Goal: Task Accomplishment & Management: Complete application form

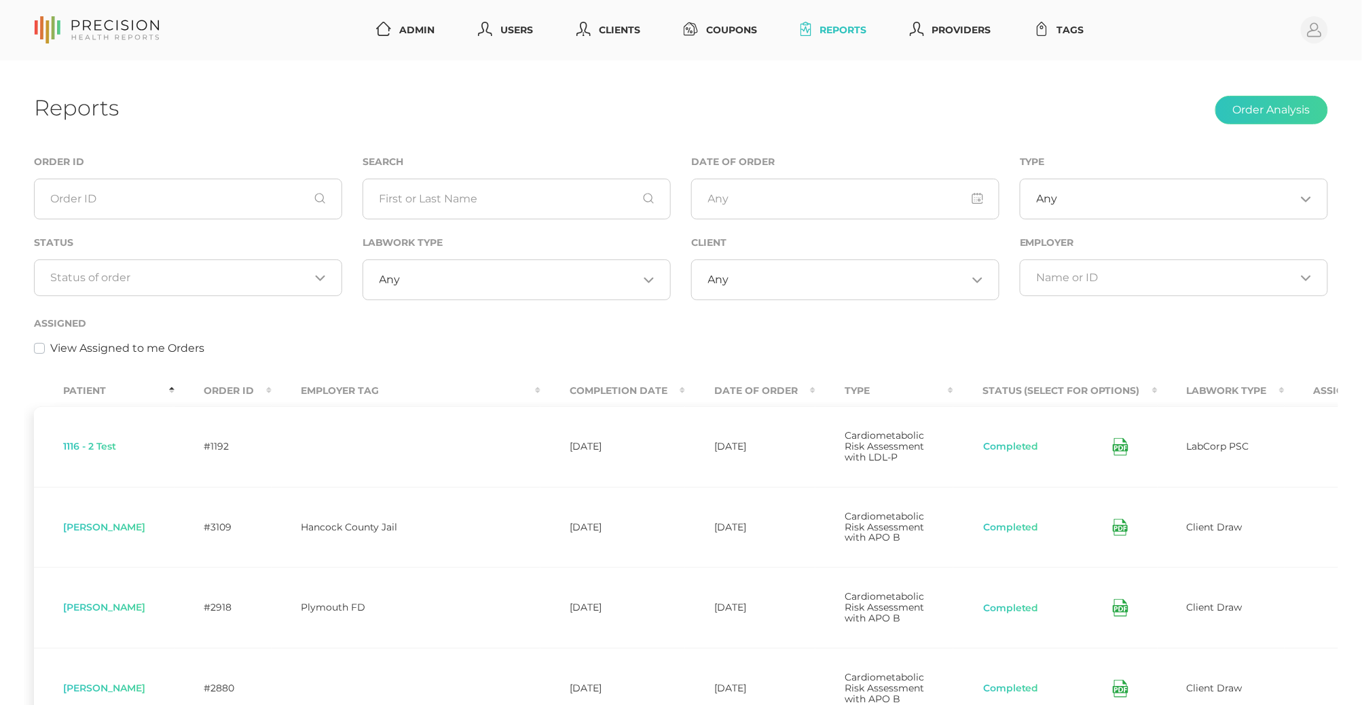
click at [242, 263] on div "Loading..." at bounding box center [188, 277] width 308 height 37
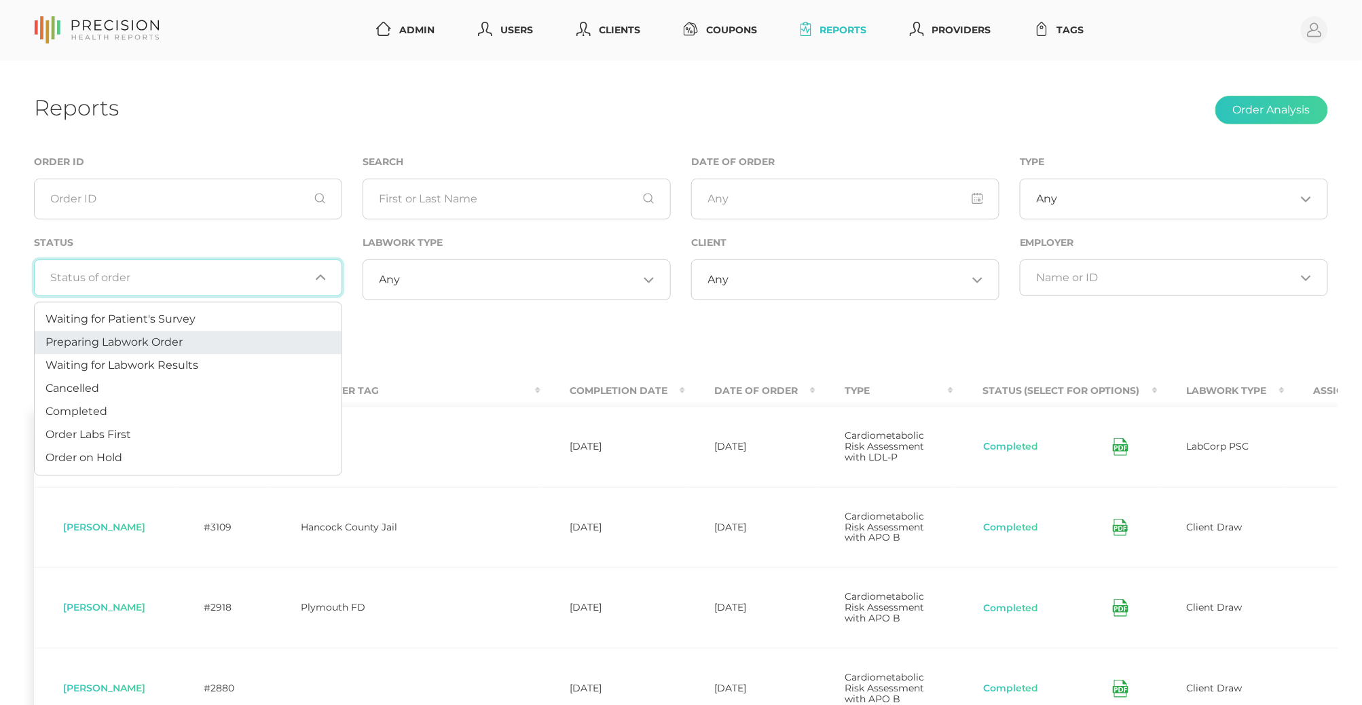
click at [197, 338] on li "Preparing Labwork Order" at bounding box center [188, 342] width 307 height 23
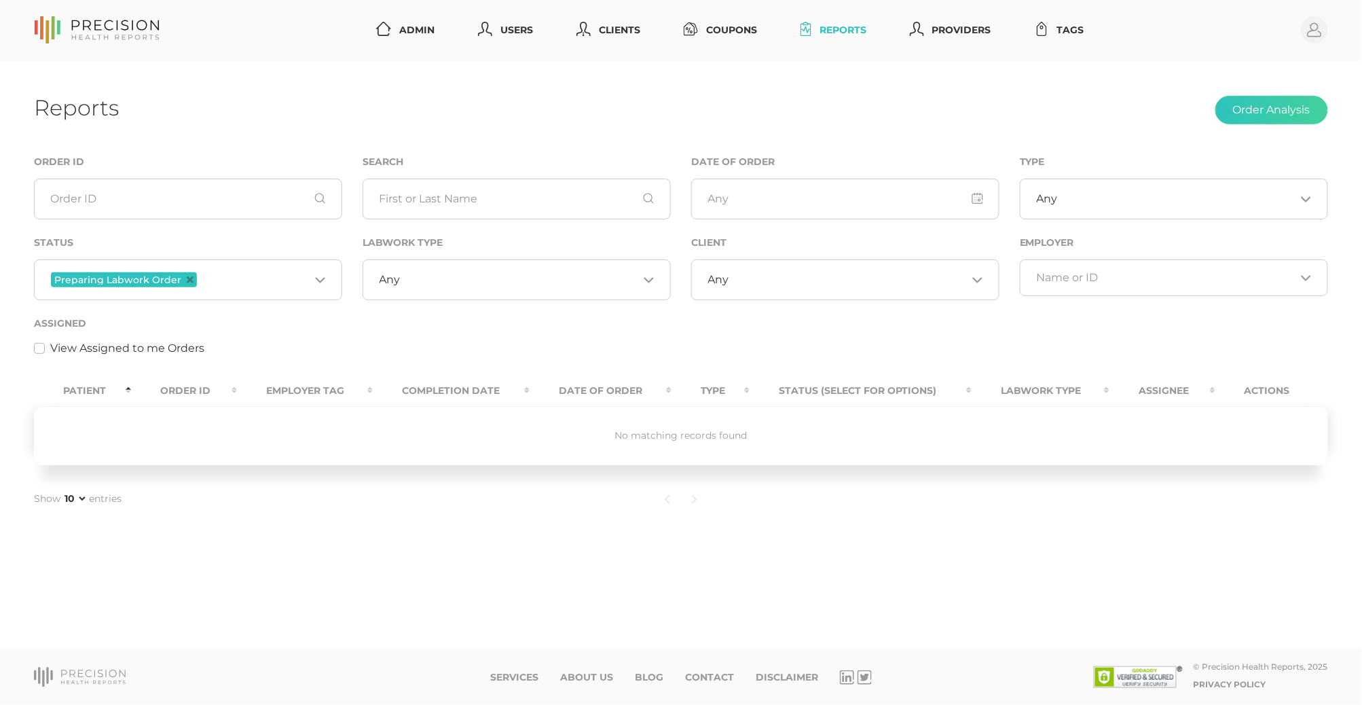
click at [262, 281] on input "Search for option" at bounding box center [255, 280] width 110 height 18
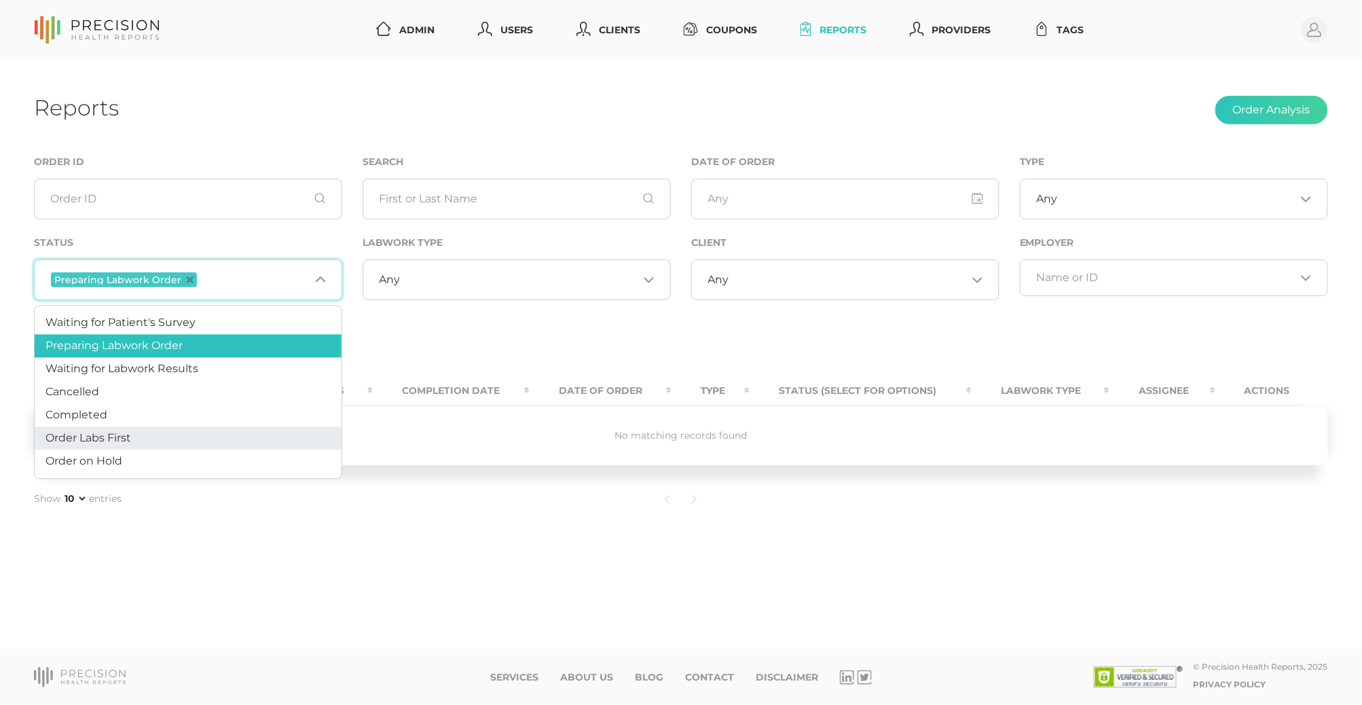
click at [150, 435] on li "Order Labs First" at bounding box center [188, 438] width 307 height 23
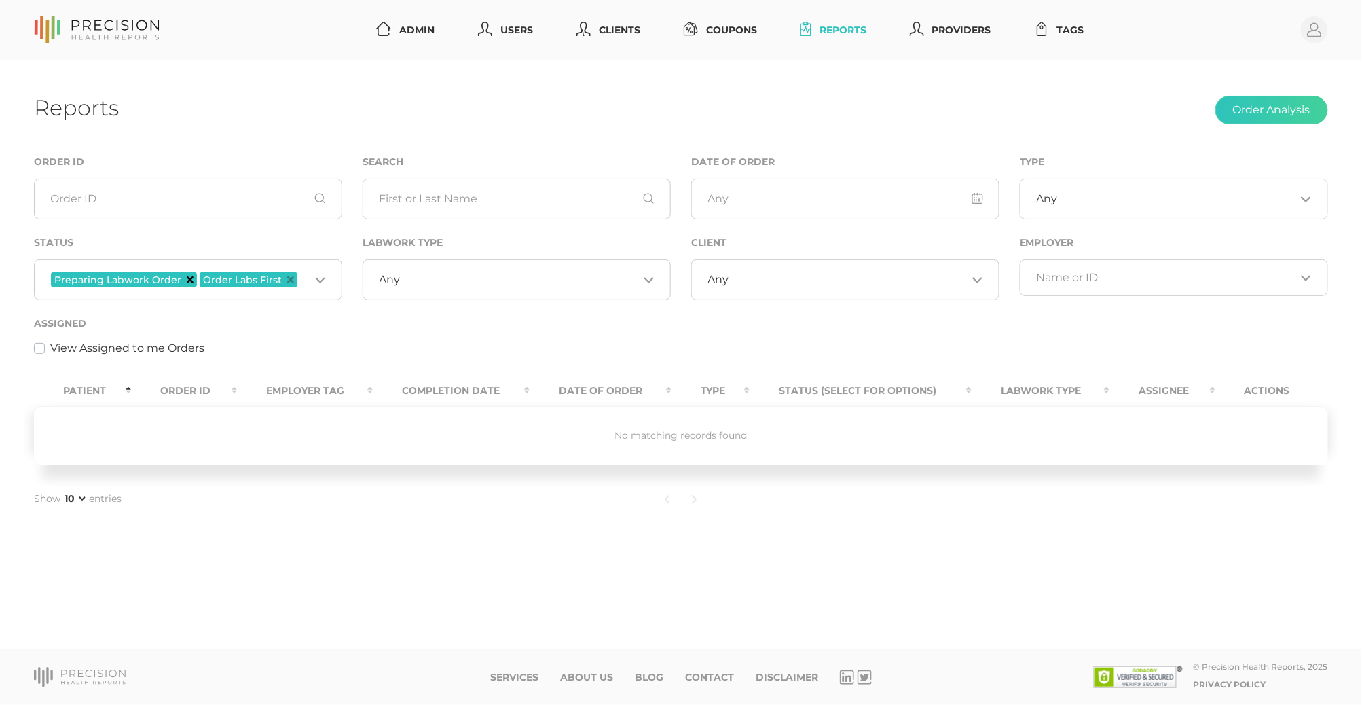
click at [187, 278] on icon "Deselect Preparing Labwork Order" at bounding box center [190, 279] width 7 height 7
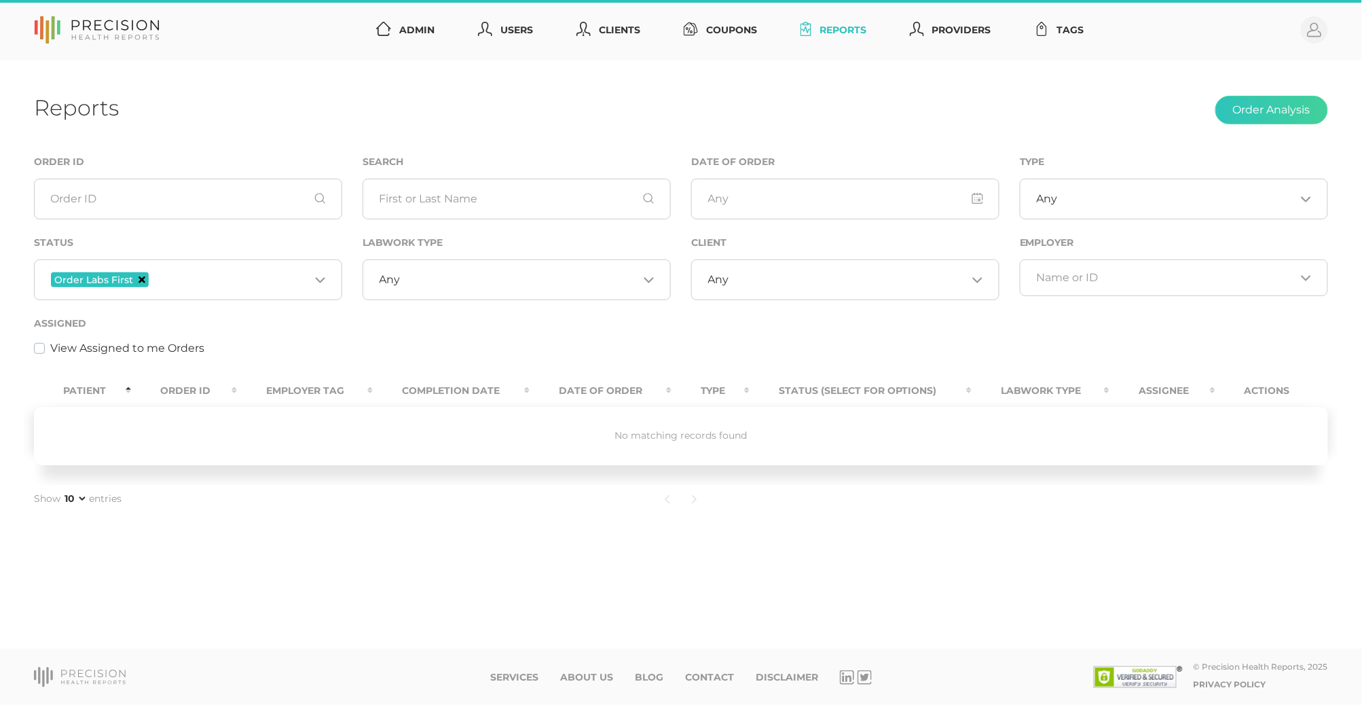
click at [139, 278] on icon "Deselect Order Labs First" at bounding box center [141, 279] width 7 height 7
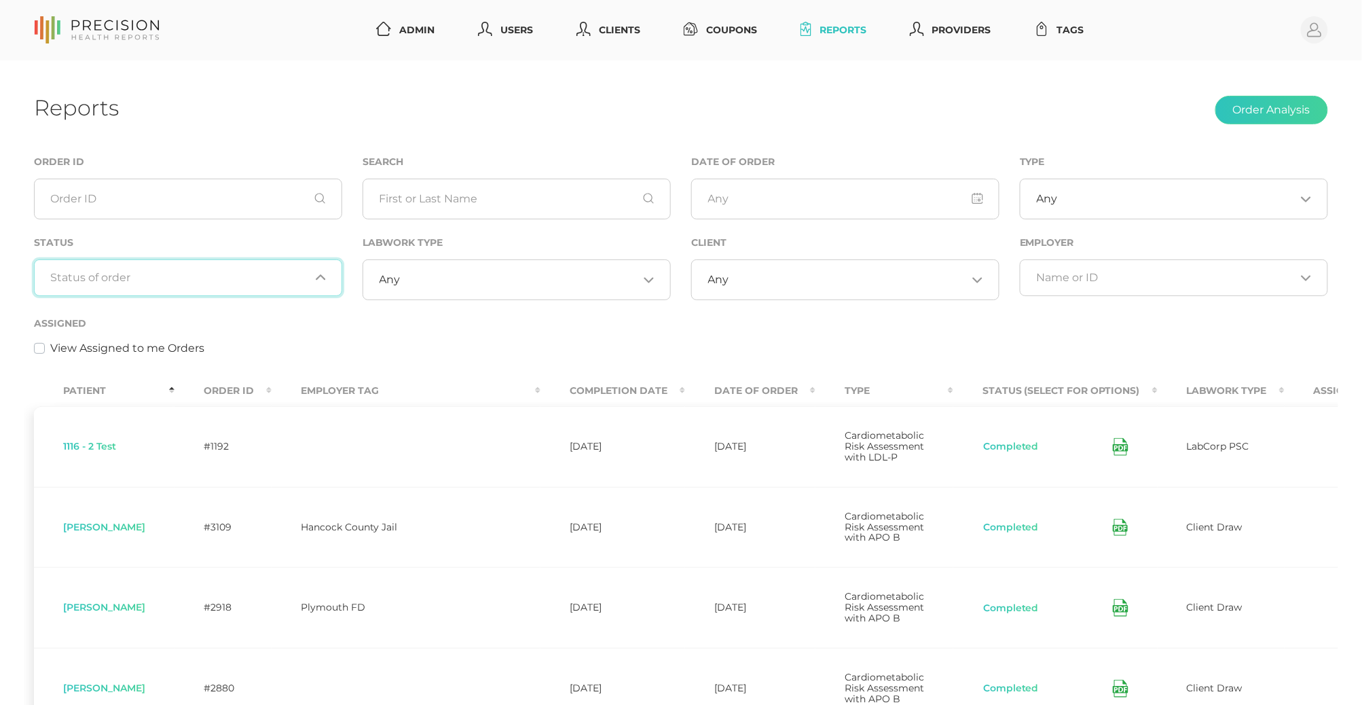
click at [148, 278] on input "Search for option" at bounding box center [180, 278] width 259 height 14
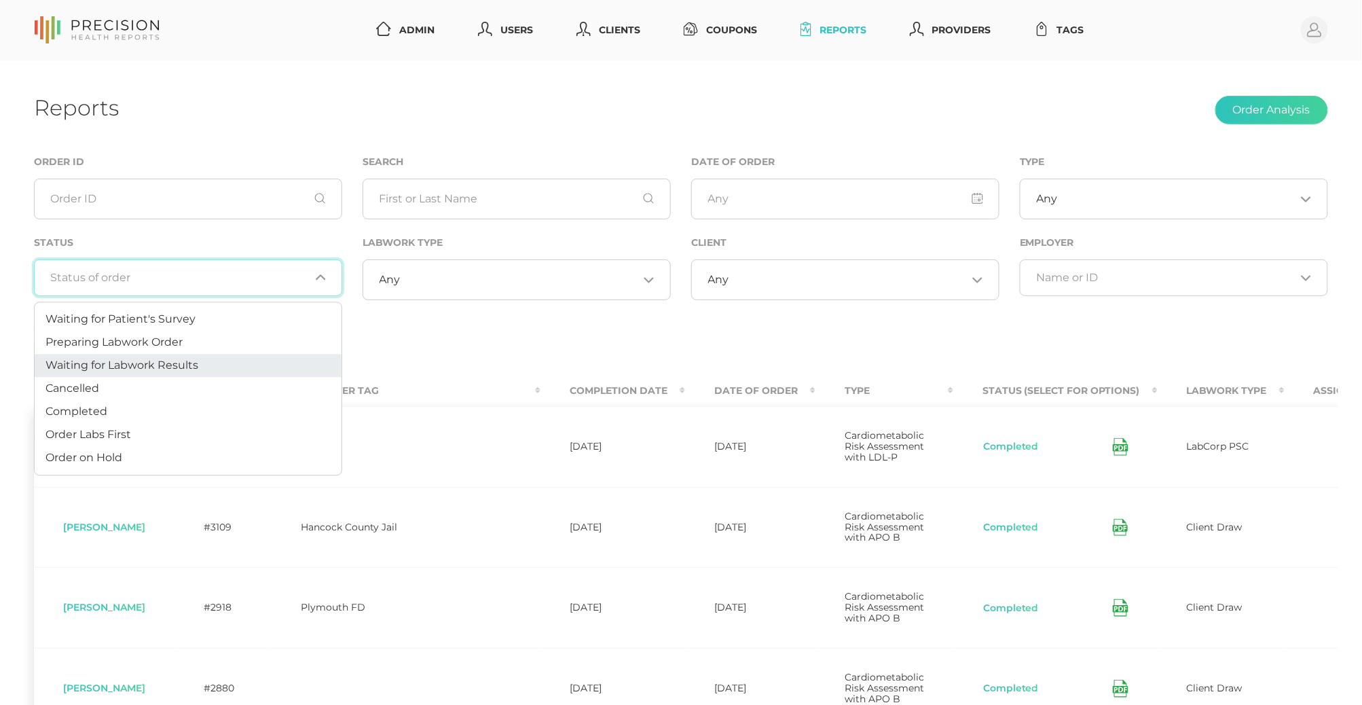
click at [156, 364] on span "Waiting for Labwork Results" at bounding box center [121, 364] width 153 height 13
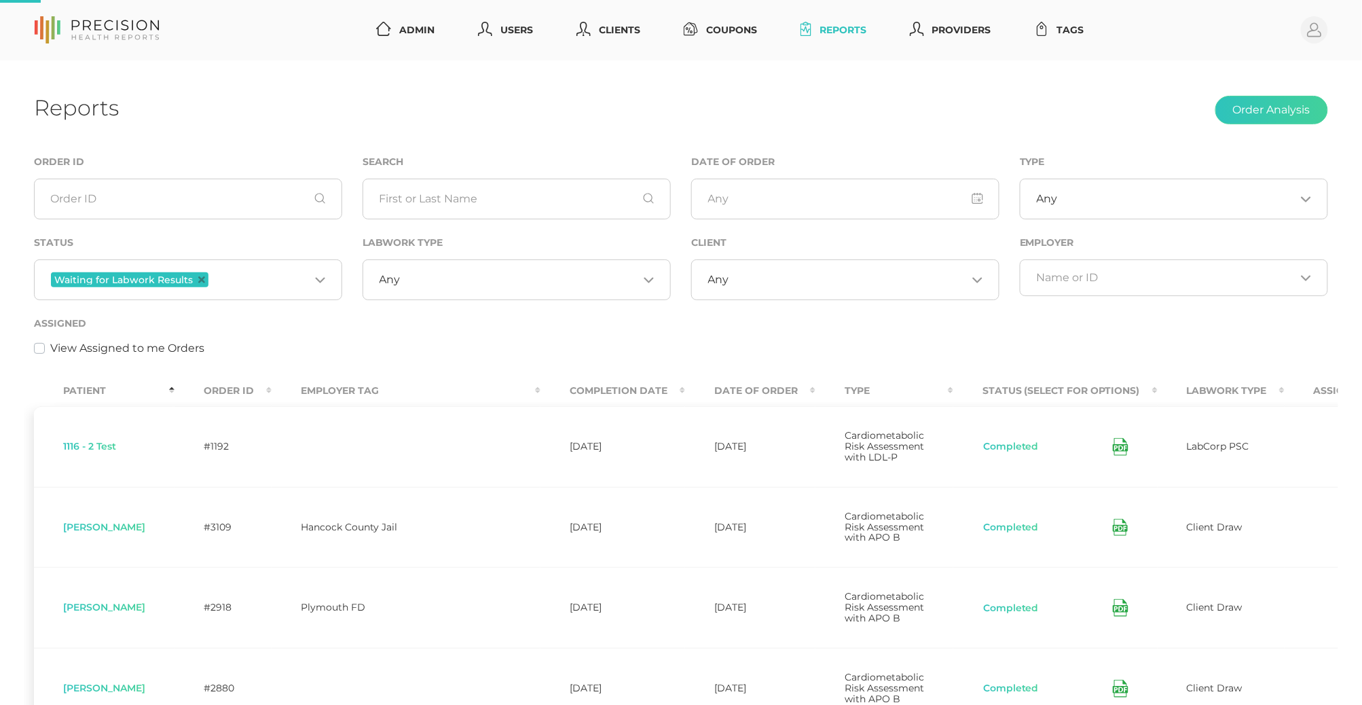
click at [759, 270] on div "Any Loading..." at bounding box center [845, 279] width 308 height 41
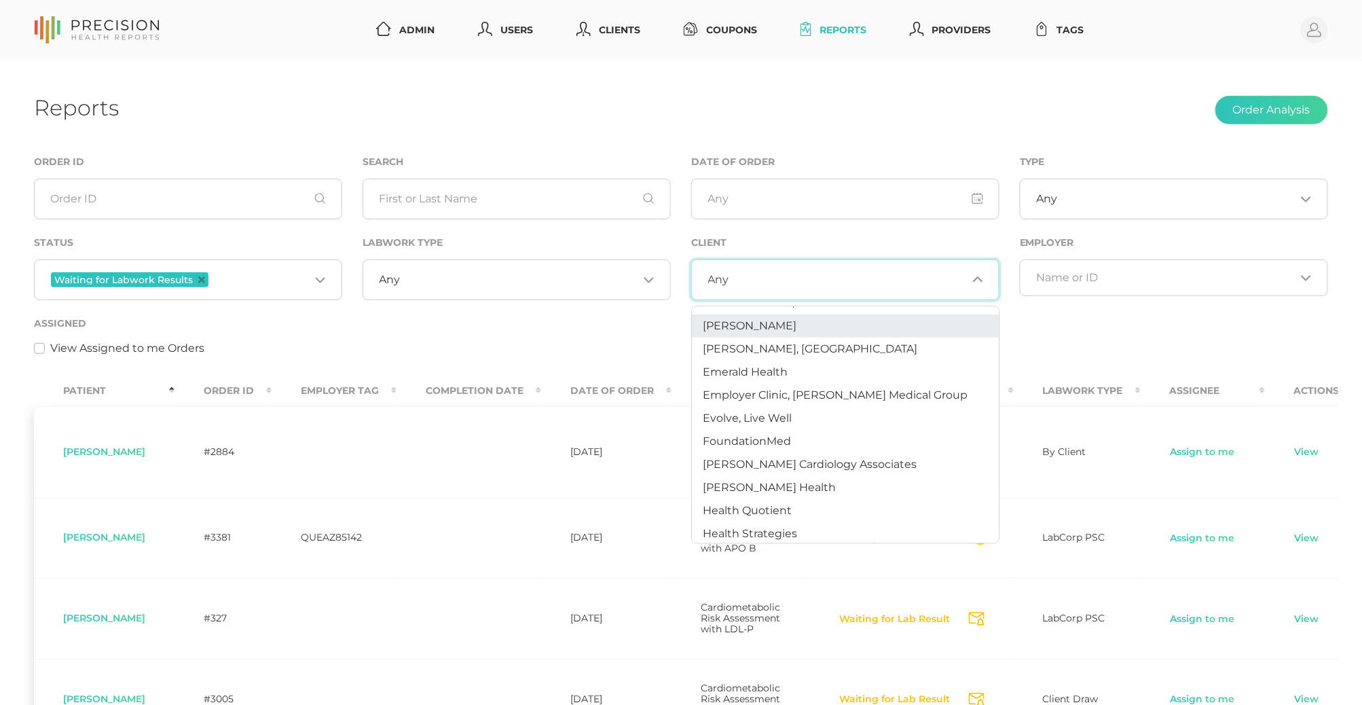
scroll to position [141, 0]
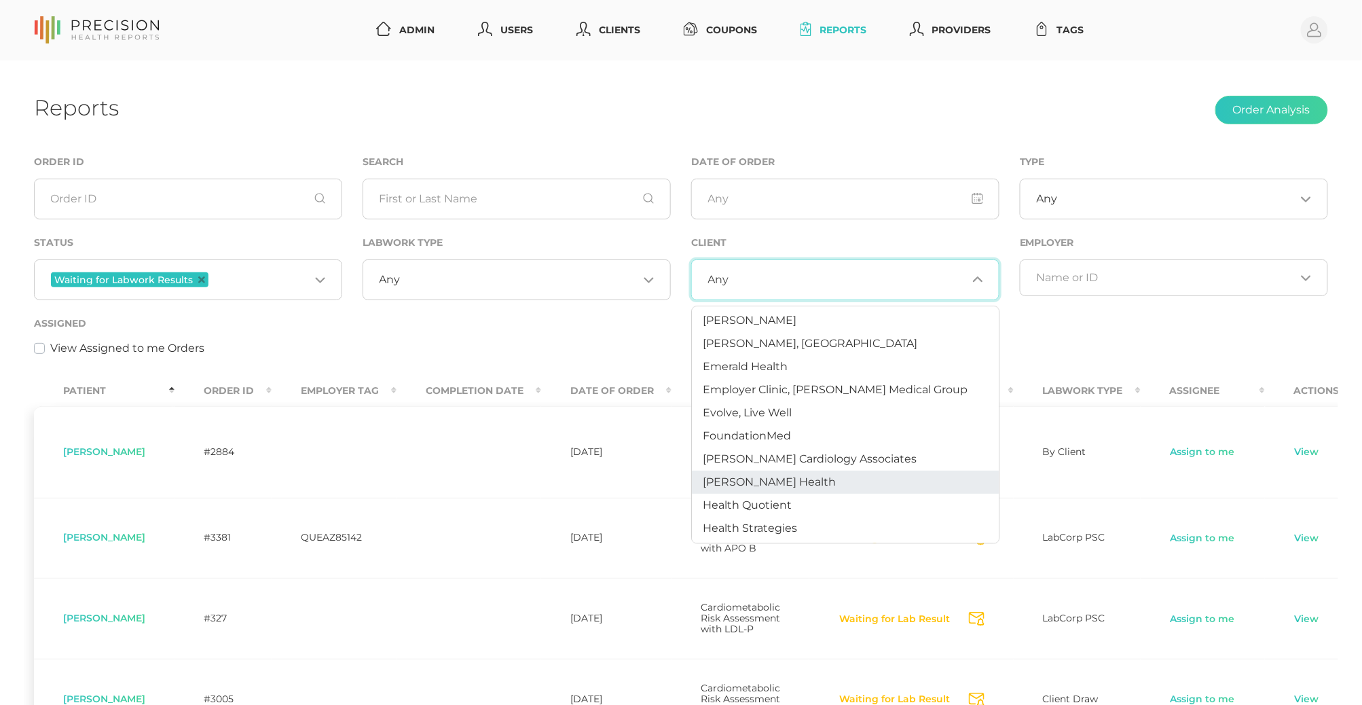
click at [783, 481] on span "[PERSON_NAME] Health" at bounding box center [769, 482] width 133 height 13
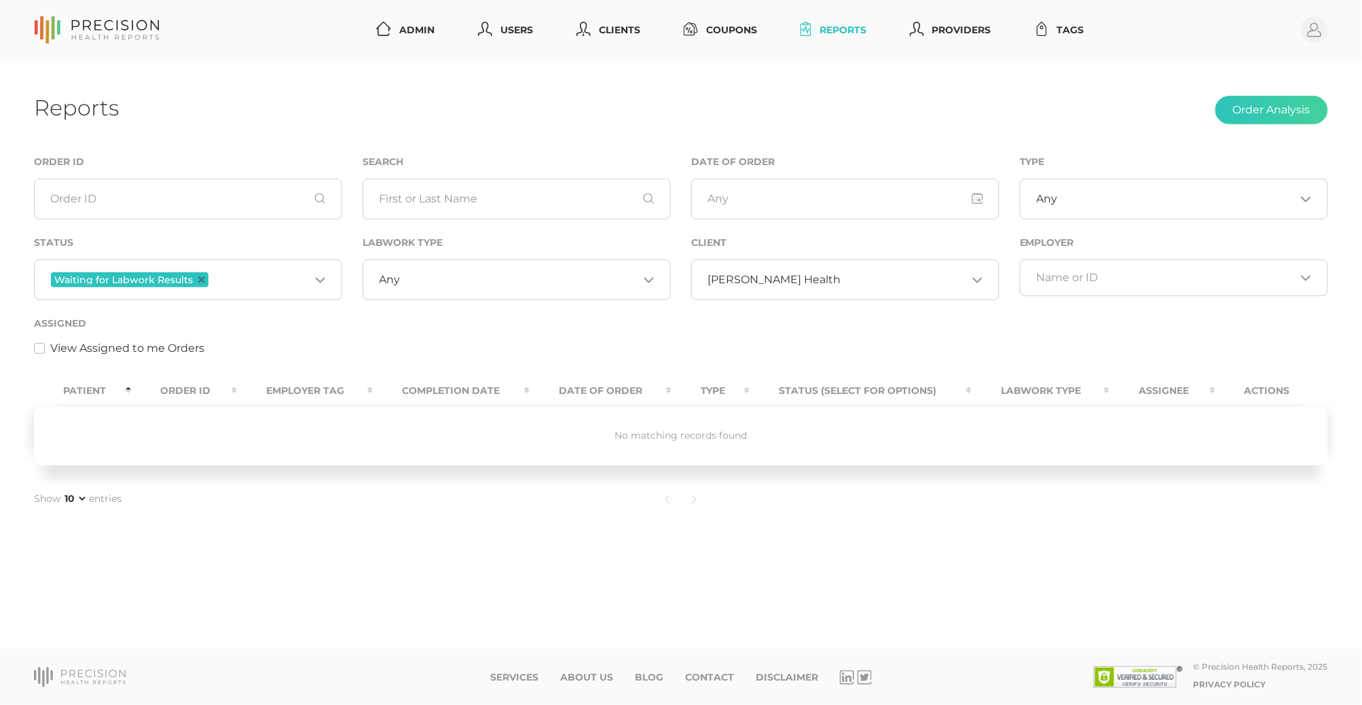
click at [823, 255] on div "Client Hancock Health Loading..." at bounding box center [845, 267] width 308 height 66
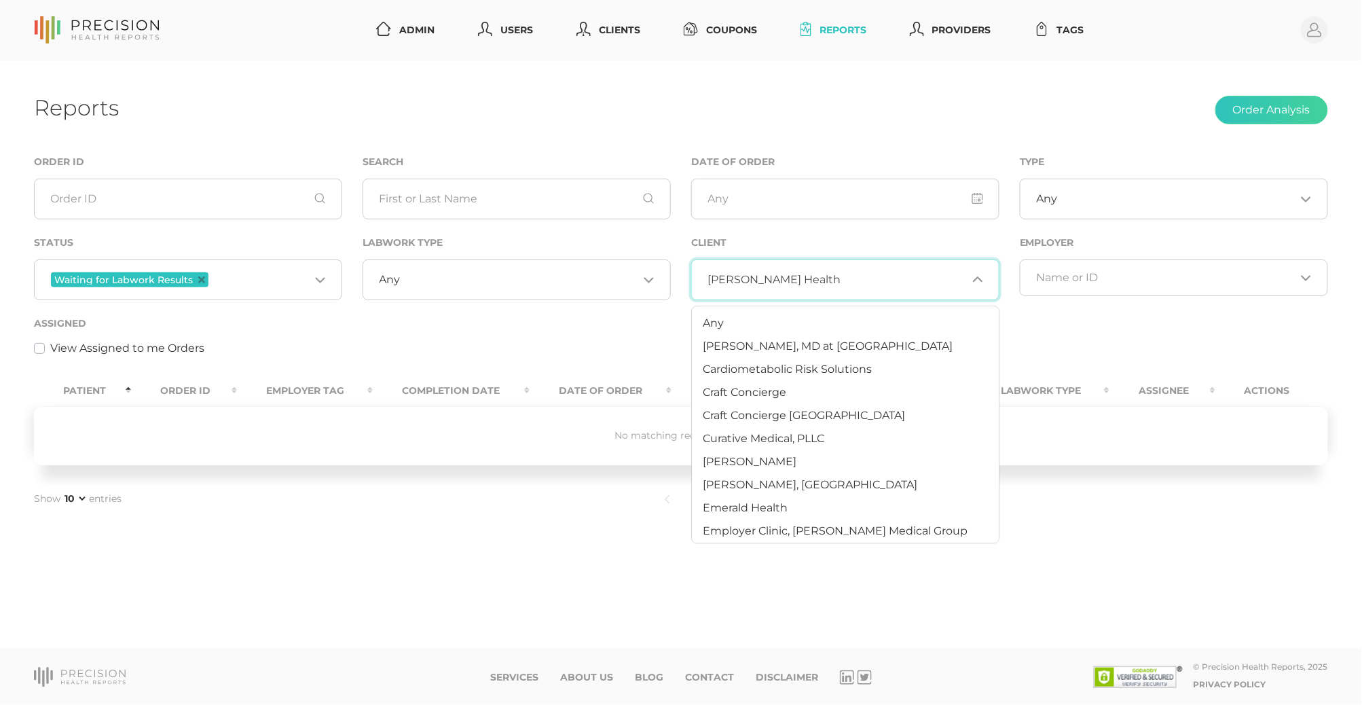
click at [841, 274] on input "Search for option" at bounding box center [904, 280] width 126 height 14
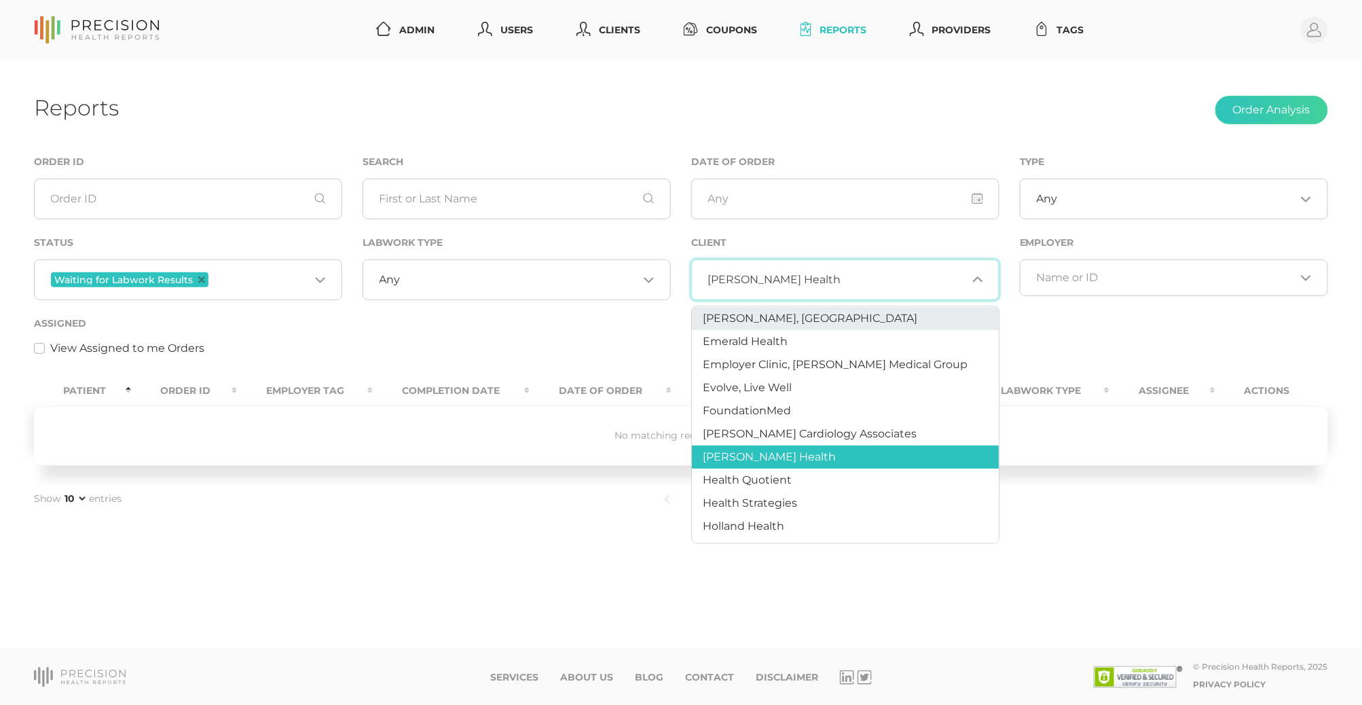
scroll to position [170, 0]
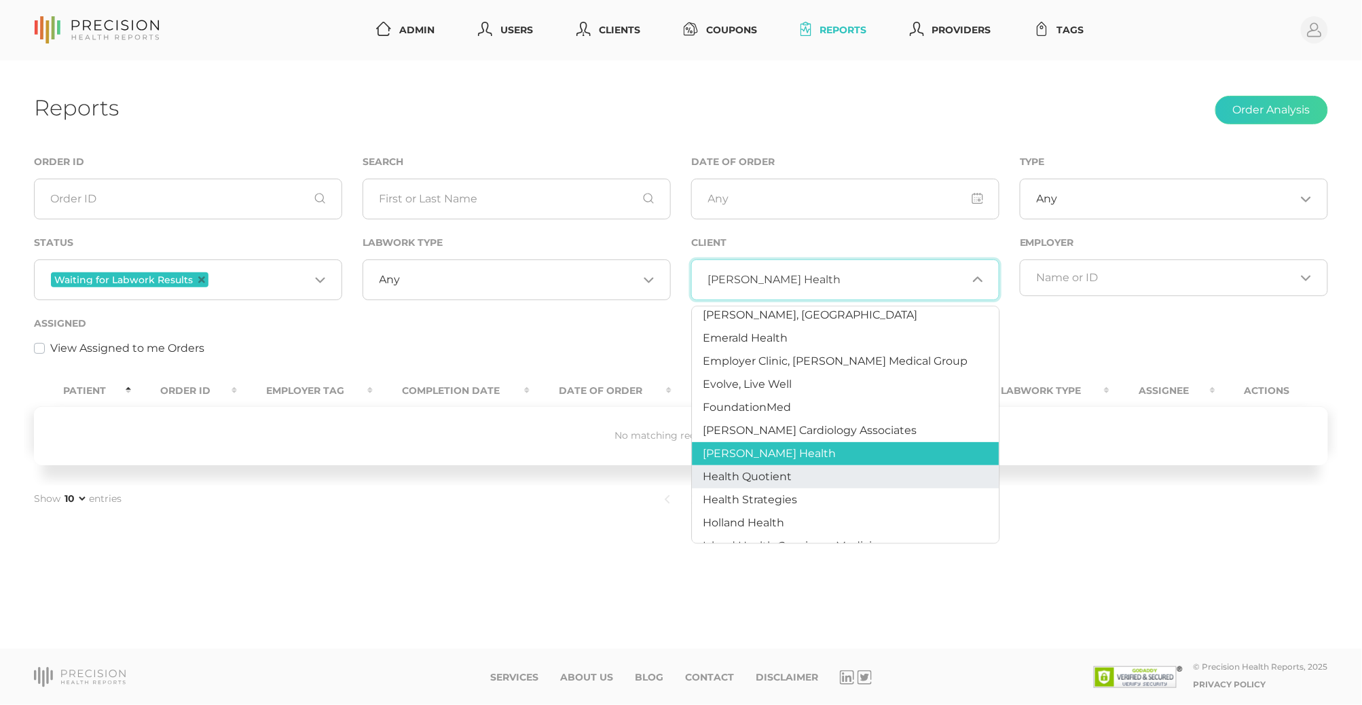
click at [788, 470] on span "Health Quotient" at bounding box center [747, 476] width 89 height 13
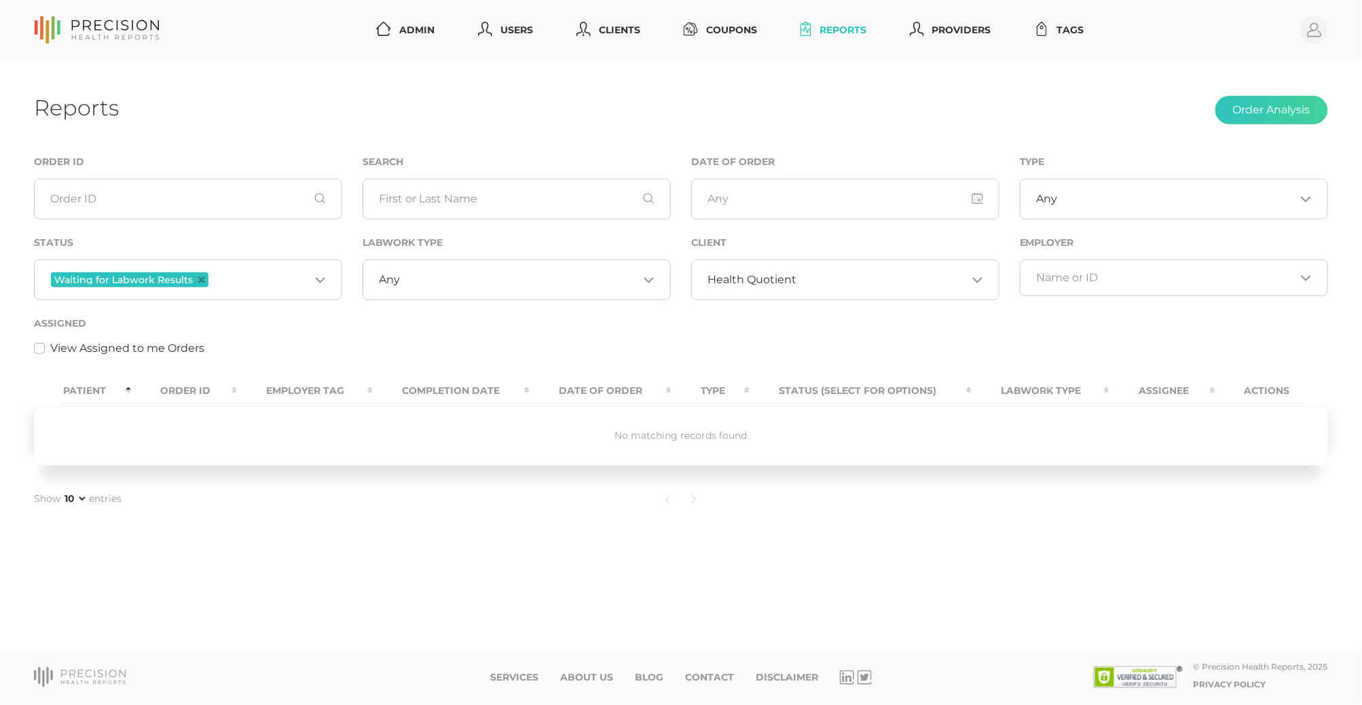
click at [797, 280] on input "Search for option" at bounding box center [882, 280] width 170 height 14
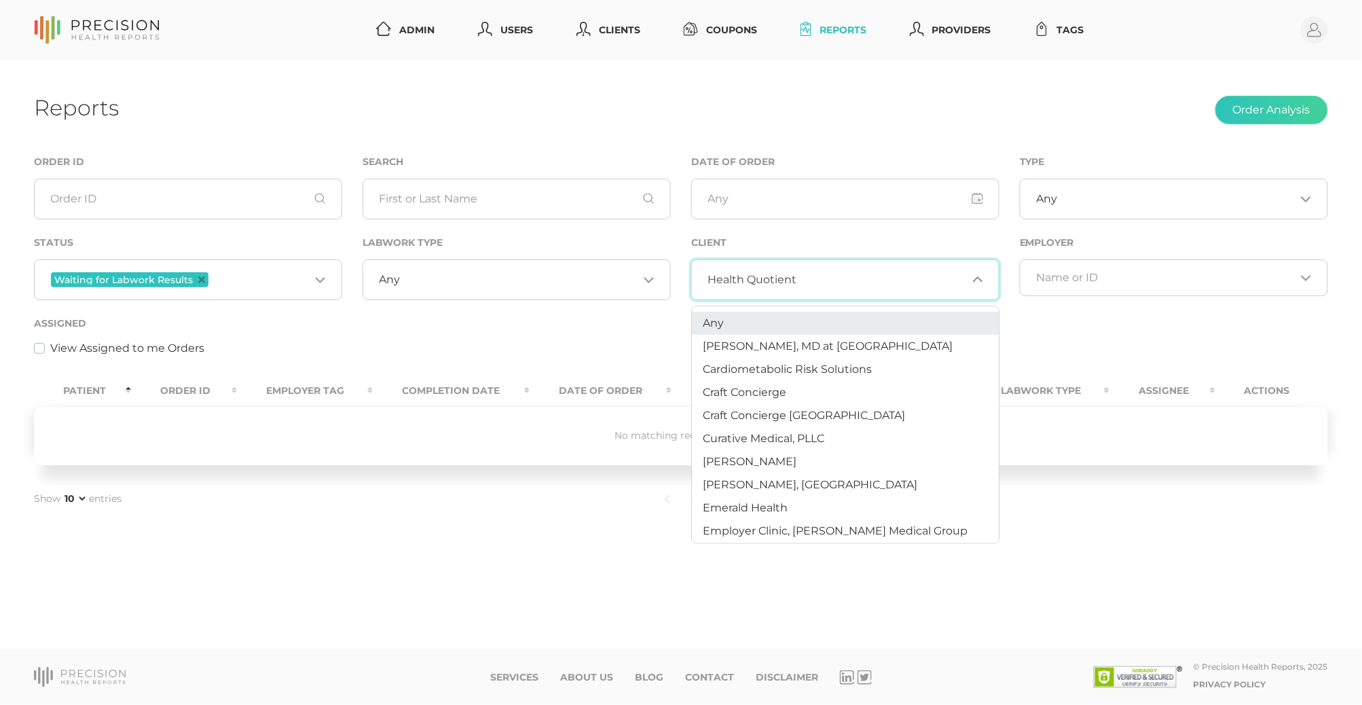
scroll to position [0, 0]
click at [747, 333] on li "Any" at bounding box center [845, 323] width 307 height 23
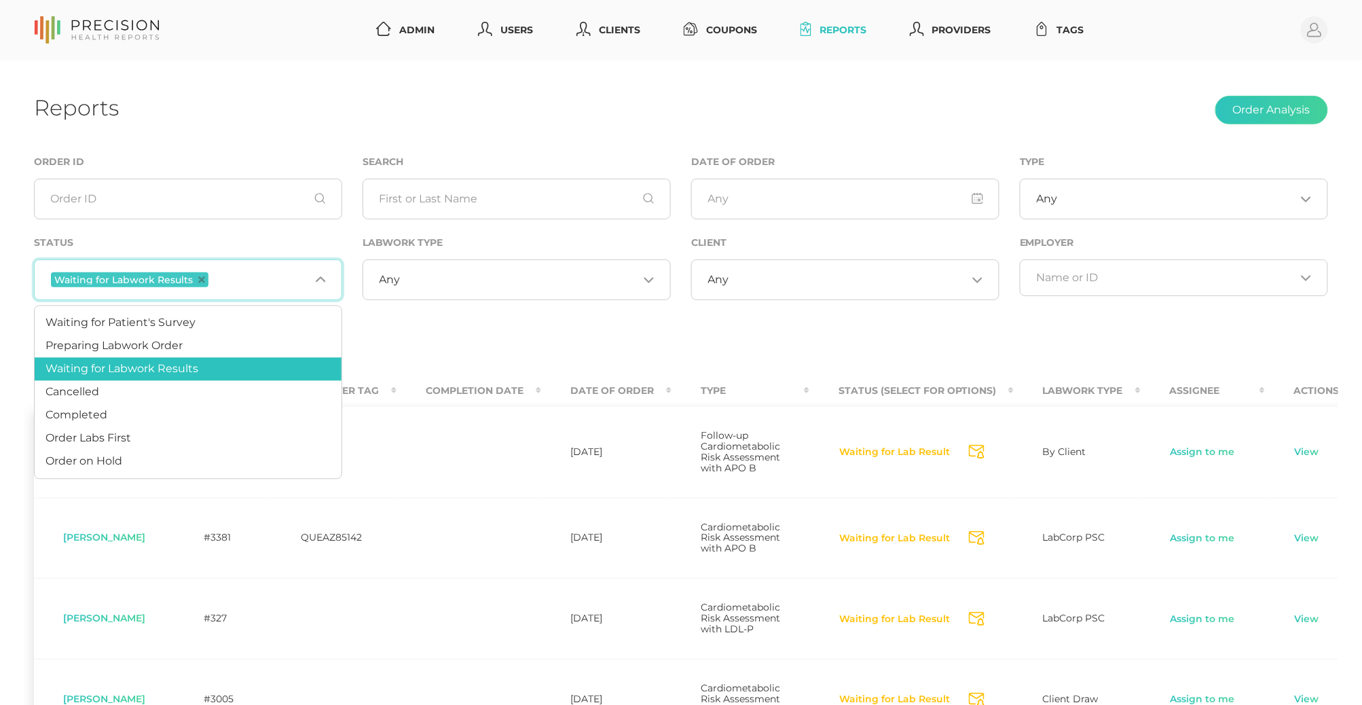
click at [272, 297] on div "Waiting for Labwork Results Loading..." at bounding box center [188, 279] width 308 height 41
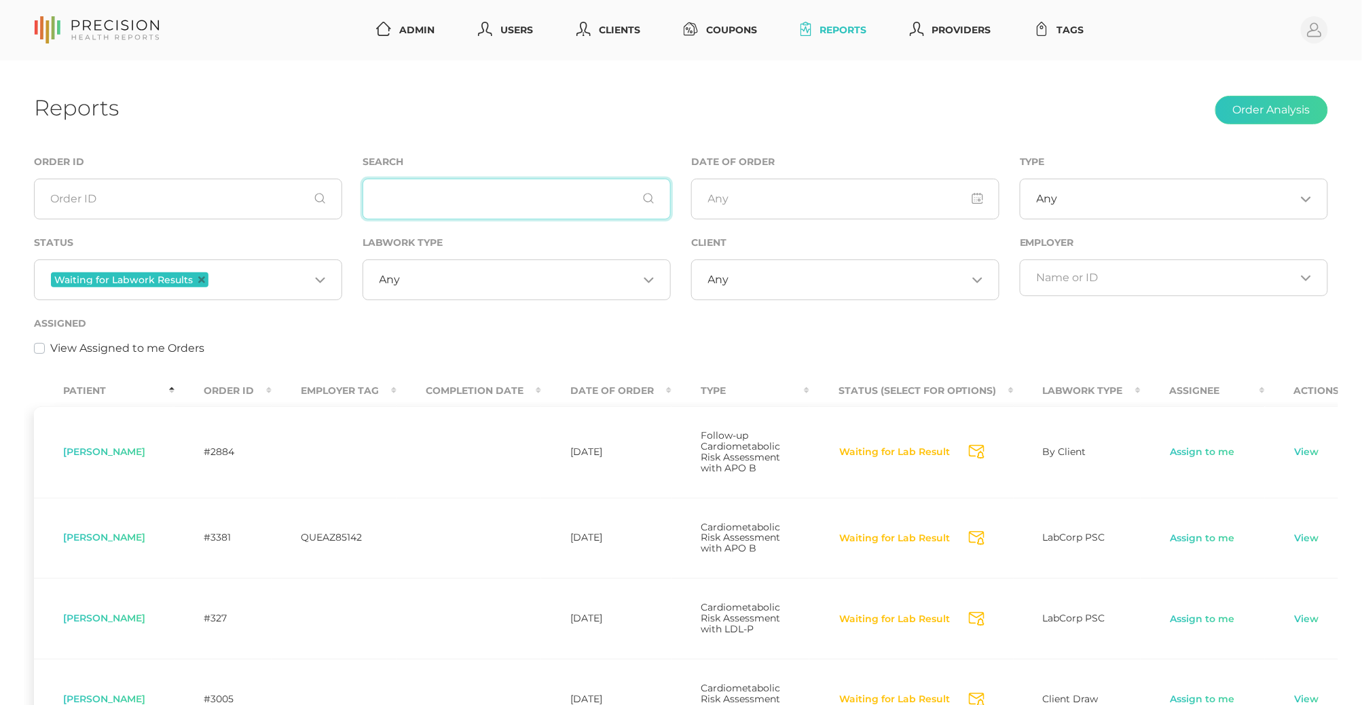
click at [456, 199] on input "text" at bounding box center [517, 199] width 308 height 41
paste input "Pedersen"
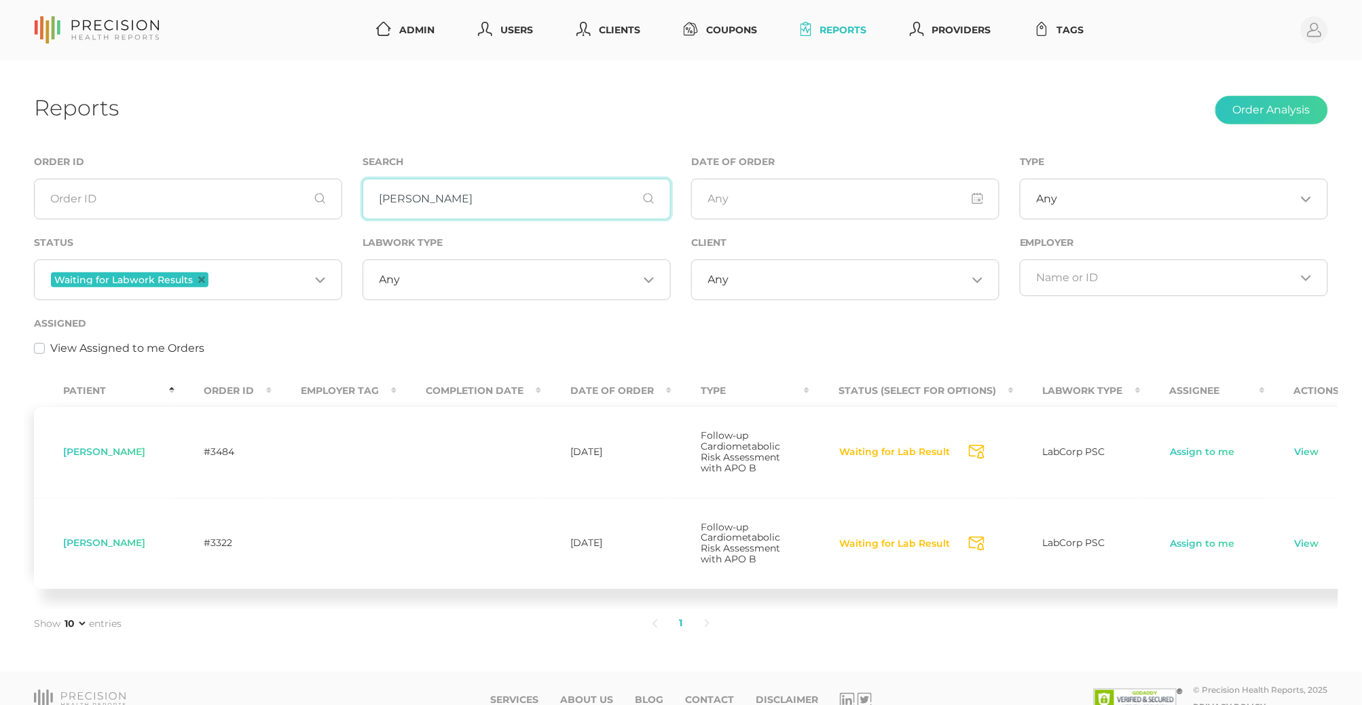
type input "Pedersen"
click at [1189, 446] on td "Assign to me" at bounding box center [1203, 452] width 124 height 92
click at [1189, 448] on link "Assign to me" at bounding box center [1203, 452] width 66 height 14
click at [1301, 453] on link "View" at bounding box center [1307, 452] width 26 height 14
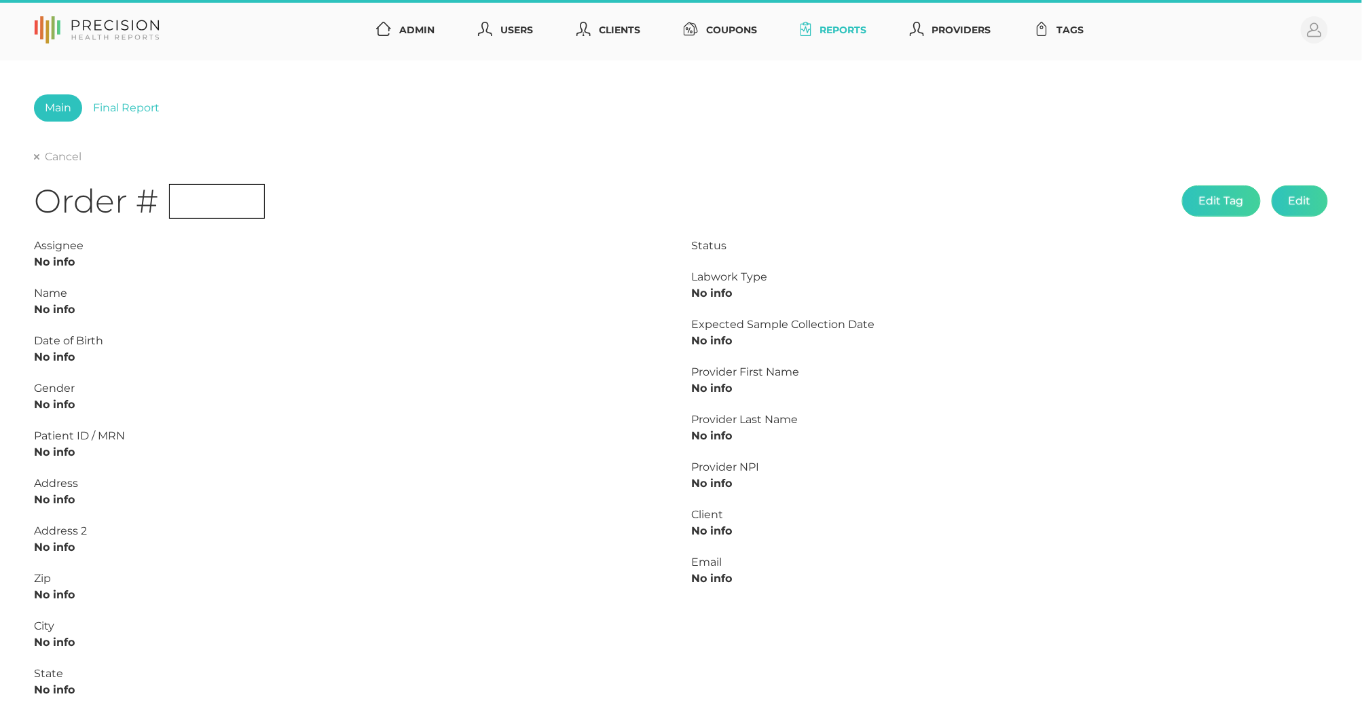
type input "L2505873836"
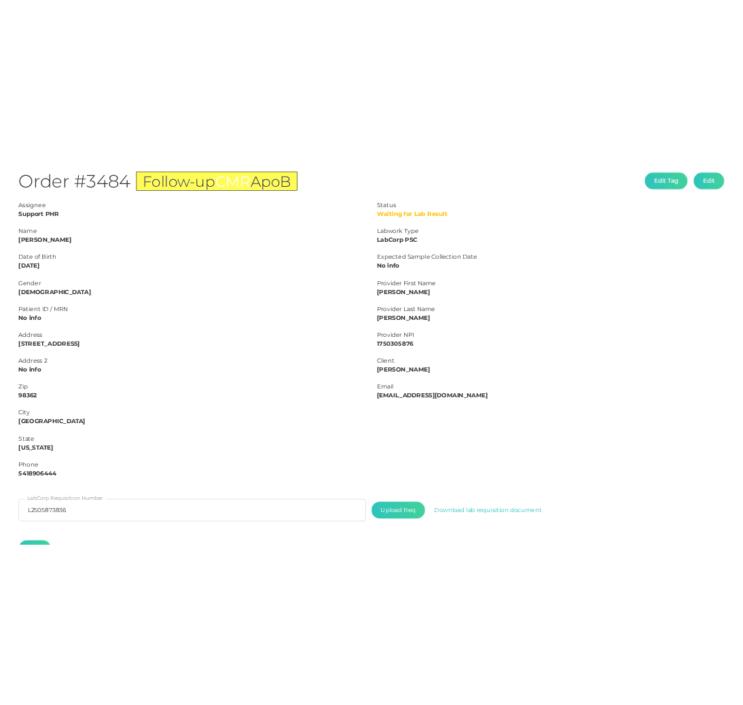
scroll to position [164, 0]
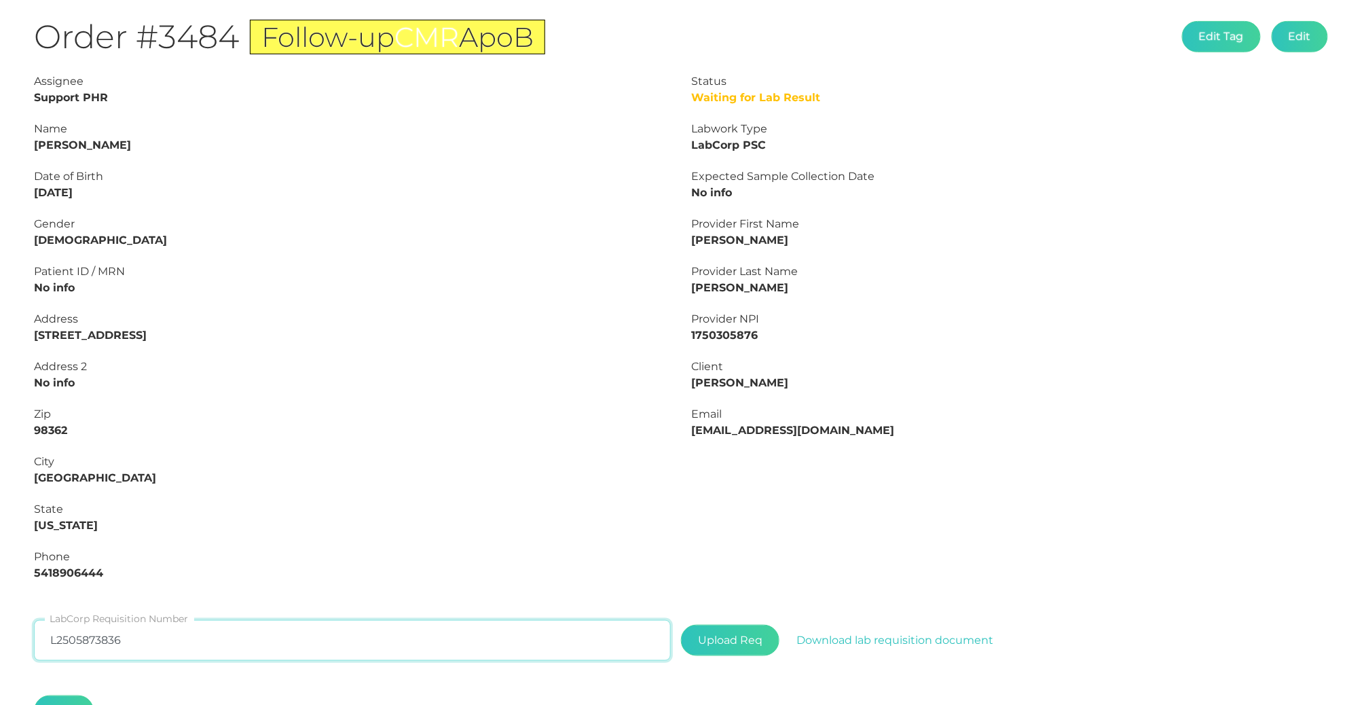
click at [155, 632] on input "L2505873836" at bounding box center [352, 640] width 637 height 41
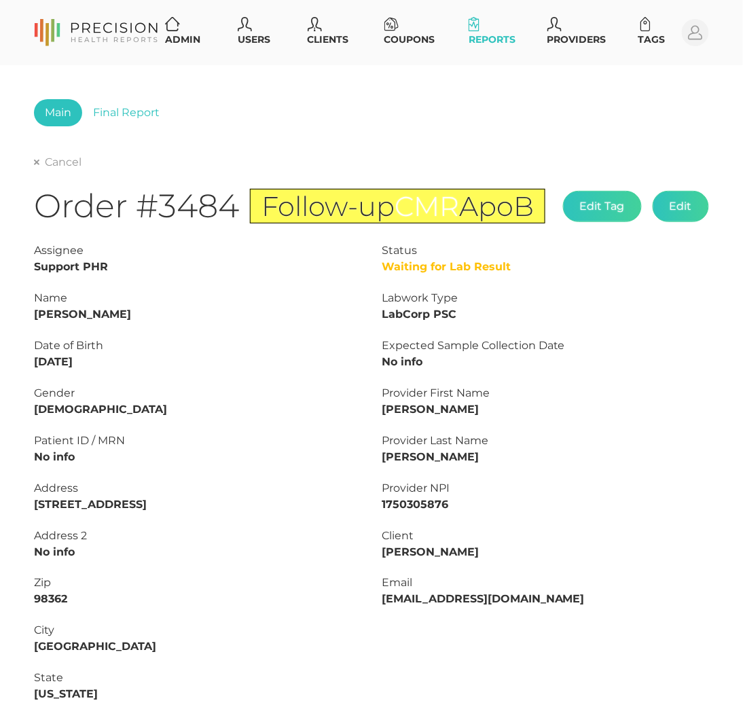
scroll to position [0, 0]
click at [136, 103] on link "Final Report" at bounding box center [126, 112] width 88 height 27
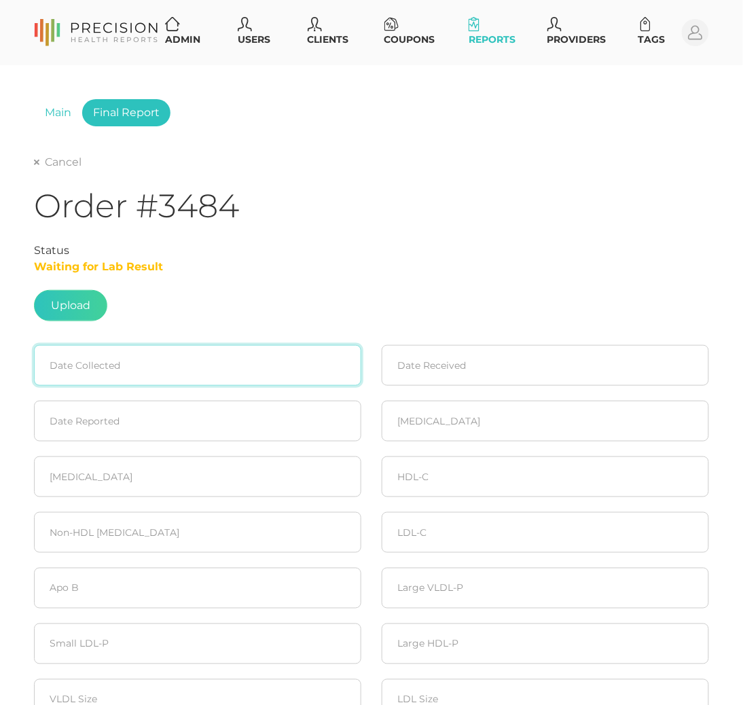
click at [82, 368] on input at bounding box center [197, 365] width 327 height 41
paste input "L2505873836"
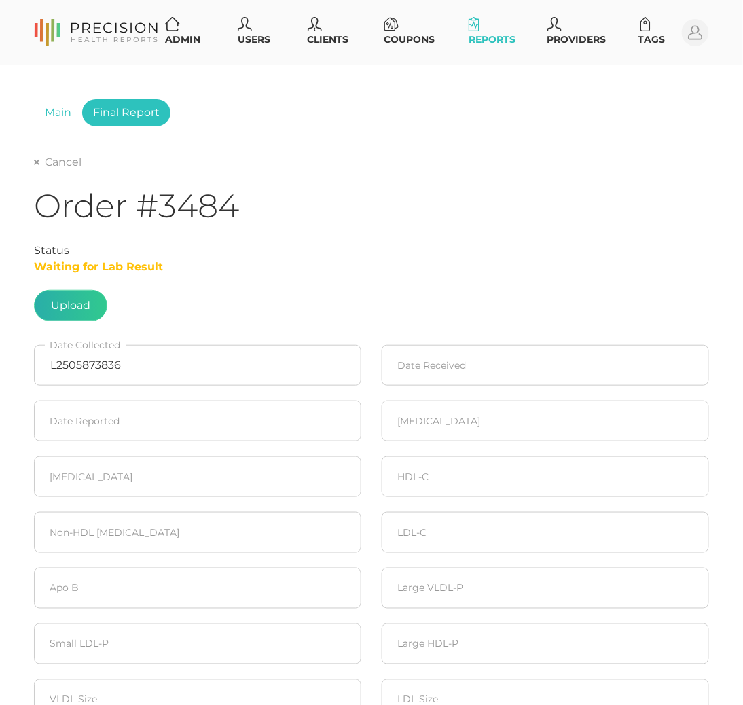
type input "01/05/8740"
click at [71, 314] on label at bounding box center [71, 306] width 72 height 30
click at [90, 299] on input "file" at bounding box center [90, 299] width 1 height 1
type input "C:\fakepath\3b573fec-23ed-48d7-81c8-79c8470b98ce (1).pdf"
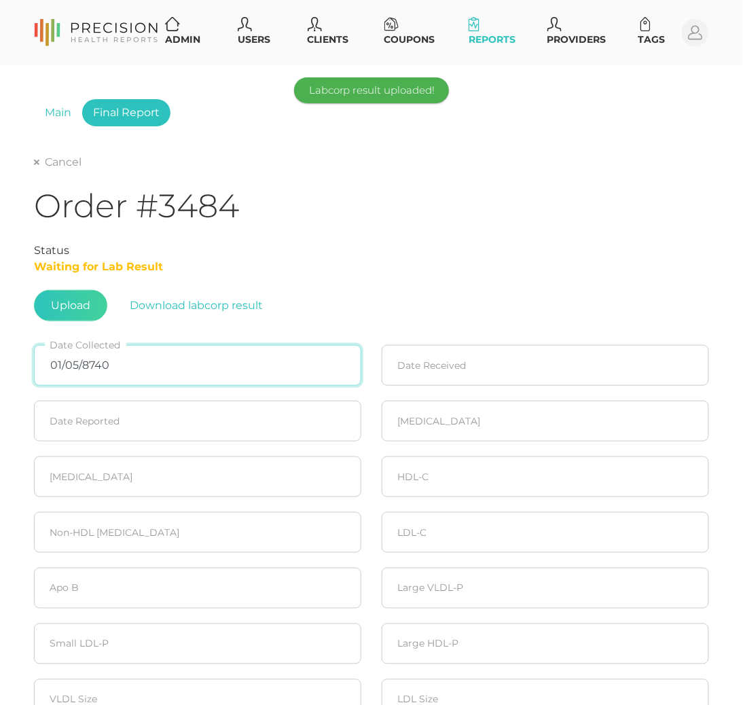
click at [121, 349] on input "01/05/8740" at bounding box center [197, 365] width 327 height 41
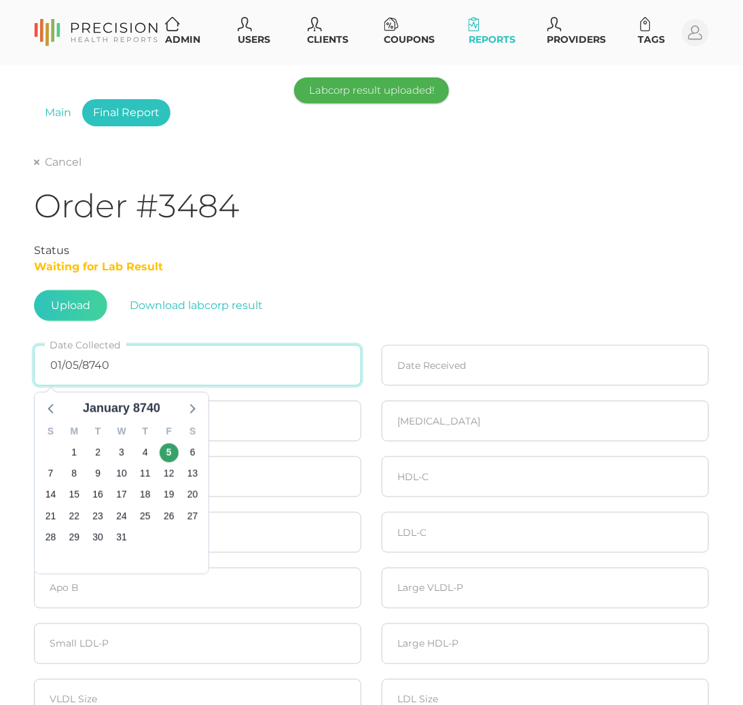
click at [121, 349] on input "01/05/8740" at bounding box center [197, 365] width 327 height 41
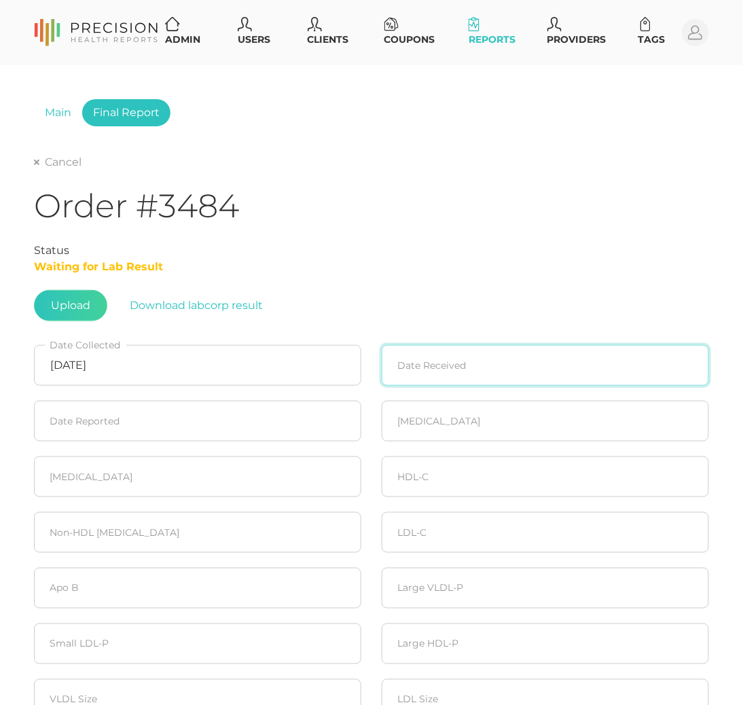
type input "08/12/2025"
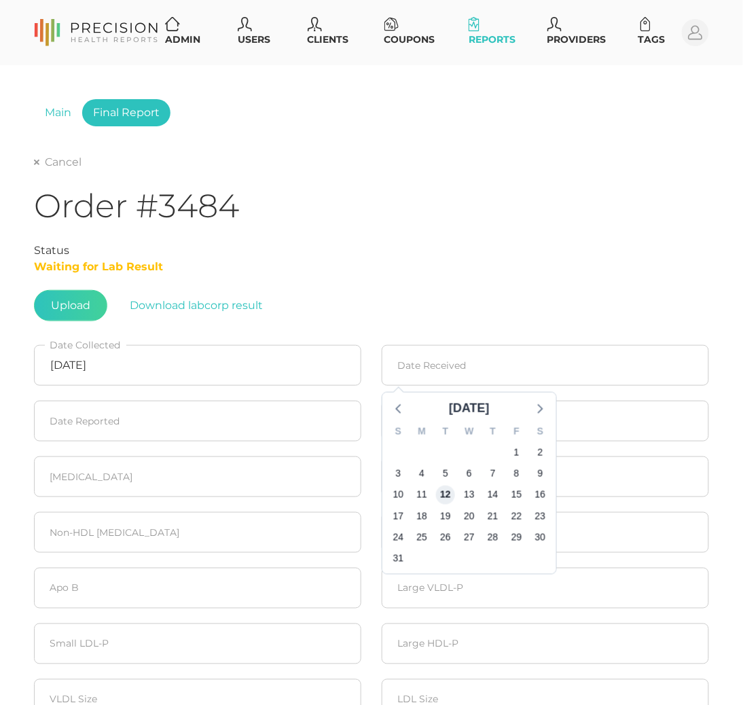
click at [440, 492] on span "12" at bounding box center [445, 494] width 19 height 19
type input "08/12/2025"
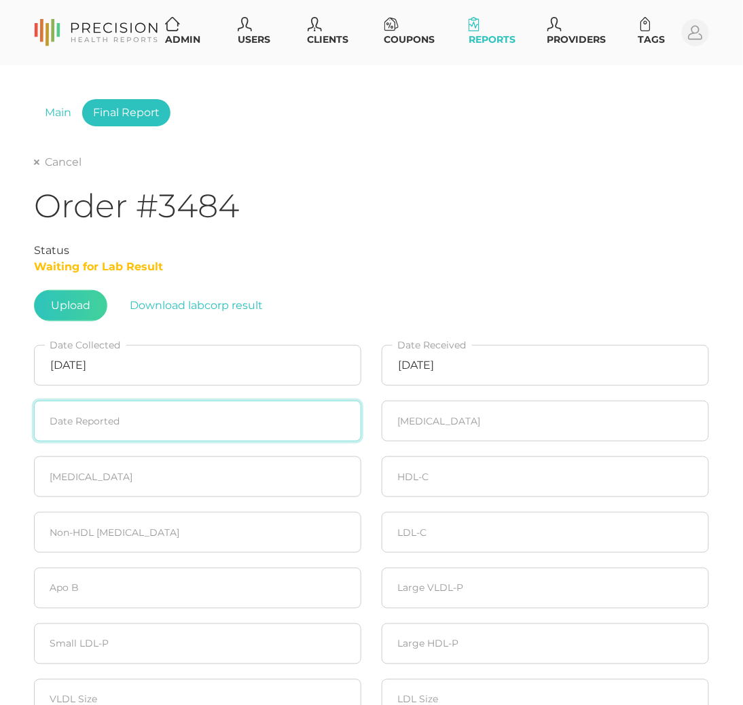
click at [131, 415] on input at bounding box center [197, 421] width 327 height 41
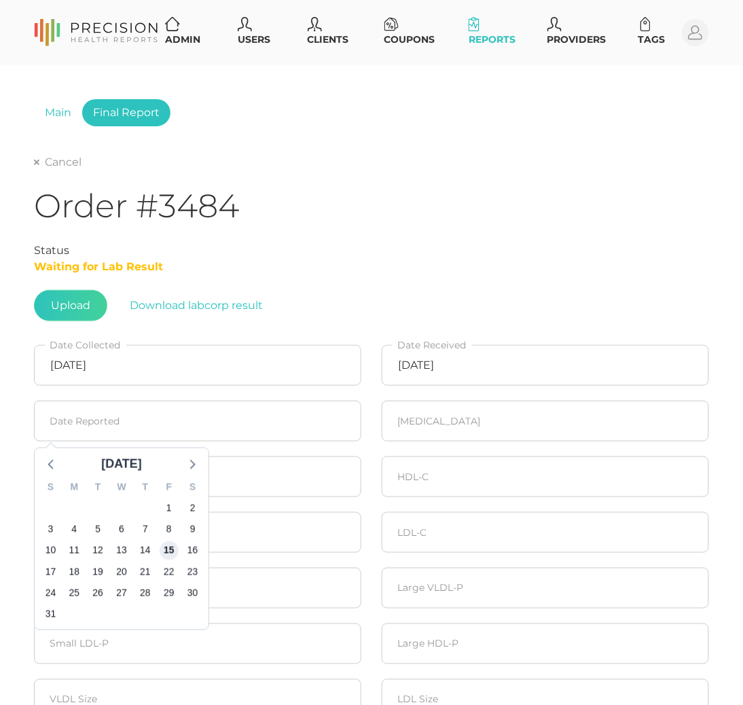
click at [168, 549] on span "15" at bounding box center [169, 550] width 19 height 19
type input "08/15/2025"
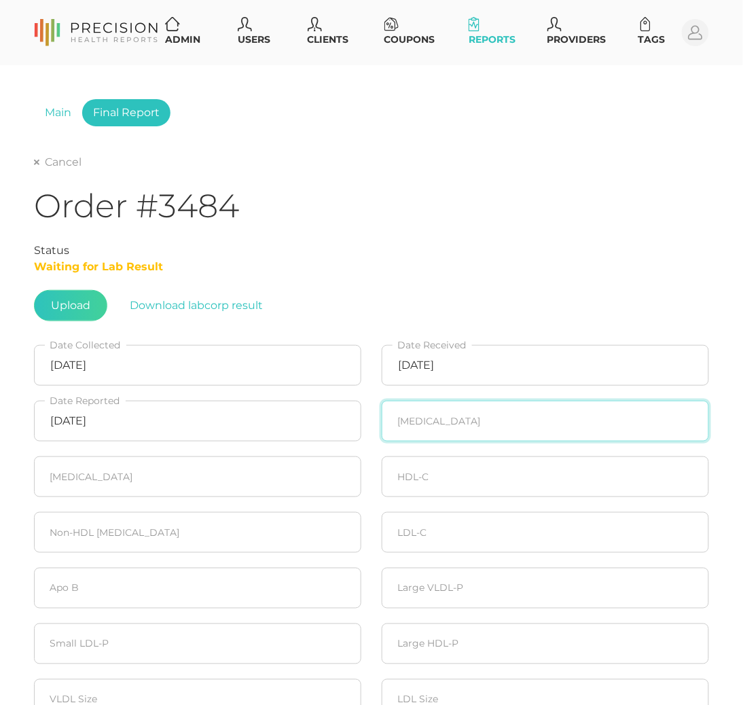
click at [458, 425] on input "number" at bounding box center [545, 421] width 327 height 41
type input "208"
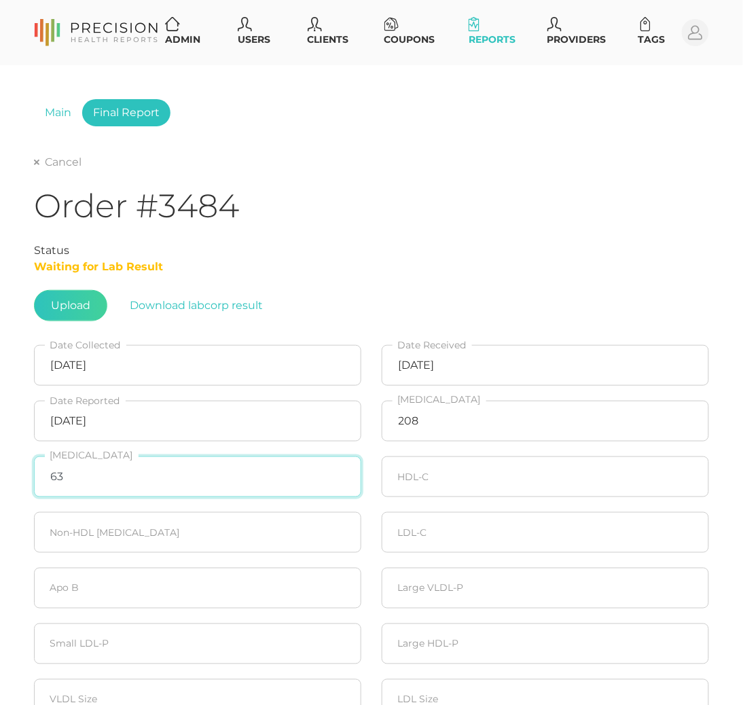
type input "63"
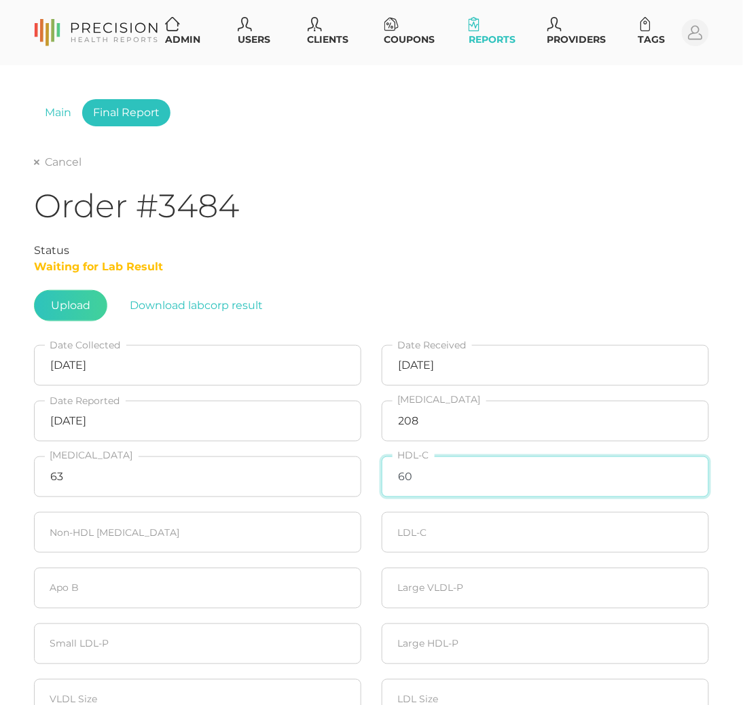
type input "60"
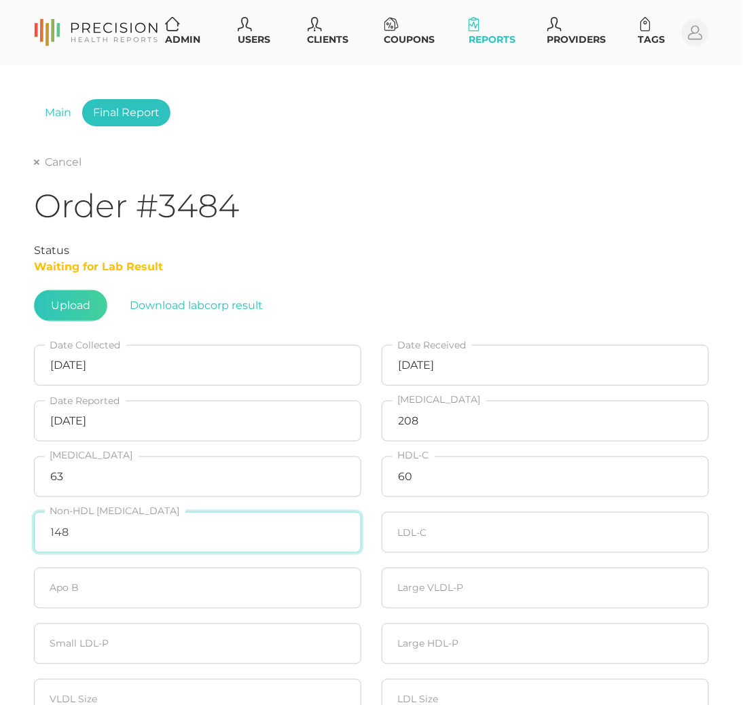
type input "148"
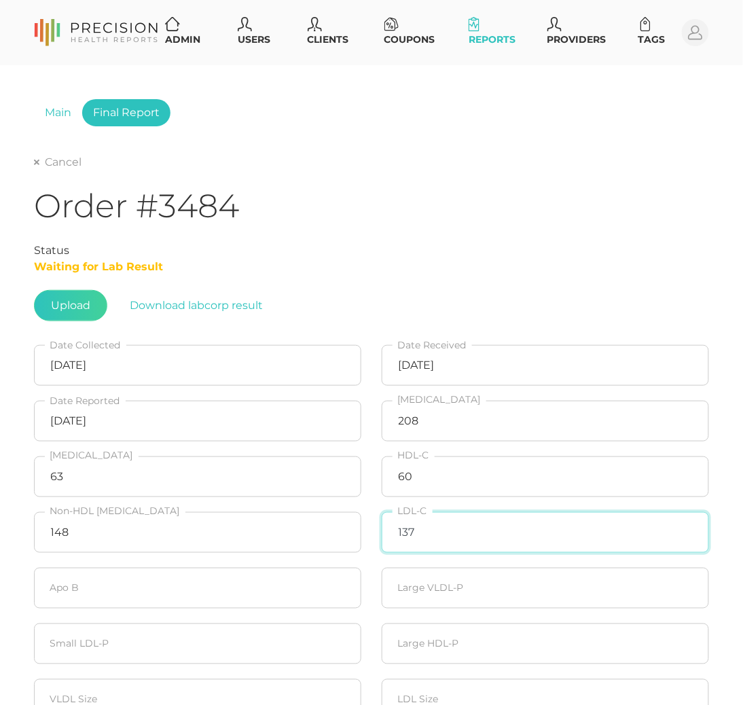
type input "137"
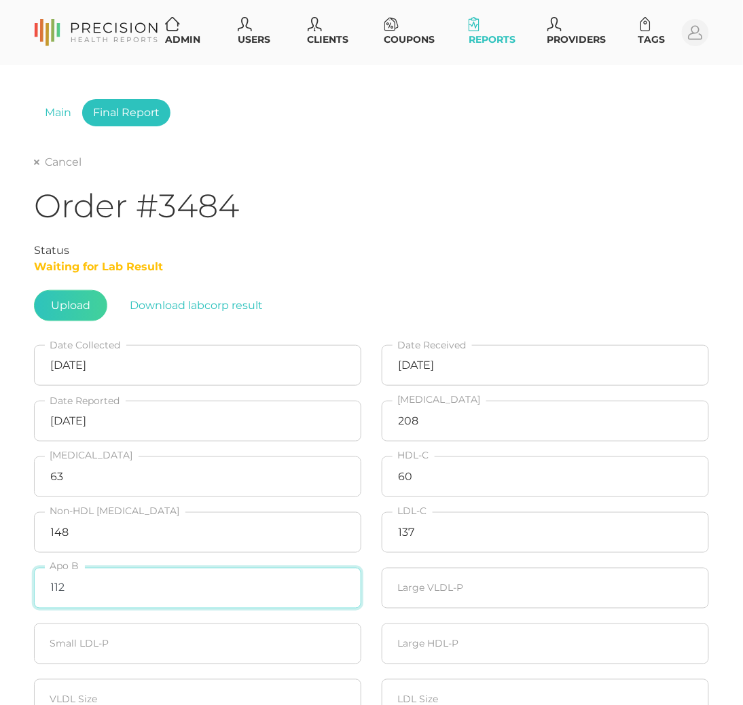
type input "112"
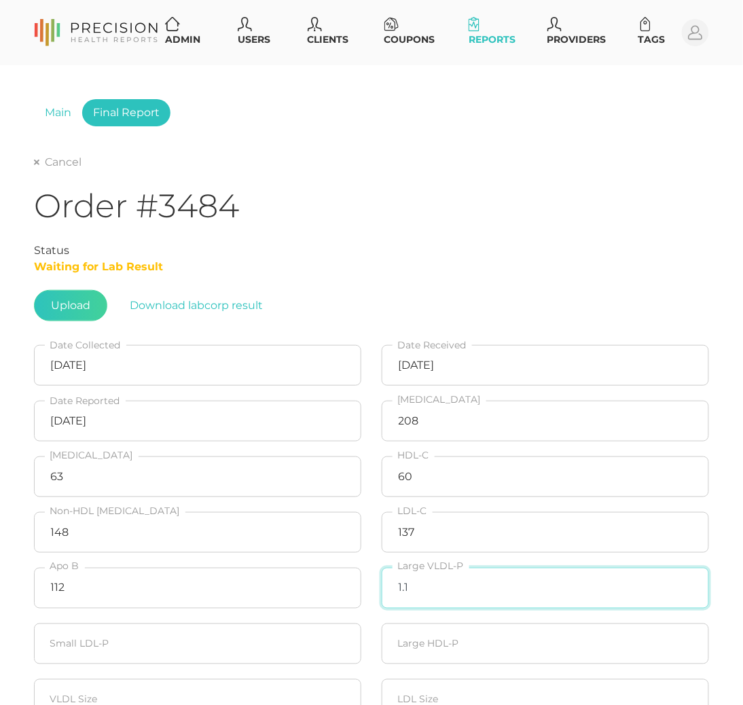
type input "1.1"
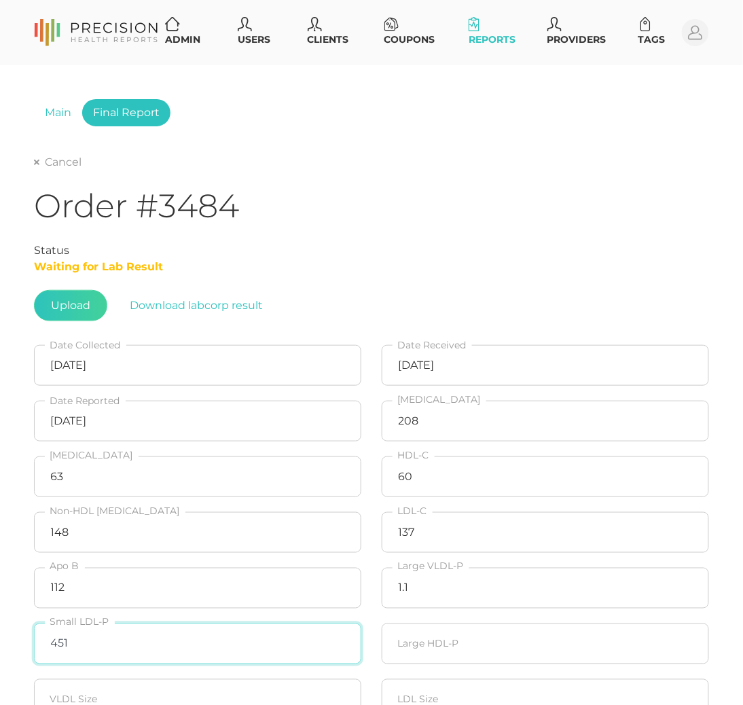
type input "451"
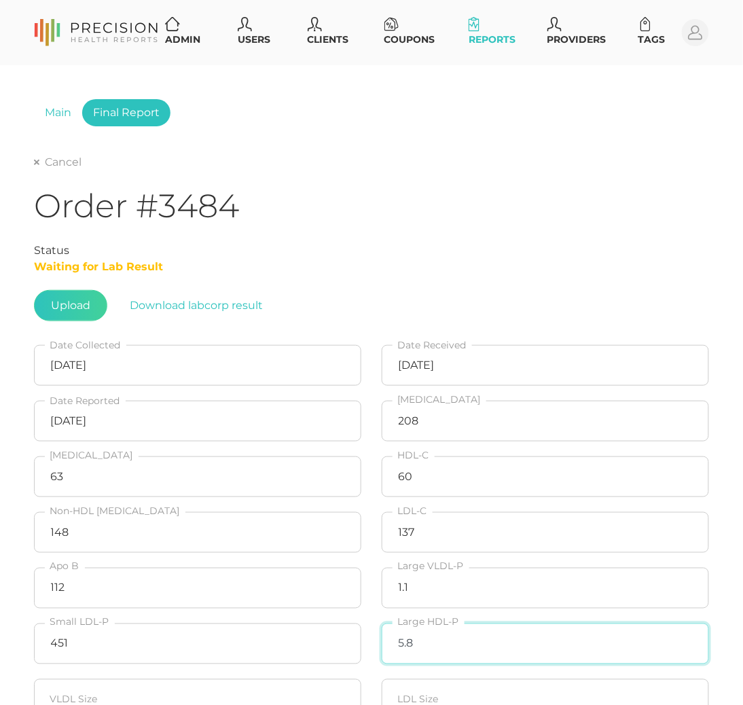
type input "5.8"
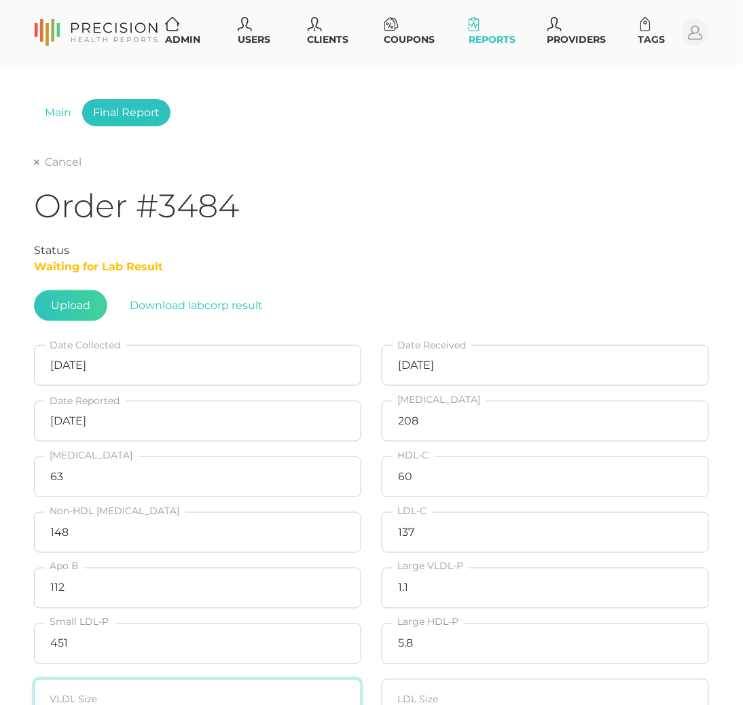
scroll to position [3, 0]
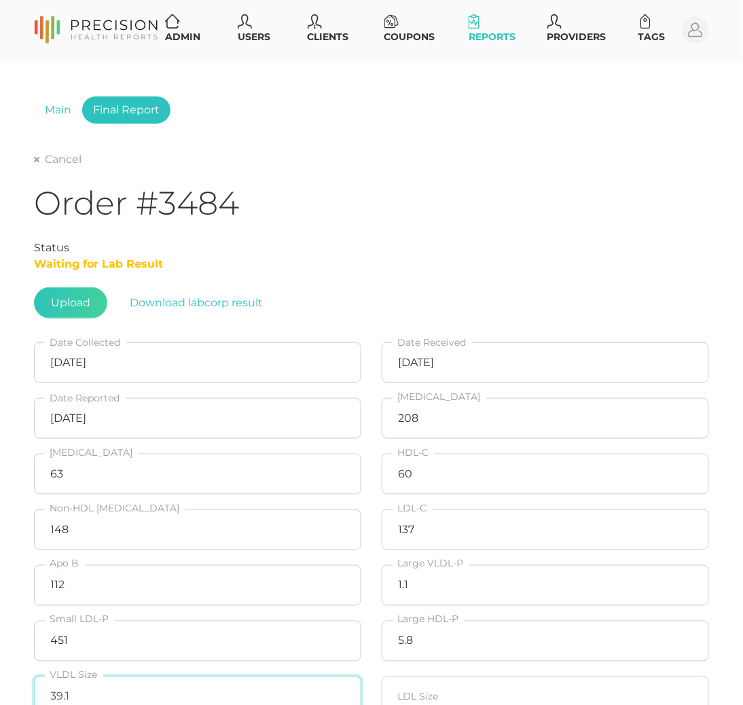
type input "39.1"
type input "21.5"
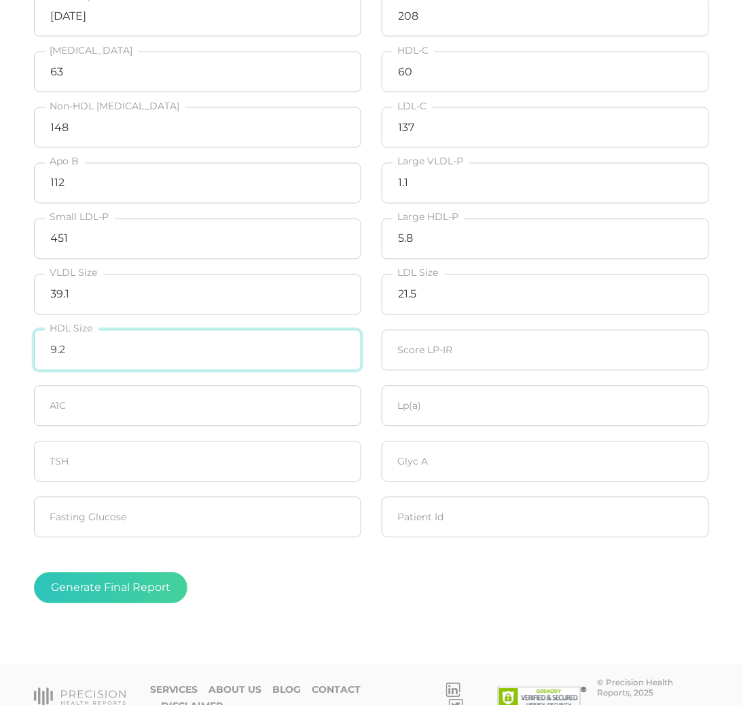
type input "9.2"
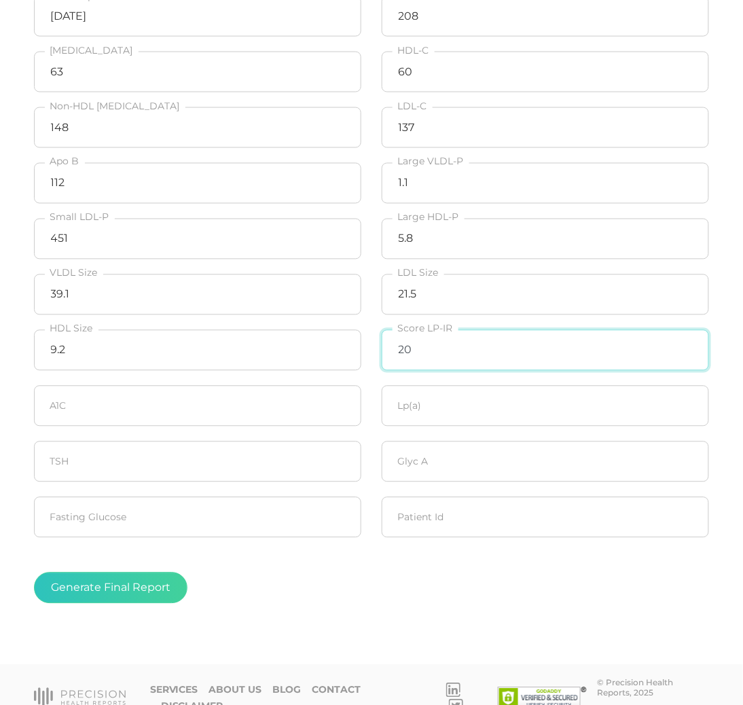
type input "20"
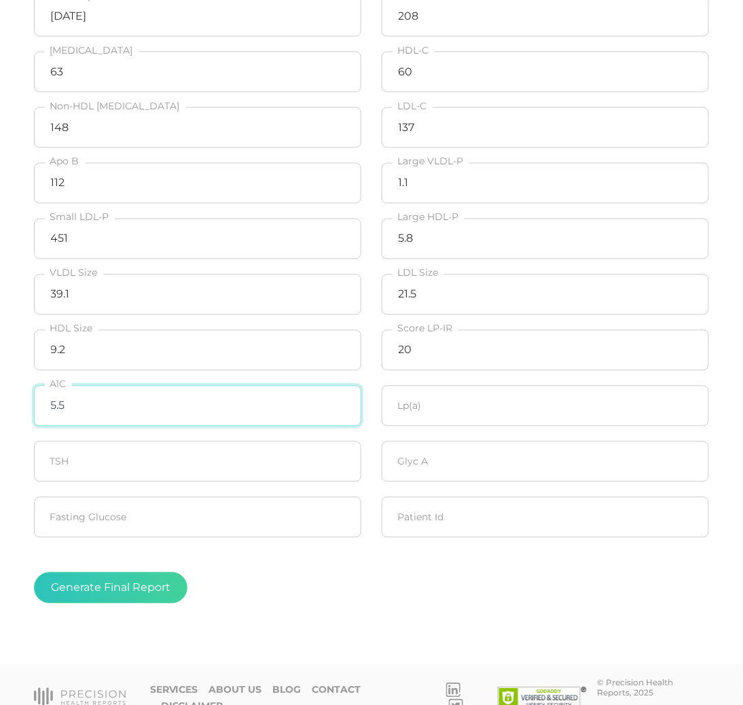
type input "5.5"
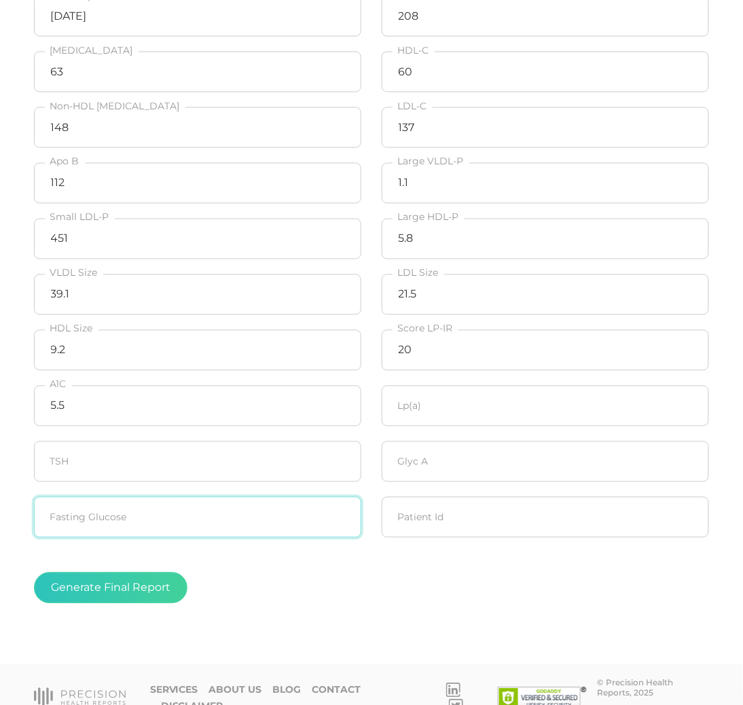
click at [255, 512] on input "number" at bounding box center [197, 517] width 327 height 41
type input "89"
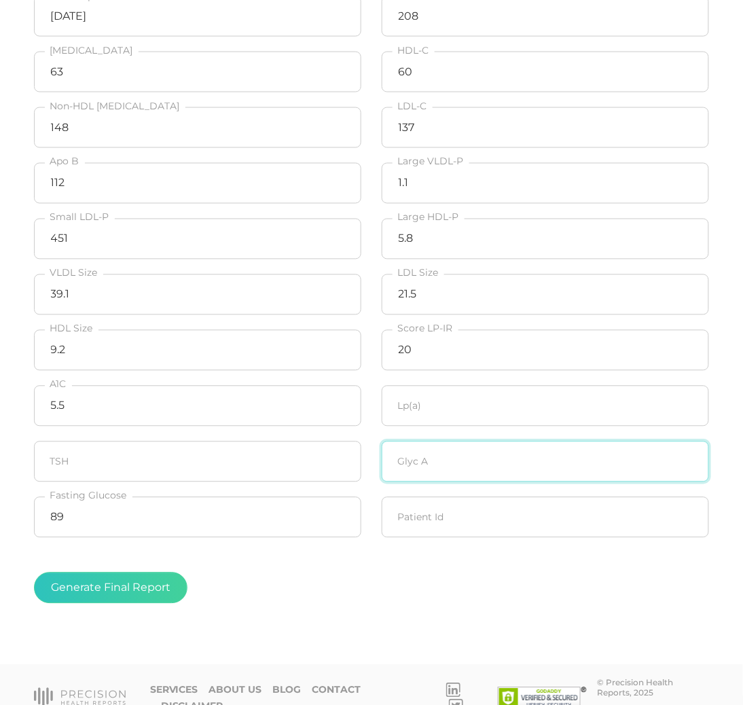
click at [459, 460] on input "number" at bounding box center [545, 461] width 327 height 41
type input "319"
click at [310, 608] on fieldset "Generate Final Report" at bounding box center [371, 588] width 675 height 86
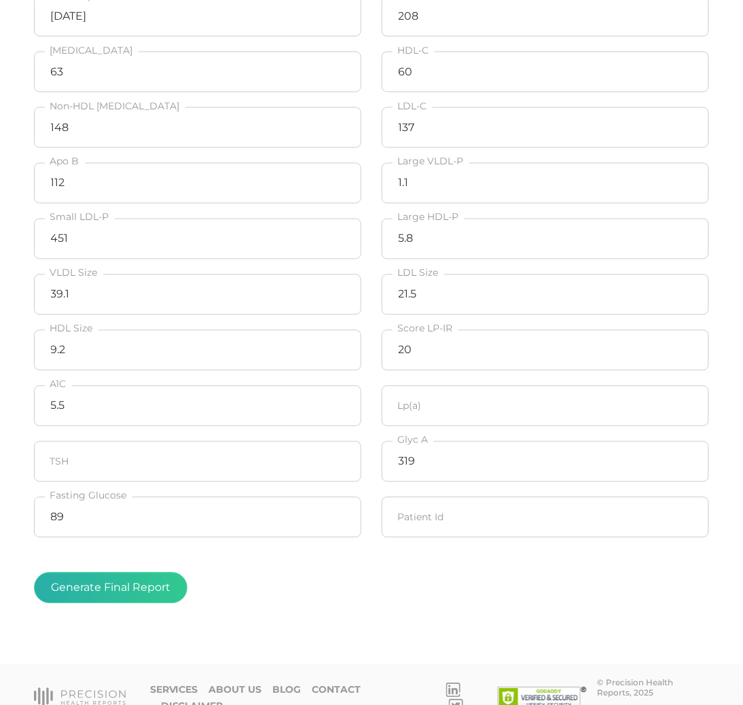
click at [76, 584] on button "Generate Final Report" at bounding box center [110, 587] width 153 height 31
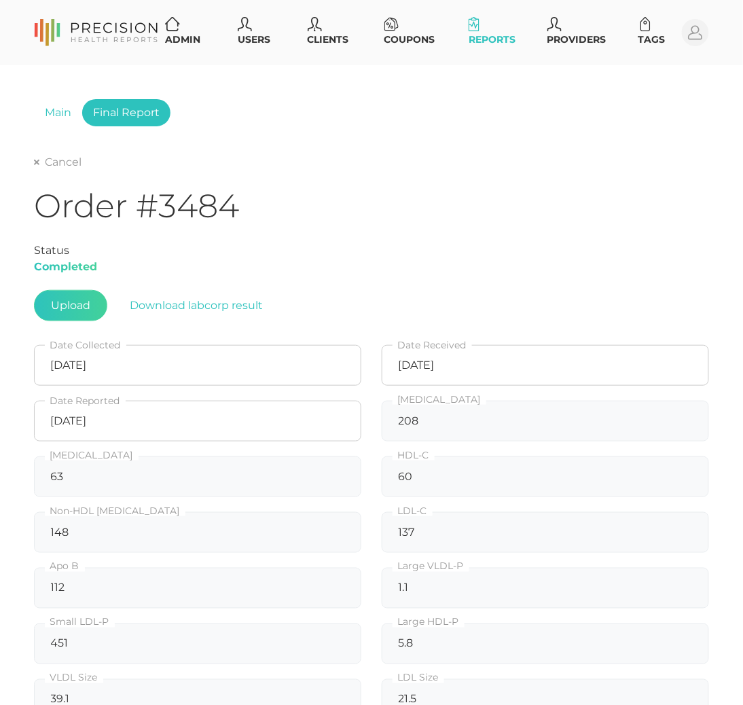
scroll to position [0, 0]
click at [68, 161] on link "Cancel" at bounding box center [58, 162] width 48 height 14
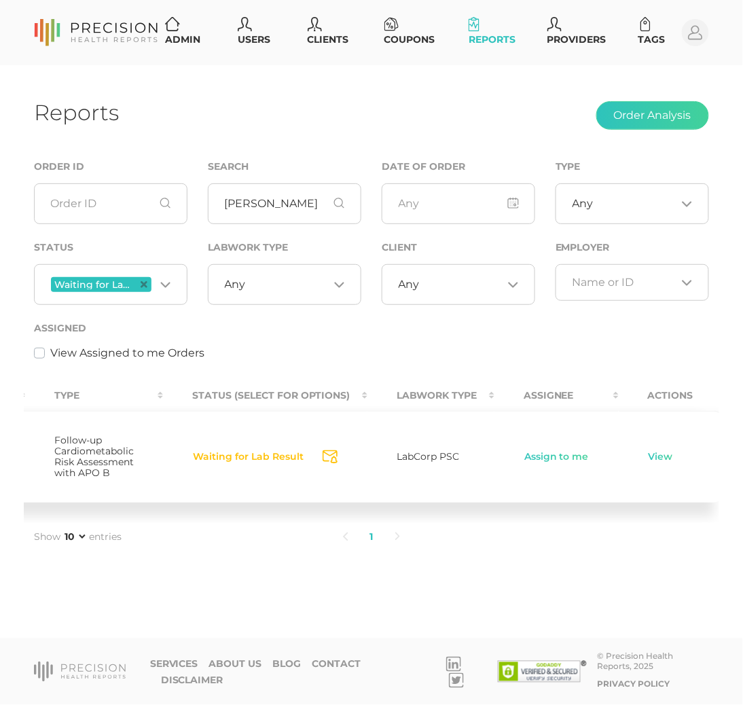
scroll to position [0, 644]
click at [547, 454] on link "Assign to me" at bounding box center [558, 457] width 66 height 14
click at [648, 460] on link "View" at bounding box center [661, 457] width 26 height 14
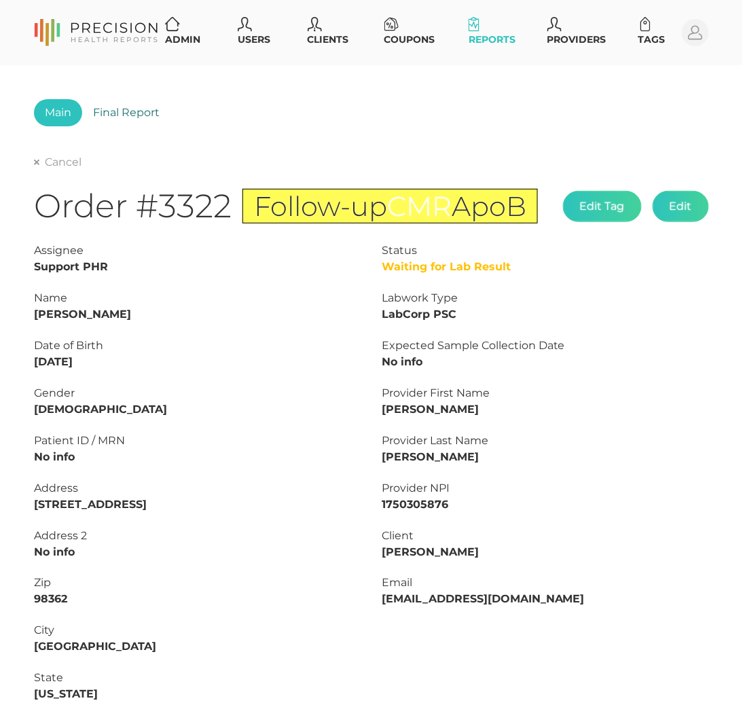
click at [147, 103] on link "Final Report" at bounding box center [126, 112] width 88 height 27
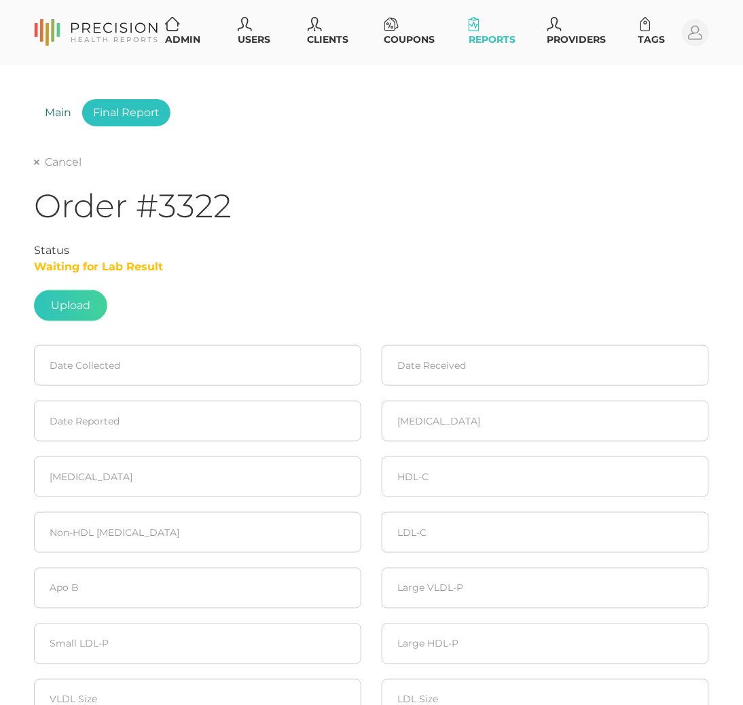
click at [62, 109] on link "Main" at bounding box center [58, 112] width 48 height 27
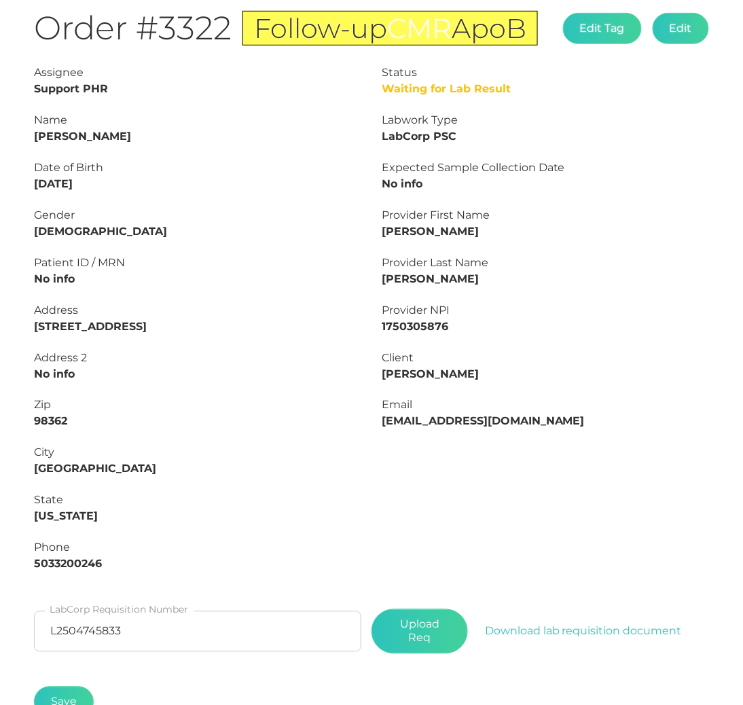
scroll to position [256, 0]
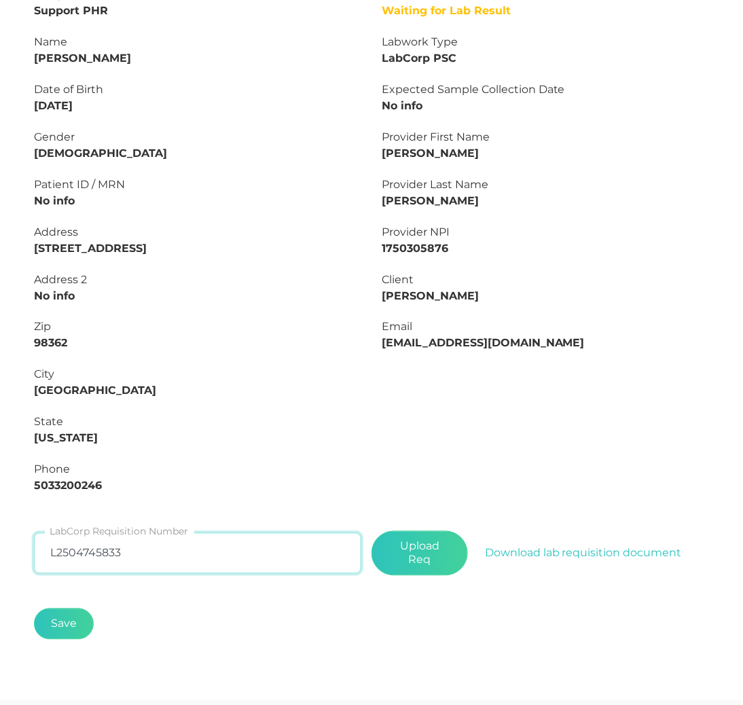
click at [140, 549] on input "L2504745833" at bounding box center [197, 553] width 327 height 41
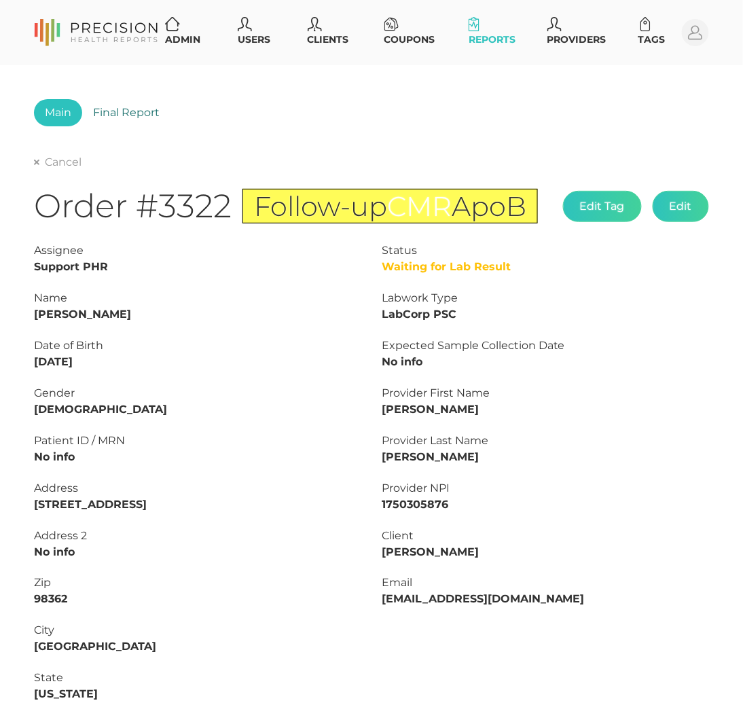
scroll to position [0, 0]
click at [129, 110] on link "Final Report" at bounding box center [126, 112] width 88 height 27
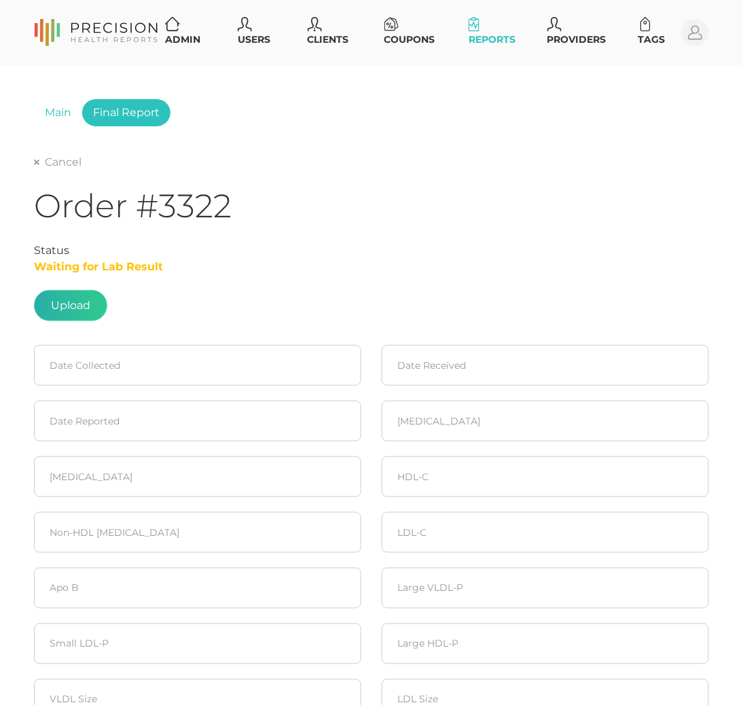
click at [83, 297] on label at bounding box center [71, 306] width 72 height 30
click at [90, 299] on input "file" at bounding box center [90, 299] width 1 height 1
type input "C:\fakepath\2de923ab-77cc-4845-bdf4-af5a9d2c751f.pdf"
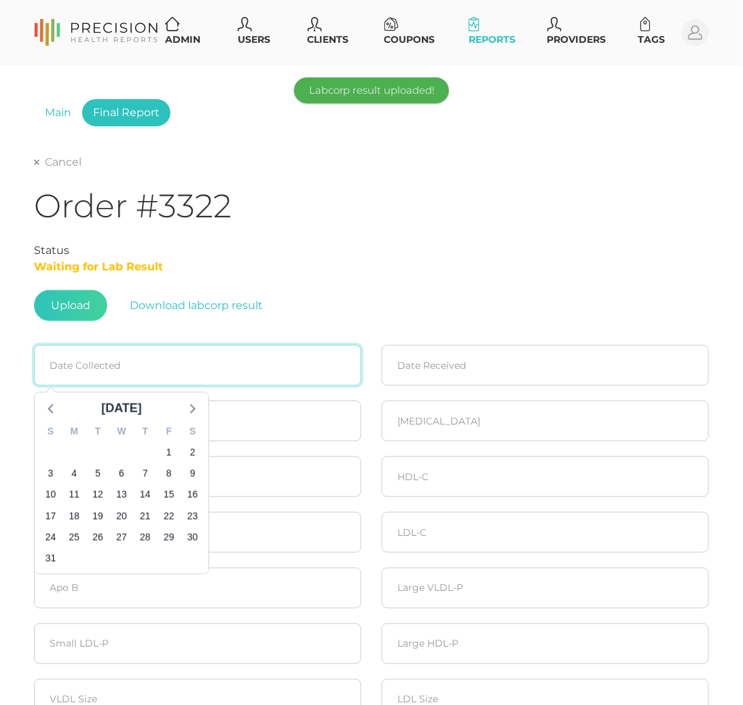
click at [141, 373] on input at bounding box center [197, 365] width 327 height 41
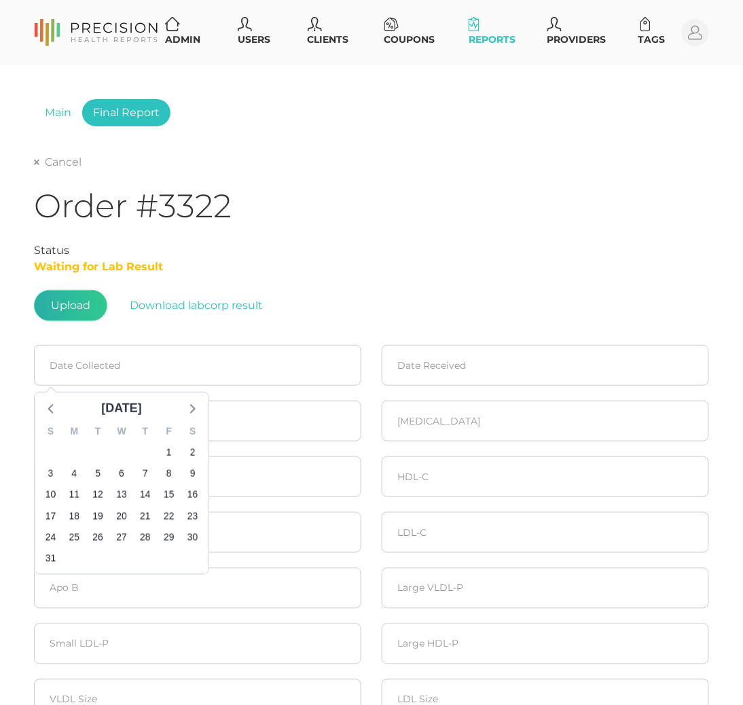
click at [74, 294] on label at bounding box center [71, 306] width 72 height 30
click at [90, 299] on input "file" at bounding box center [90, 299] width 1 height 1
type input "C:\fakepath\2de923ab-77cc-4845-bdf4-af5a9d2c751f.pdf"
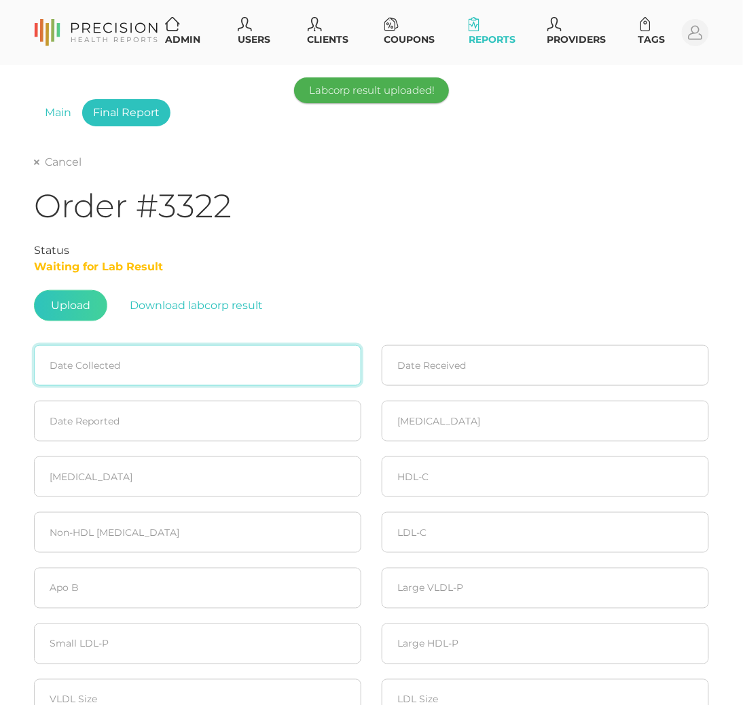
click at [119, 354] on input at bounding box center [197, 365] width 327 height 41
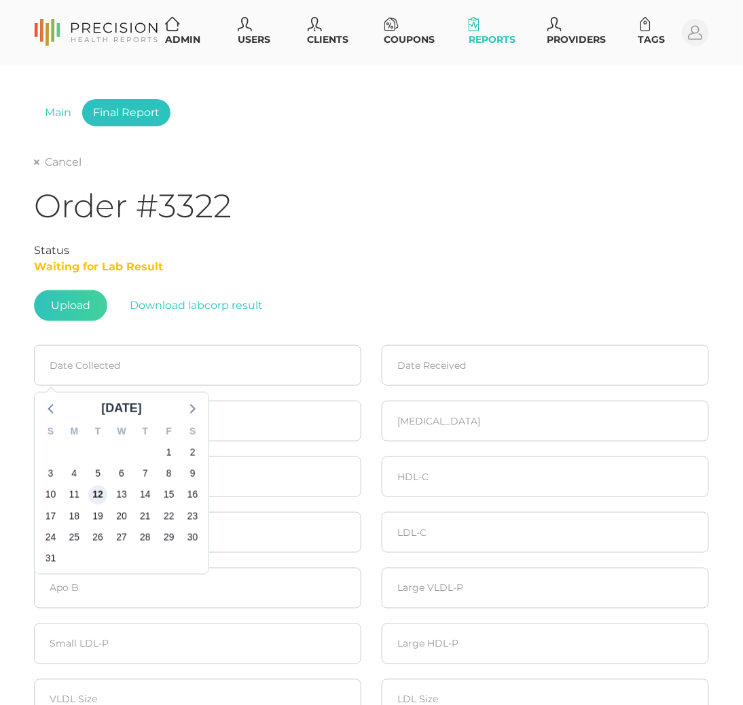
click at [96, 490] on span "12" at bounding box center [97, 494] width 19 height 19
type input "08/12/2025"
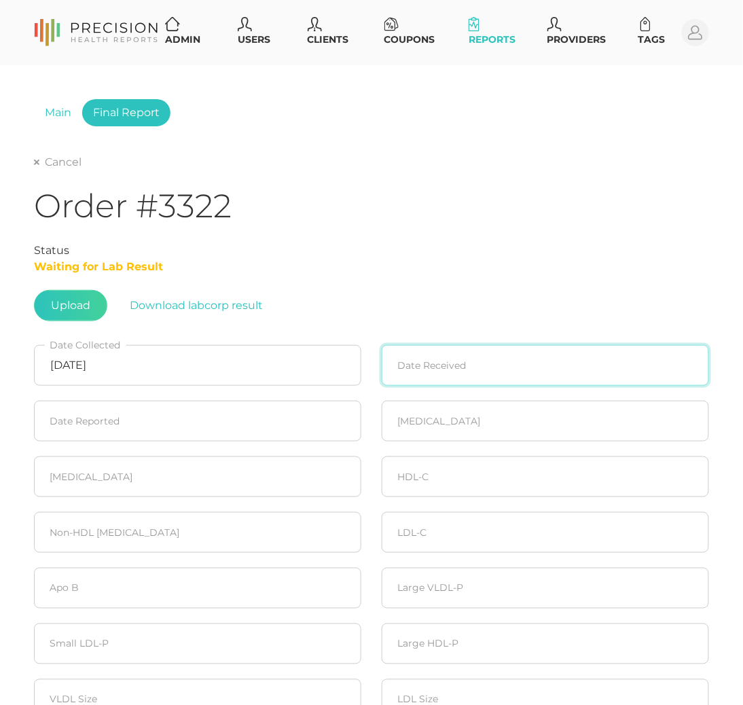
click at [437, 360] on input at bounding box center [545, 365] width 327 height 41
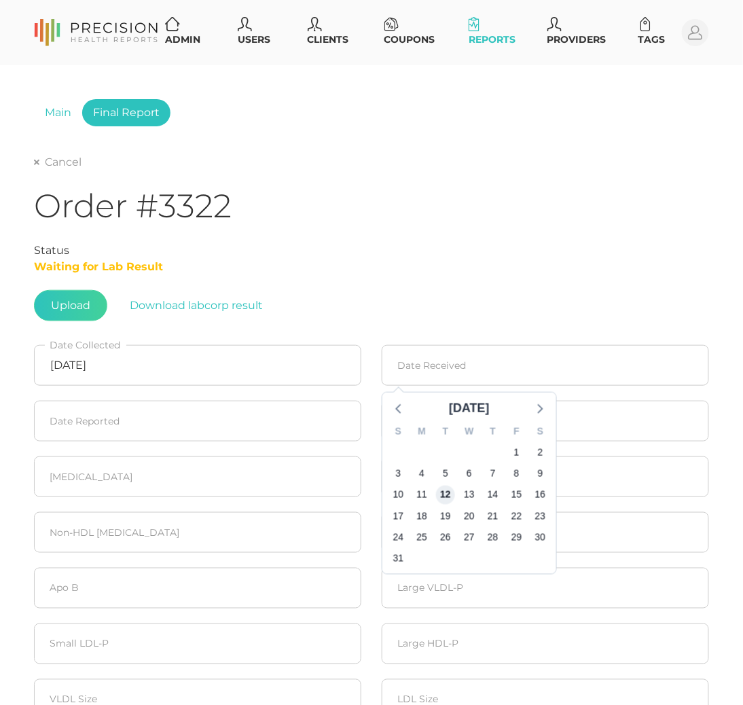
click at [441, 489] on span "12" at bounding box center [445, 494] width 19 height 19
type input "08/12/2025"
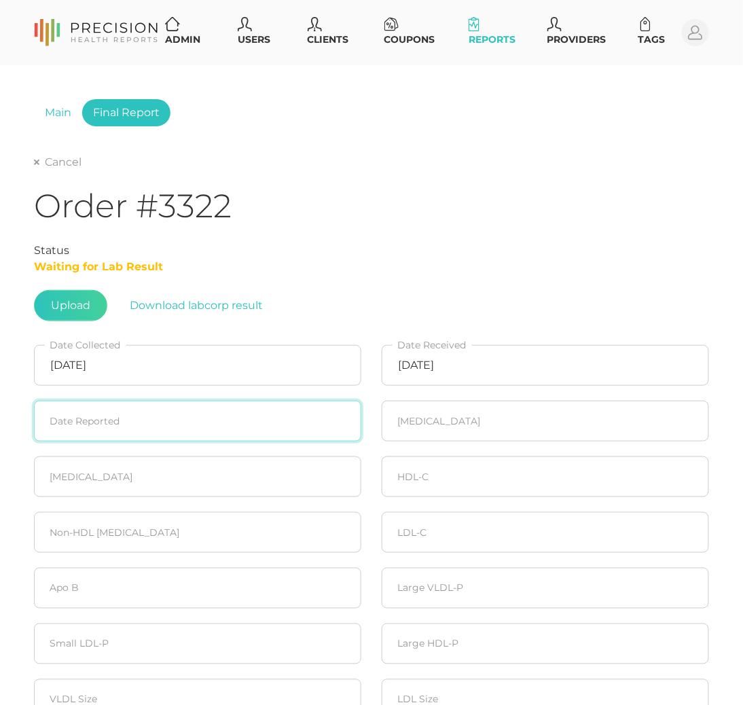
click at [117, 430] on input at bounding box center [197, 421] width 327 height 41
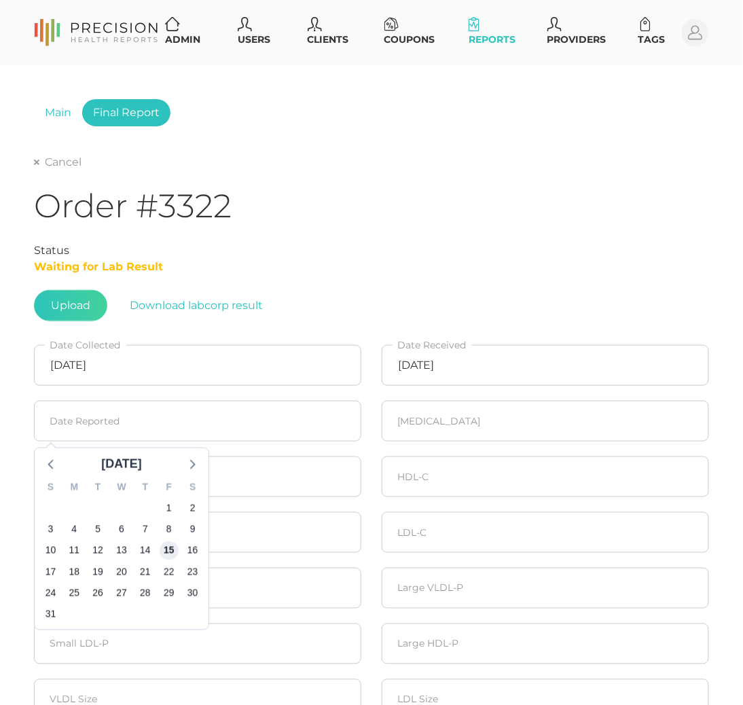
click at [166, 547] on span "15" at bounding box center [169, 550] width 19 height 19
type input "08/15/2025"
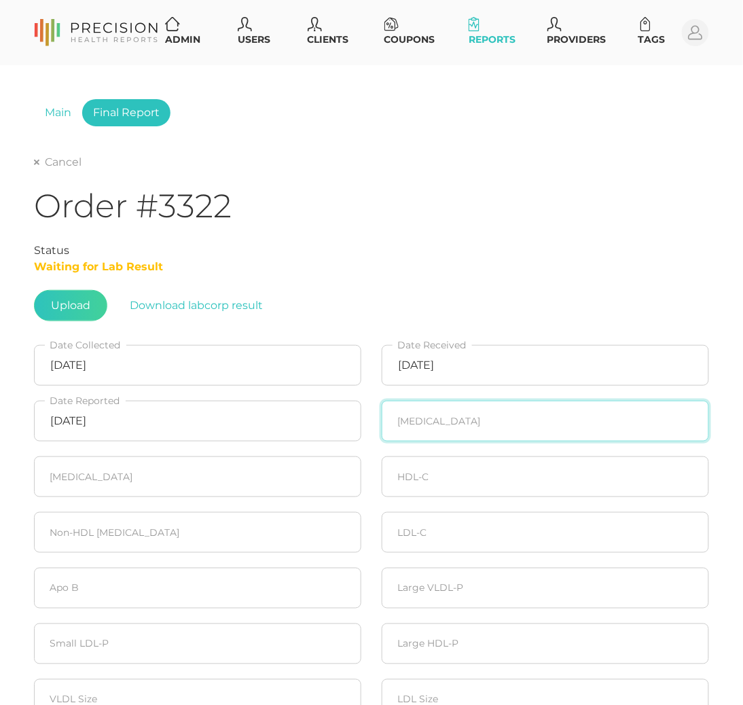
click at [513, 409] on input "number" at bounding box center [545, 421] width 327 height 41
type input "196"
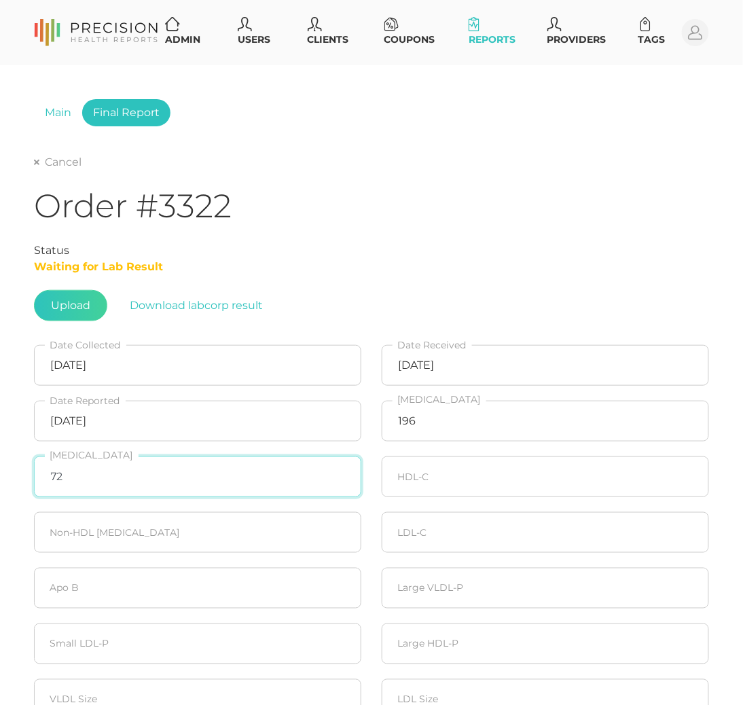
type input "72"
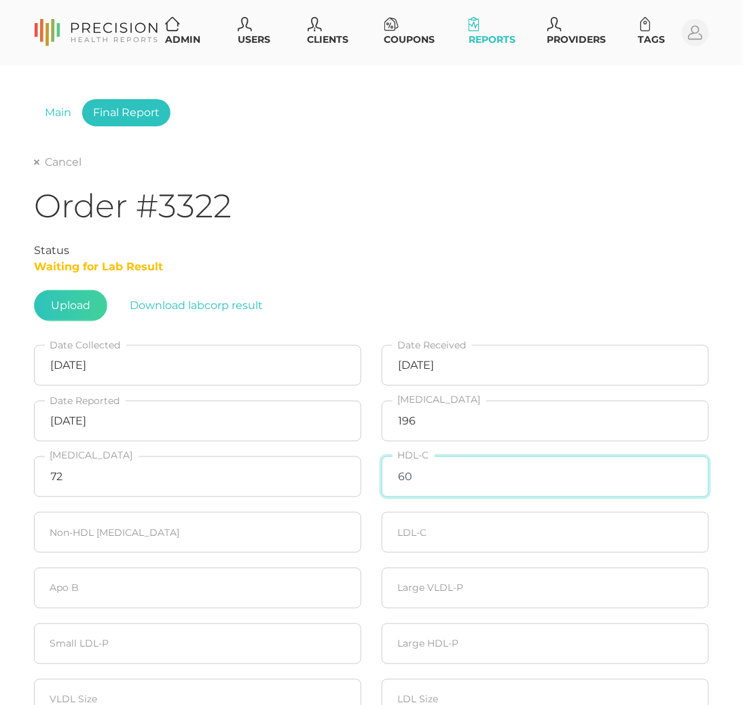
type input "60"
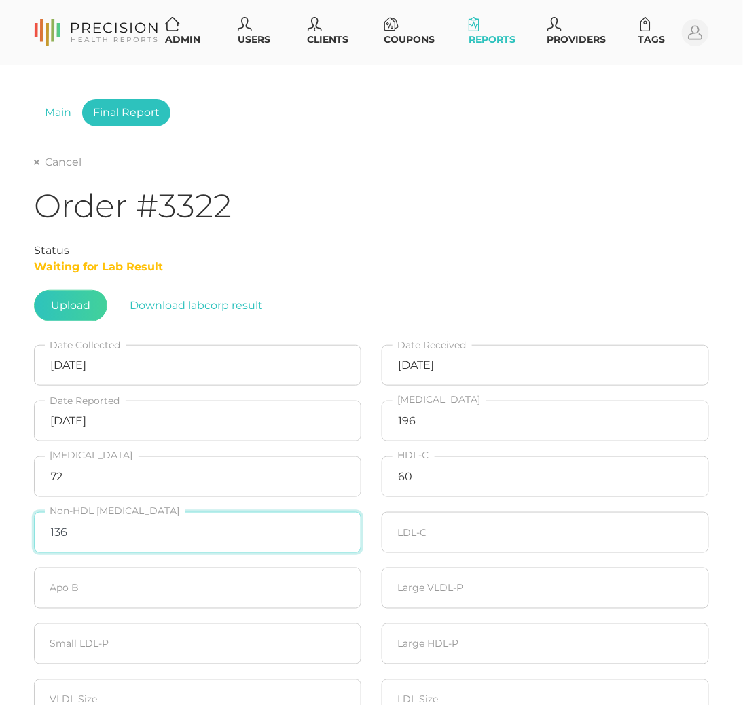
type input "136"
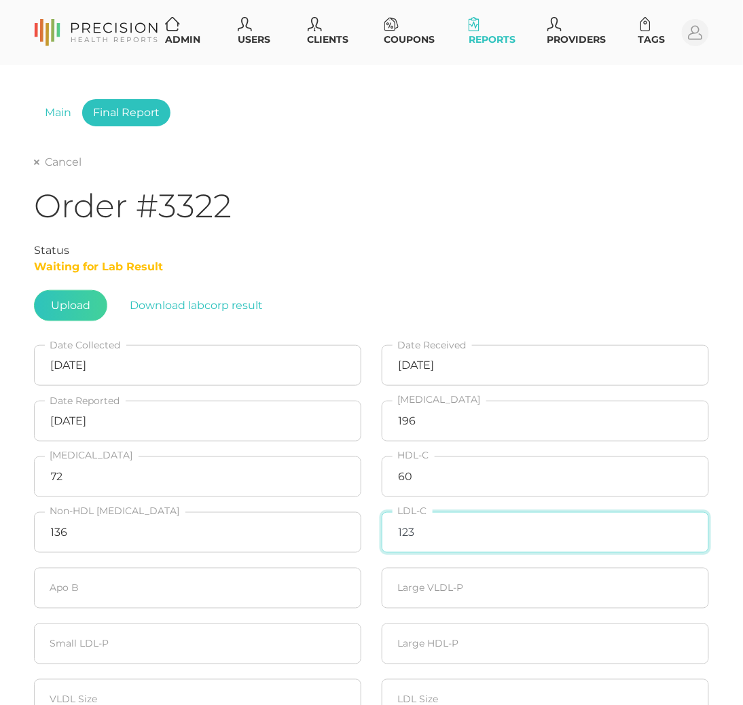
type input "123"
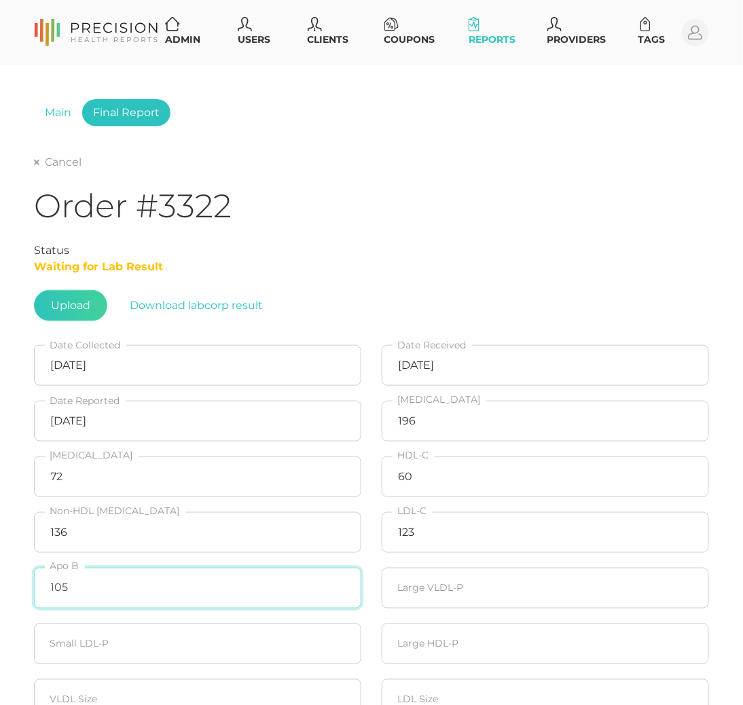
type input "105"
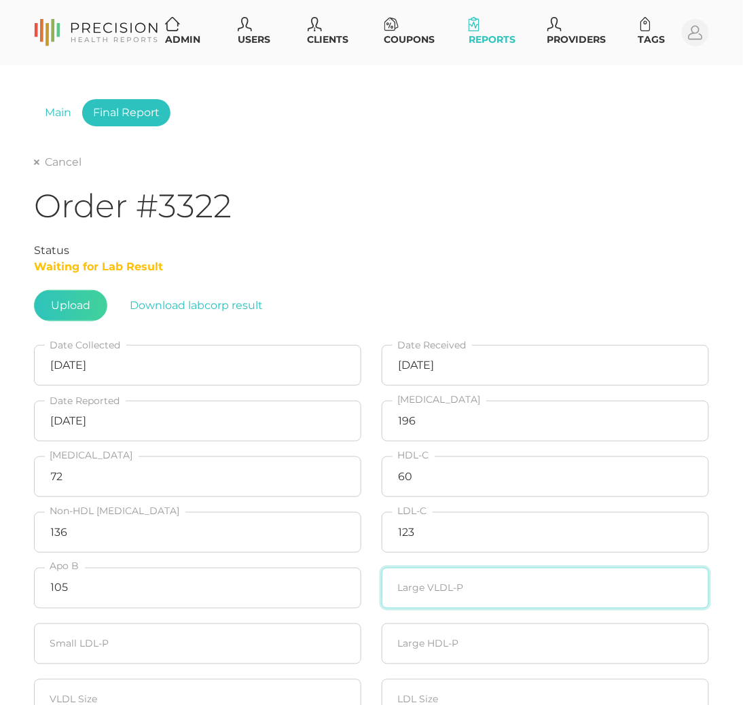
type input "9"
type input "0.8"
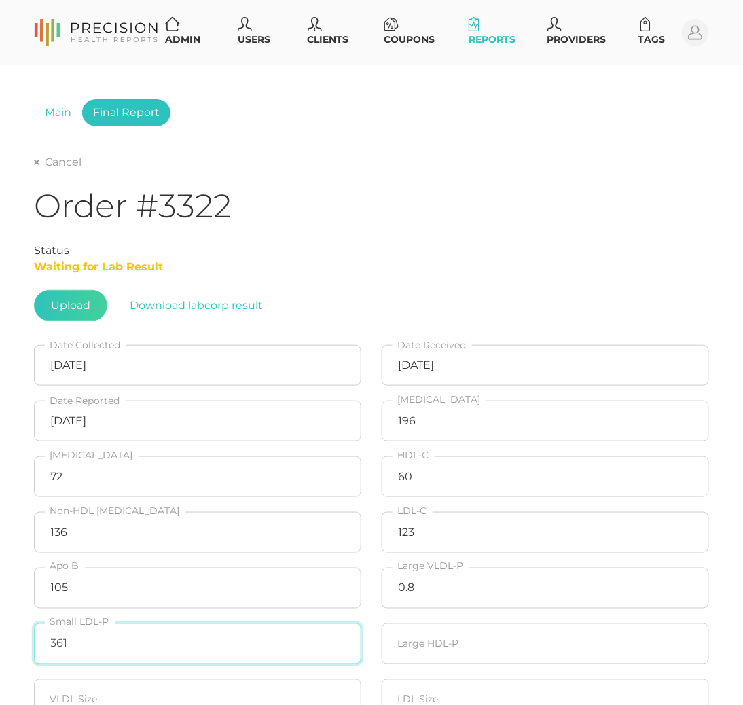
type input "361"
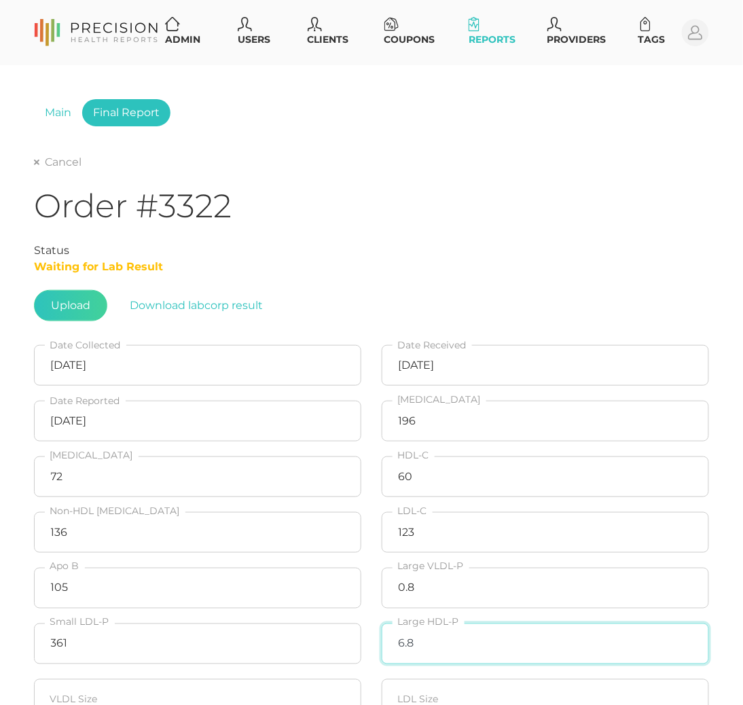
type input "6.8"
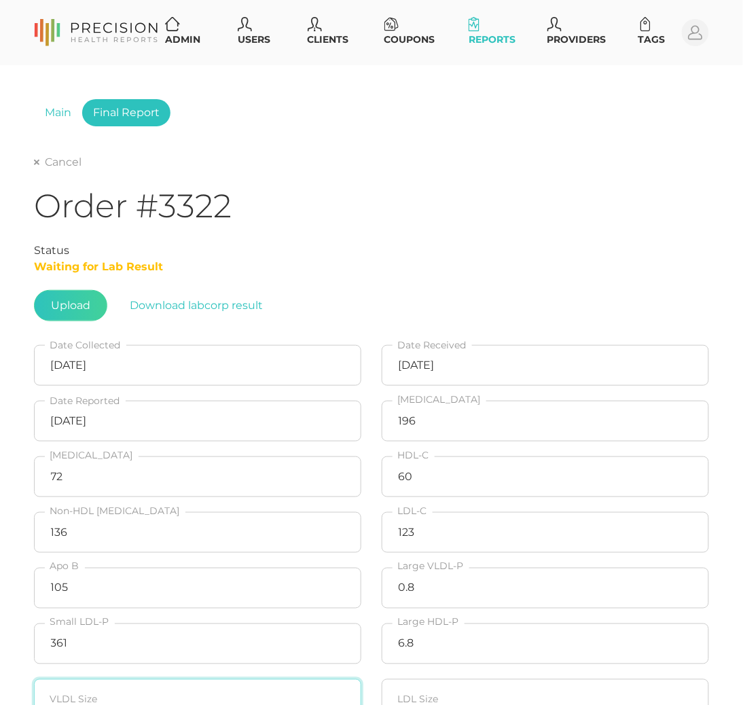
scroll to position [3, 0]
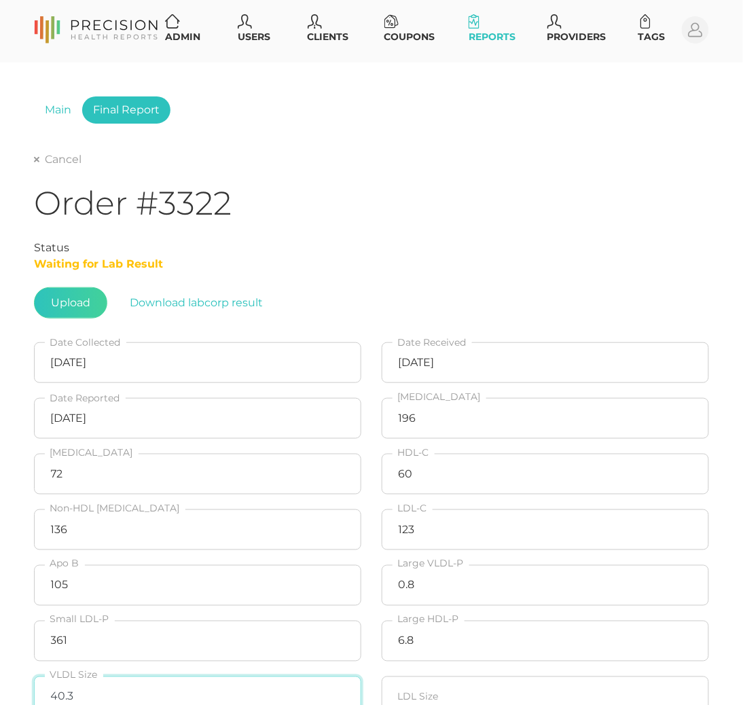
type input "40.3"
type input "21.3"
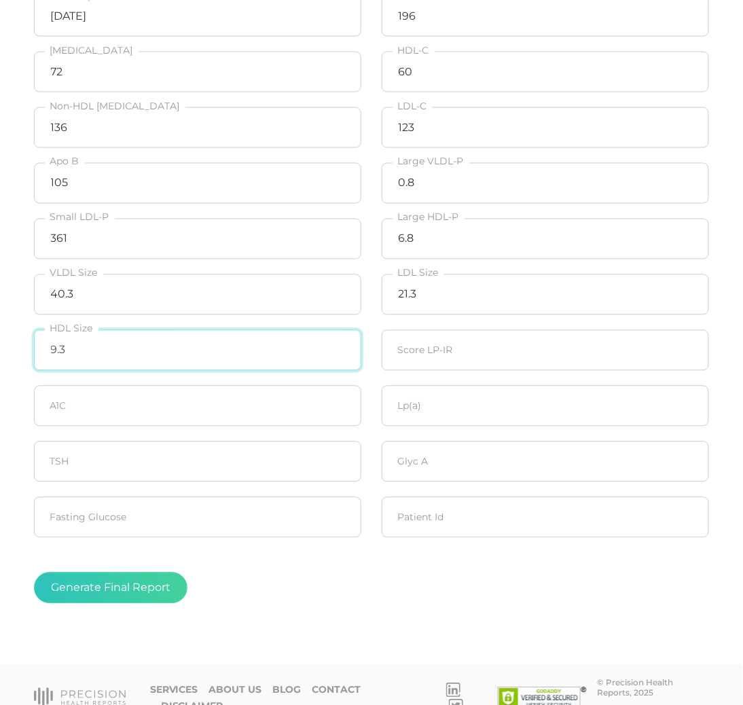
type input "9.3"
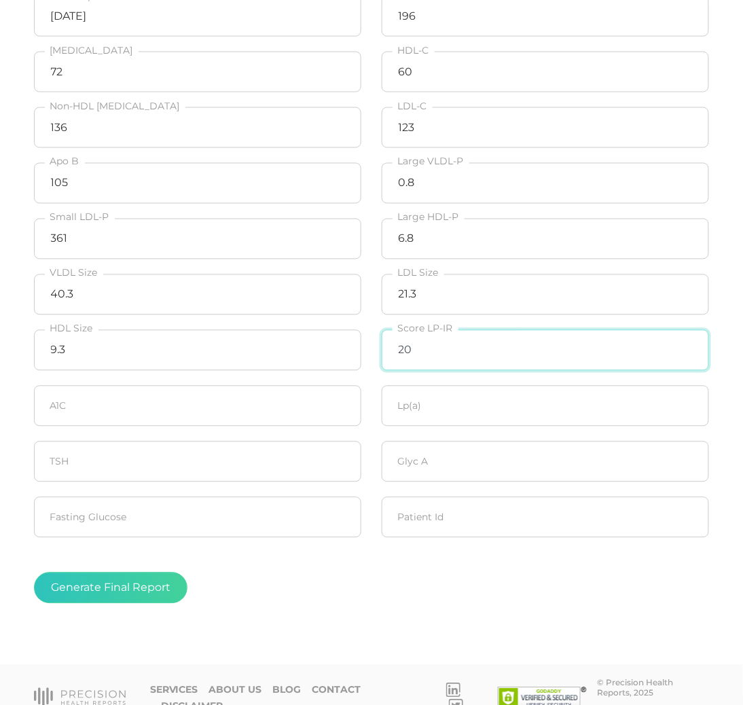
type input "20"
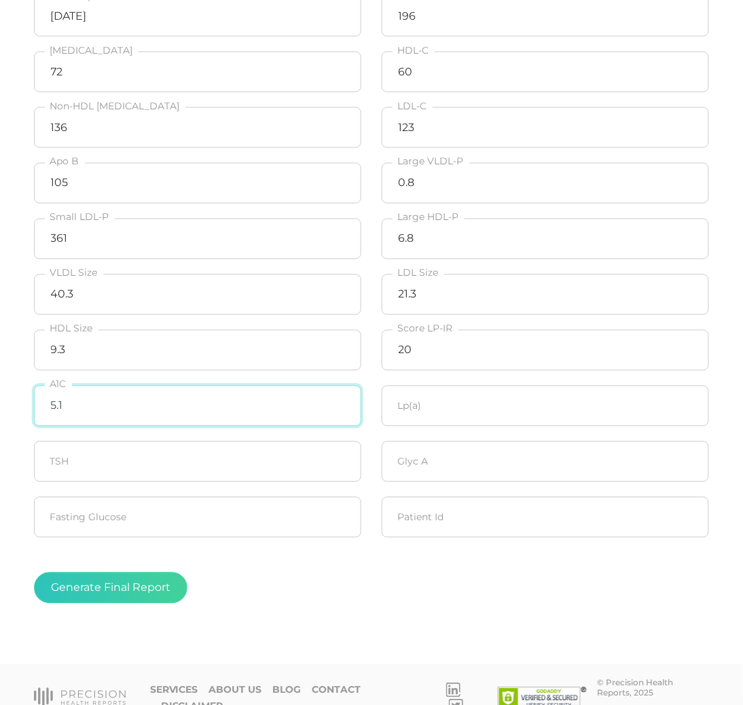
type input "5.1"
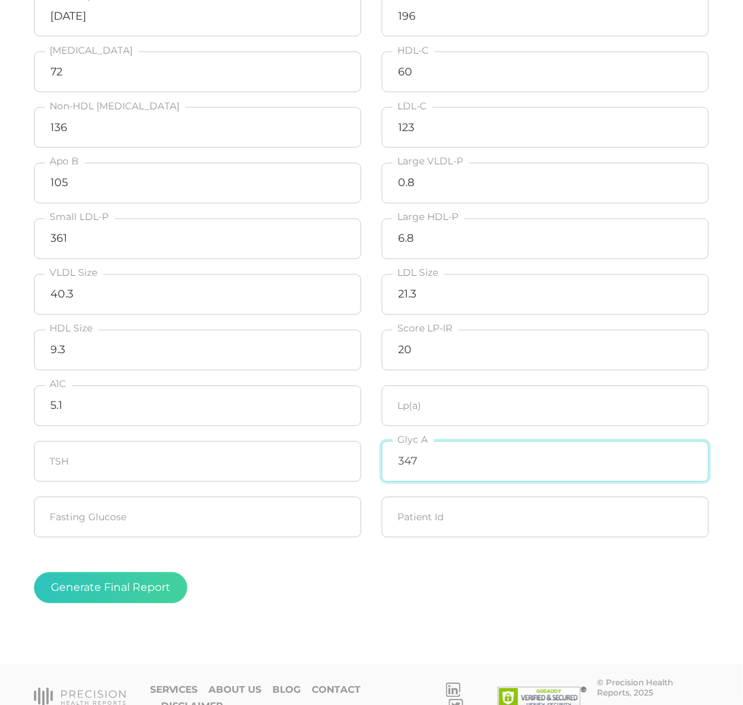
type input "347"
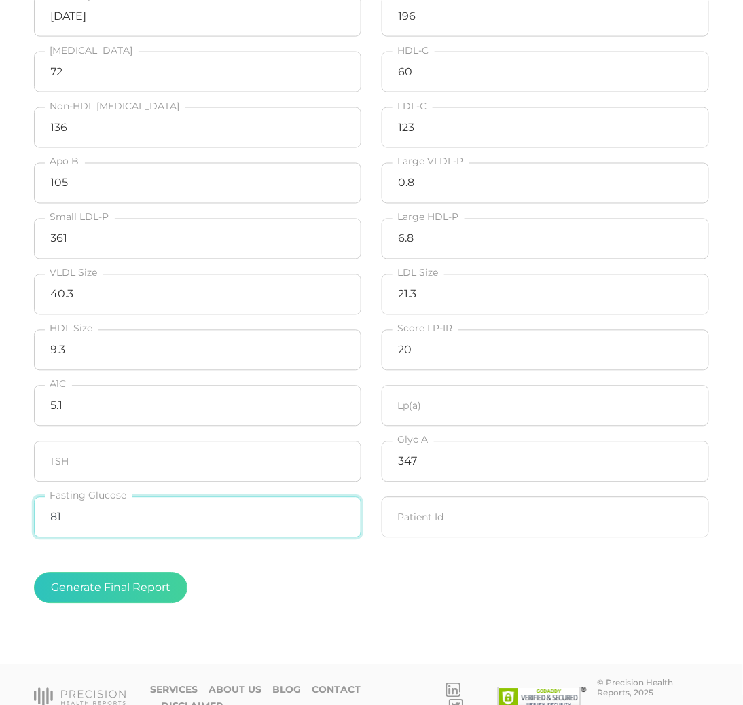
type input "81"
click at [477, 579] on div "Generate Final Report" at bounding box center [371, 587] width 675 height 31
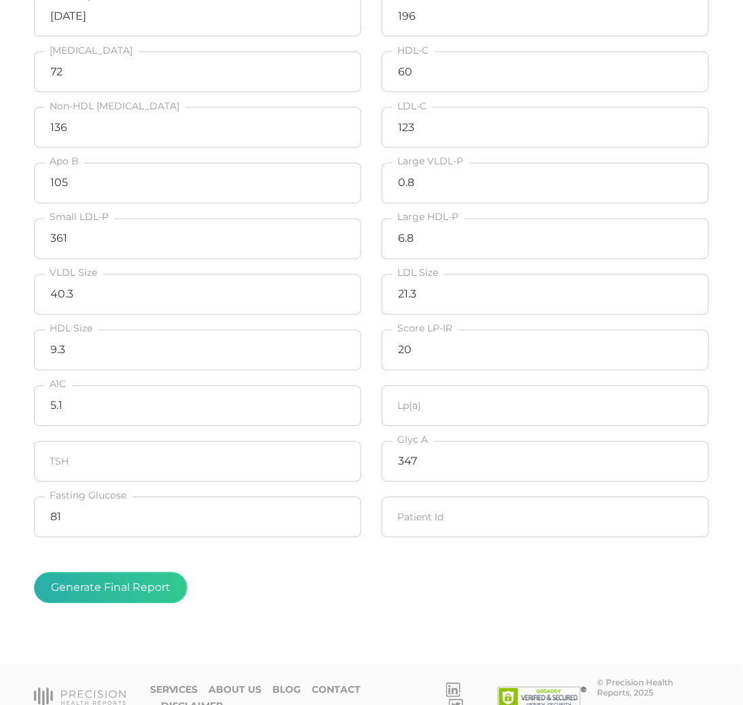
click at [139, 589] on button "Generate Final Report" at bounding box center [110, 587] width 153 height 31
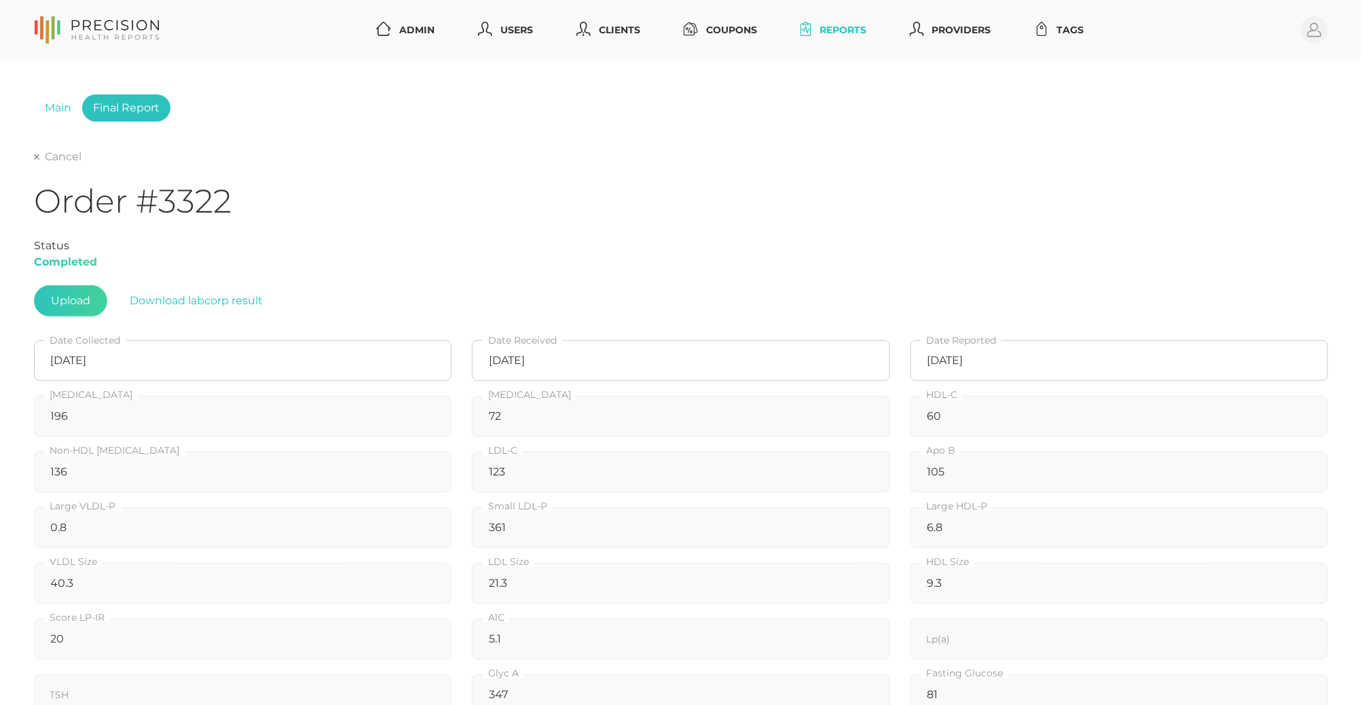
scroll to position [0, 0]
click at [37, 149] on div "Cancel" at bounding box center [681, 157] width 1294 height 16
click at [37, 155] on icon at bounding box center [36, 156] width 5 height 5
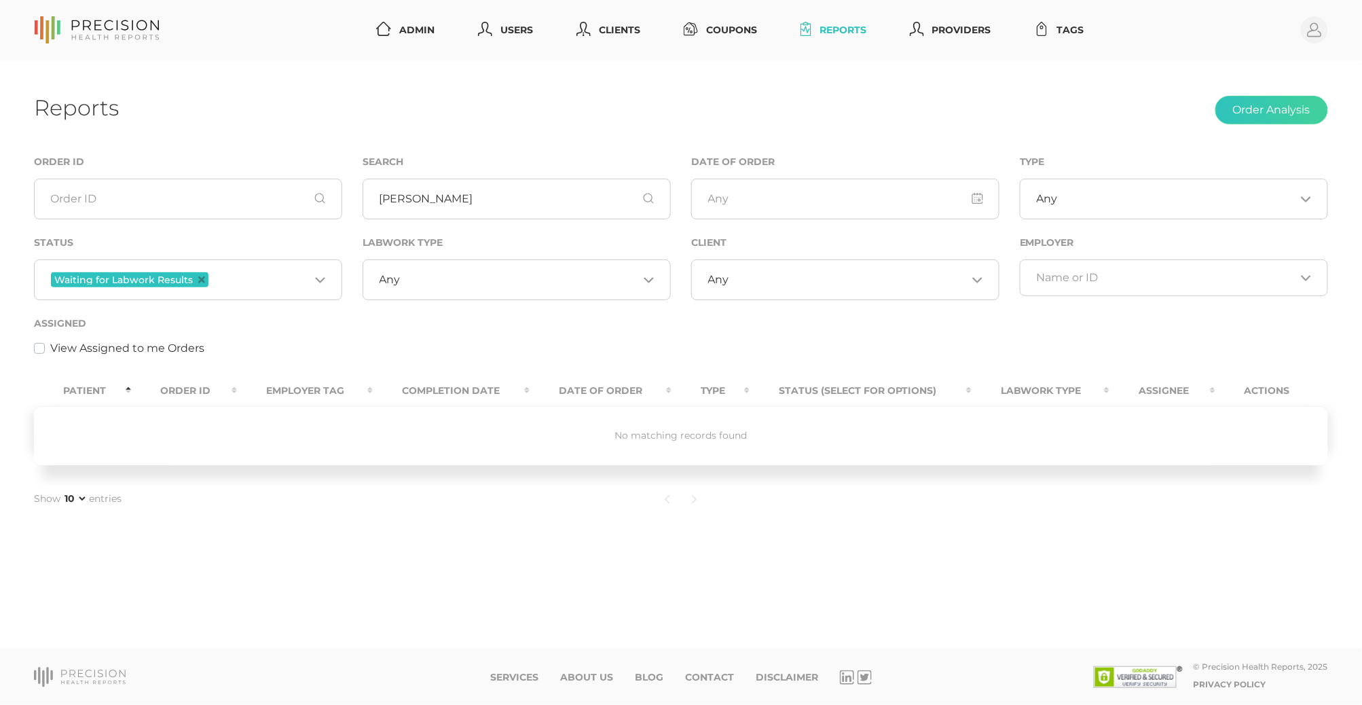
click at [199, 275] on span "Waiting for Labwork Results" at bounding box center [130, 279] width 158 height 15
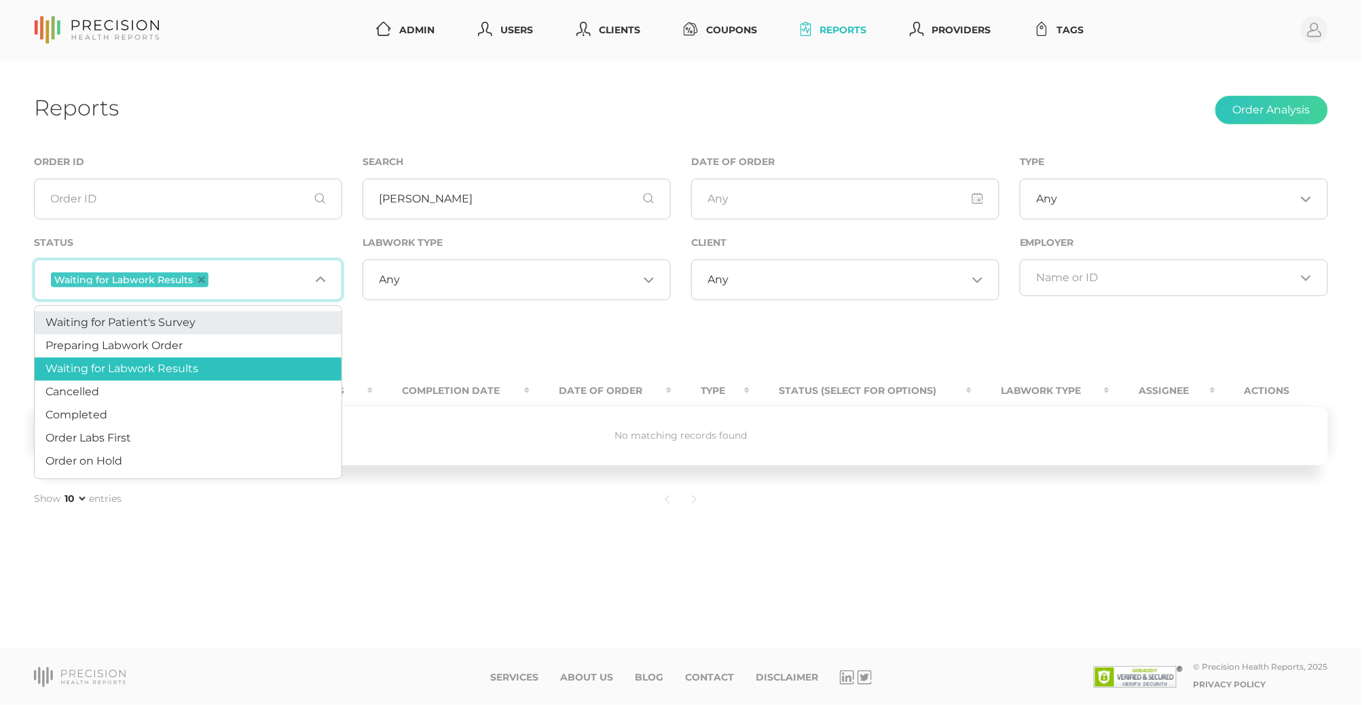
click at [189, 319] on span "Waiting for Patient's Survey" at bounding box center [120, 322] width 150 height 13
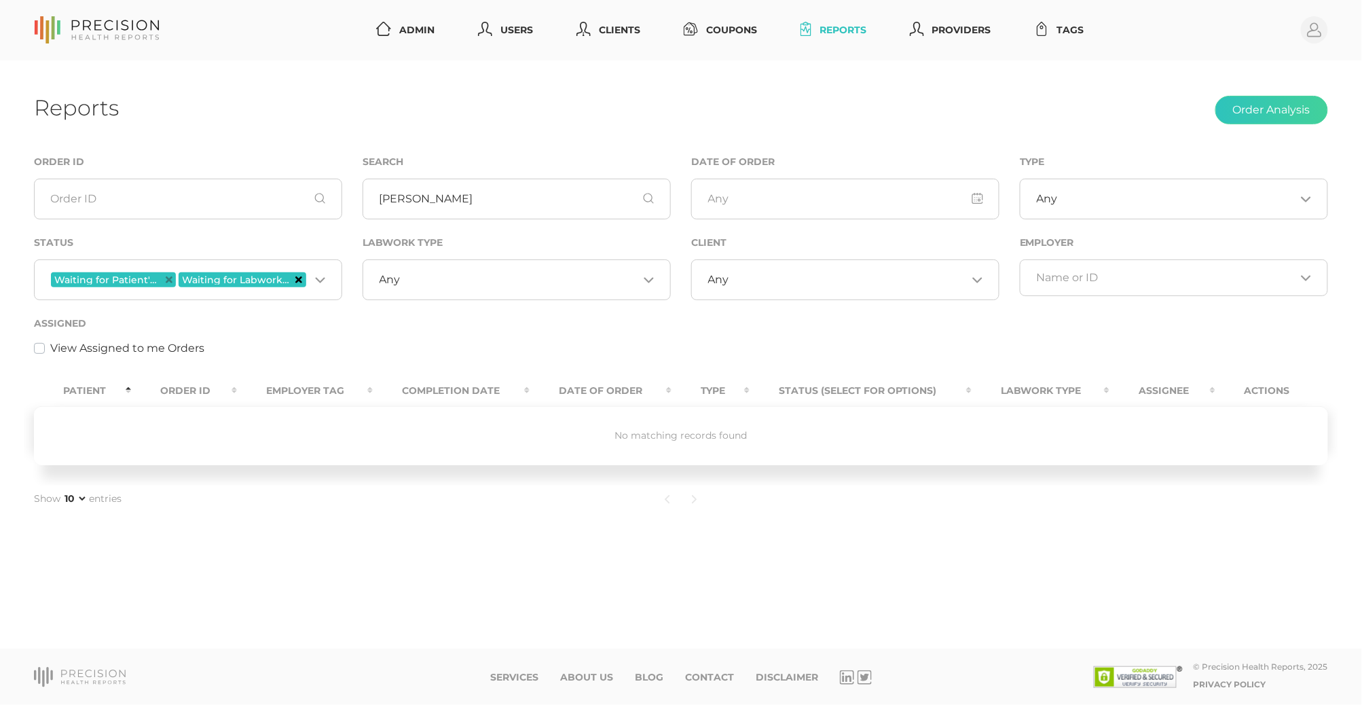
click at [300, 280] on icon "Deselect Waiting for Labwork Results" at bounding box center [298, 279] width 7 height 7
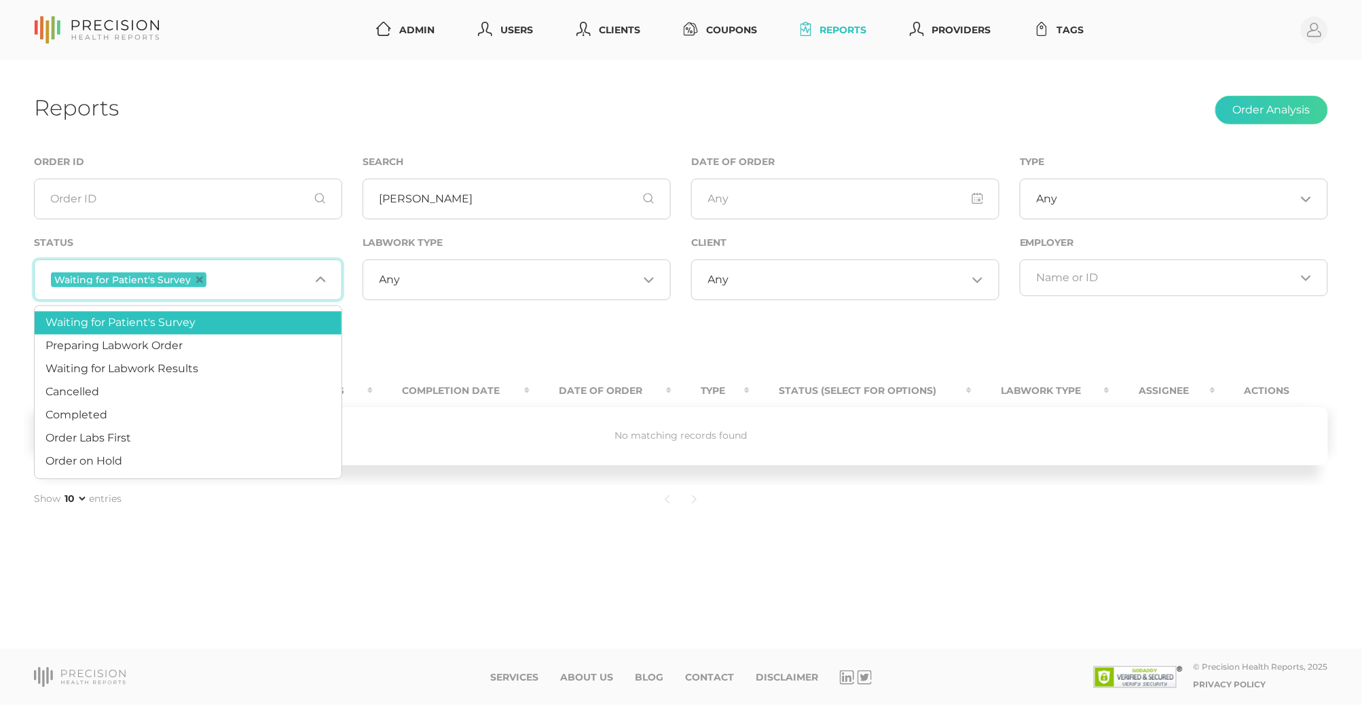
click at [995, 107] on div "Reports Order Analysis" at bounding box center [681, 110] width 1294 height 32
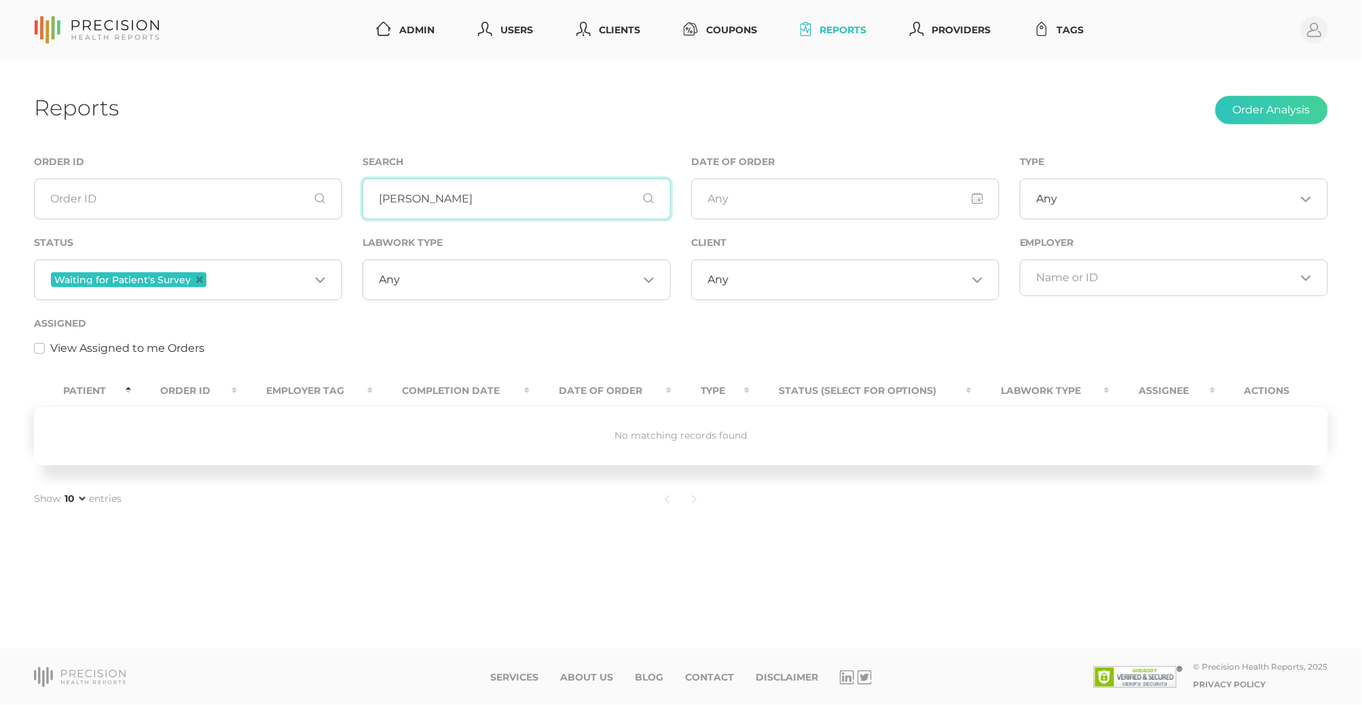
click at [426, 200] on input "Pedersen" at bounding box center [517, 199] width 308 height 41
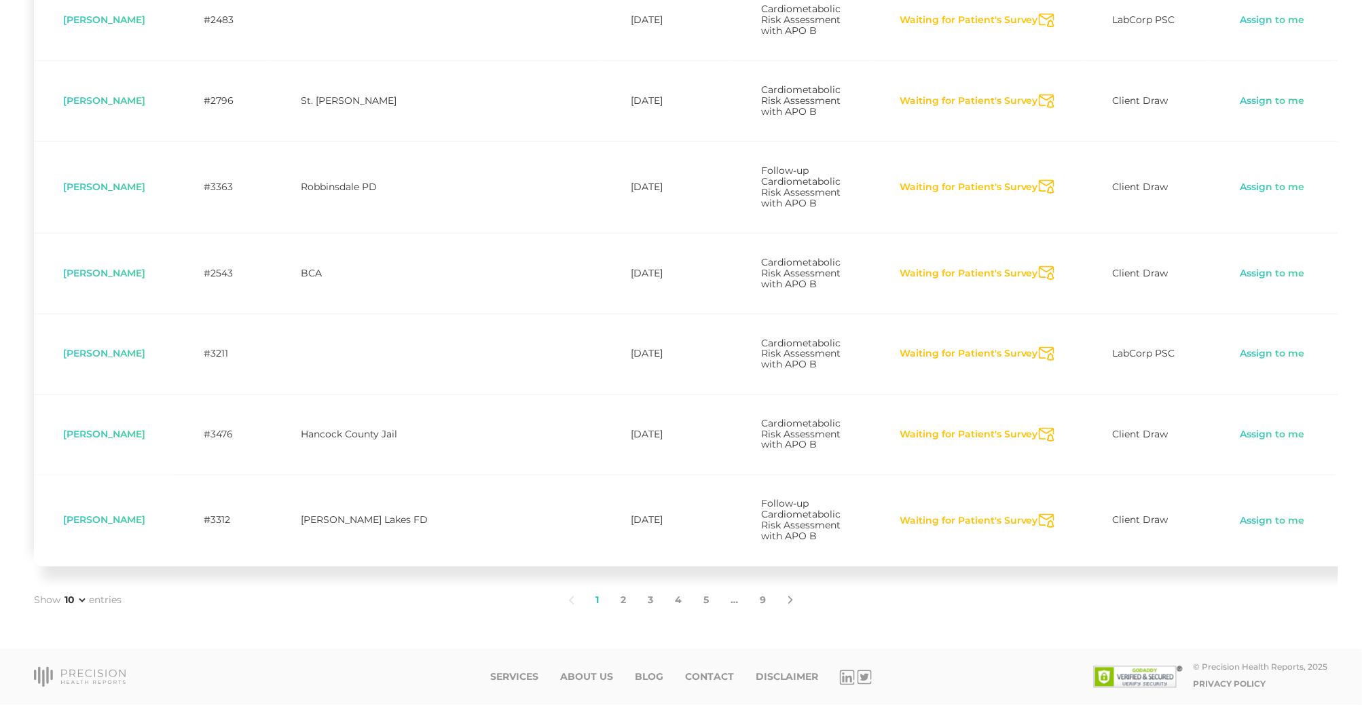
scroll to position [737, 0]
select select "75"
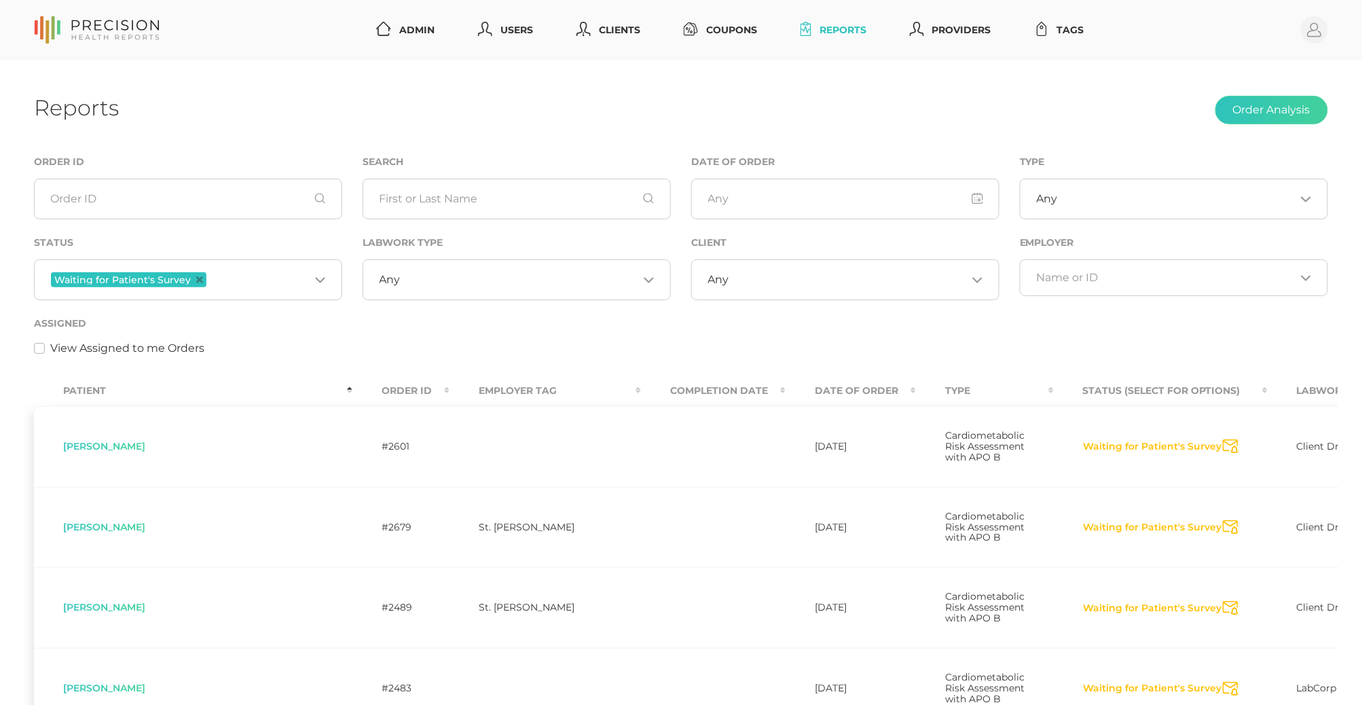
scroll to position [0, 0]
click at [352, 390] on th "Order ID" at bounding box center [400, 390] width 97 height 31
click at [352, 386] on th "Order ID" at bounding box center [400, 390] width 97 height 31
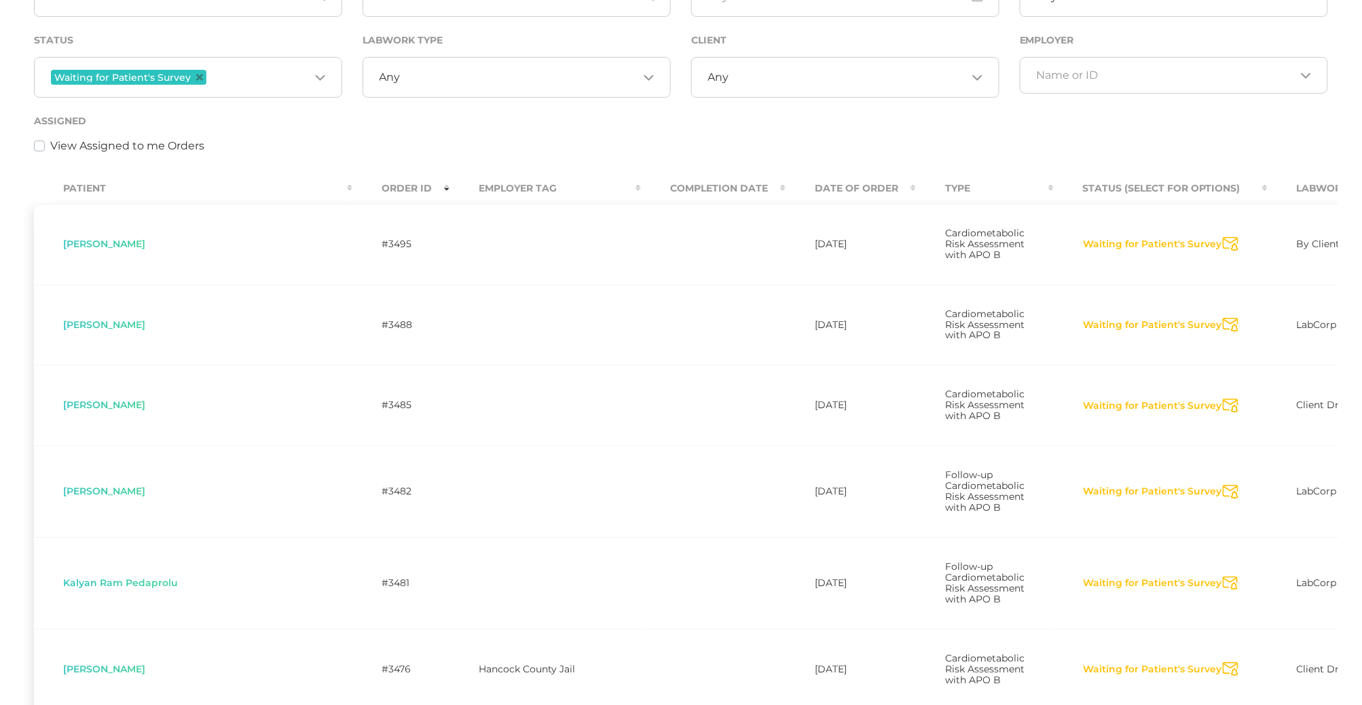
scroll to position [208, 0]
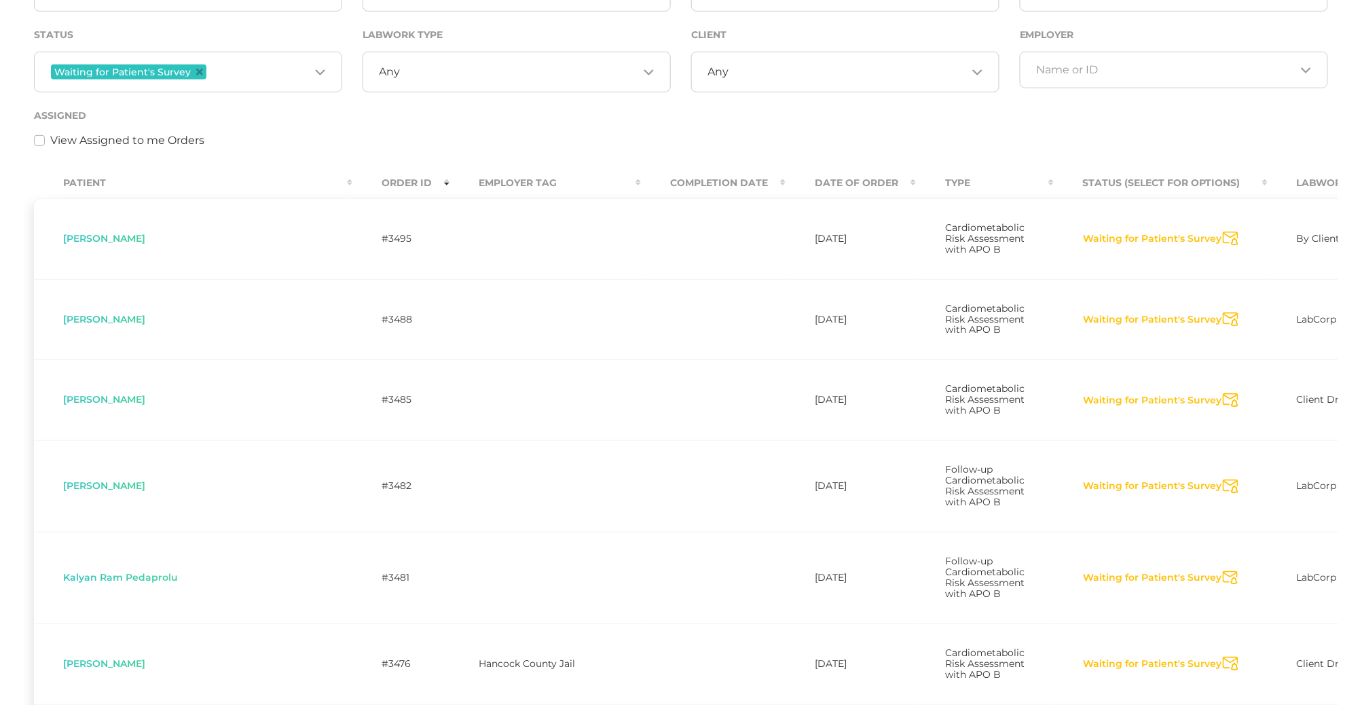
click at [1223, 240] on icon "Send Notification" at bounding box center [1231, 239] width 16 height 14
click at [1223, 327] on icon "Send Notification" at bounding box center [1231, 319] width 16 height 14
click at [1223, 407] on icon "Send Notification" at bounding box center [1231, 400] width 16 height 14
click at [1223, 494] on icon "Send Notification" at bounding box center [1231, 486] width 16 height 14
click at [1223, 585] on icon "Send Notification" at bounding box center [1231, 578] width 16 height 14
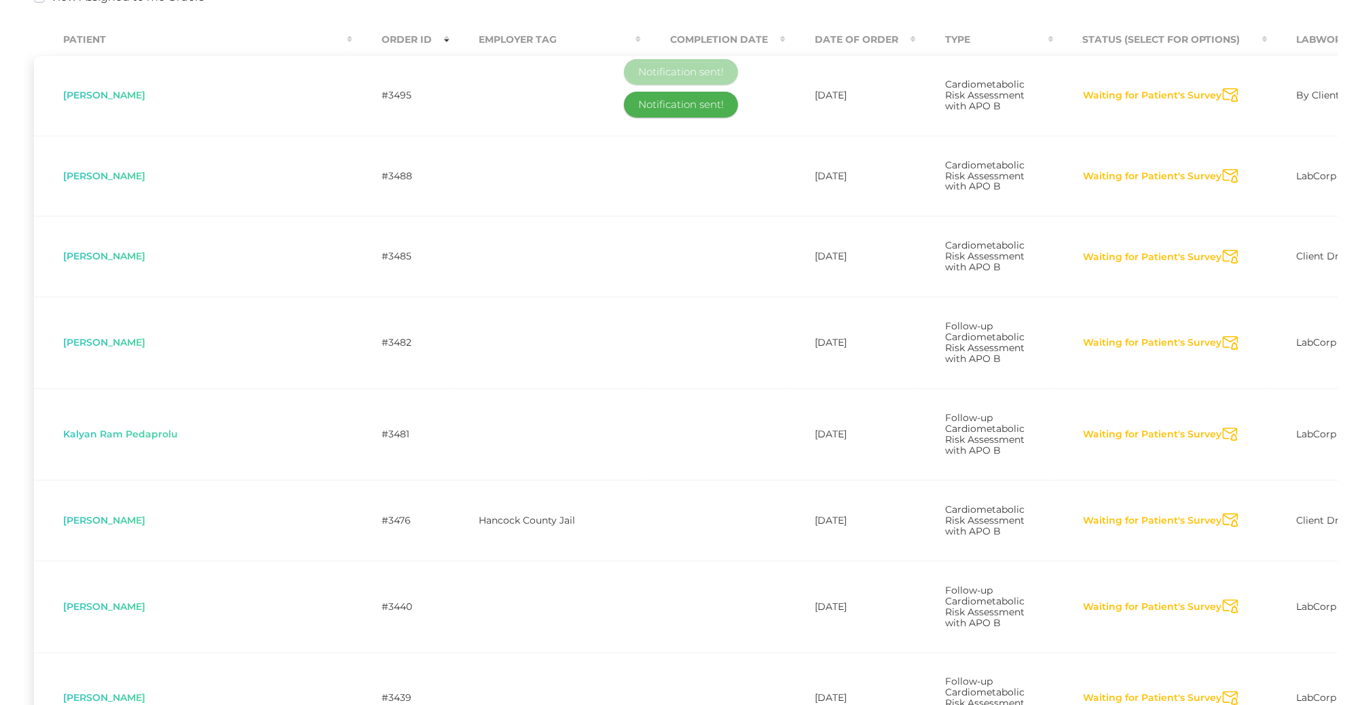
scroll to position [428, 0]
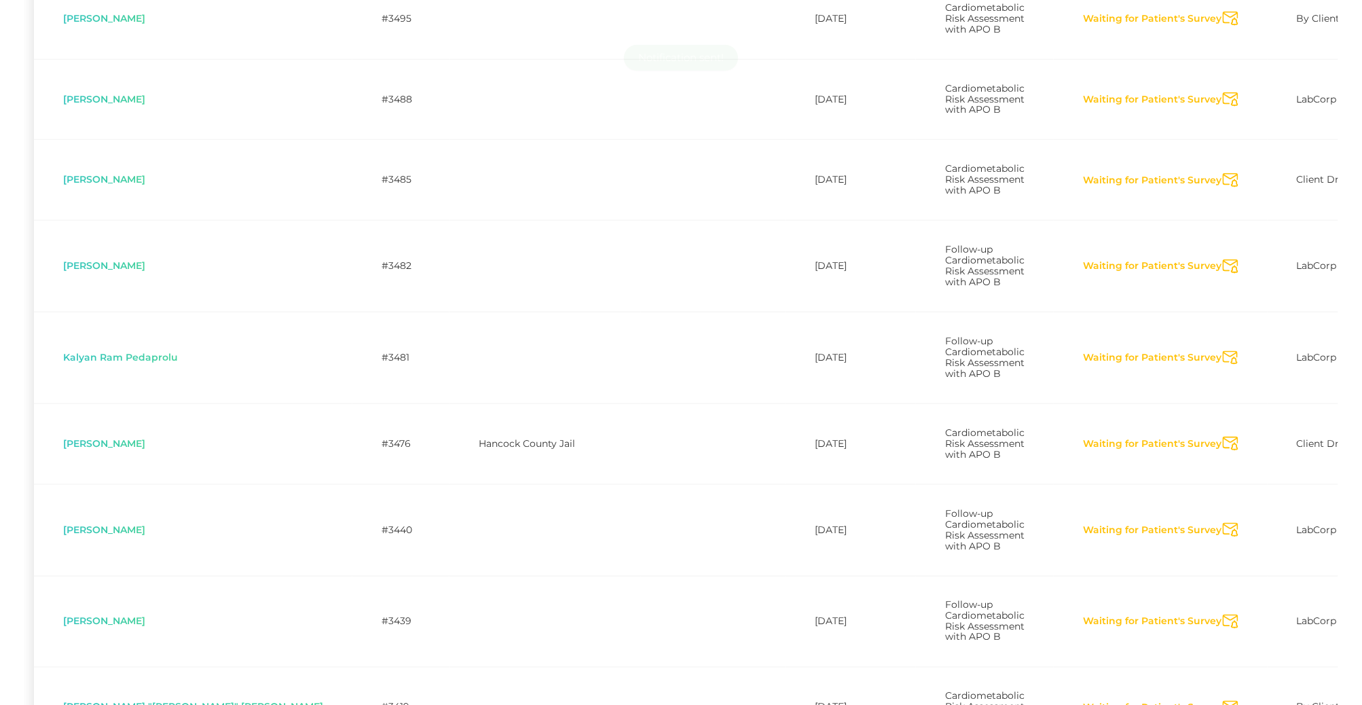
click at [1223, 451] on icon "Send Notification" at bounding box center [1231, 444] width 16 height 14
click at [1223, 537] on icon "Send Notification" at bounding box center [1231, 530] width 16 height 14
click at [1223, 629] on icon "Send Notification" at bounding box center [1231, 621] width 16 height 14
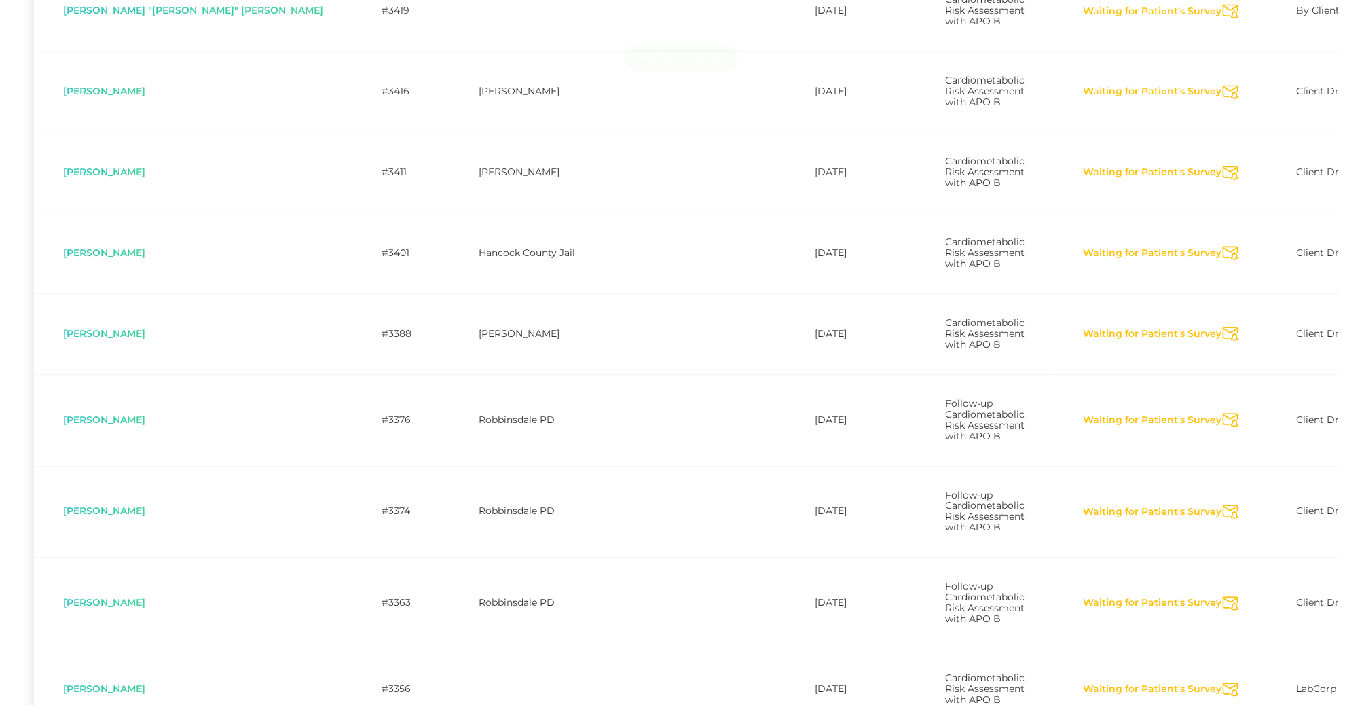
scroll to position [1149, 0]
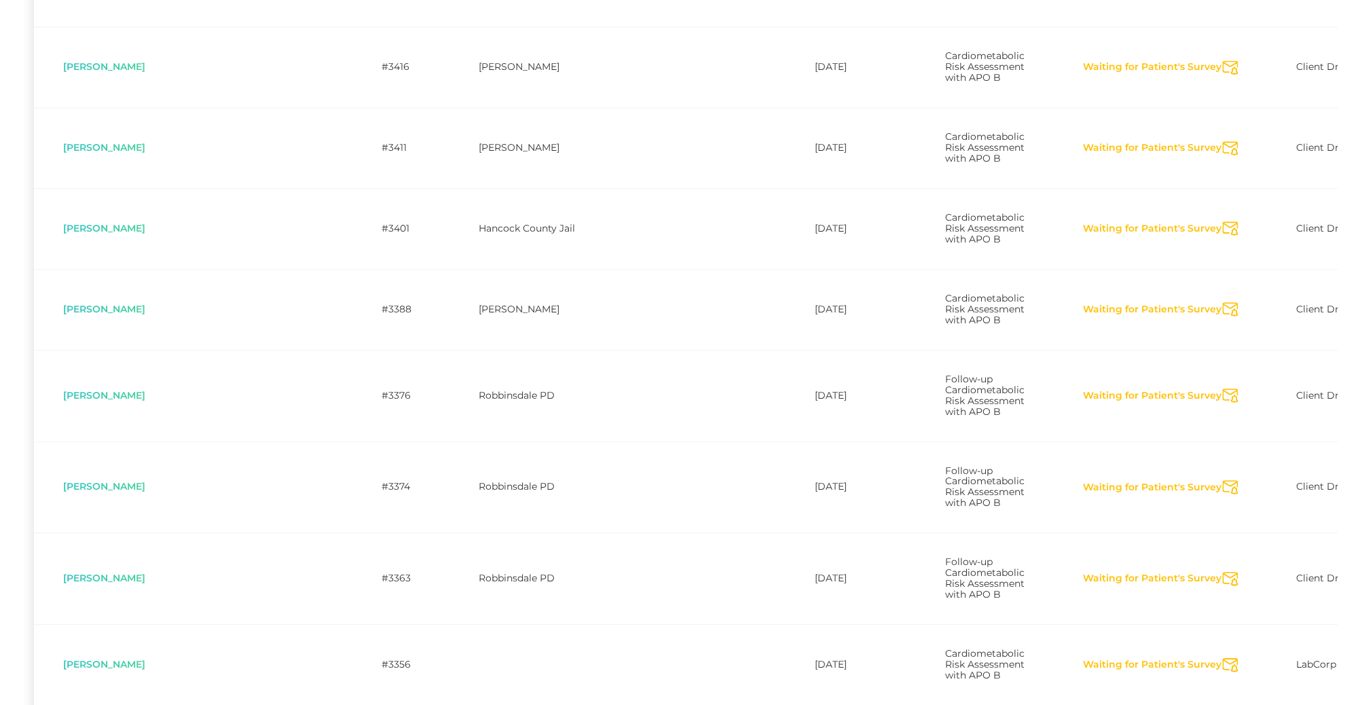
click at [1223, 75] on icon "Send Notification" at bounding box center [1231, 67] width 16 height 14
click at [1223, 155] on icon "Send Notification" at bounding box center [1231, 148] width 16 height 14
click at [1223, 236] on icon "Send Notification" at bounding box center [1231, 228] width 16 height 14
click at [1223, 316] on icon "Send Notification" at bounding box center [1231, 309] width 16 height 14
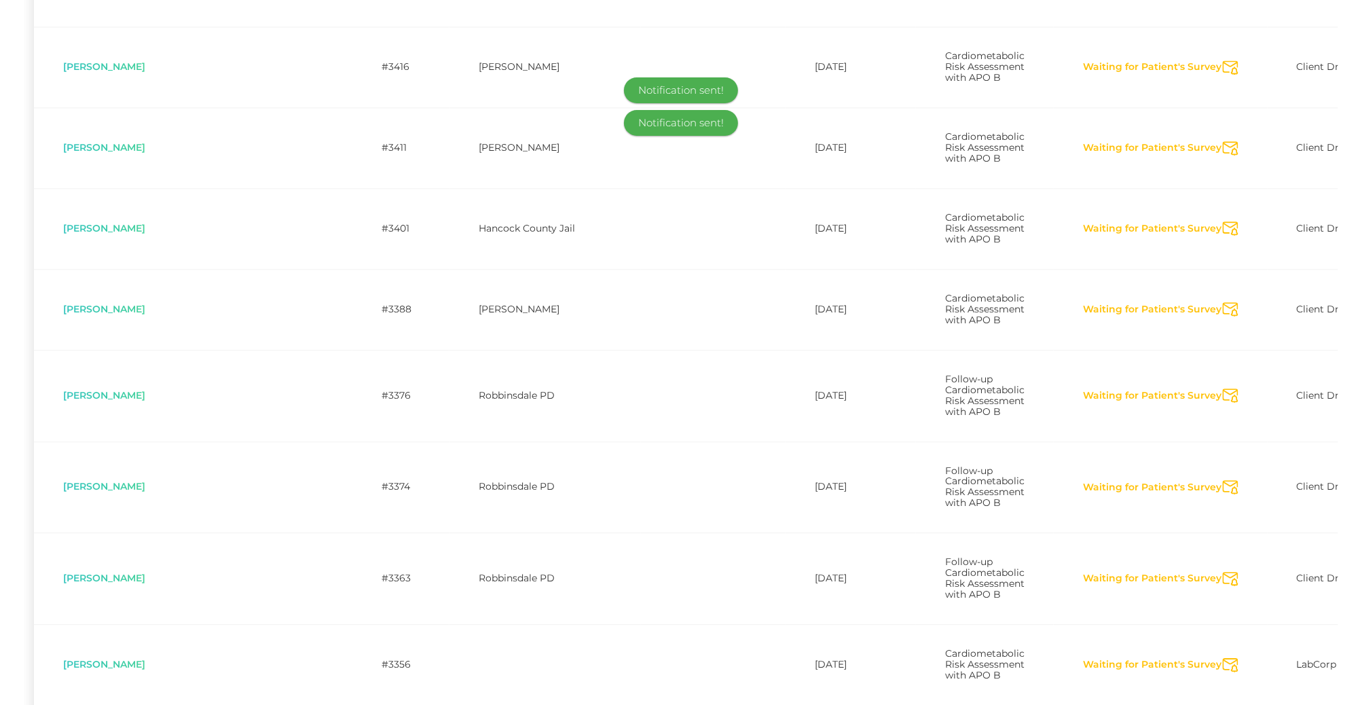
click at [1223, 403] on icon "Send Notification" at bounding box center [1231, 395] width 16 height 14
click at [1223, 494] on icon "Send Notification" at bounding box center [1231, 487] width 16 height 14
click at [1223, 586] on icon "Send Notification" at bounding box center [1231, 579] width 16 height 14
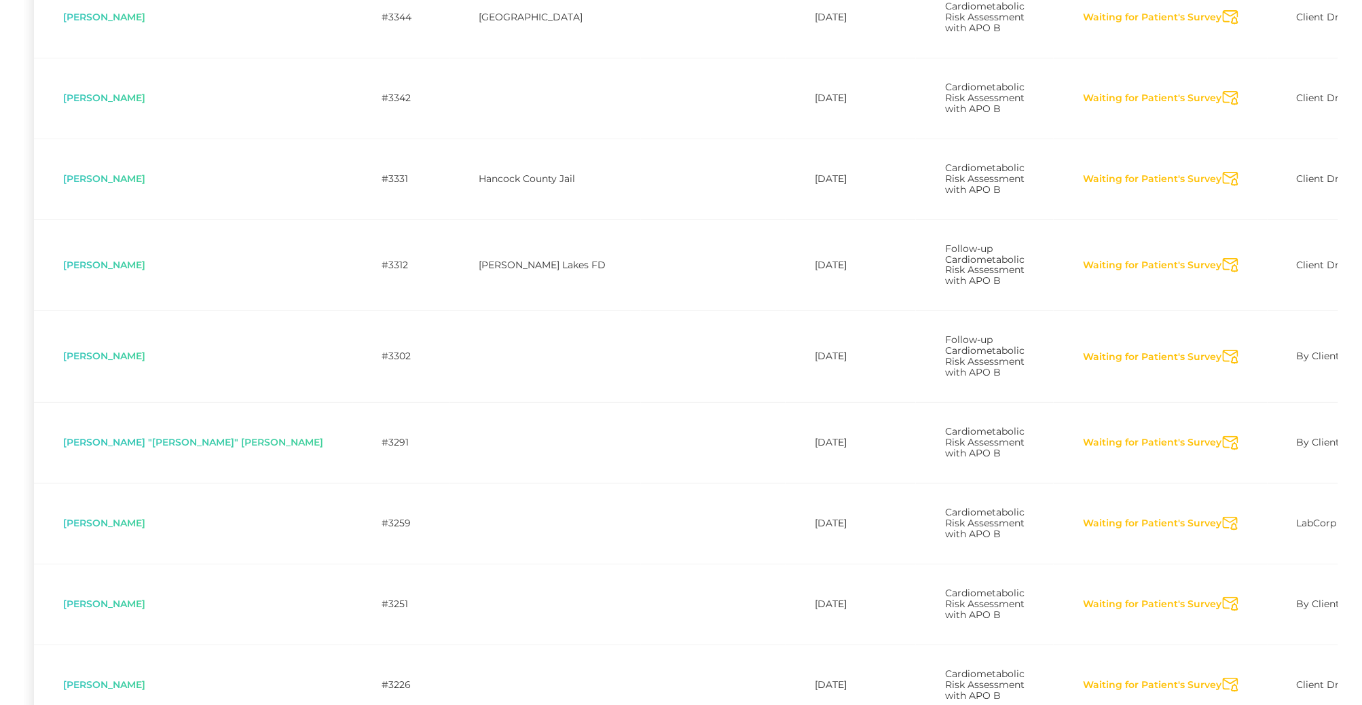
scroll to position [1855, 0]
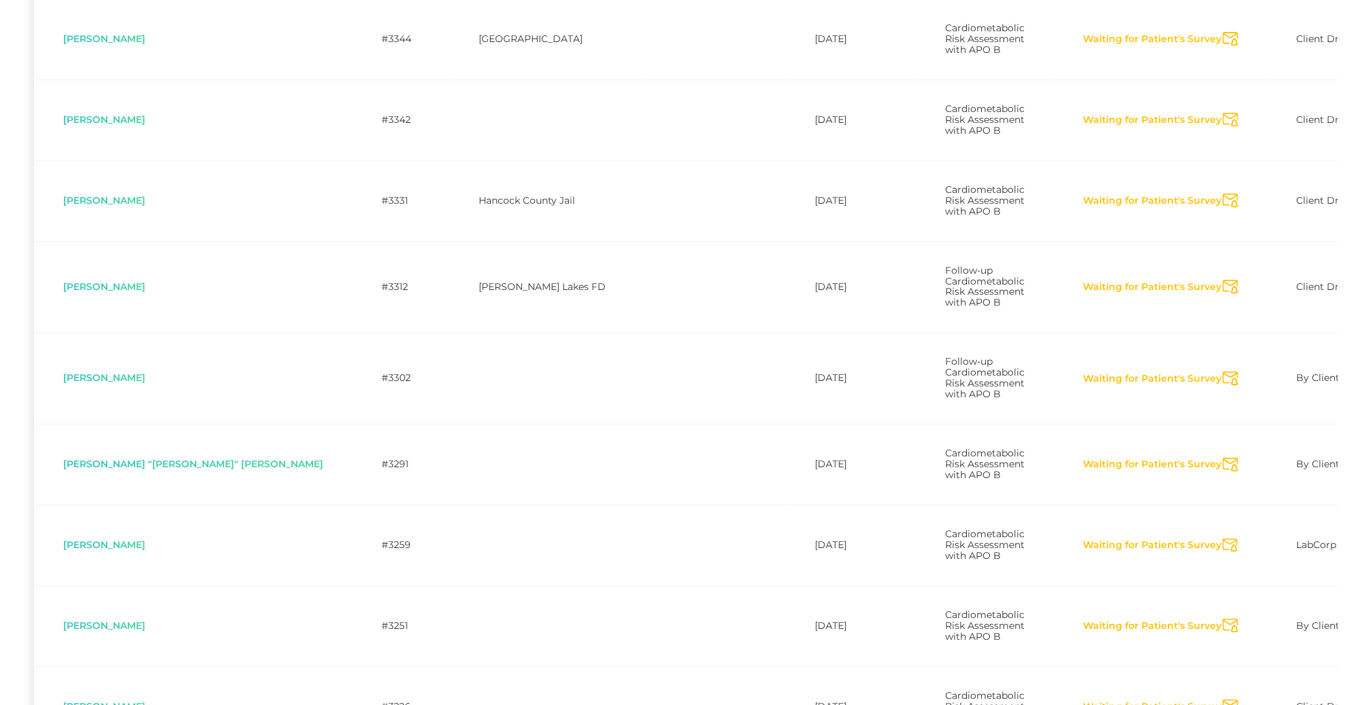
click at [1223, 46] on icon "Send Notification" at bounding box center [1231, 39] width 16 height 14
click at [1223, 127] on icon "Send Notification" at bounding box center [1231, 120] width 16 height 14
click at [1223, 208] on icon "Send Notification" at bounding box center [1231, 200] width 16 height 14
click at [1223, 294] on icon "Send Notification" at bounding box center [1231, 287] width 16 height 14
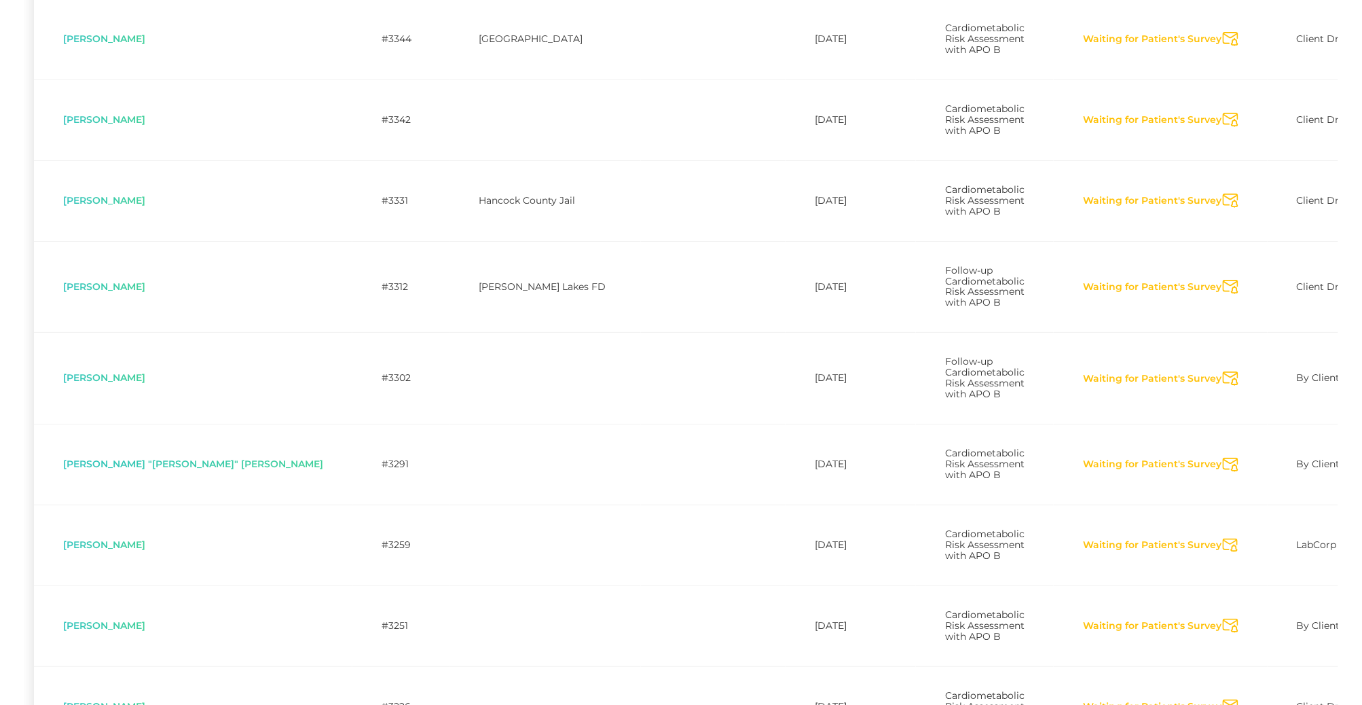
click at [1223, 472] on icon "Send Notification" at bounding box center [1231, 465] width 16 height 14
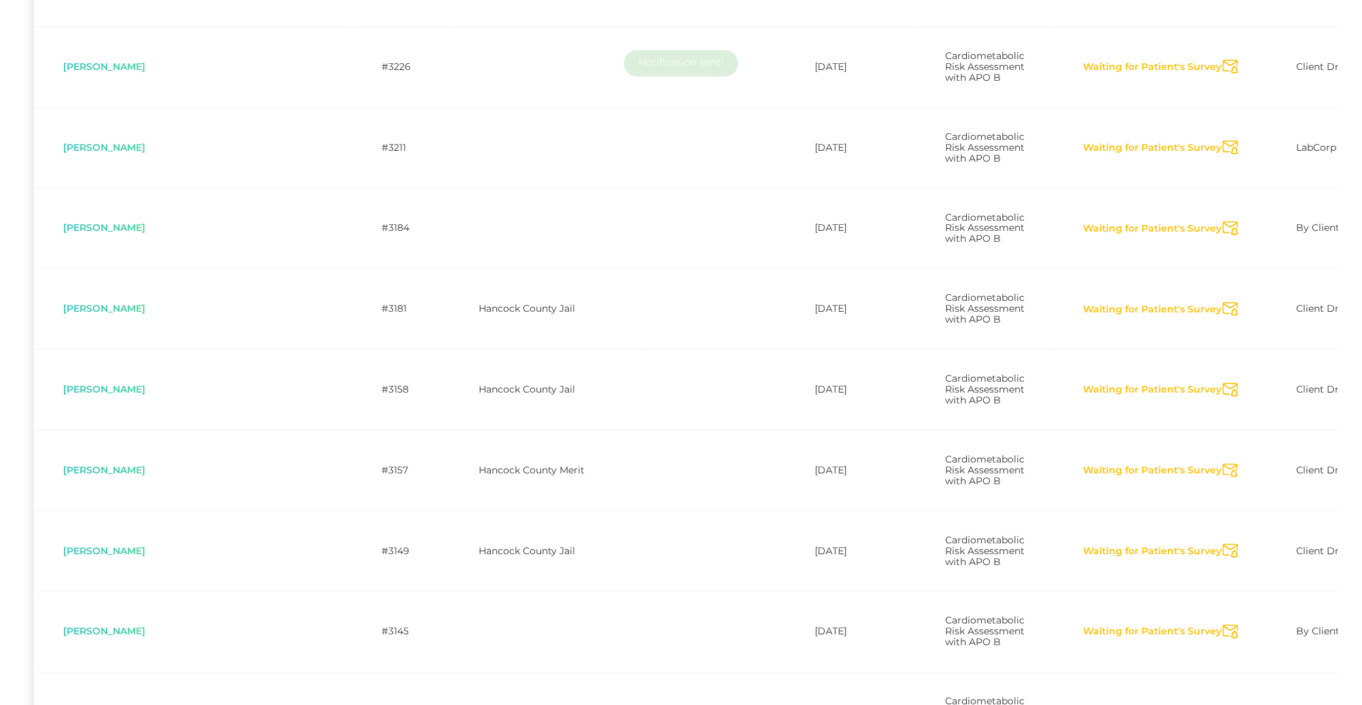
scroll to position [2526, 0]
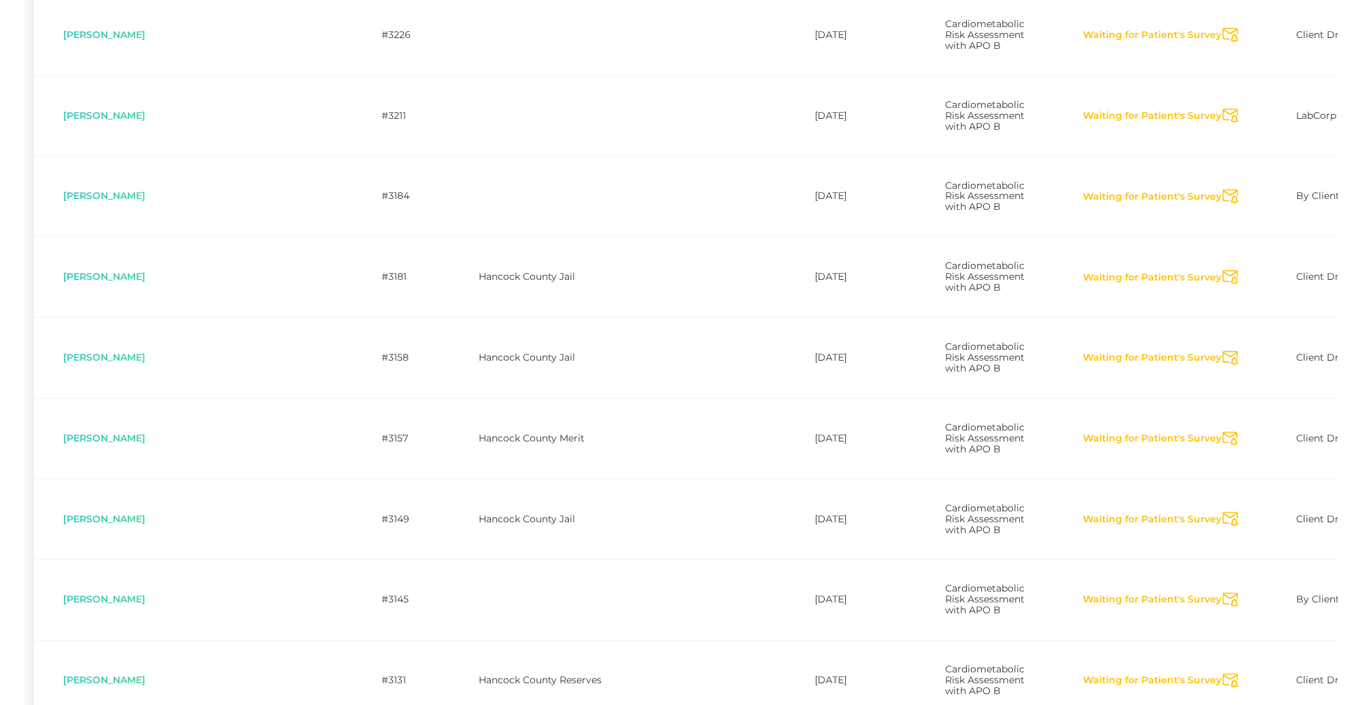
click at [1223, 42] on icon "Send Notification" at bounding box center [1231, 35] width 16 height 14
click at [1223, 123] on icon "Send Notification" at bounding box center [1231, 116] width 16 height 14
click at [1223, 204] on icon "Send Notification" at bounding box center [1231, 196] width 16 height 14
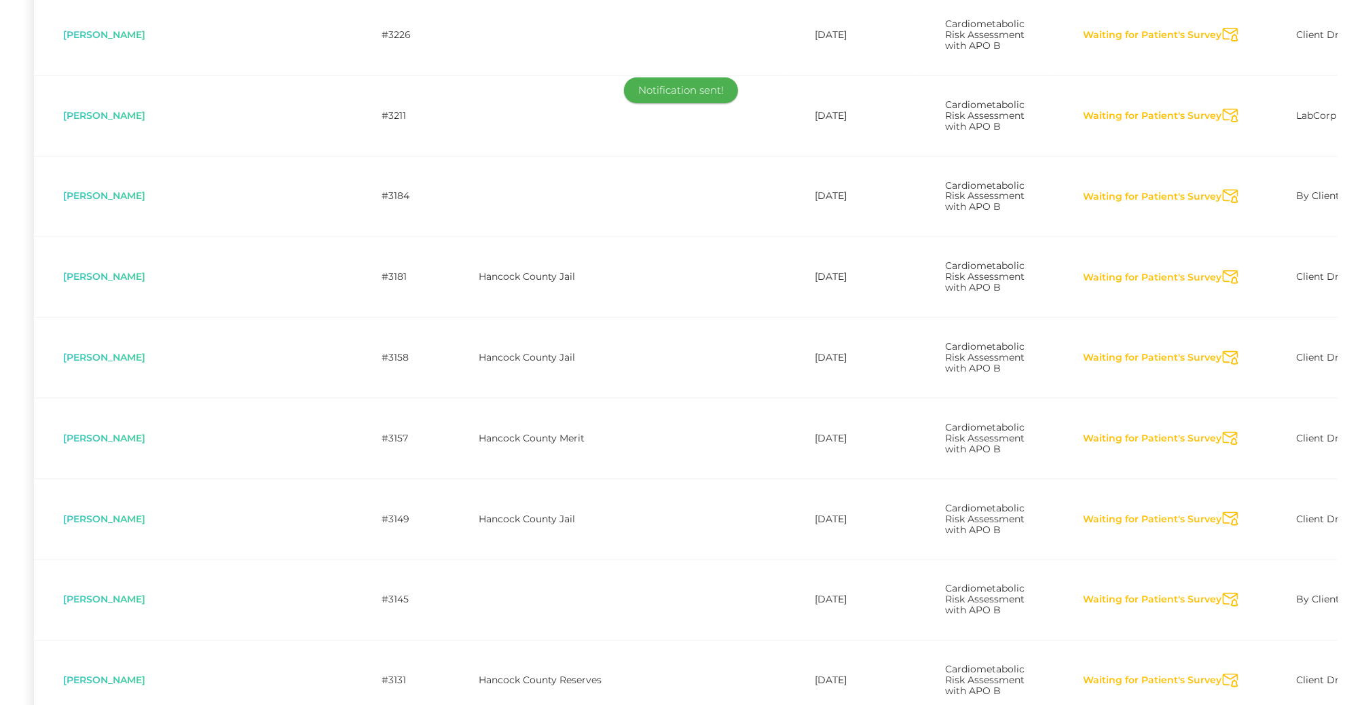
click at [1223, 284] on icon "Send Notification" at bounding box center [1231, 277] width 16 height 14
click at [1223, 365] on icon "Send Notification" at bounding box center [1231, 358] width 16 height 14
click at [1223, 446] on icon "Send Notification" at bounding box center [1231, 439] width 16 height 14
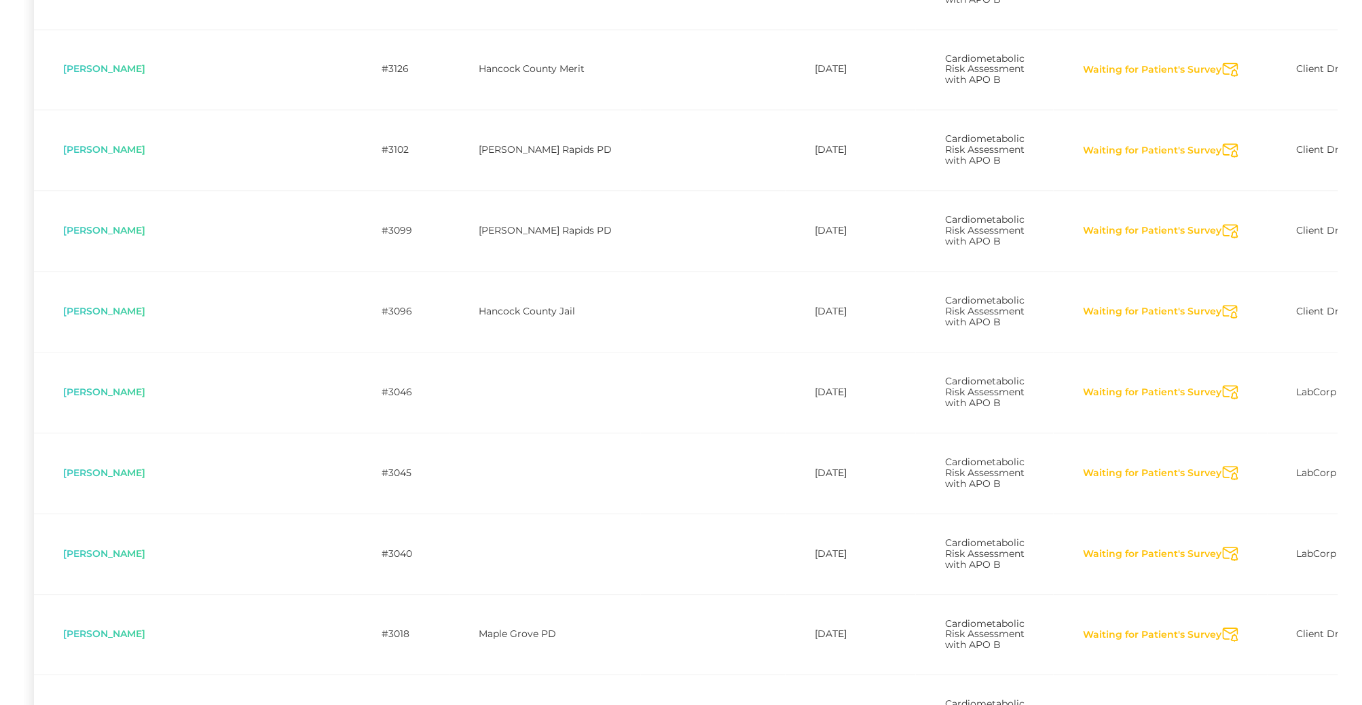
scroll to position [3222, 0]
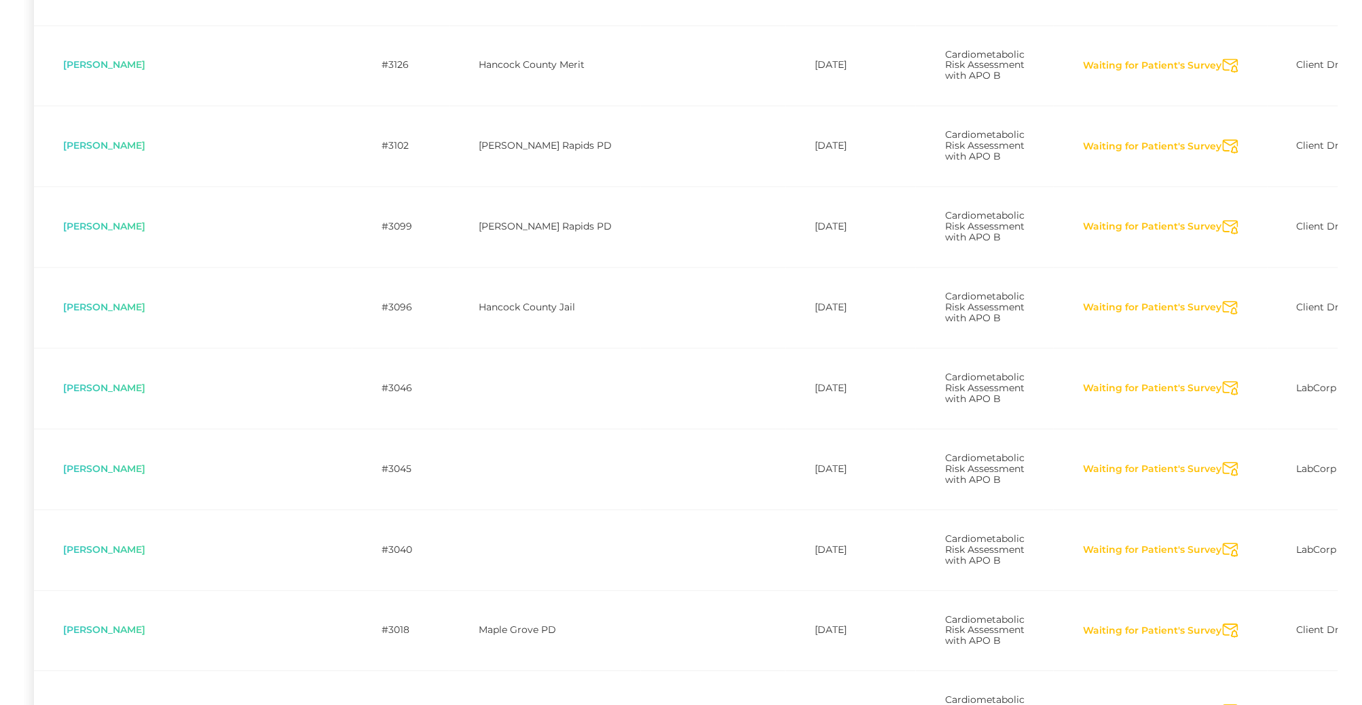
click at [1223, 73] on icon "Send Notification" at bounding box center [1231, 65] width 16 height 14
click at [1223, 153] on icon "Send Notification" at bounding box center [1231, 146] width 16 height 14
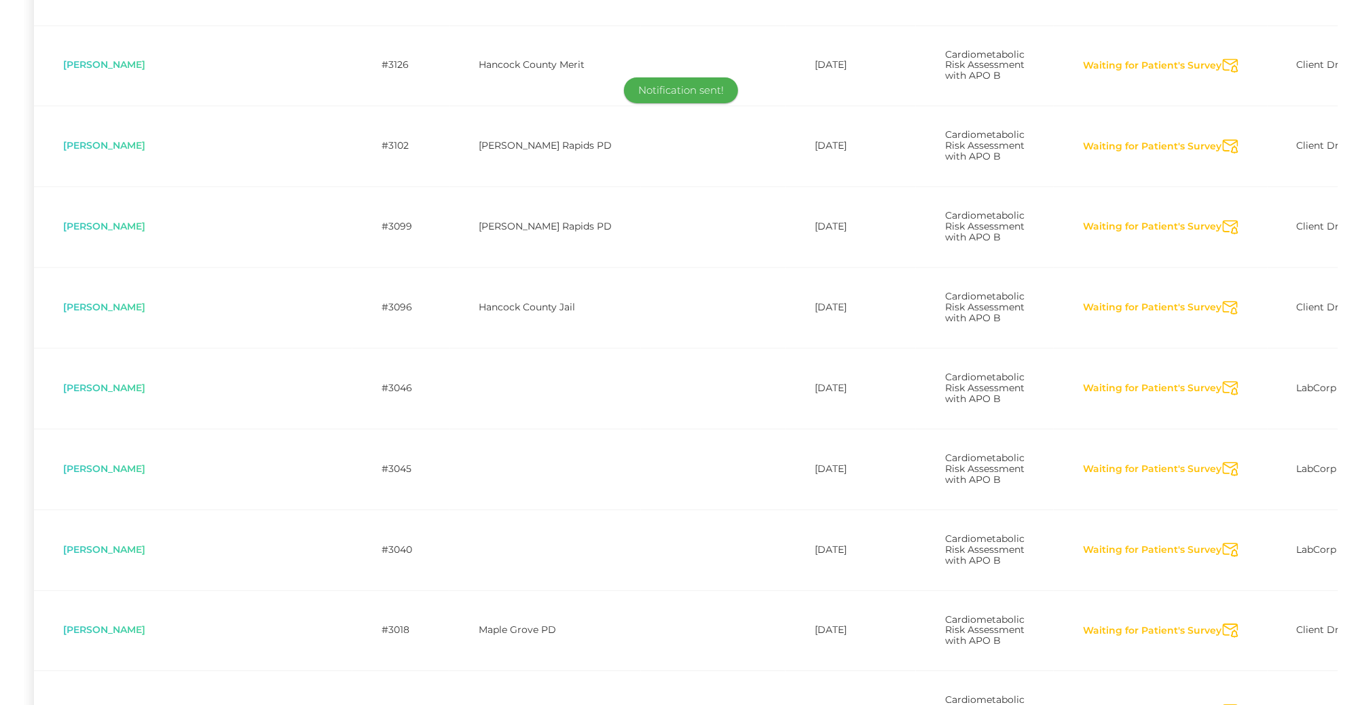
click at [1223, 234] on icon "Send Notification" at bounding box center [1231, 227] width 16 height 14
click at [1223, 315] on icon "Send Notification" at bounding box center [1231, 308] width 16 height 14
click at [1223, 395] on icon "Send Notification" at bounding box center [1231, 388] width 16 height 14
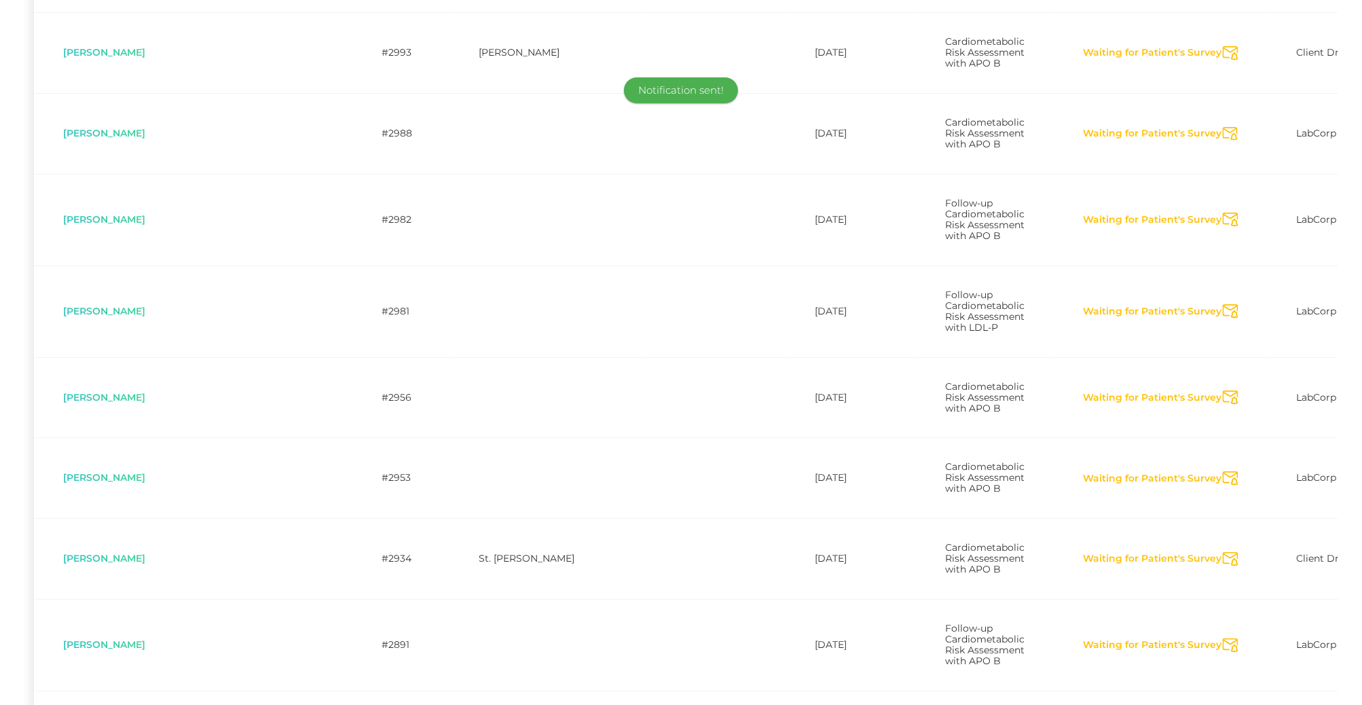
scroll to position [3938, 0]
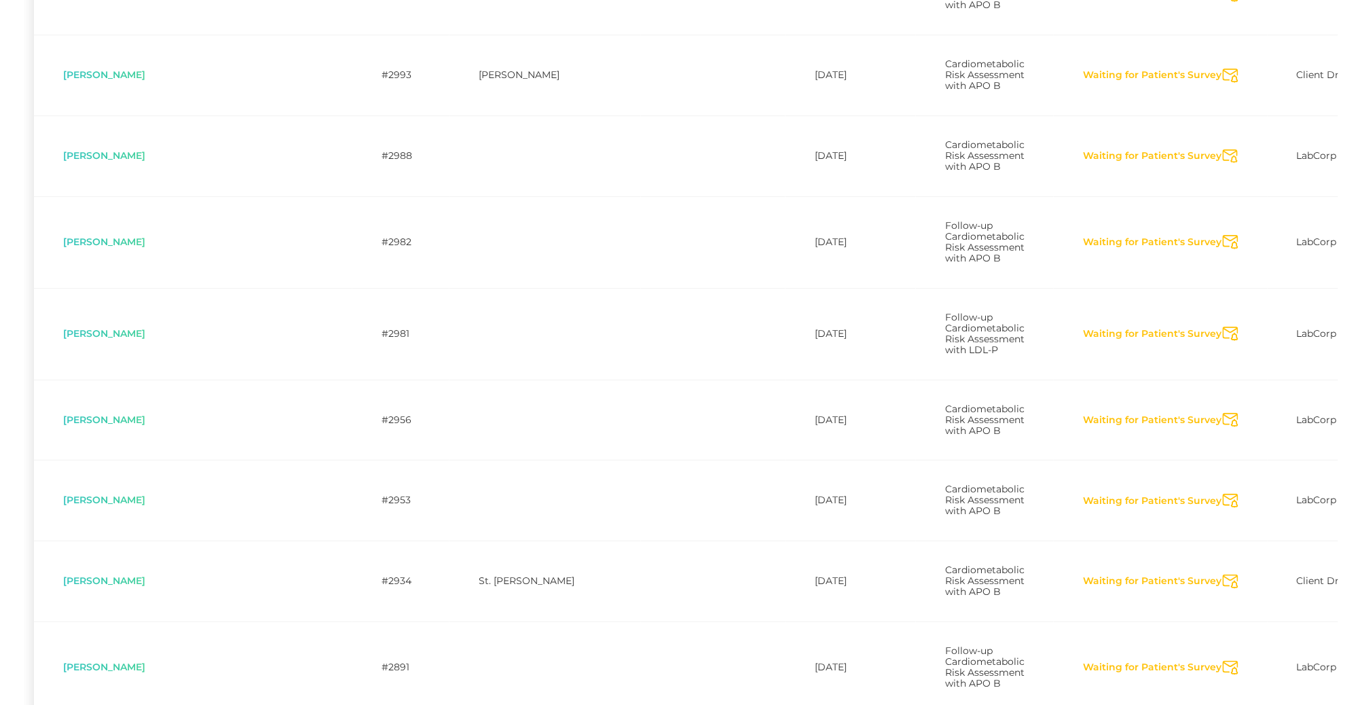
click at [1223, 83] on icon "Send Notification" at bounding box center [1231, 76] width 16 height 14
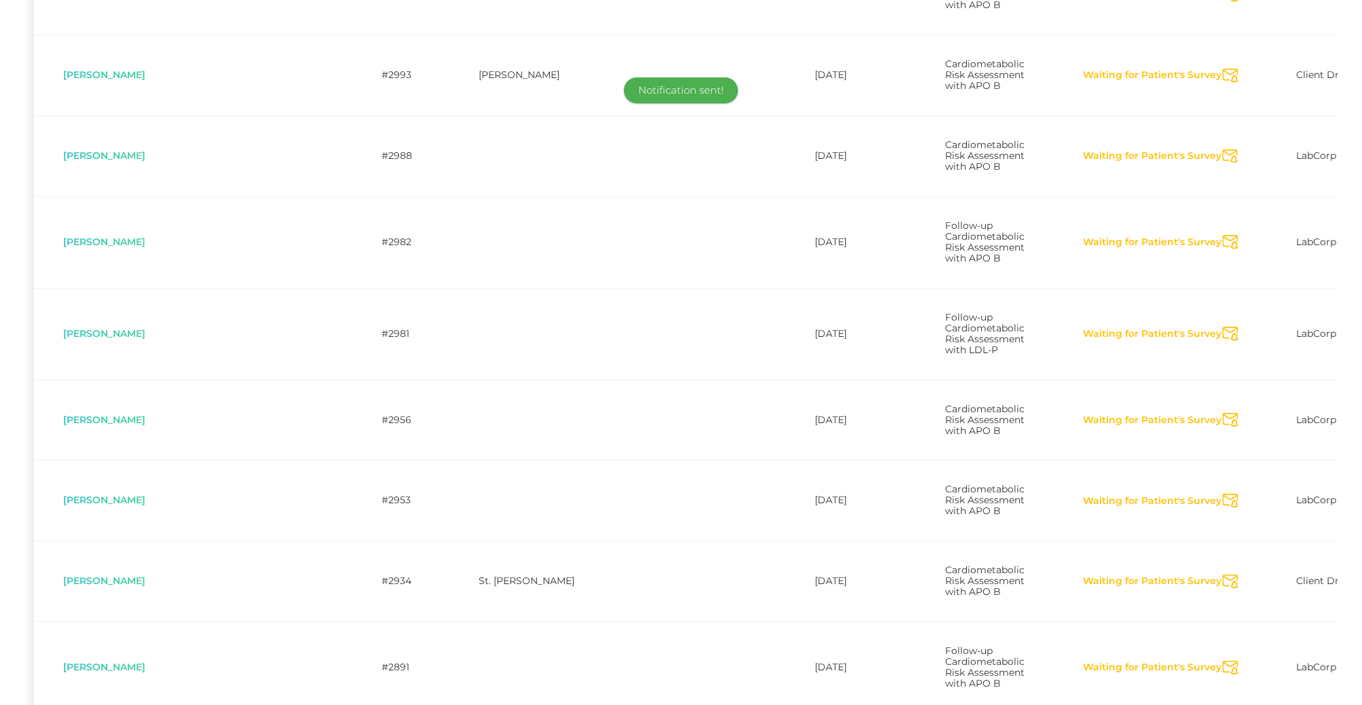
click at [1223, 164] on icon "Send Notification" at bounding box center [1231, 156] width 16 height 14
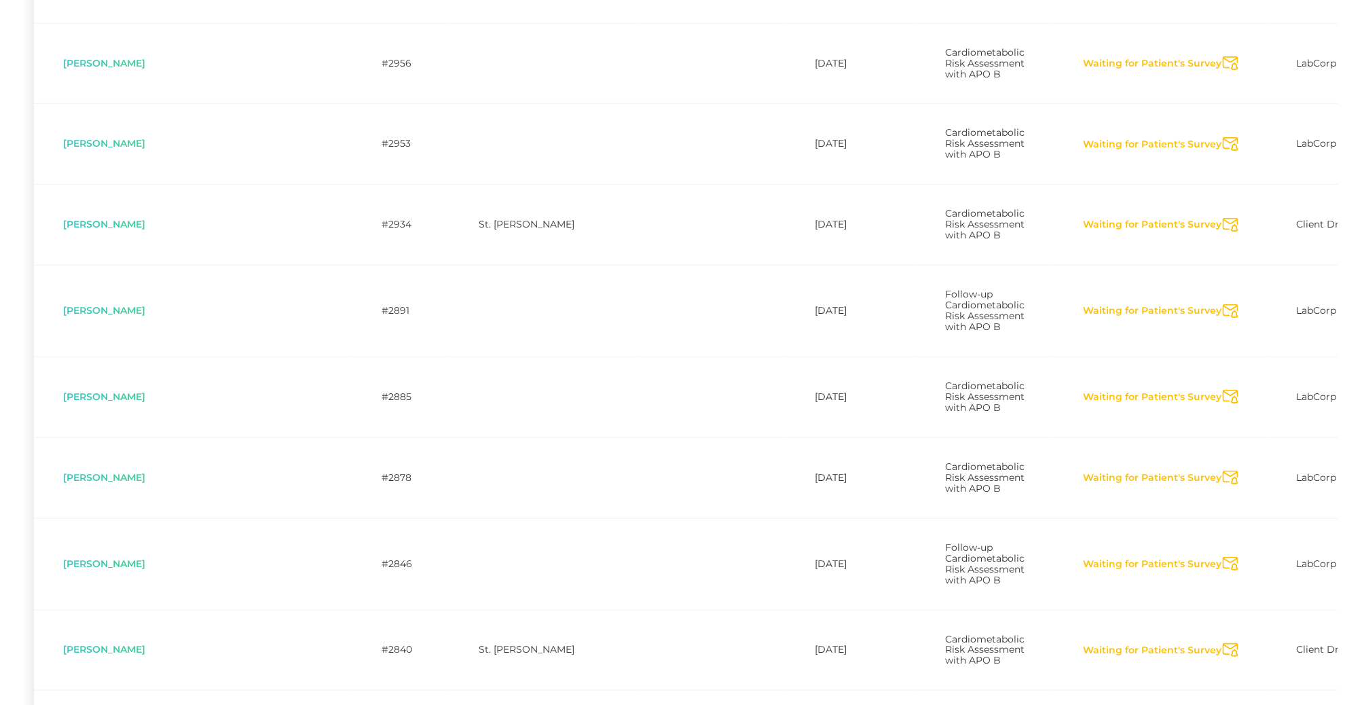
scroll to position [4300, 0]
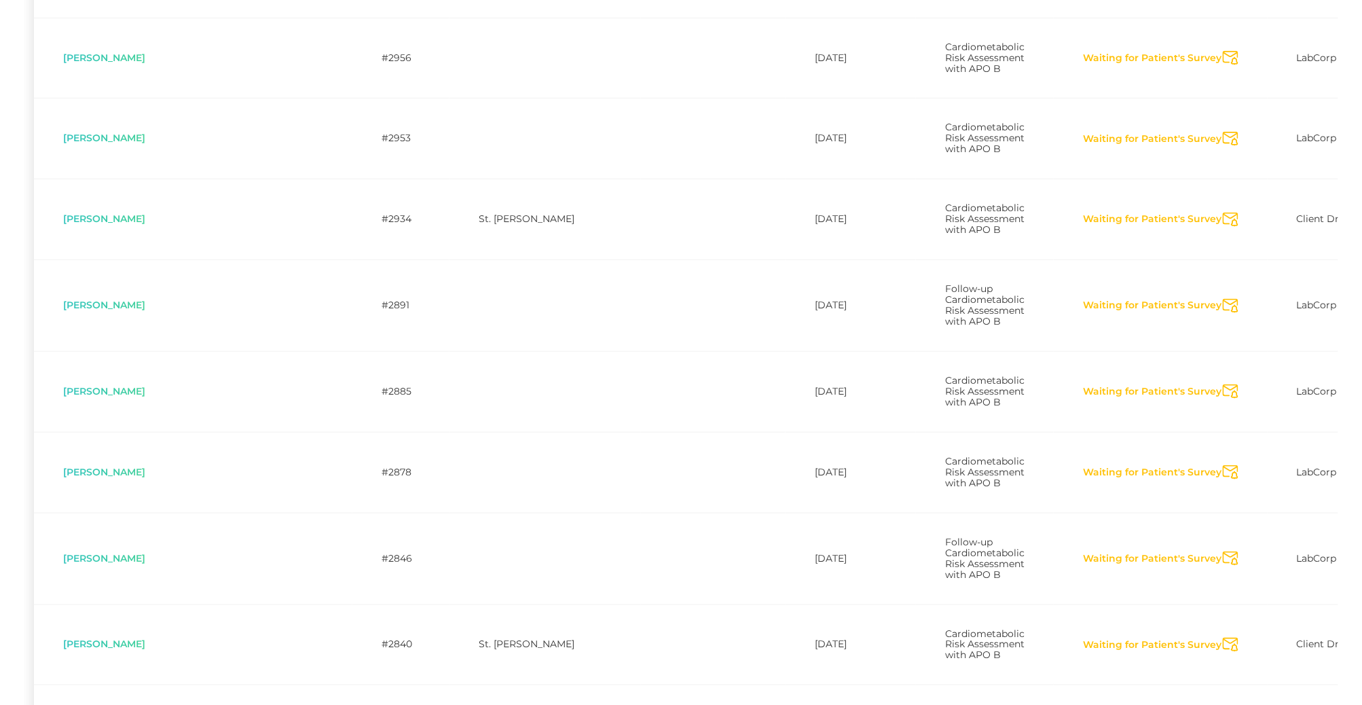
click at [1223, 65] on icon "Send Notification" at bounding box center [1231, 58] width 16 height 14
click at [1223, 146] on icon "Send Notification" at bounding box center [1231, 139] width 16 height 14
click at [1223, 227] on icon "Send Notification" at bounding box center [1231, 219] width 16 height 14
click at [1223, 313] on icon "Send Notification" at bounding box center [1231, 306] width 16 height 14
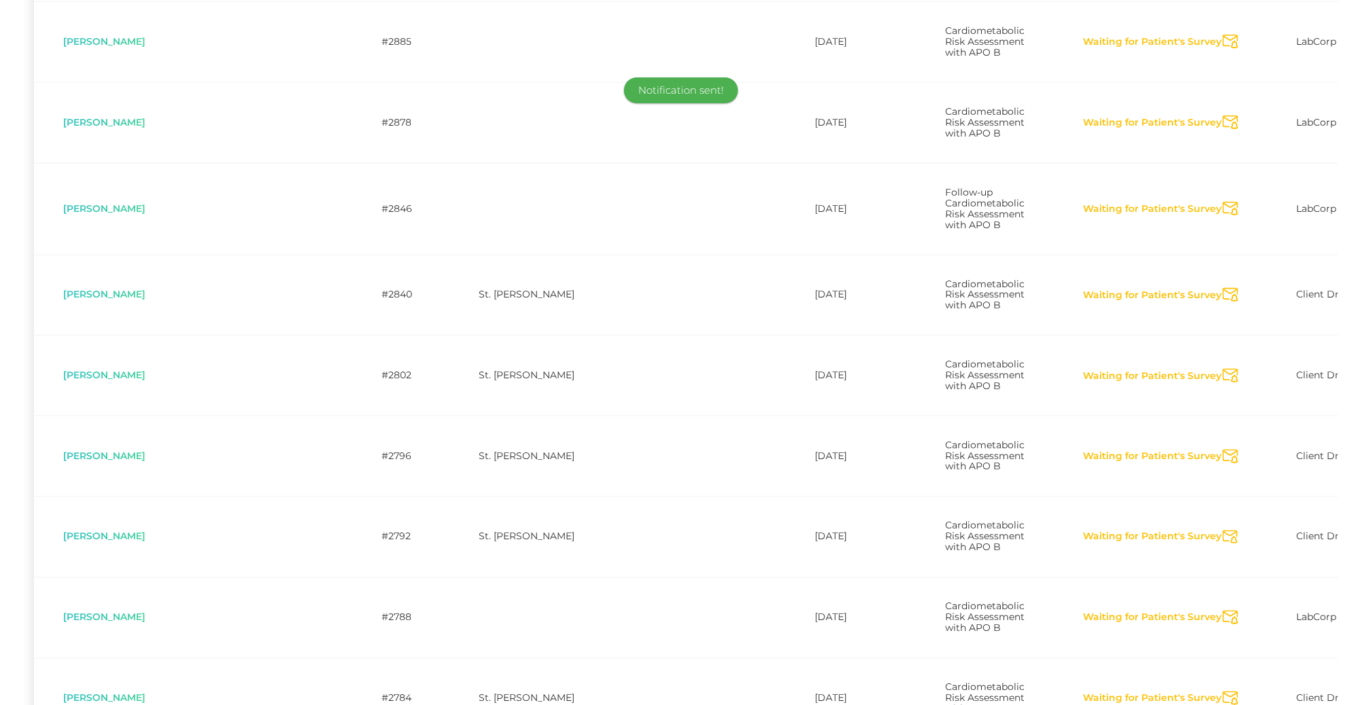
scroll to position [4701, 0]
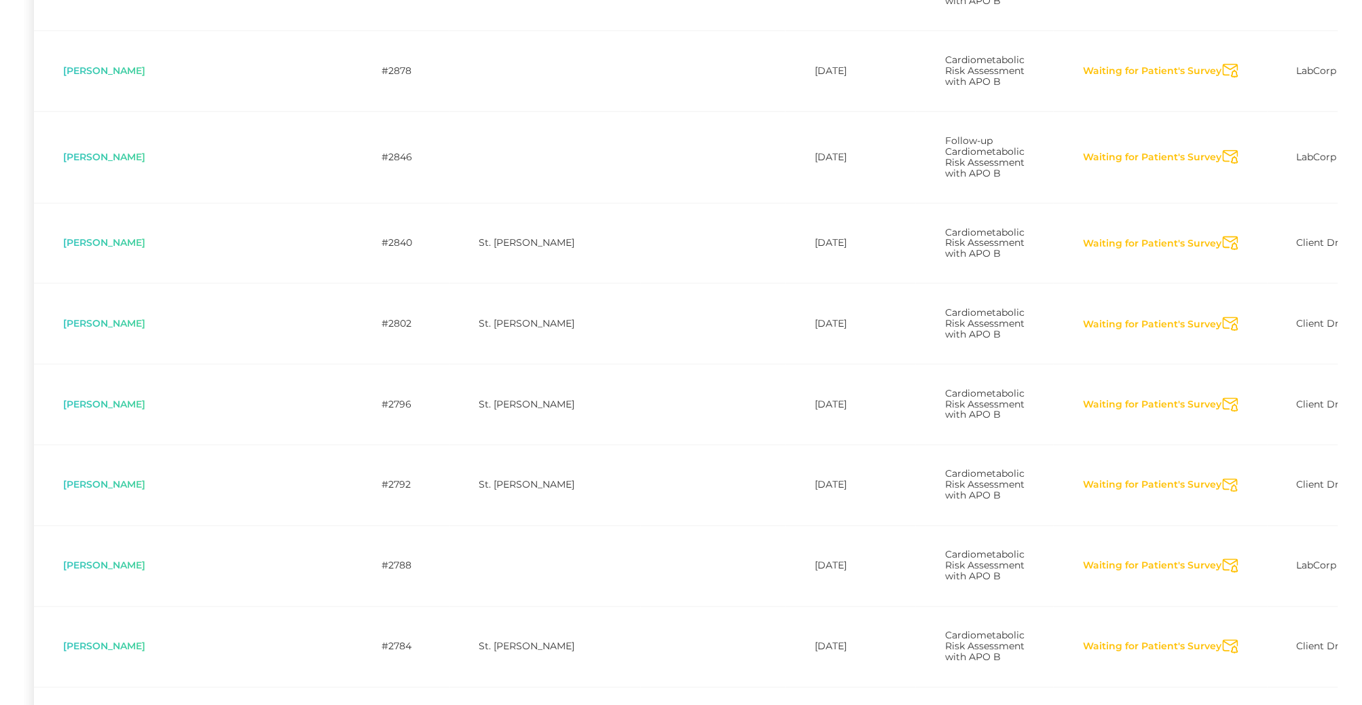
click at [1223, 78] on icon "Send Notification" at bounding box center [1231, 71] width 16 height 14
click at [1223, 164] on icon "Send Notification" at bounding box center [1231, 157] width 16 height 14
click at [1223, 251] on icon "Send Notification" at bounding box center [1231, 243] width 16 height 14
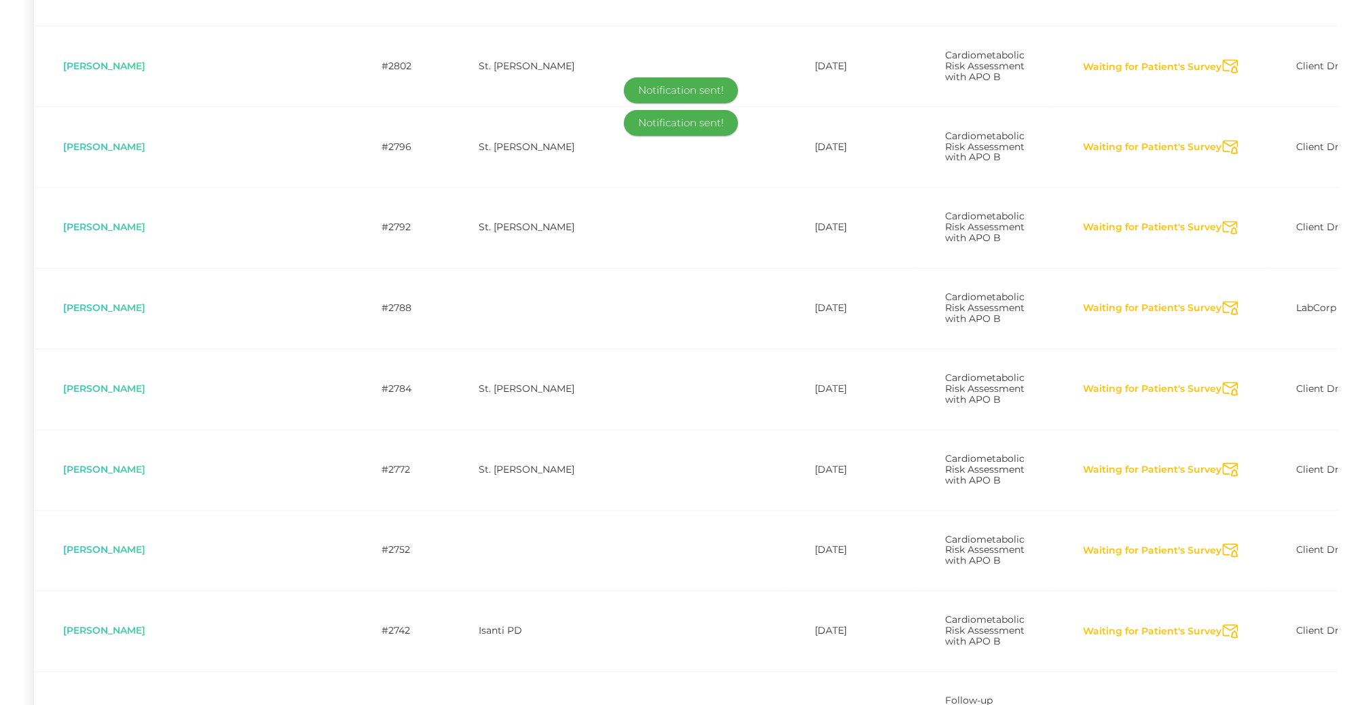
scroll to position [4973, 0]
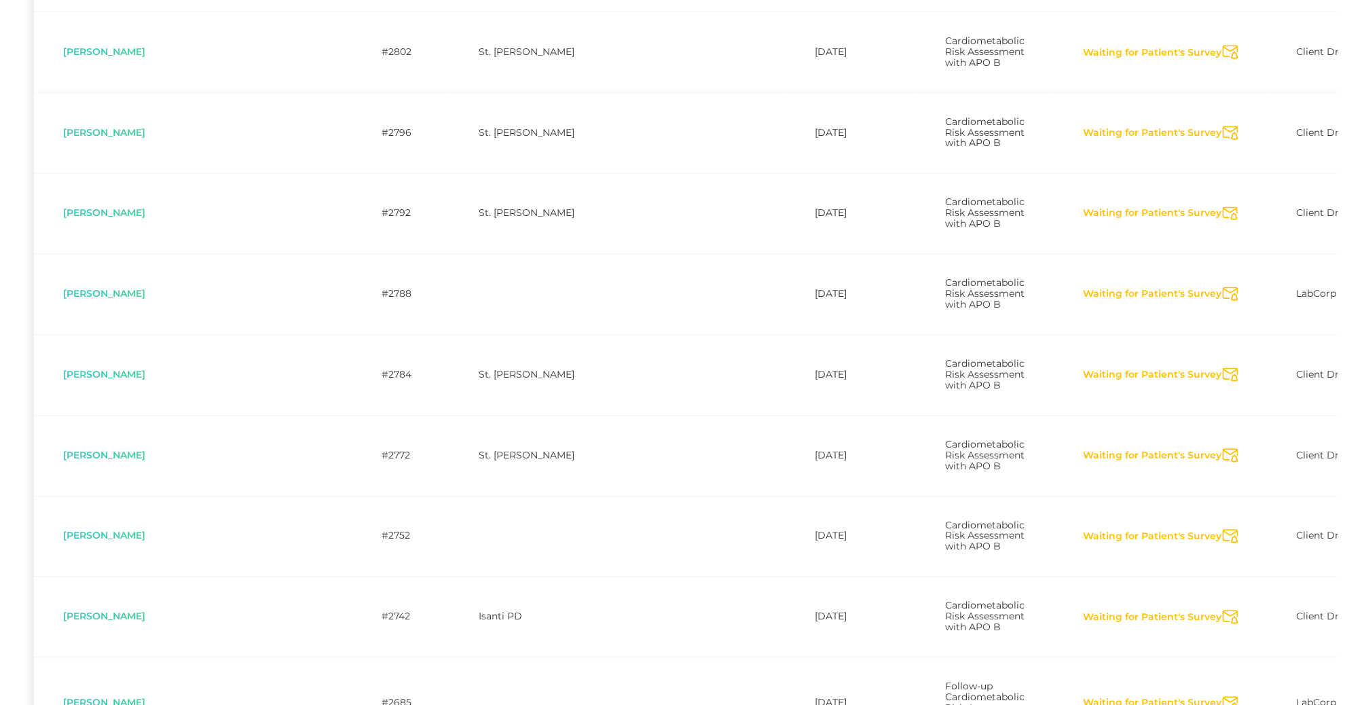
click at [1223, 60] on icon "Send Notification" at bounding box center [1231, 52] width 16 height 14
click at [1223, 141] on icon "Send Notification" at bounding box center [1231, 133] width 16 height 14
click at [1223, 221] on icon "Send Notification" at bounding box center [1231, 214] width 16 height 14
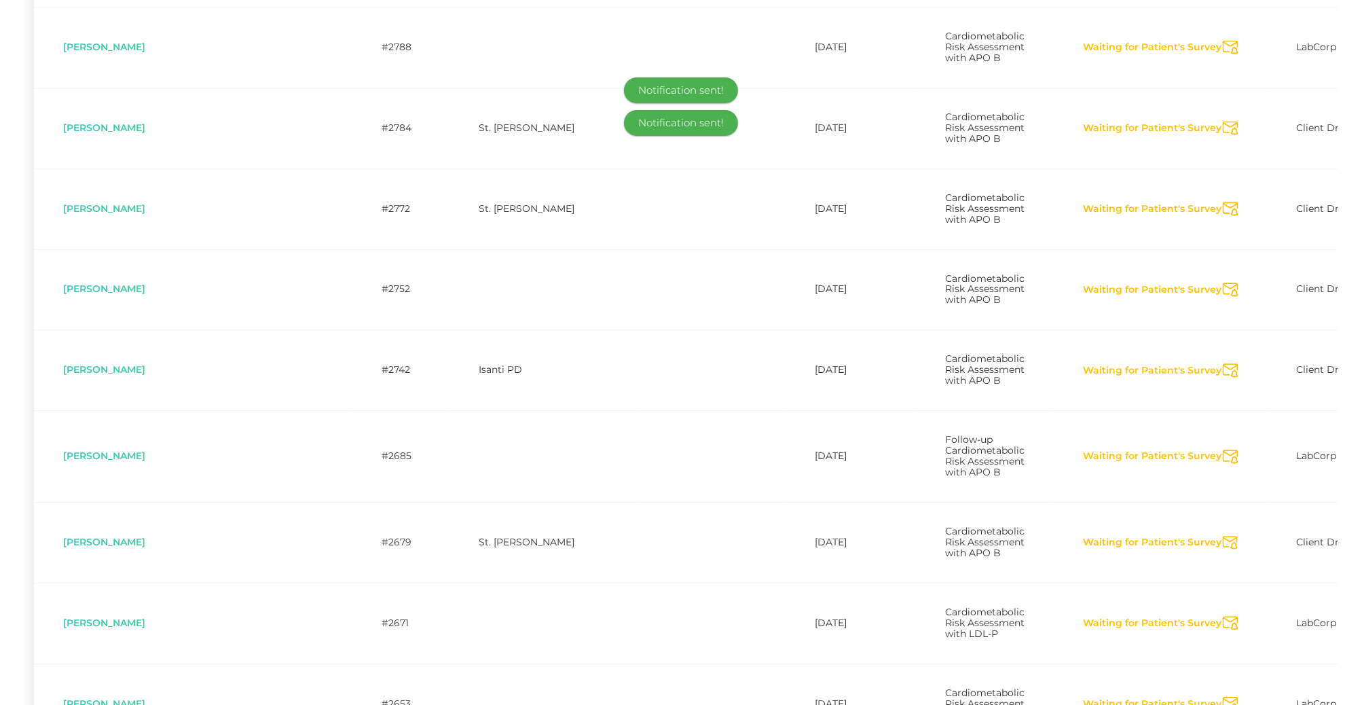
scroll to position [5242, 0]
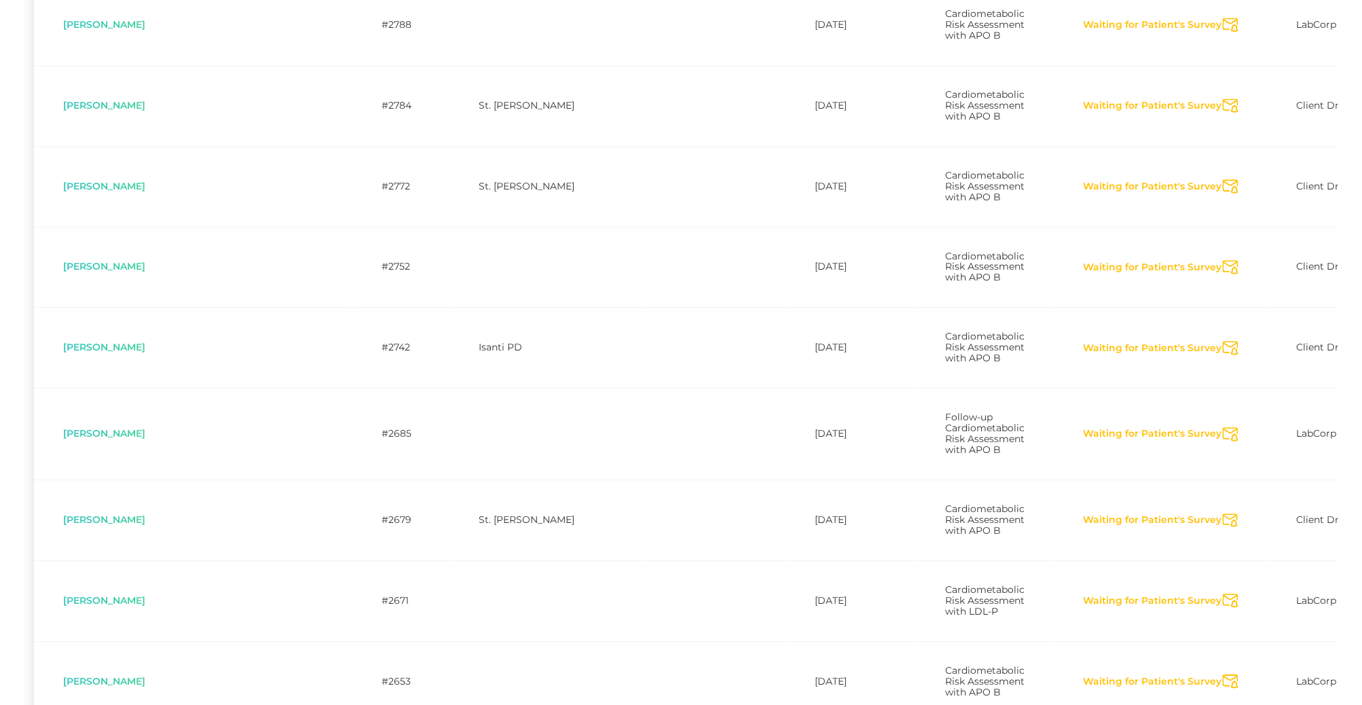
click at [1223, 32] on icon "Send Notification" at bounding box center [1231, 25] width 16 height 14
click at [1223, 113] on icon "Send Notification" at bounding box center [1231, 105] width 16 height 14
click at [1223, 193] on icon "Send Notification" at bounding box center [1231, 186] width 16 height 14
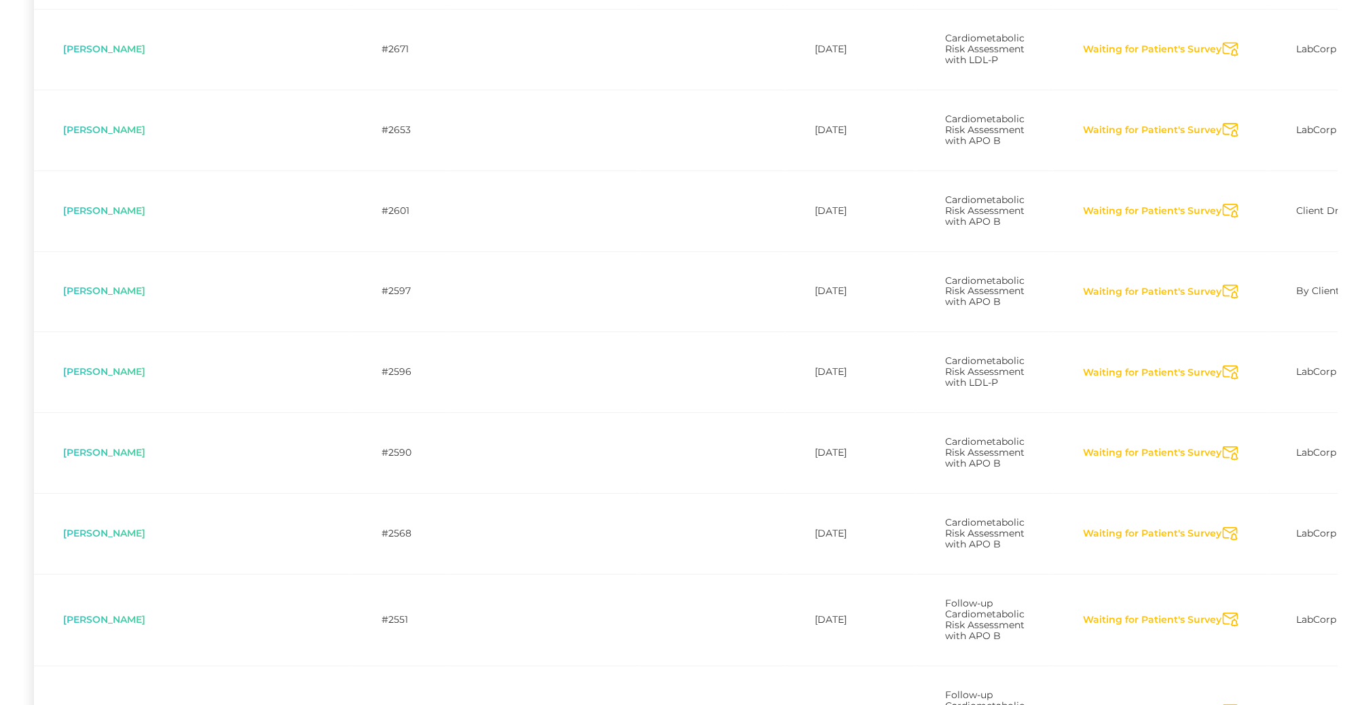
scroll to position [5763, 0]
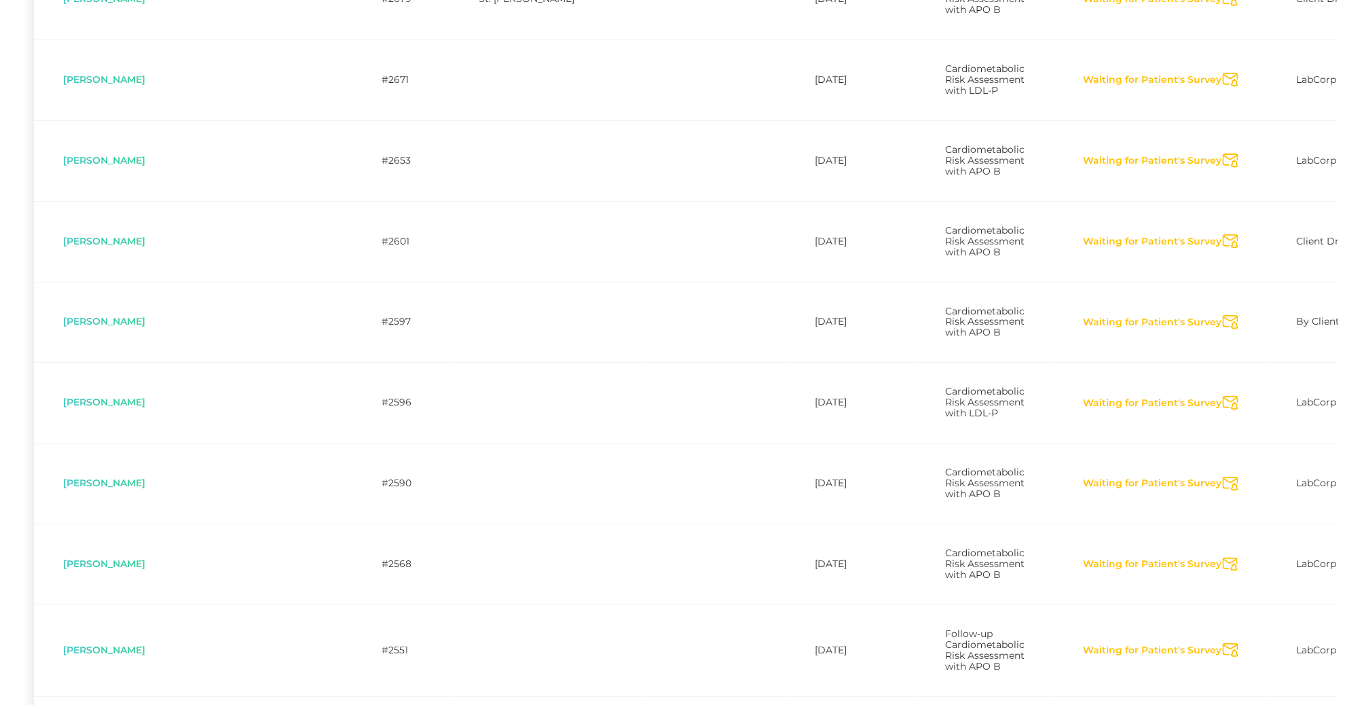
click at [1223, 7] on icon "Send Notification" at bounding box center [1231, 0] width 16 height 14
click at [1223, 87] on icon "Send Notification" at bounding box center [1231, 80] width 16 height 14
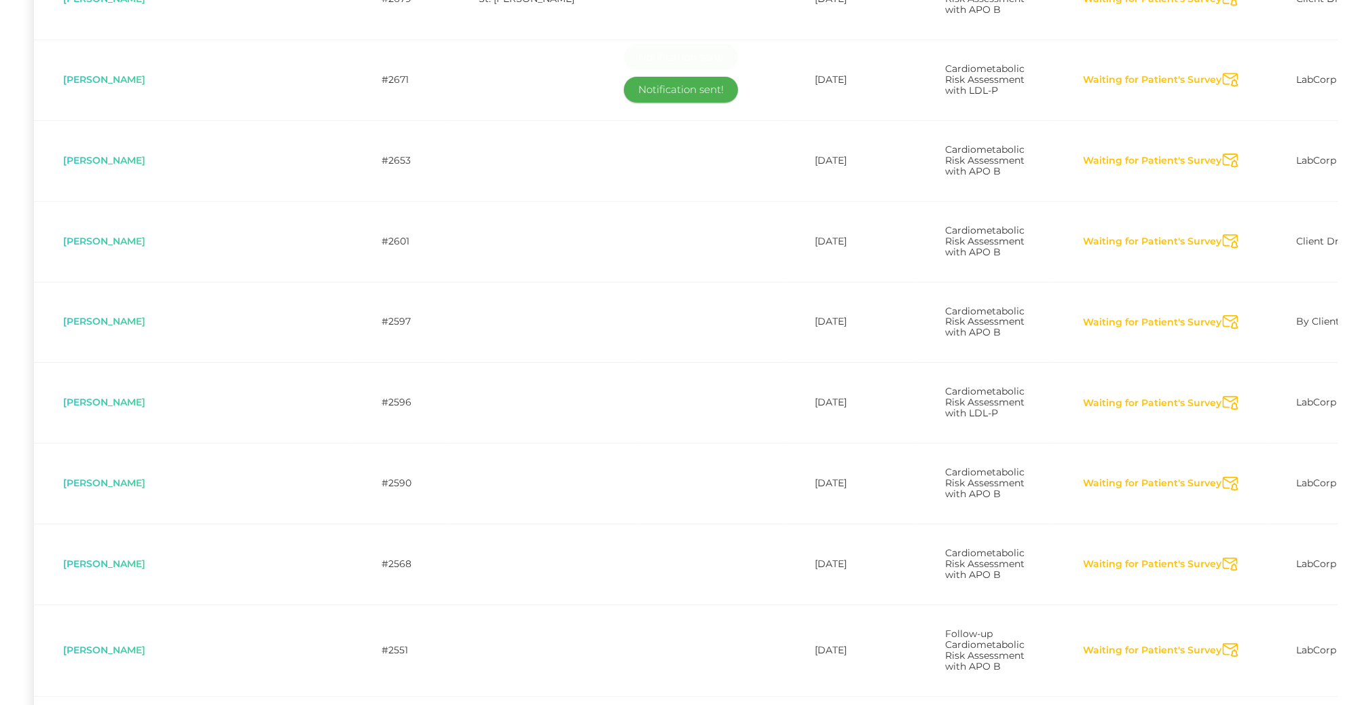
click at [1223, 168] on icon "Send Notification" at bounding box center [1231, 160] width 16 height 14
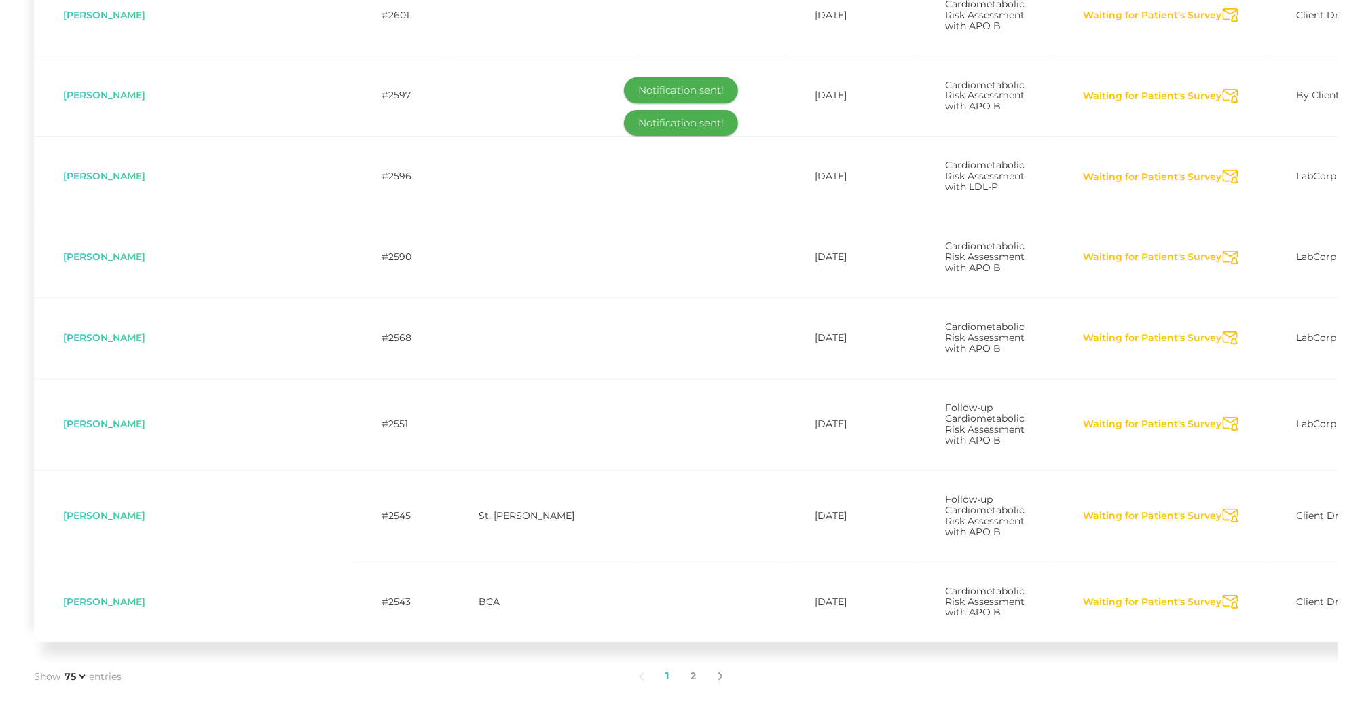
scroll to position [6031, 0]
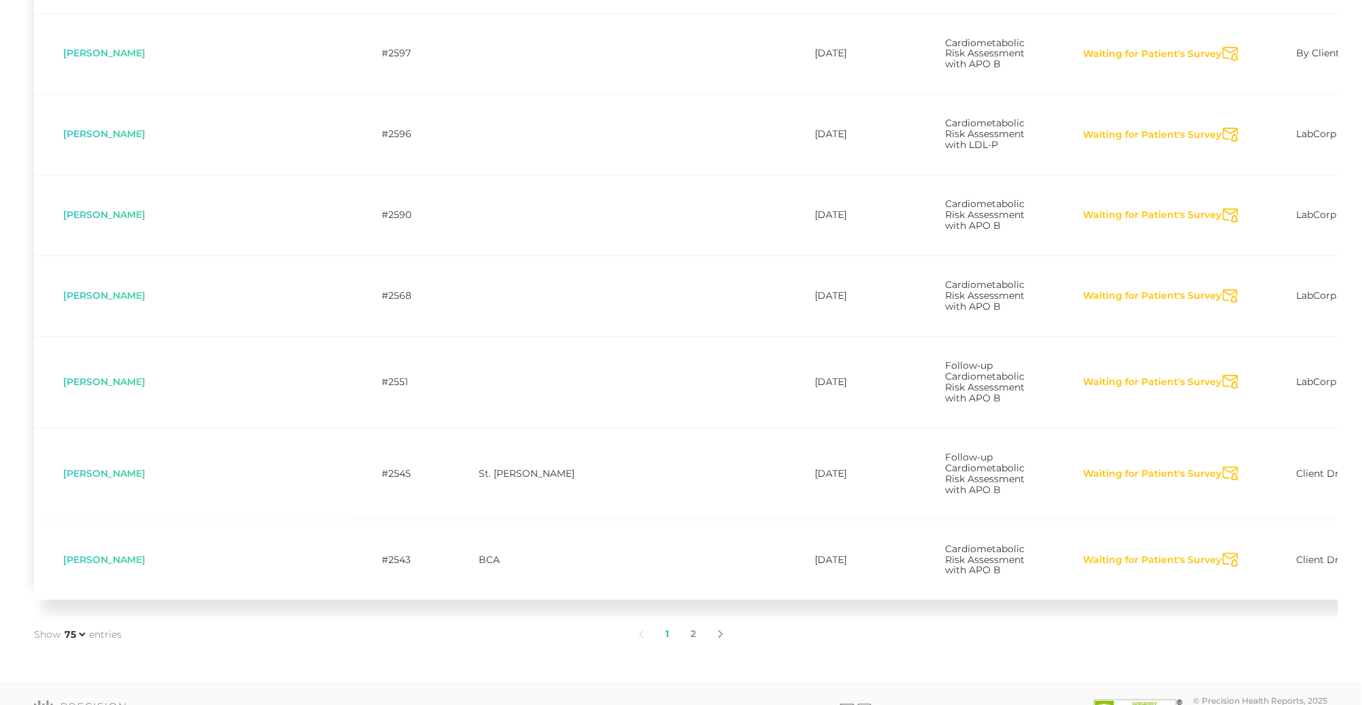
click at [1223, 61] on icon "Send Notification" at bounding box center [1231, 54] width 16 height 14
click at [1223, 142] on icon "Send Notification" at bounding box center [1231, 135] width 16 height 14
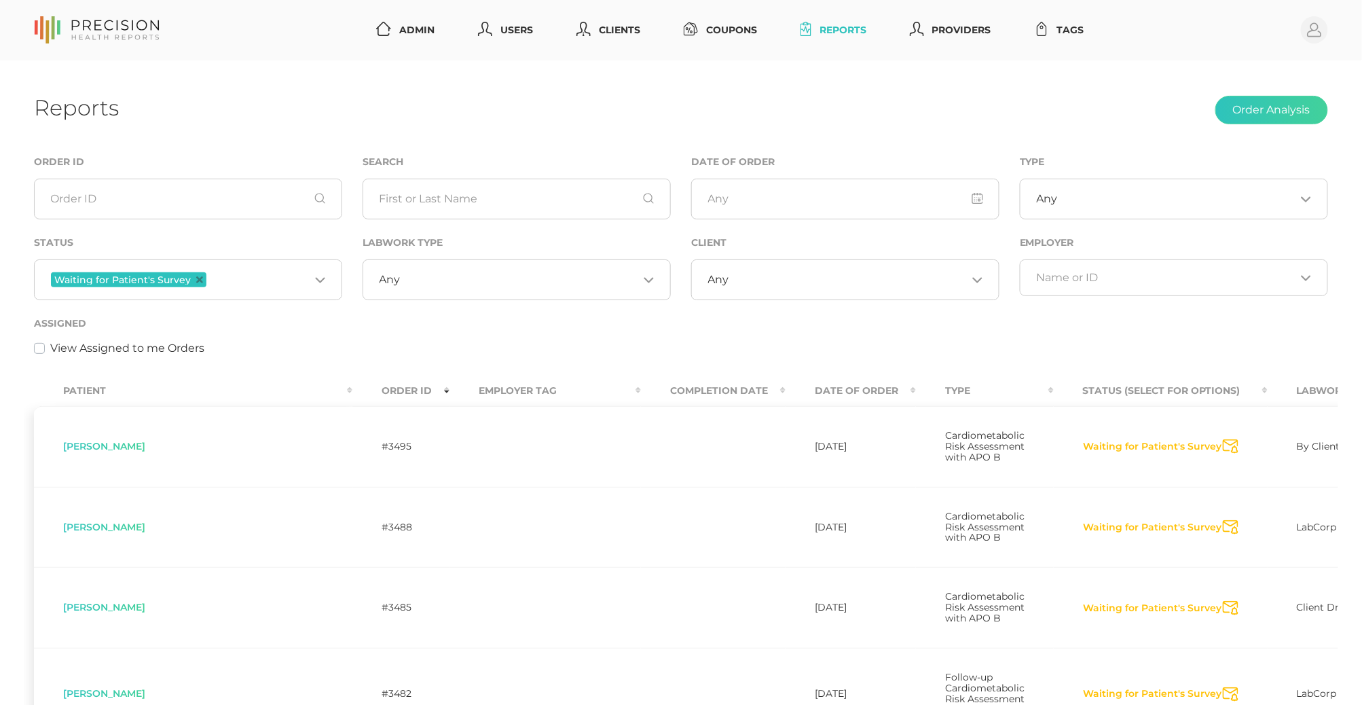
scroll to position [0, 0]
click at [479, 286] on input "Search for option" at bounding box center [520, 280] width 238 height 14
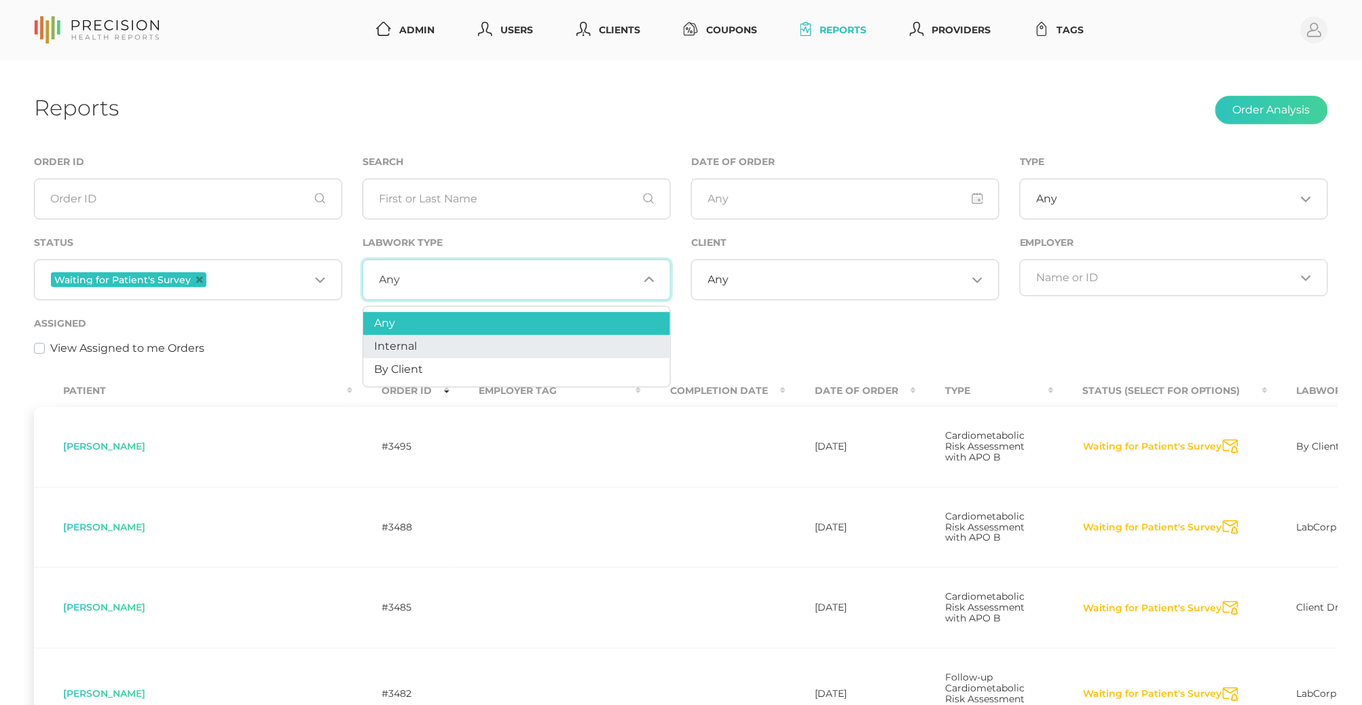
click at [460, 344] on li "Internal" at bounding box center [516, 346] width 307 height 23
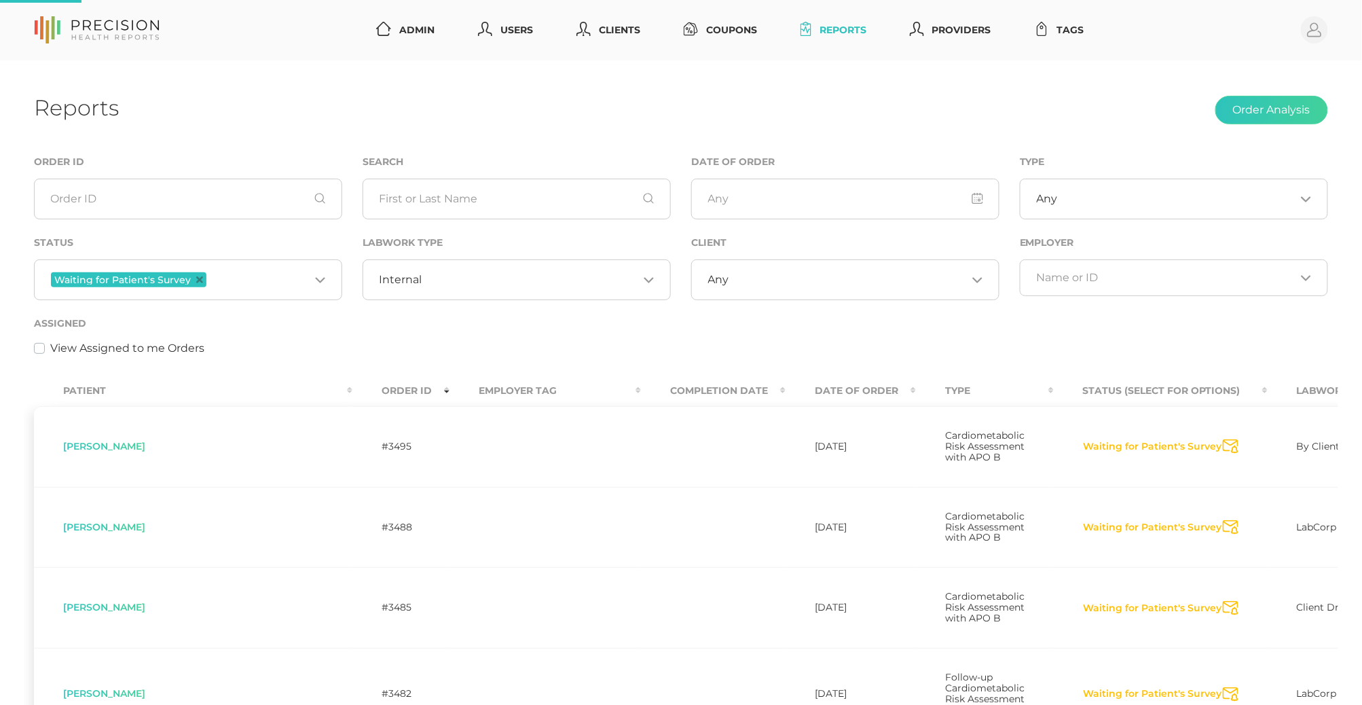
click at [235, 280] on input "Search for option" at bounding box center [259, 280] width 100 height 18
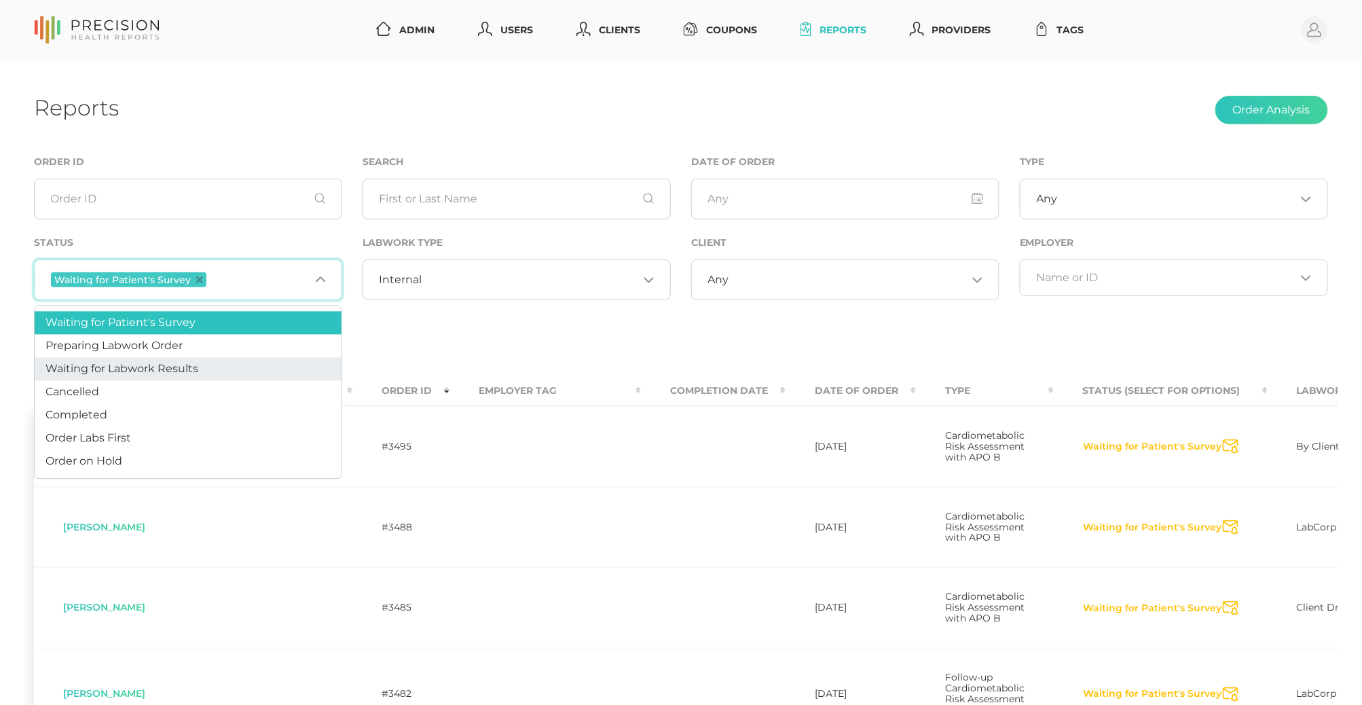
click at [209, 365] on li "Waiting for Labwork Results" at bounding box center [188, 369] width 307 height 23
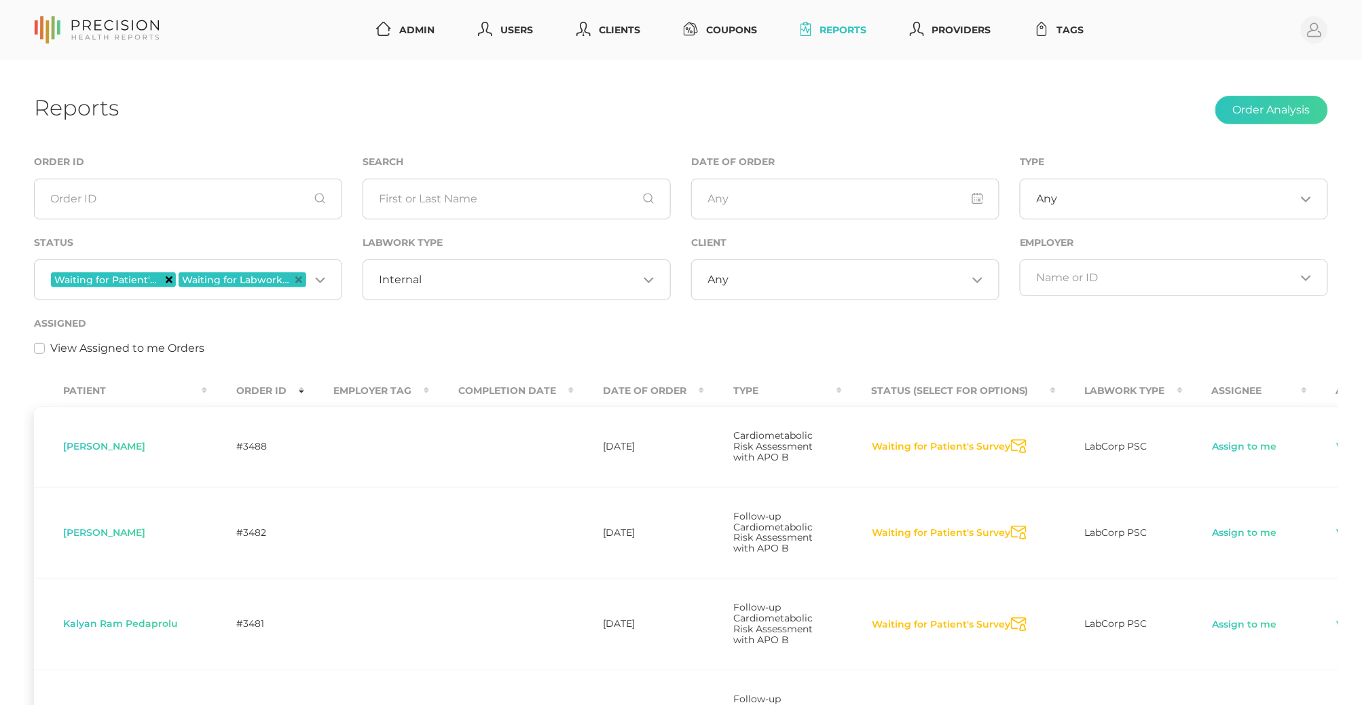
click at [171, 280] on icon "Deselect Waiting for Patient's Survey" at bounding box center [169, 279] width 7 height 7
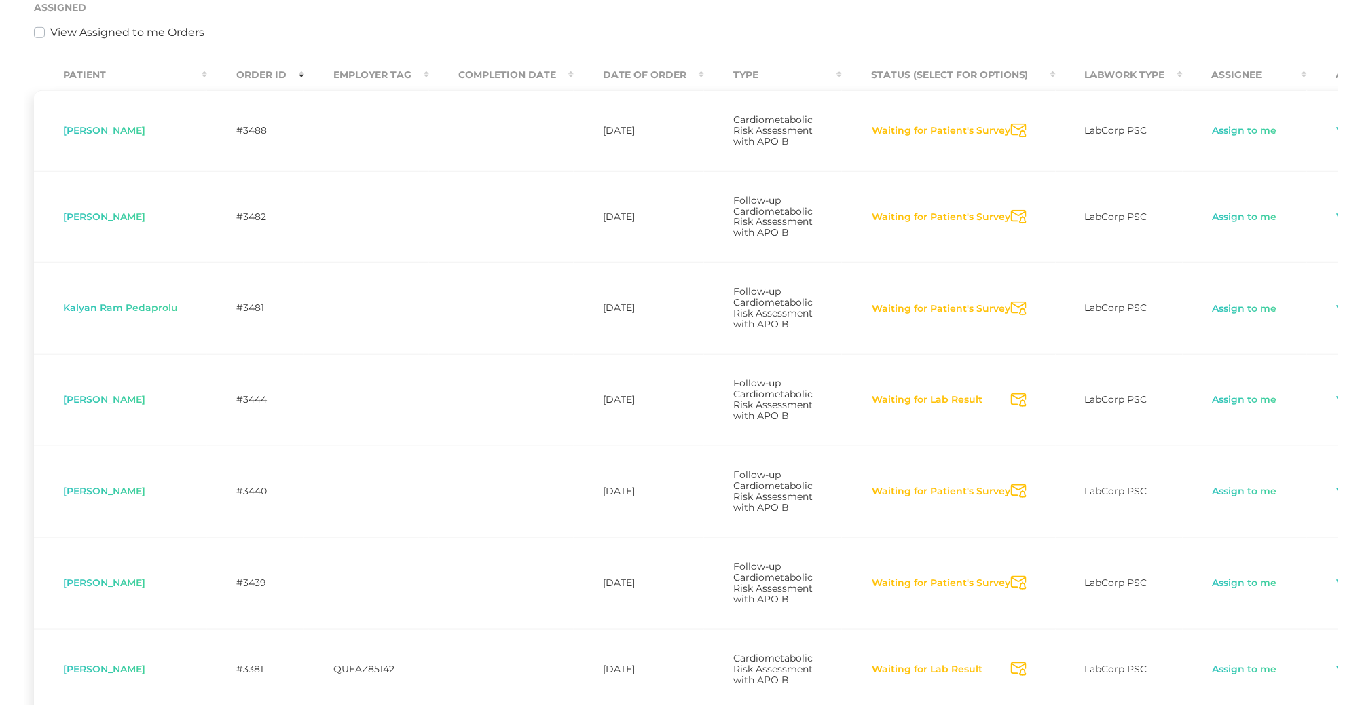
scroll to position [329, 0]
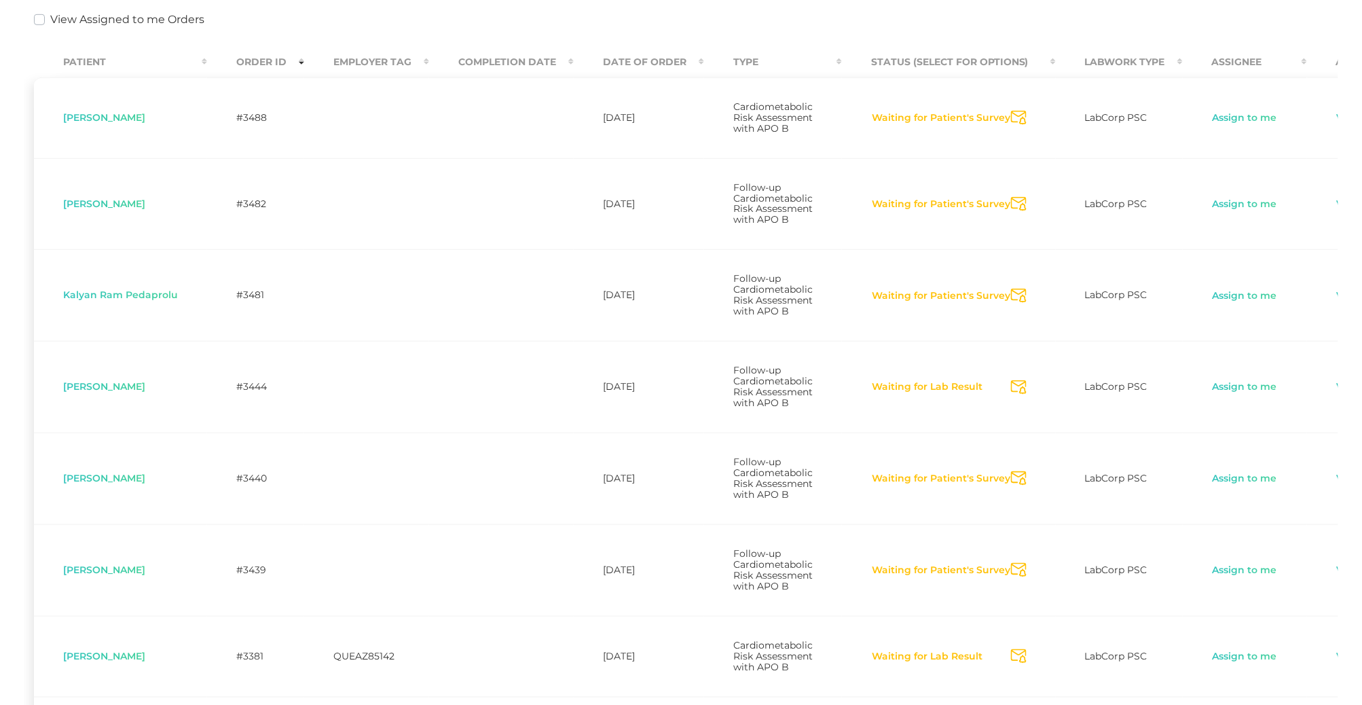
click at [1016, 121] on icon "Send Notification" at bounding box center [1019, 118] width 16 height 14
click at [1013, 211] on icon "Send Notification" at bounding box center [1019, 204] width 16 height 14
click at [1014, 303] on icon "Send Notification" at bounding box center [1019, 296] width 16 height 14
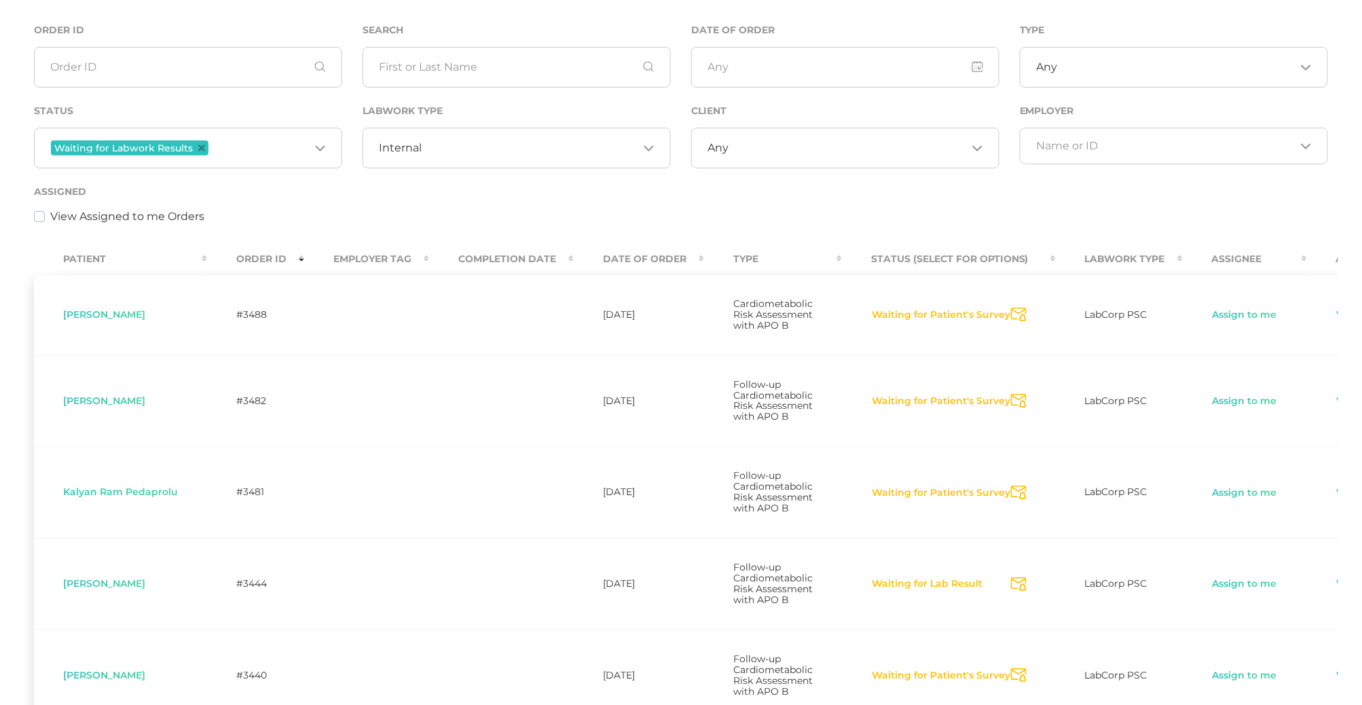
scroll to position [61, 0]
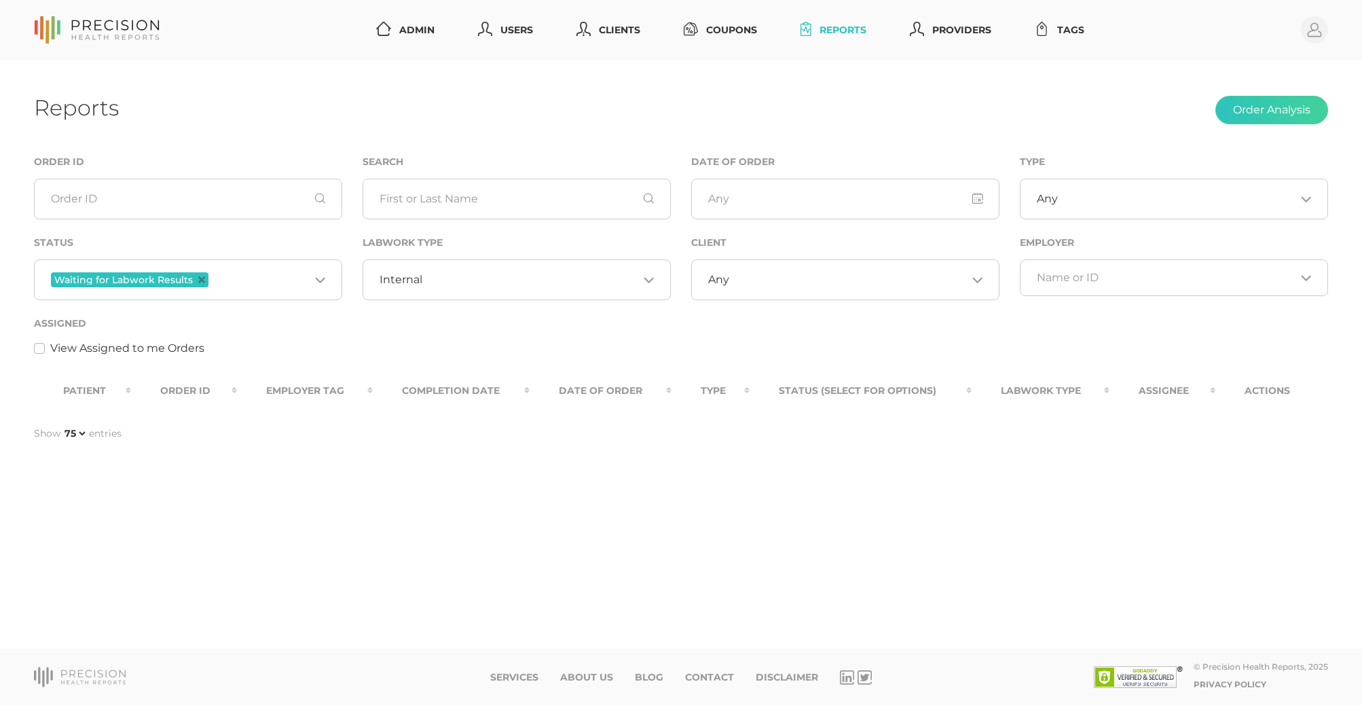
select select "75"
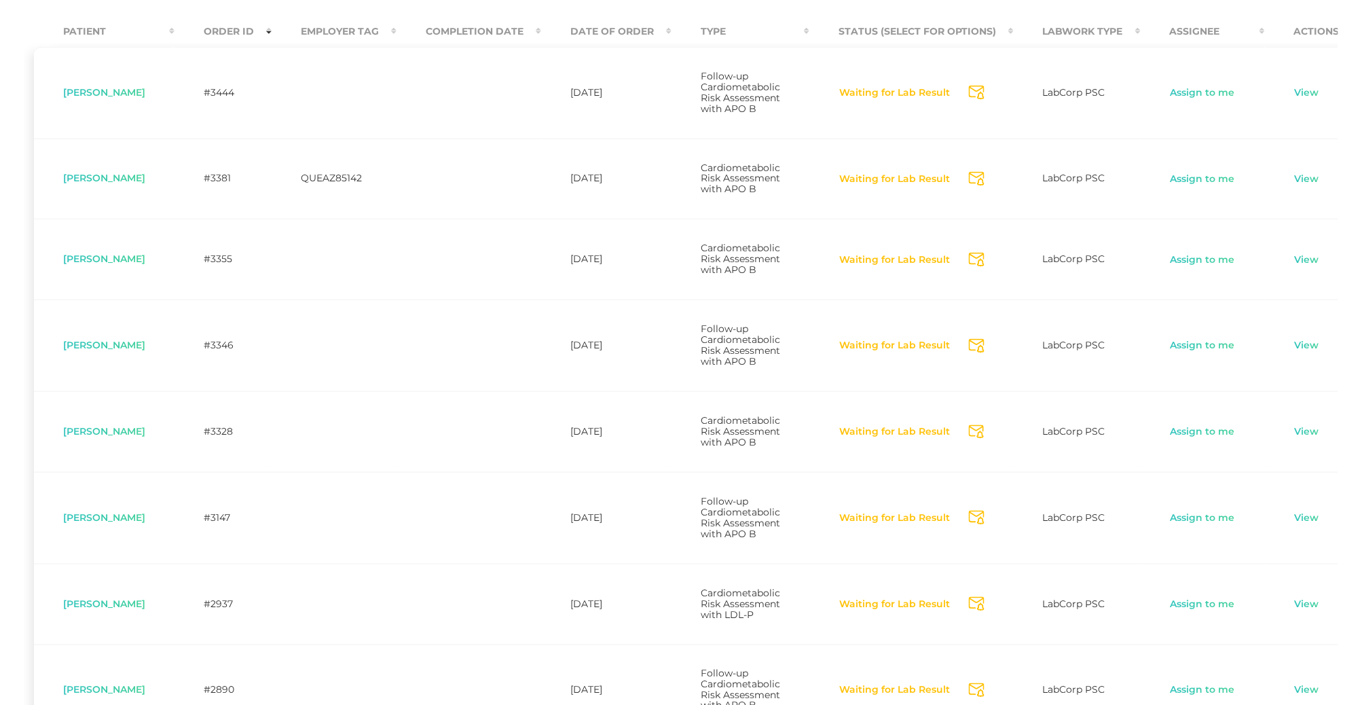
scroll to position [357, 0]
click at [984, 269] on icon "Send Notification" at bounding box center [977, 262] width 16 height 14
click at [984, 188] on icon "Send Notification" at bounding box center [977, 181] width 16 height 14
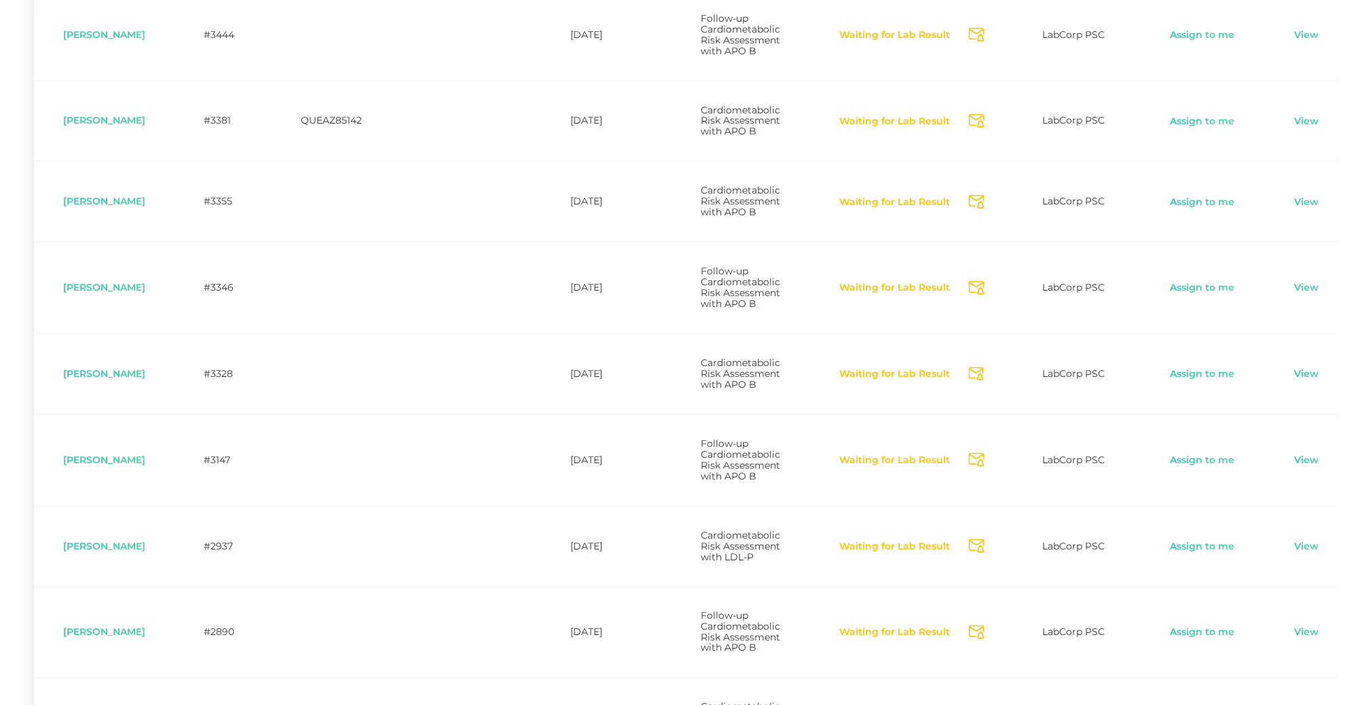
scroll to position [449, 0]
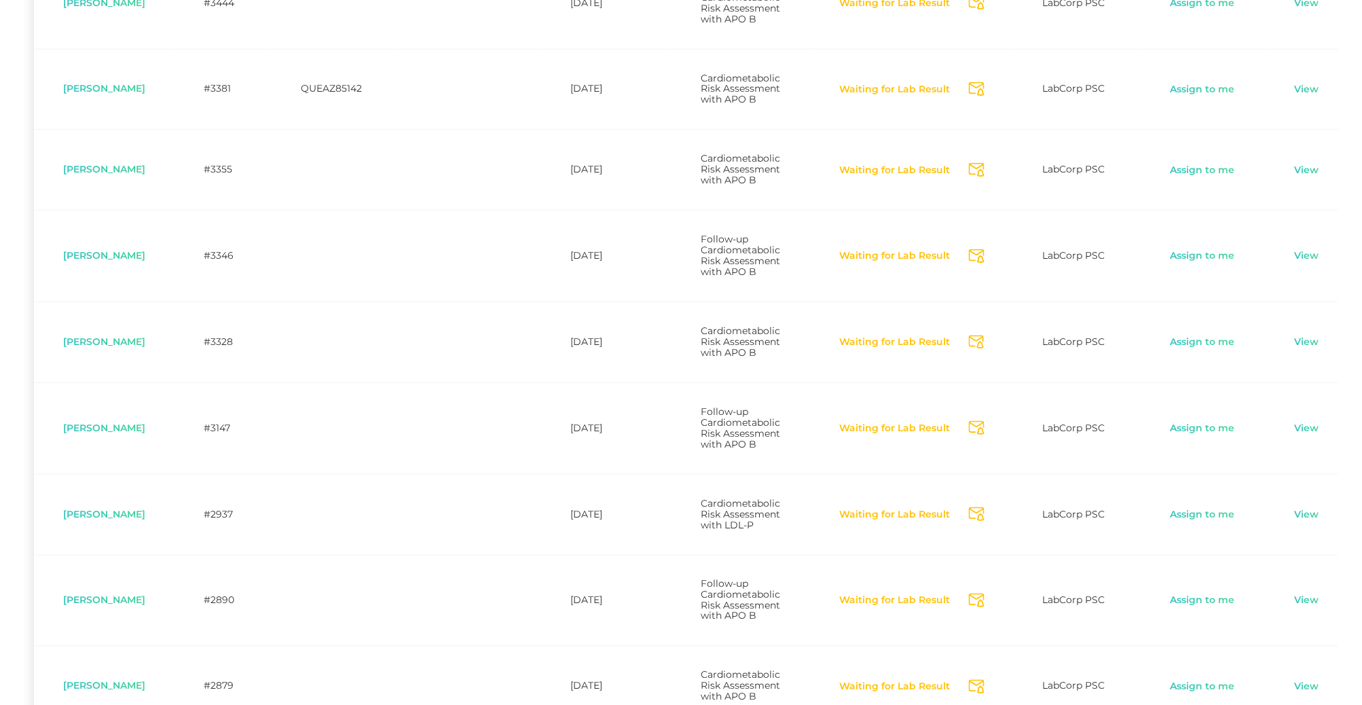
click at [984, 350] on icon "Send Notification" at bounding box center [977, 342] width 16 height 14
click at [984, 263] on icon "Send Notification" at bounding box center [977, 256] width 16 height 14
click at [984, 435] on icon "Send Notification" at bounding box center [977, 428] width 16 height 14
click at [984, 521] on icon "Send Notification" at bounding box center [977, 514] width 16 height 14
click at [984, 608] on icon "Send Notification" at bounding box center [977, 600] width 16 height 14
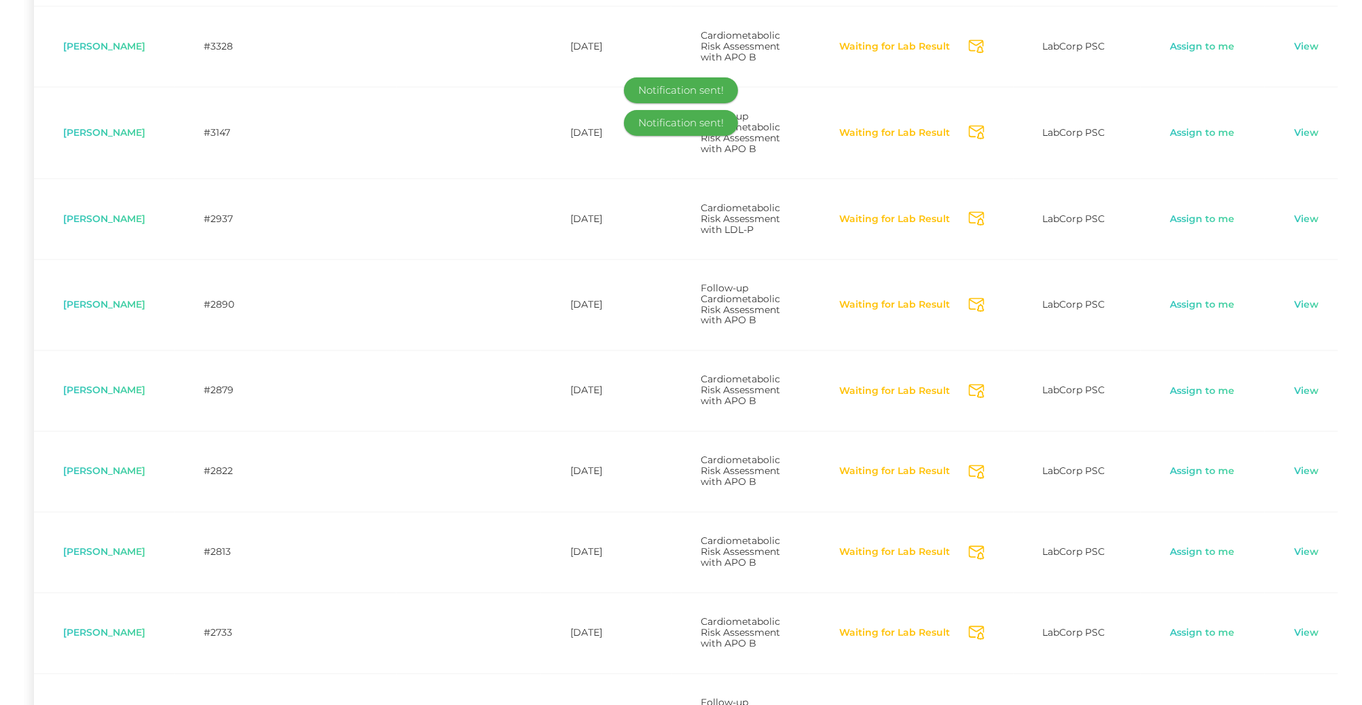
scroll to position [823, 0]
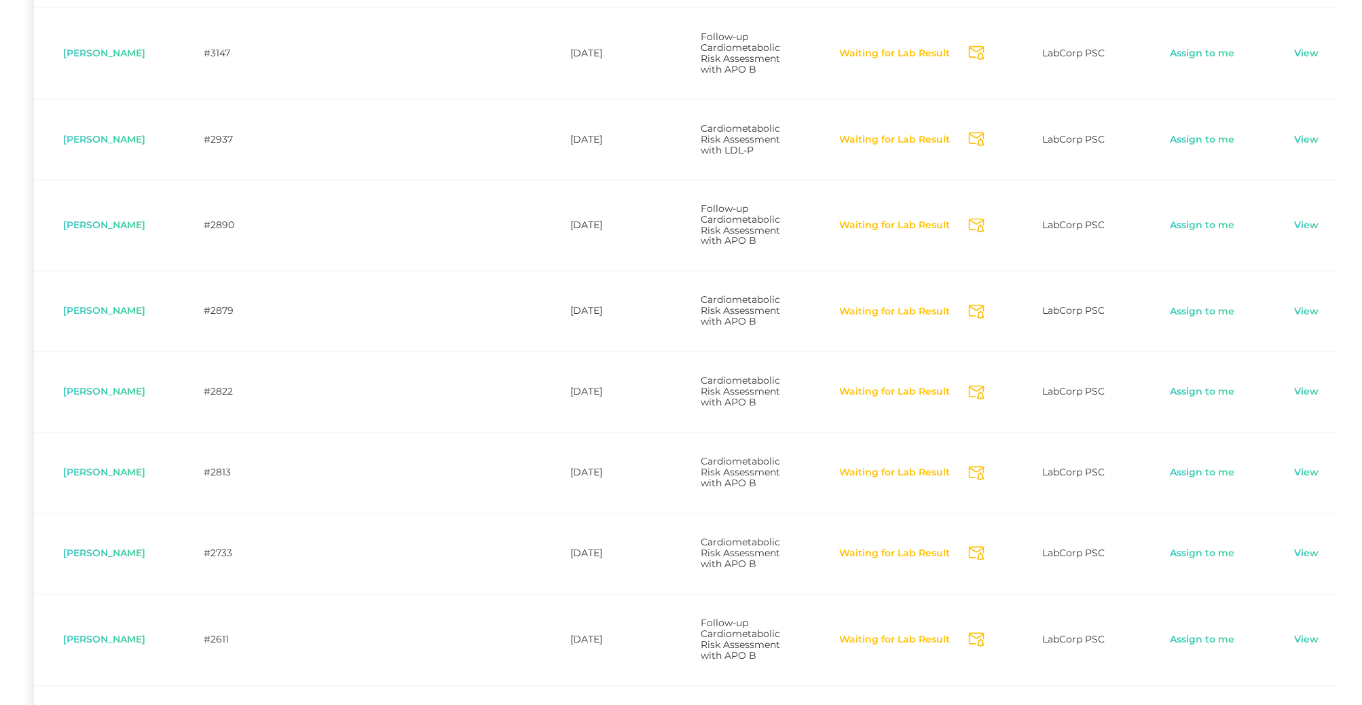
click at [984, 319] on icon "Send Notification" at bounding box center [977, 312] width 16 height 14
click at [984, 400] on icon "Send Notification" at bounding box center [977, 393] width 16 height 14
click at [984, 481] on icon "Send Notification" at bounding box center [977, 473] width 16 height 14
click at [984, 561] on icon "Send Notification" at bounding box center [977, 554] width 16 height 14
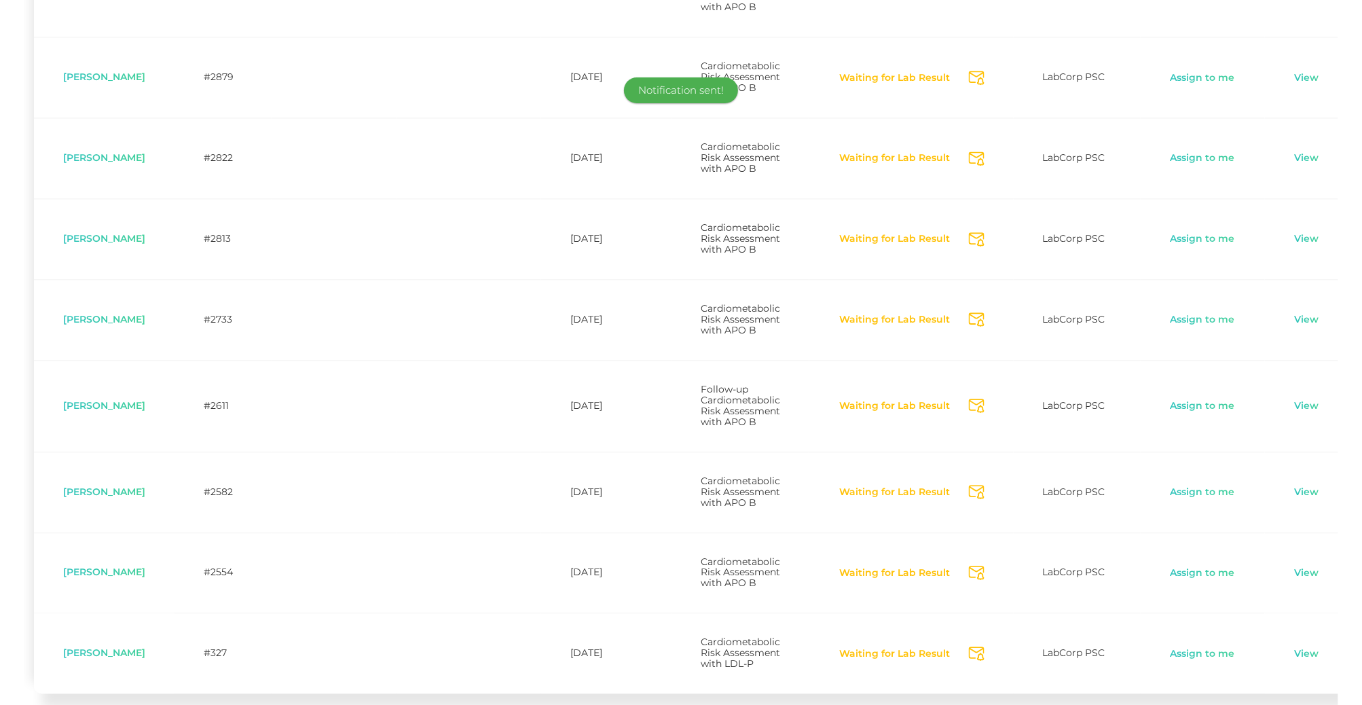
scroll to position [1062, 0]
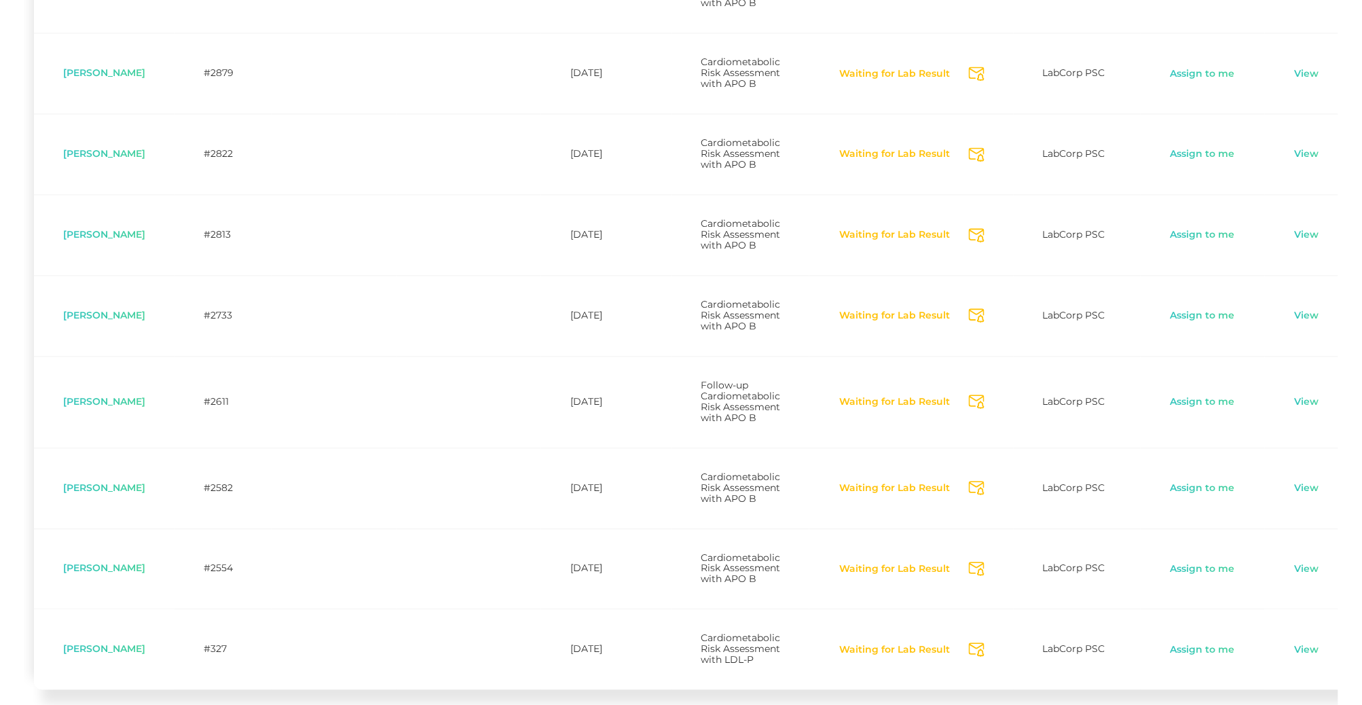
click at [984, 495] on icon "Send Notification" at bounding box center [977, 488] width 16 height 14
click at [984, 576] on icon "Send Notification" at bounding box center [977, 568] width 16 height 14
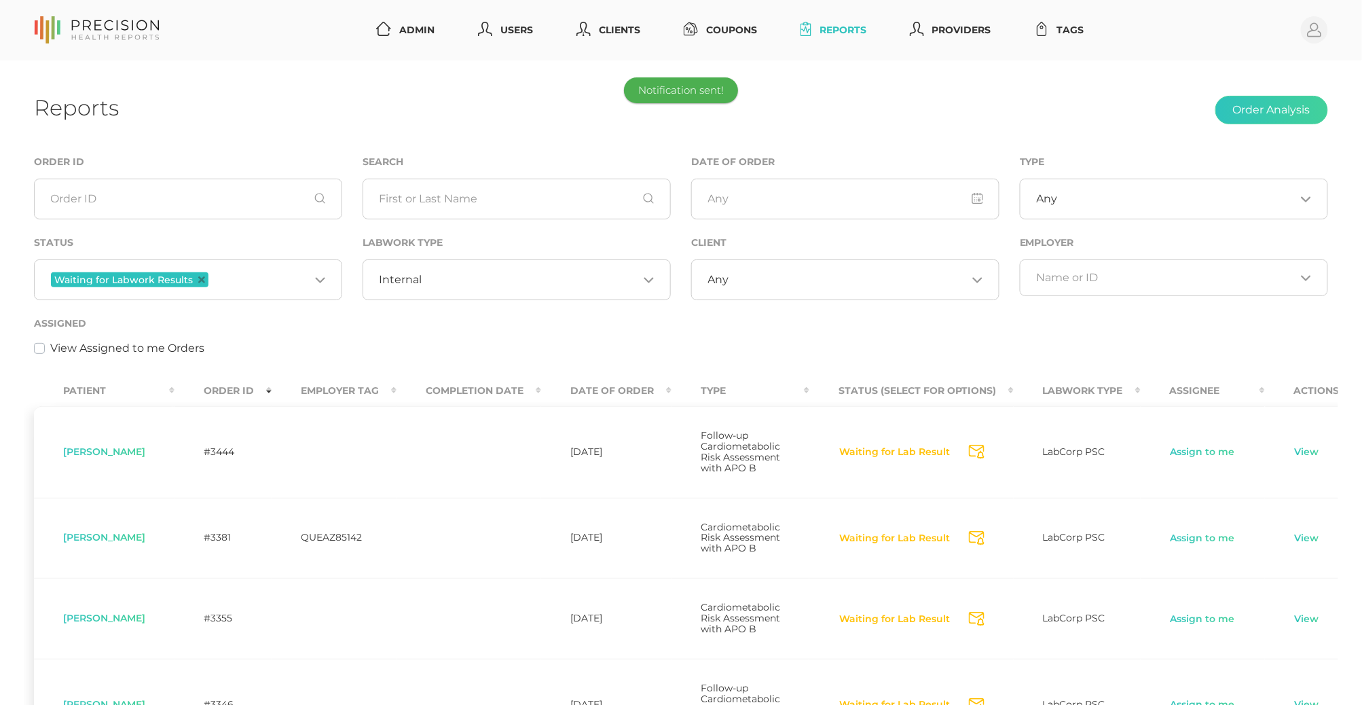
scroll to position [0, 0]
click at [438, 281] on input "Search for option" at bounding box center [530, 280] width 216 height 14
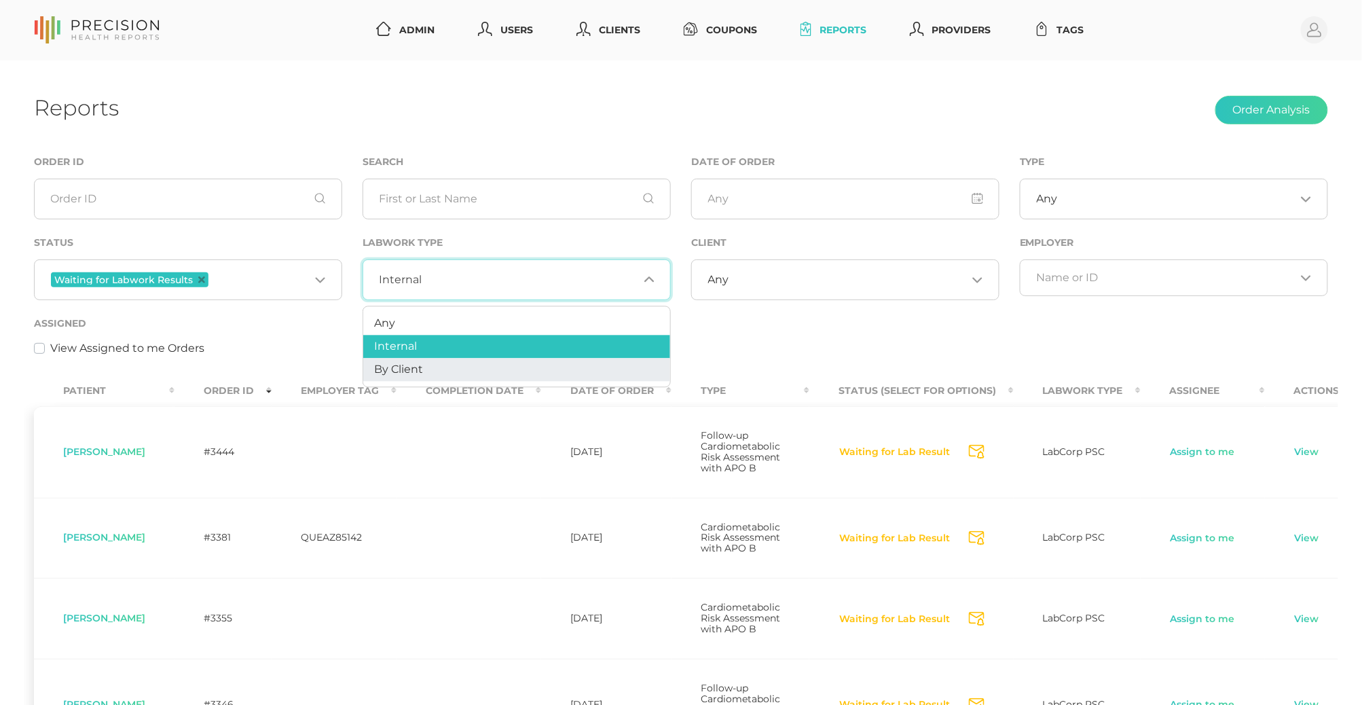
click at [425, 360] on li "By Client" at bounding box center [516, 369] width 307 height 23
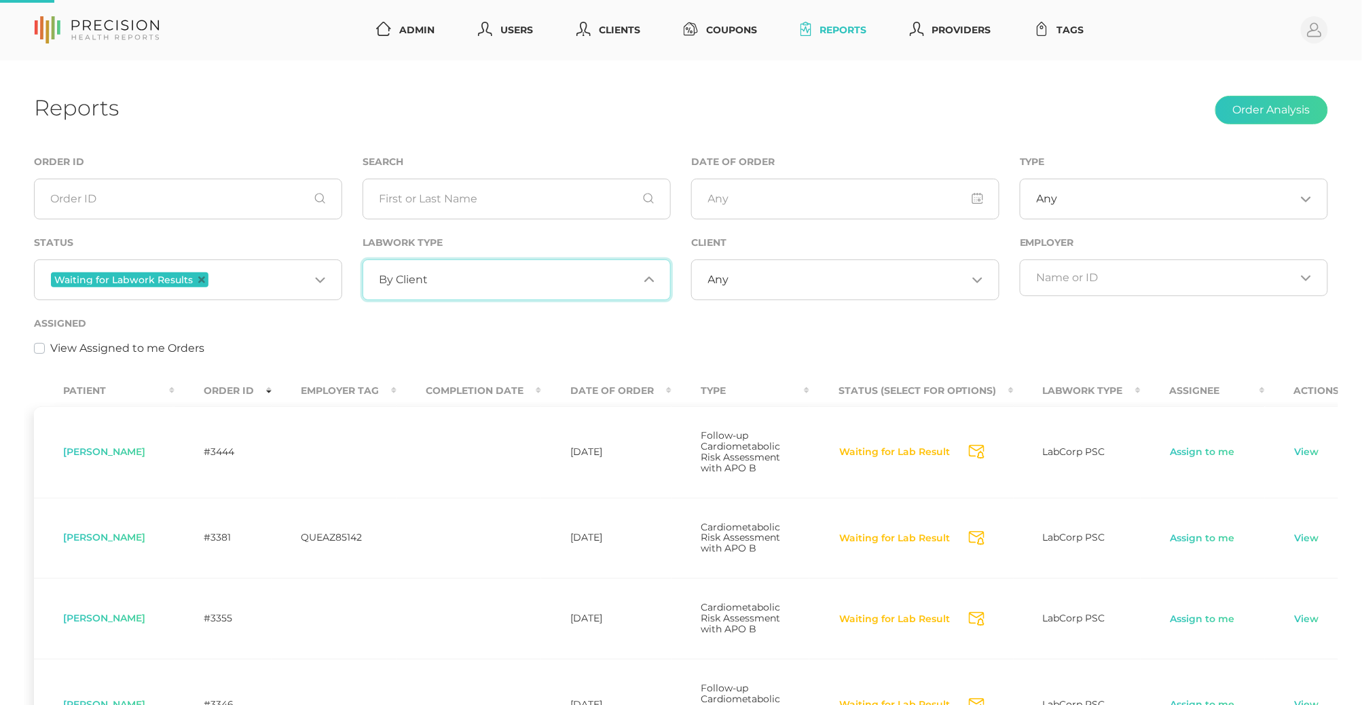
click at [398, 270] on div "By Client Loading..." at bounding box center [517, 279] width 308 height 41
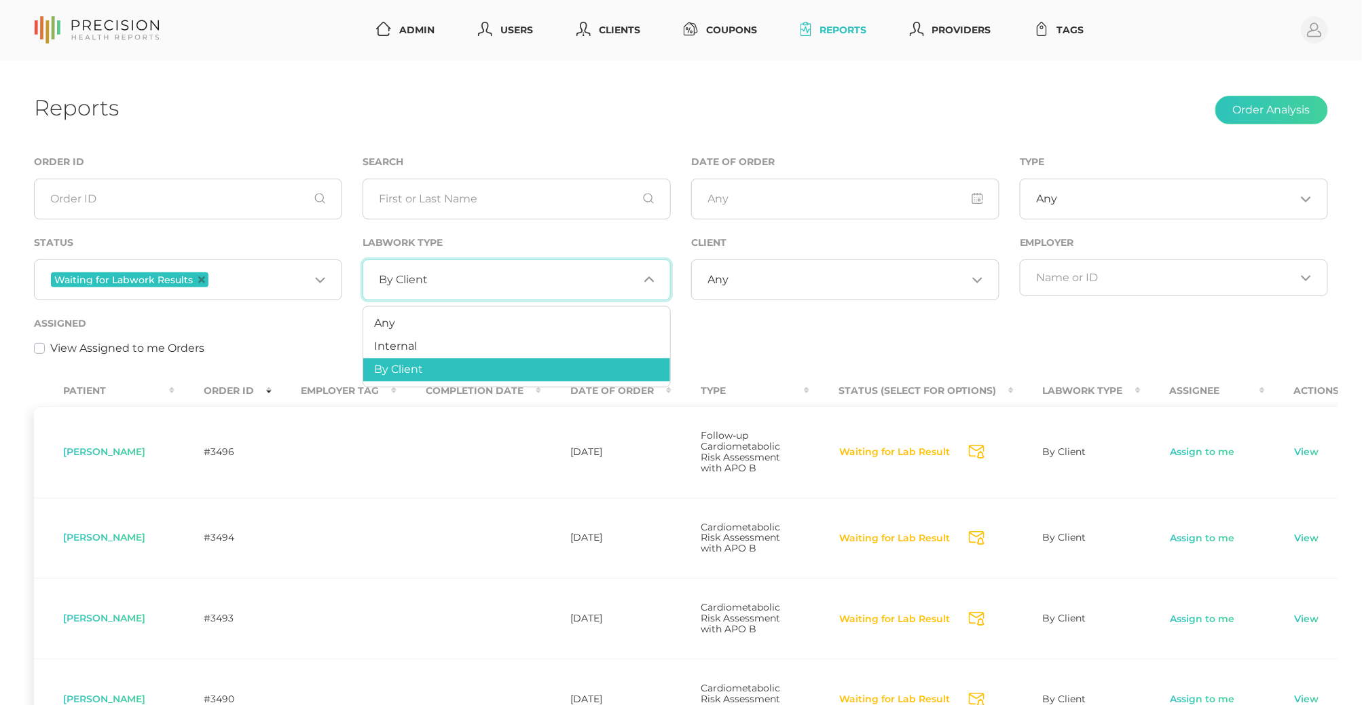
click at [392, 313] on li "Any" at bounding box center [516, 323] width 307 height 23
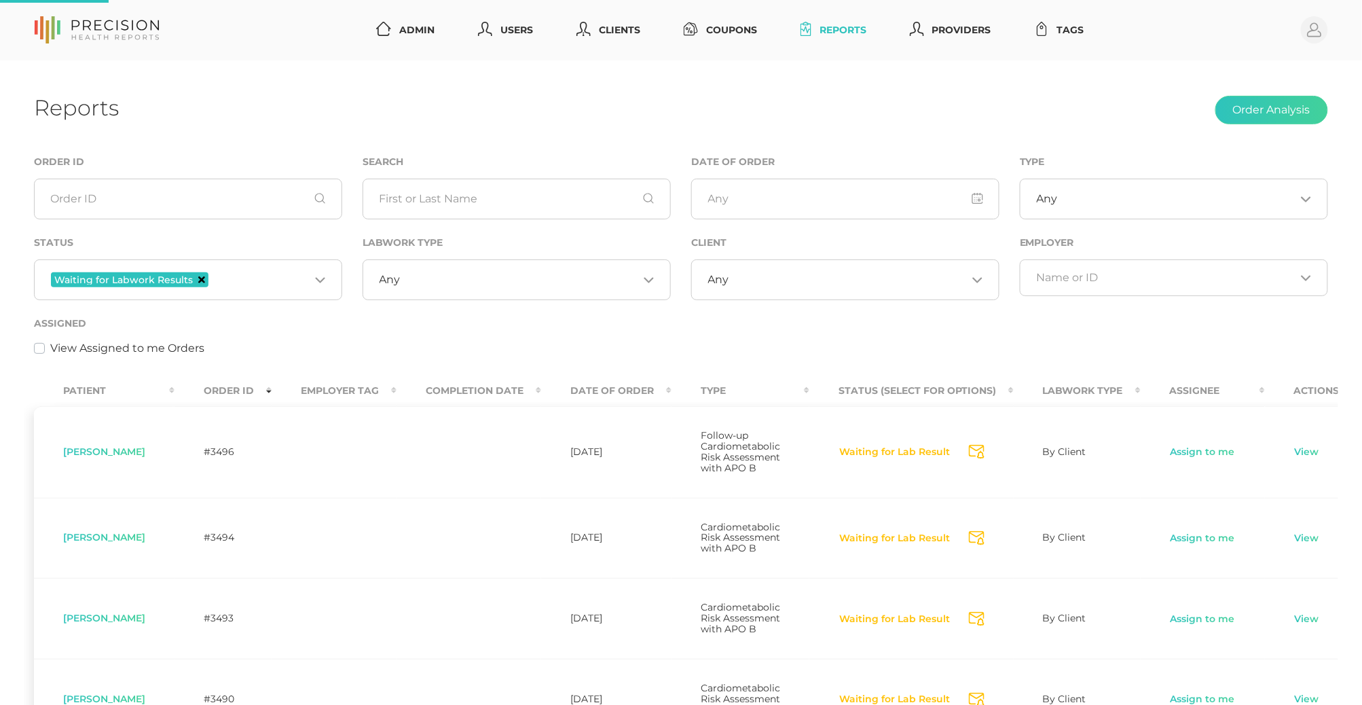
click at [198, 281] on icon "Deselect Waiting for Labwork Results" at bounding box center [201, 279] width 7 height 7
click at [280, 272] on input "Search for option" at bounding box center [180, 278] width 259 height 14
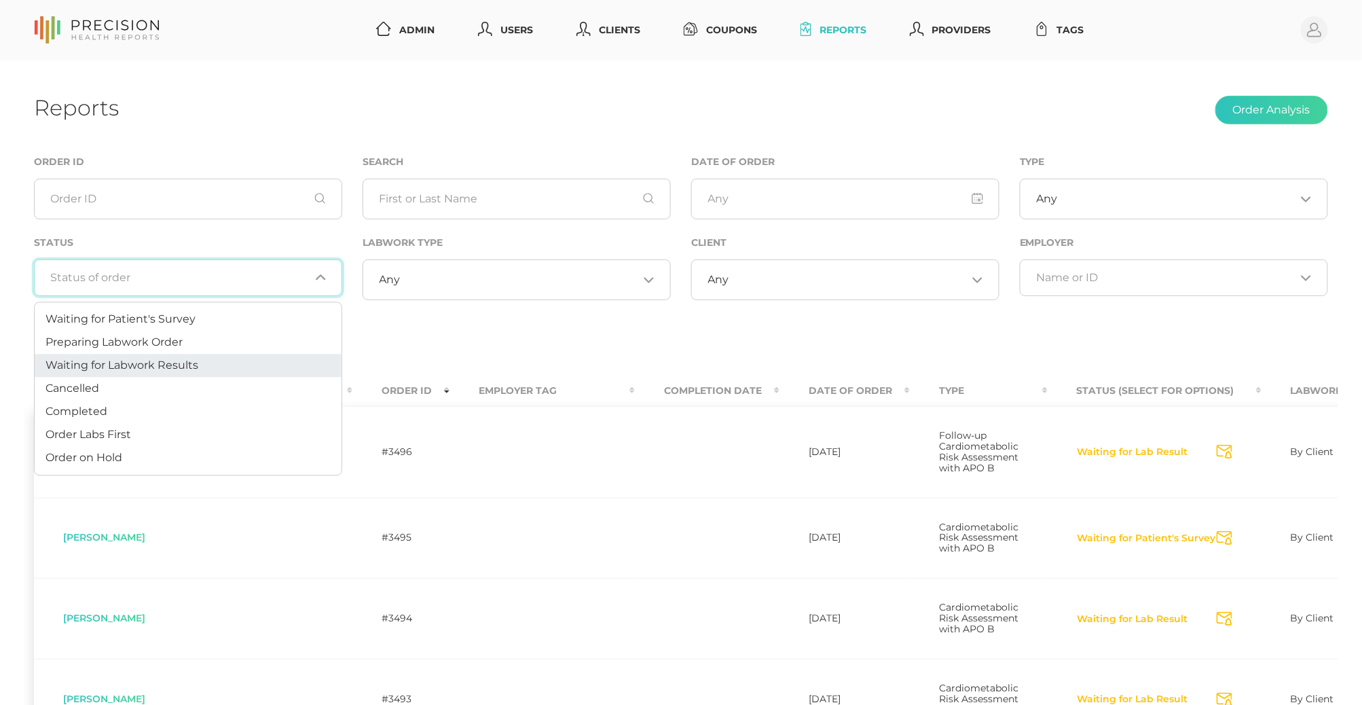
click at [201, 362] on li "Waiting for Labwork Results" at bounding box center [188, 365] width 307 height 23
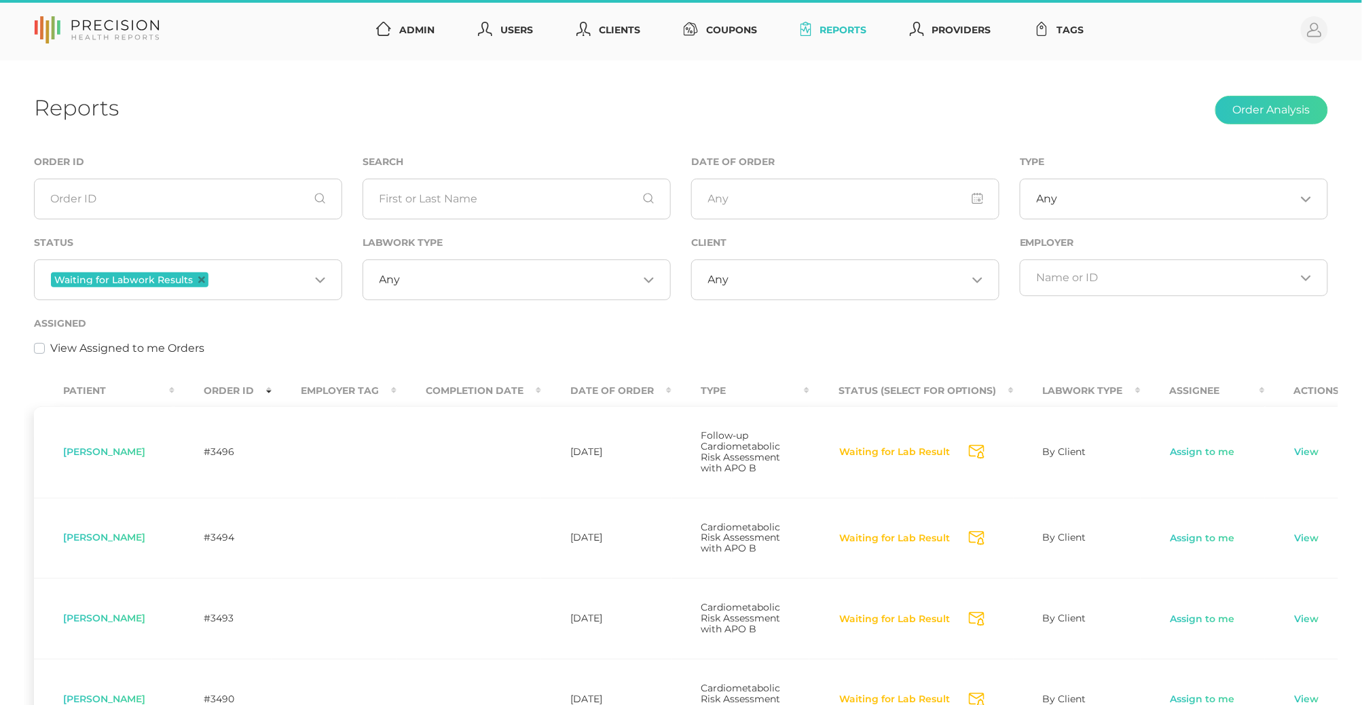
click at [807, 289] on div "Any Loading..." at bounding box center [845, 279] width 308 height 41
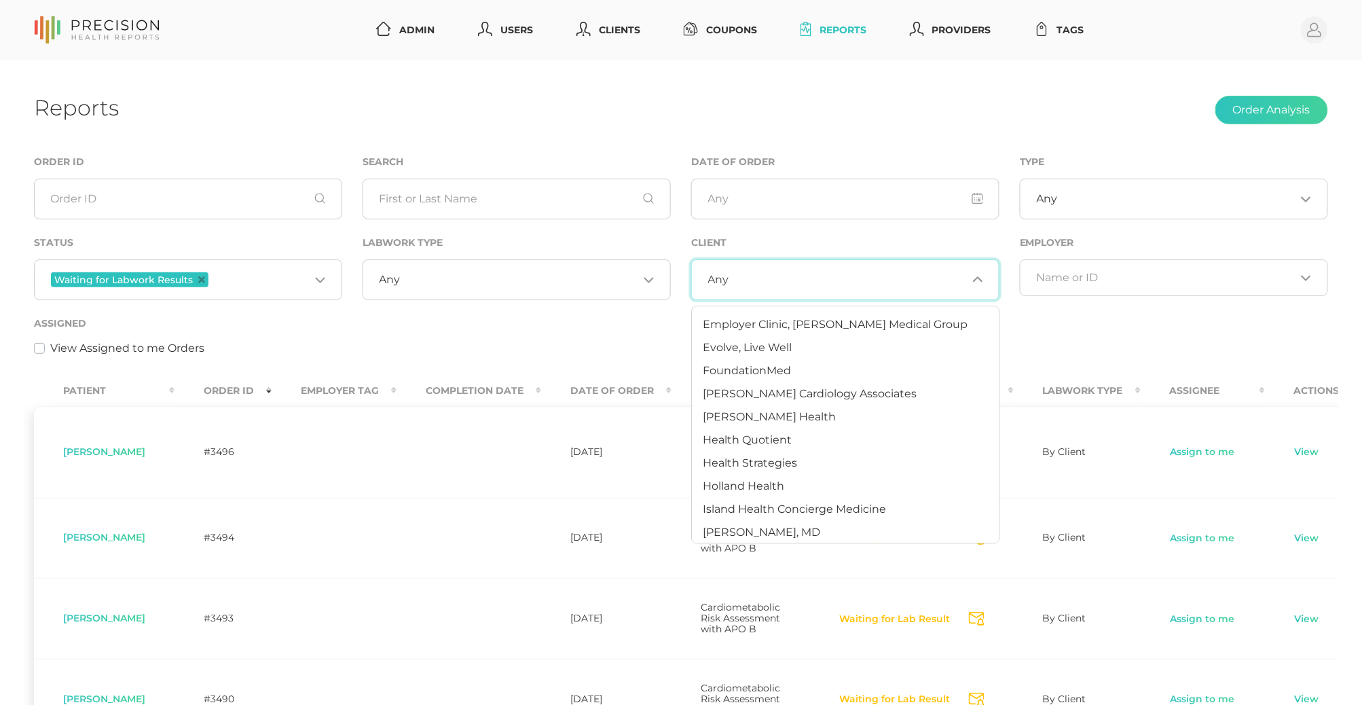
scroll to position [212, 0]
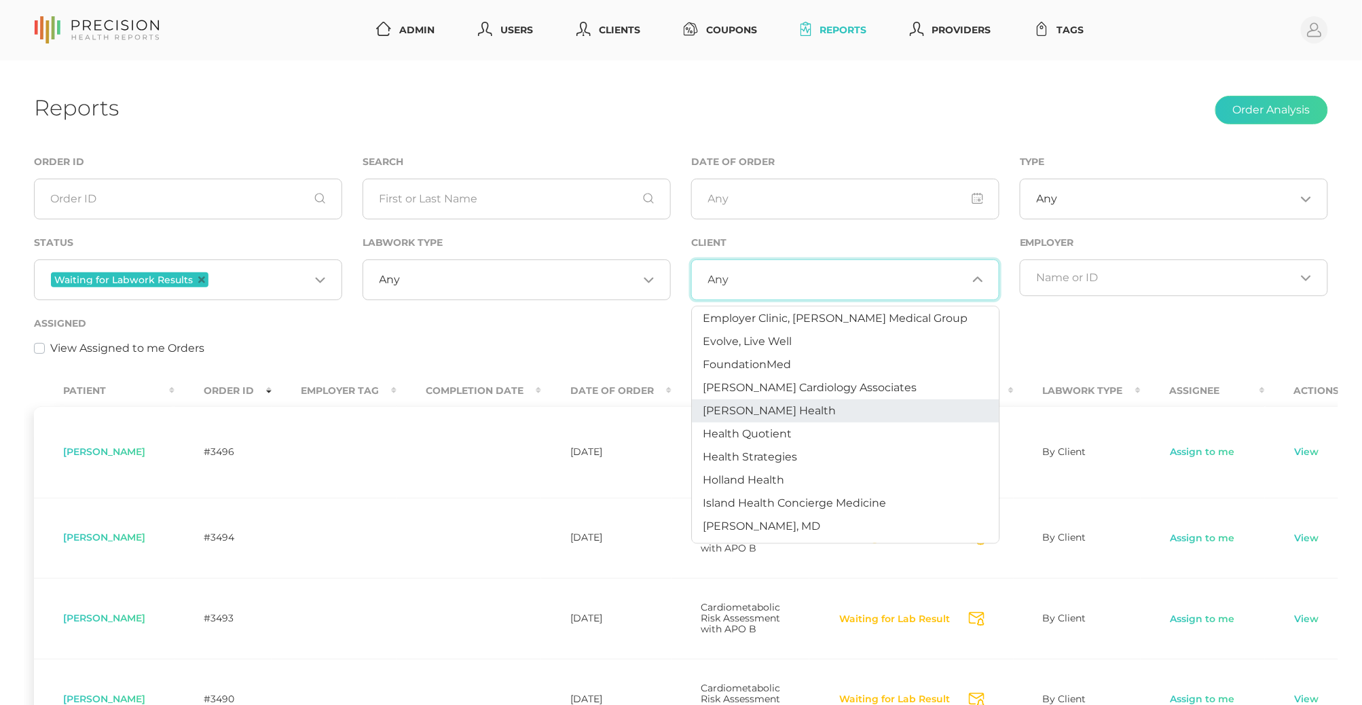
click at [809, 401] on li "[PERSON_NAME] Health" at bounding box center [845, 411] width 307 height 23
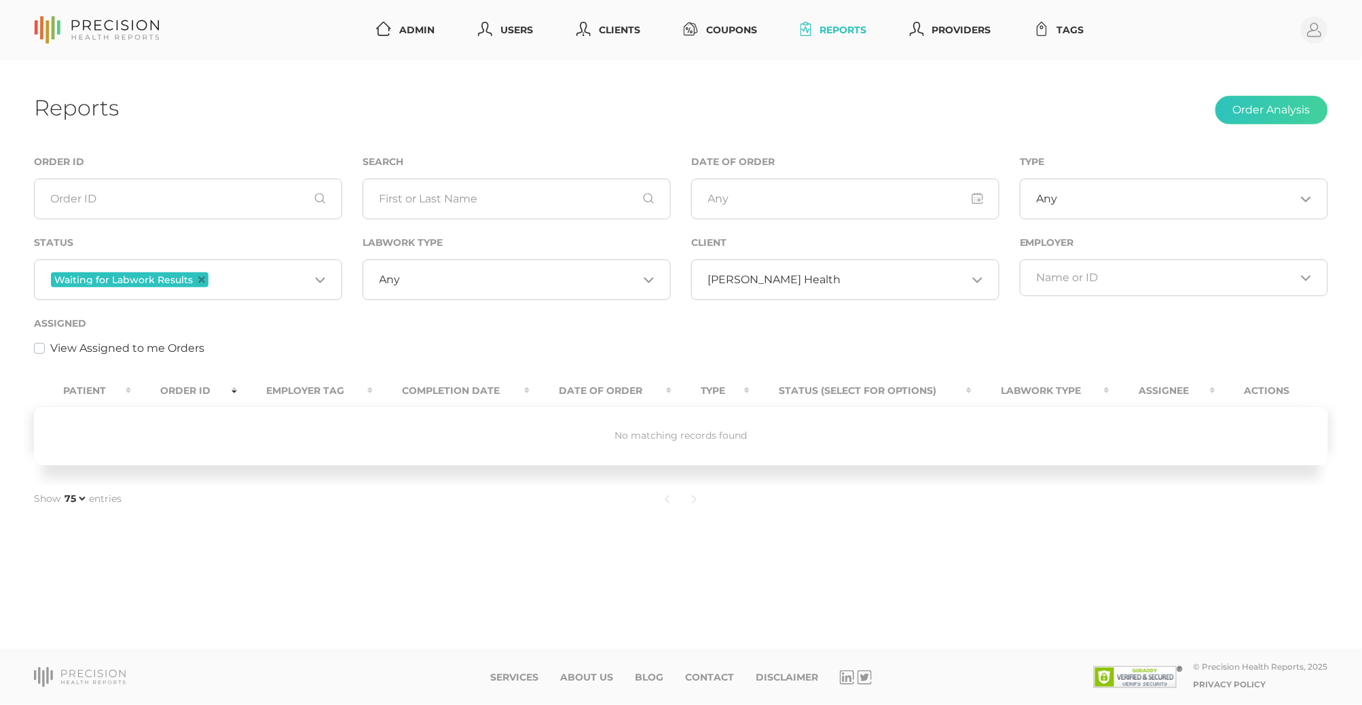
click at [841, 286] on input "Search for option" at bounding box center [904, 280] width 126 height 14
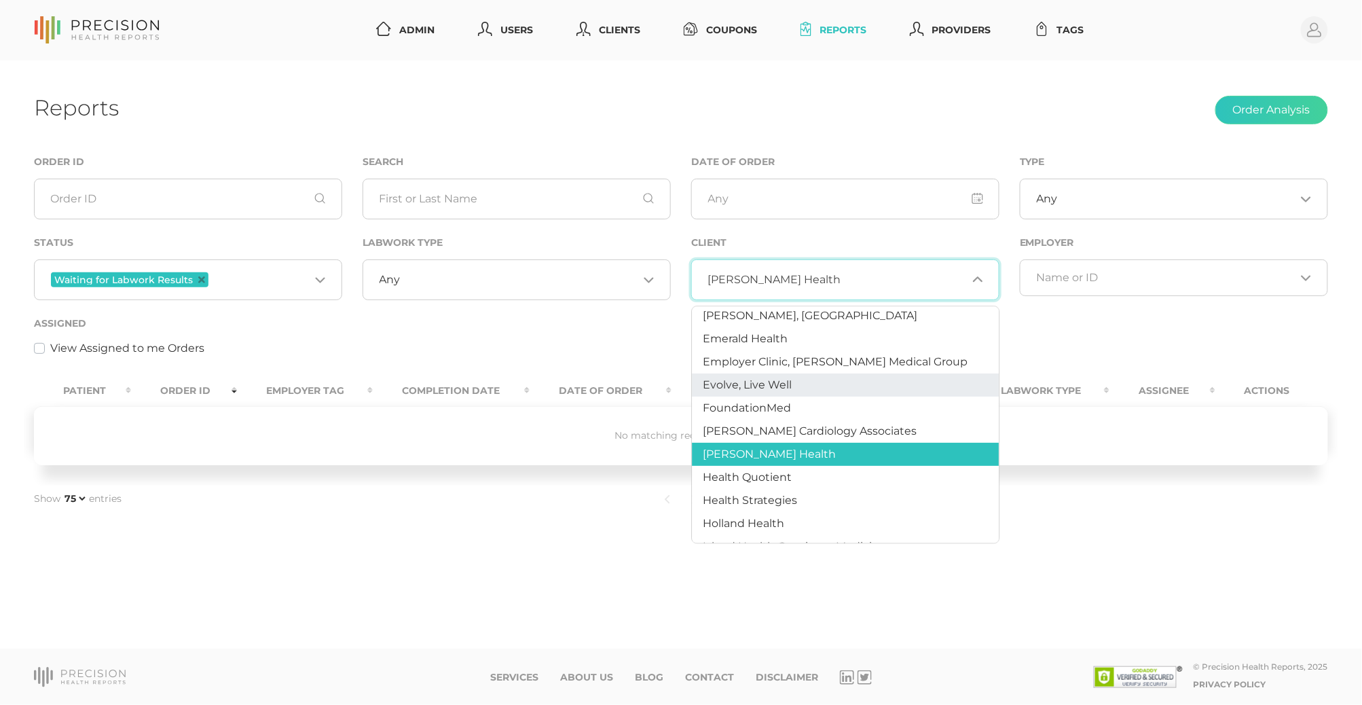
scroll to position [174, 0]
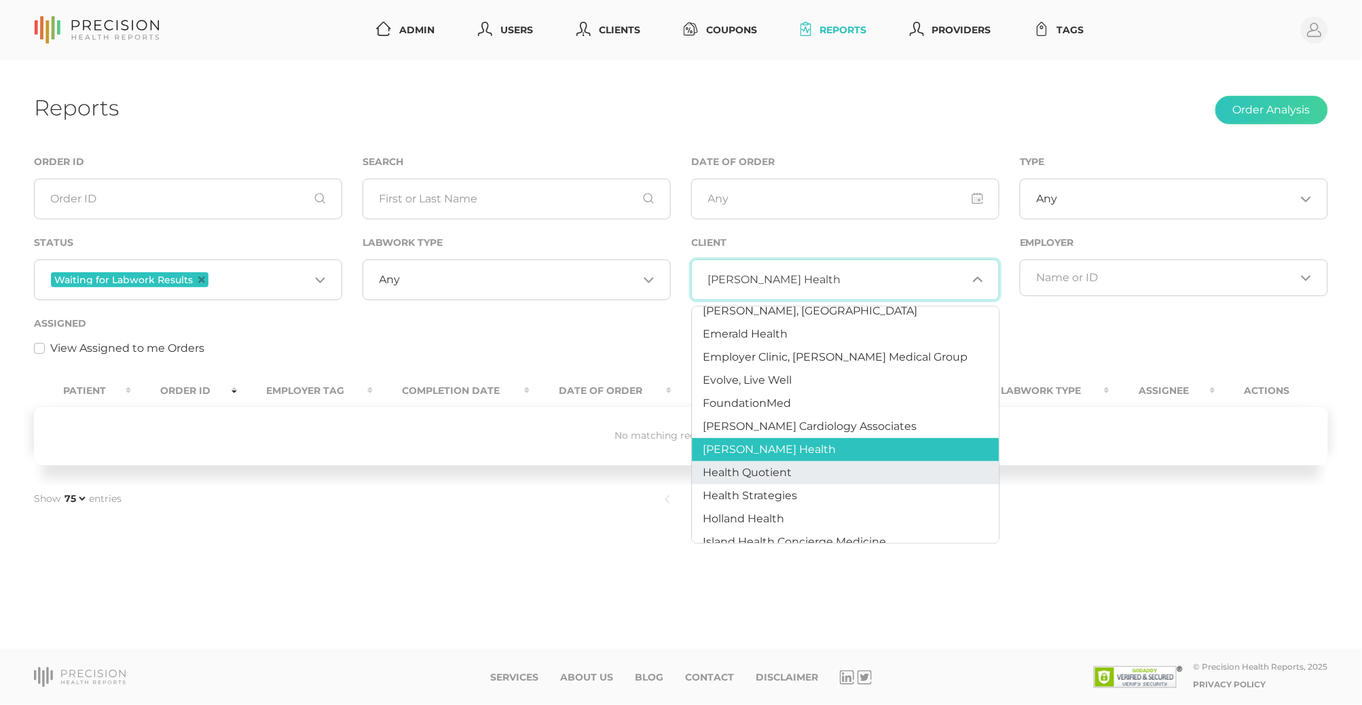
click at [807, 463] on li "Health Quotient" at bounding box center [845, 473] width 307 height 23
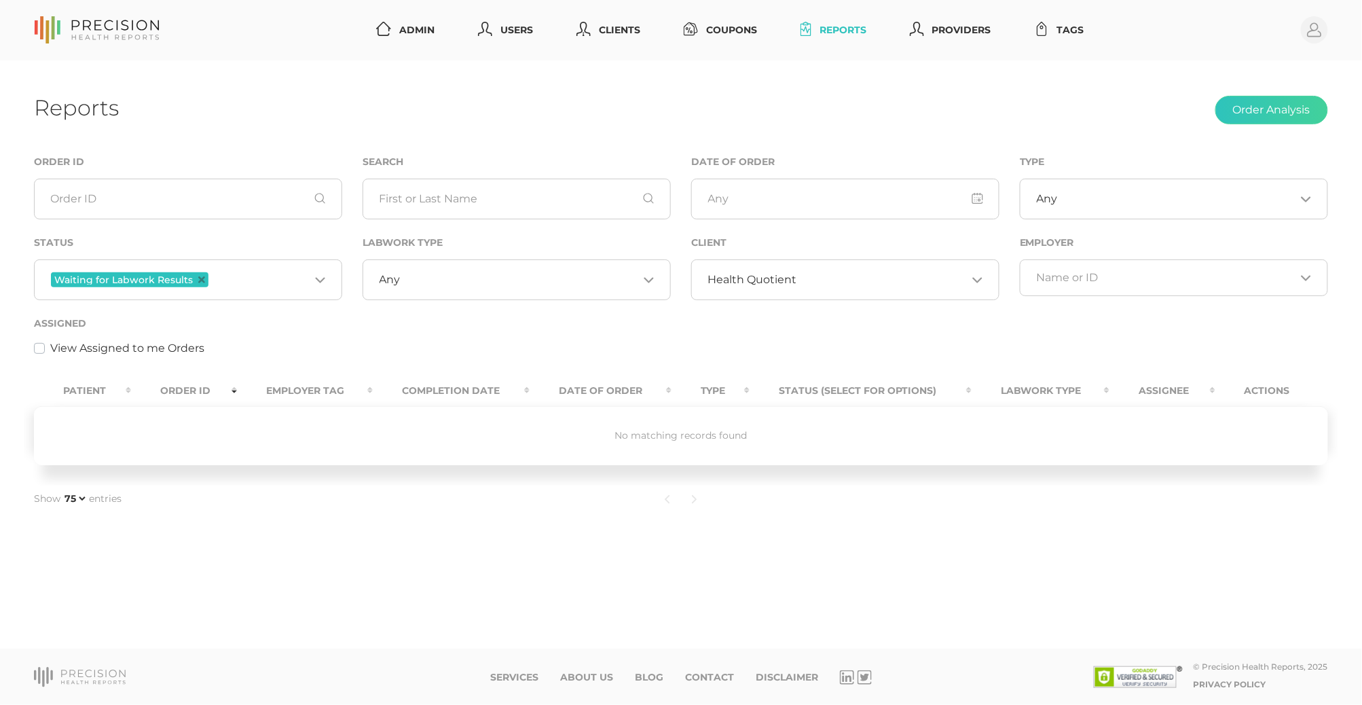
click at [280, 276] on input "Search for option" at bounding box center [260, 280] width 98 height 18
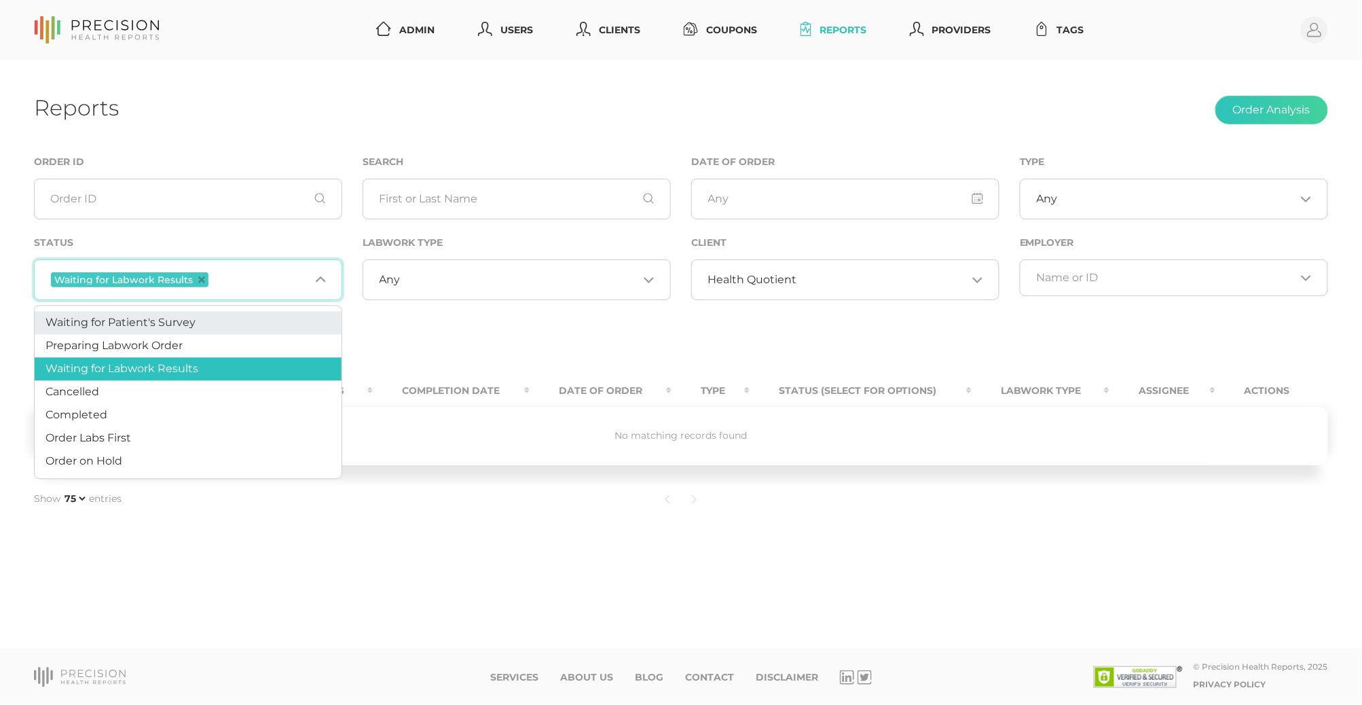
click at [219, 329] on li "Waiting for Patient's Survey" at bounding box center [188, 323] width 307 height 23
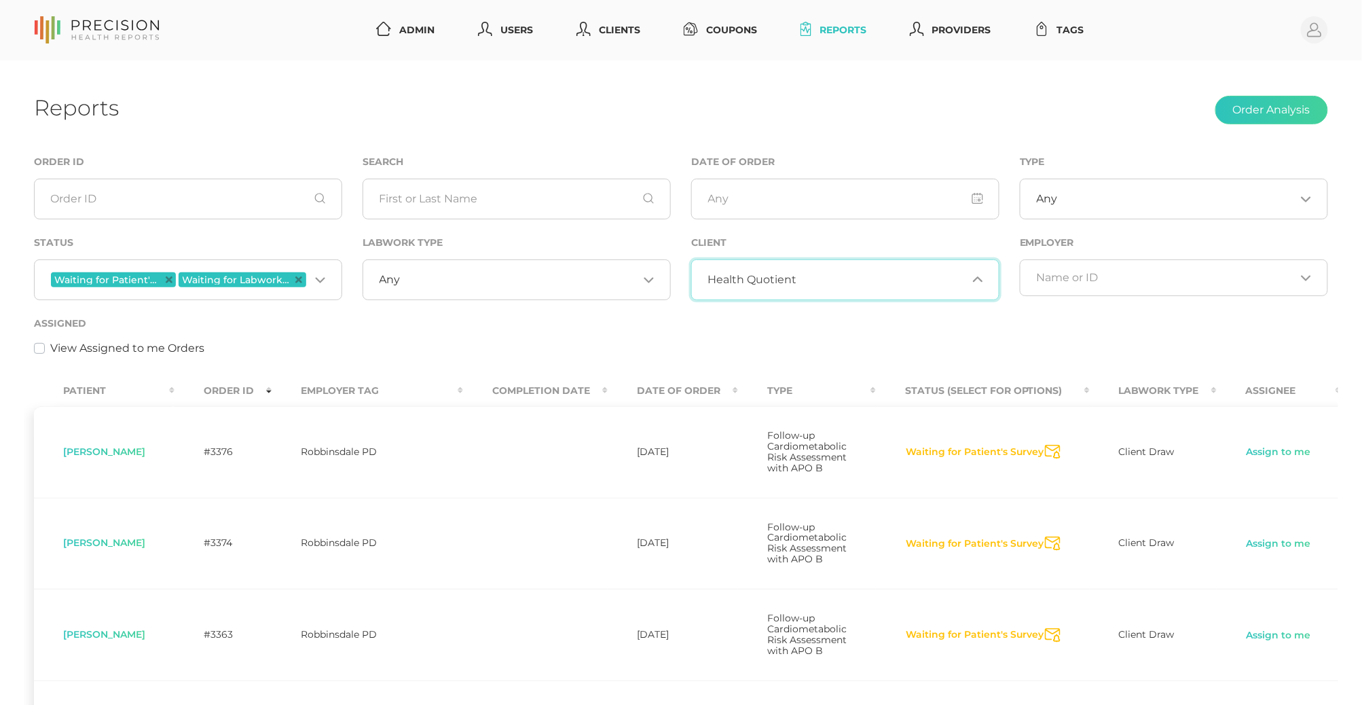
click at [764, 274] on span "Health Quotient" at bounding box center [752, 280] width 89 height 14
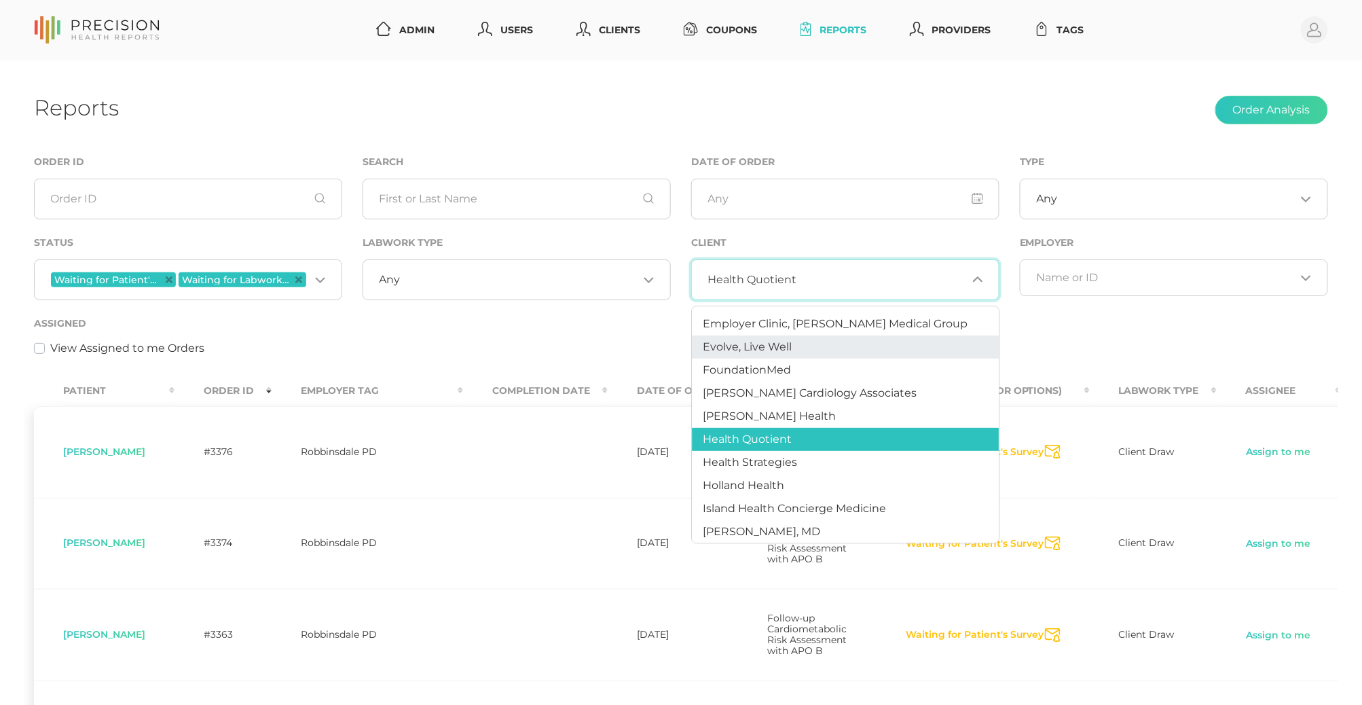
scroll to position [215, 0]
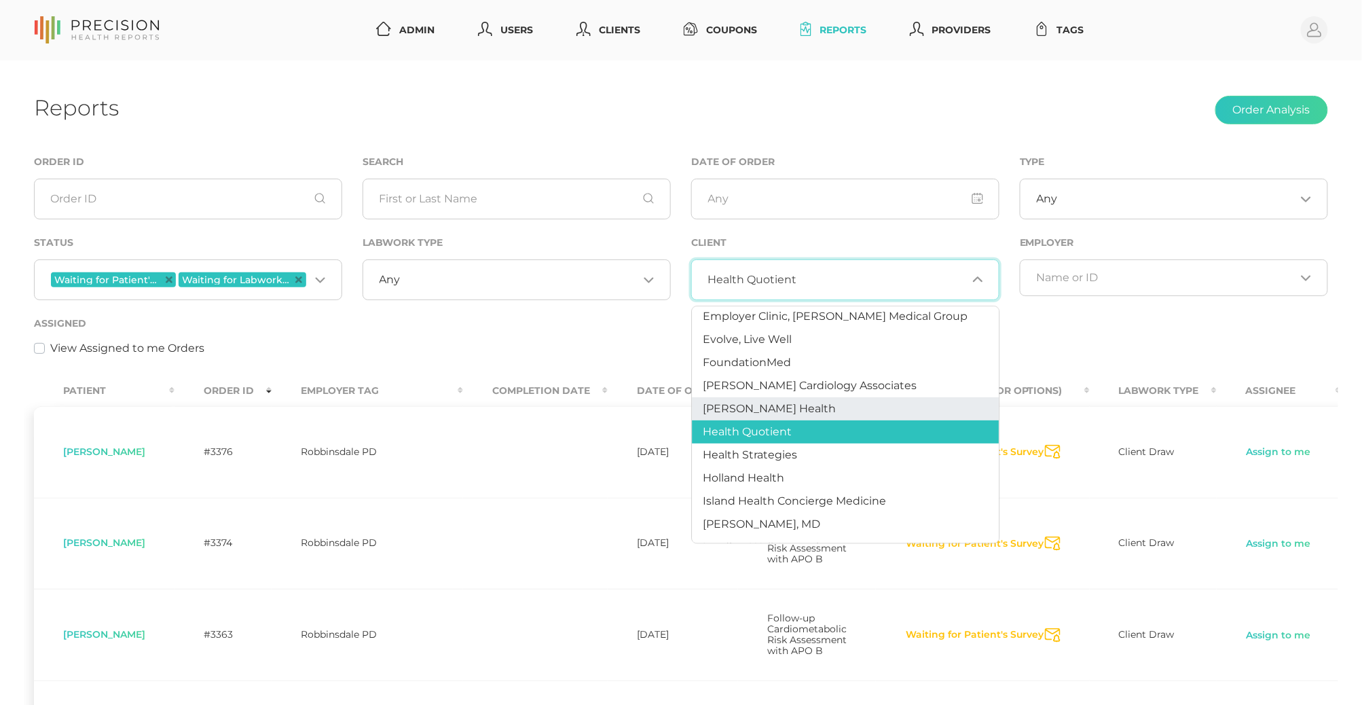
click at [796, 410] on li "[PERSON_NAME] Health" at bounding box center [845, 409] width 307 height 23
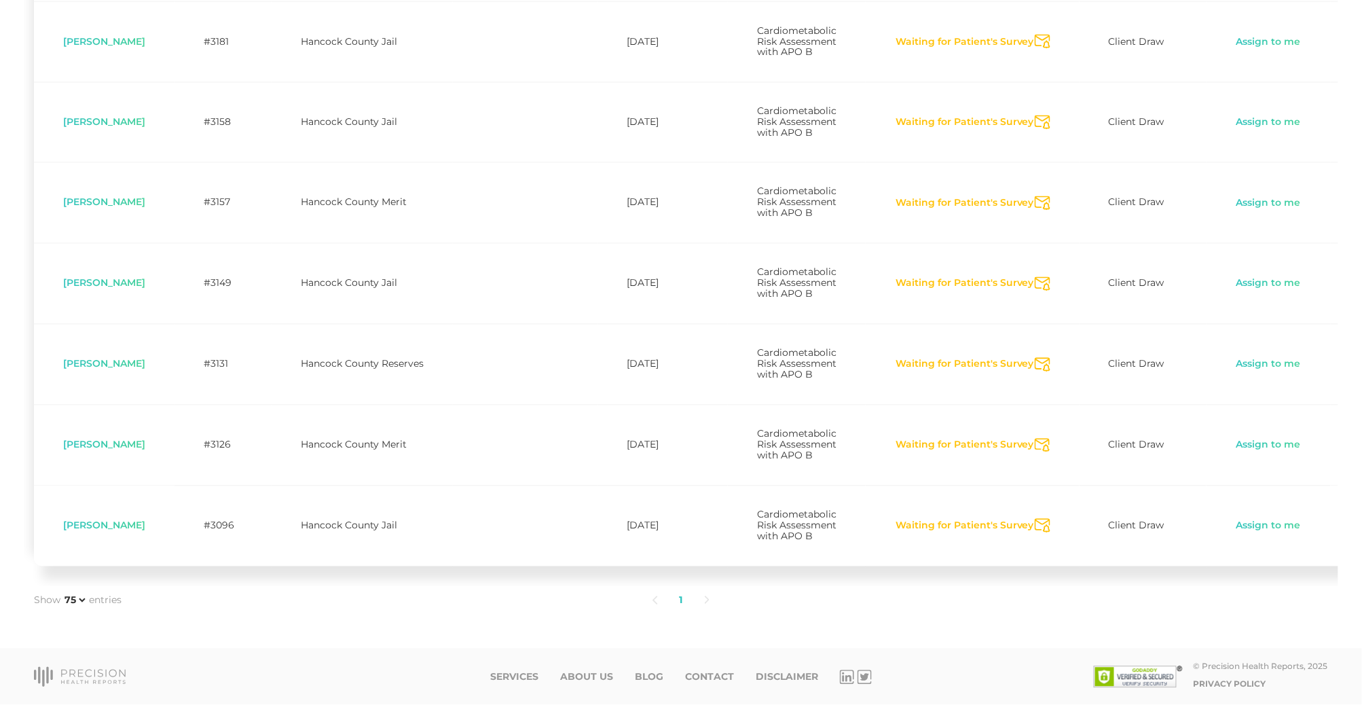
scroll to position [1069, 0]
select select "10"
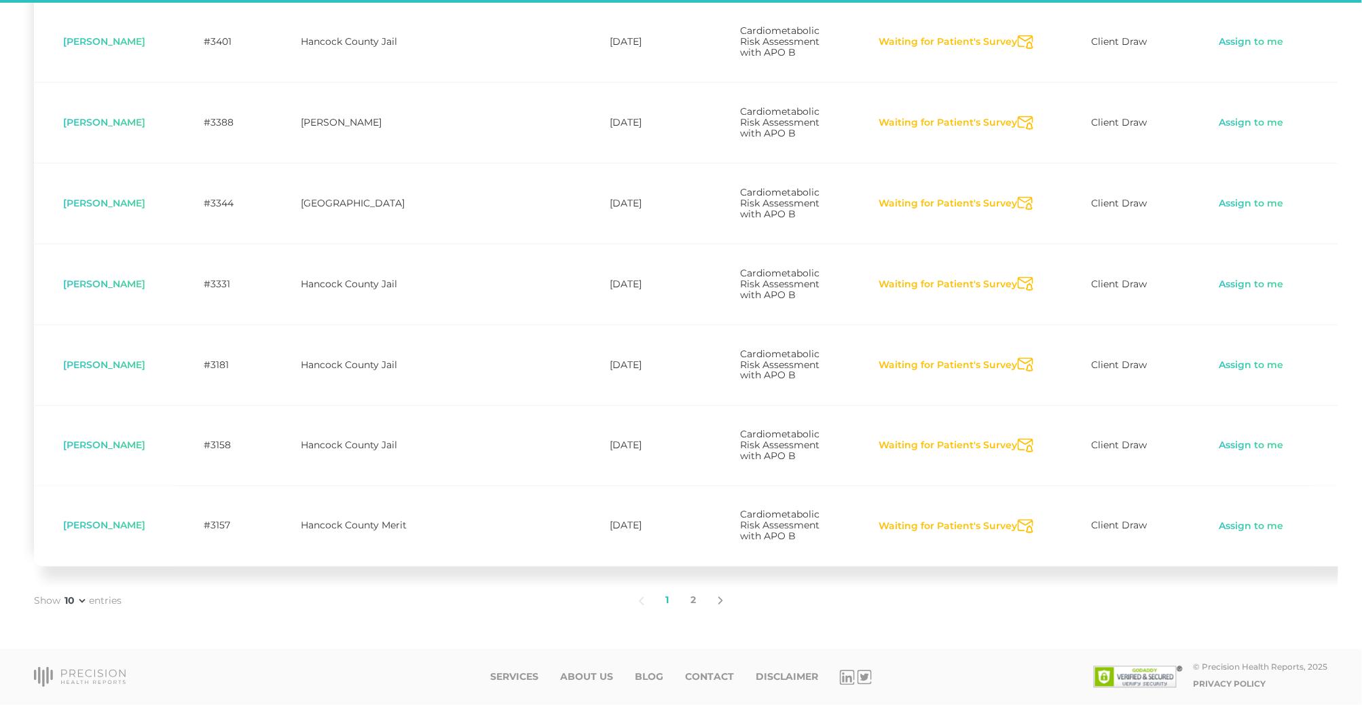
scroll to position [718, 0]
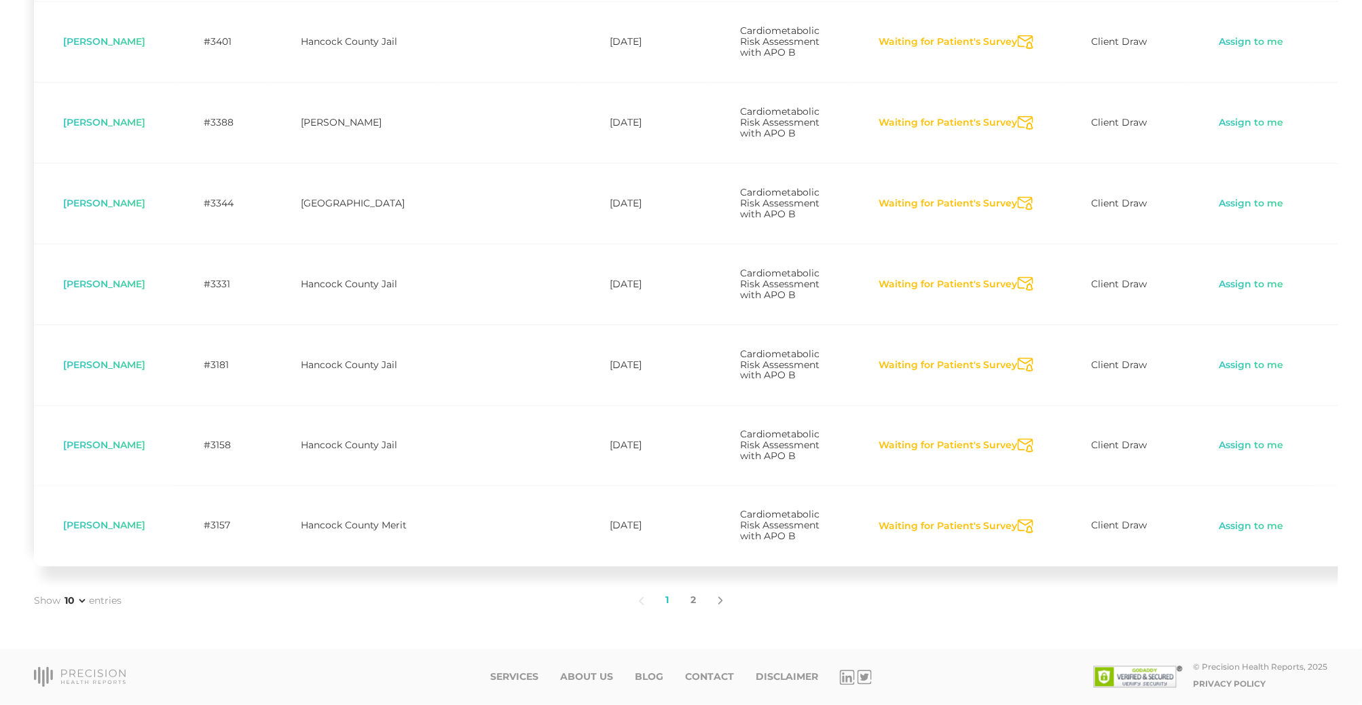
click at [687, 597] on link "2" at bounding box center [693, 601] width 27 height 29
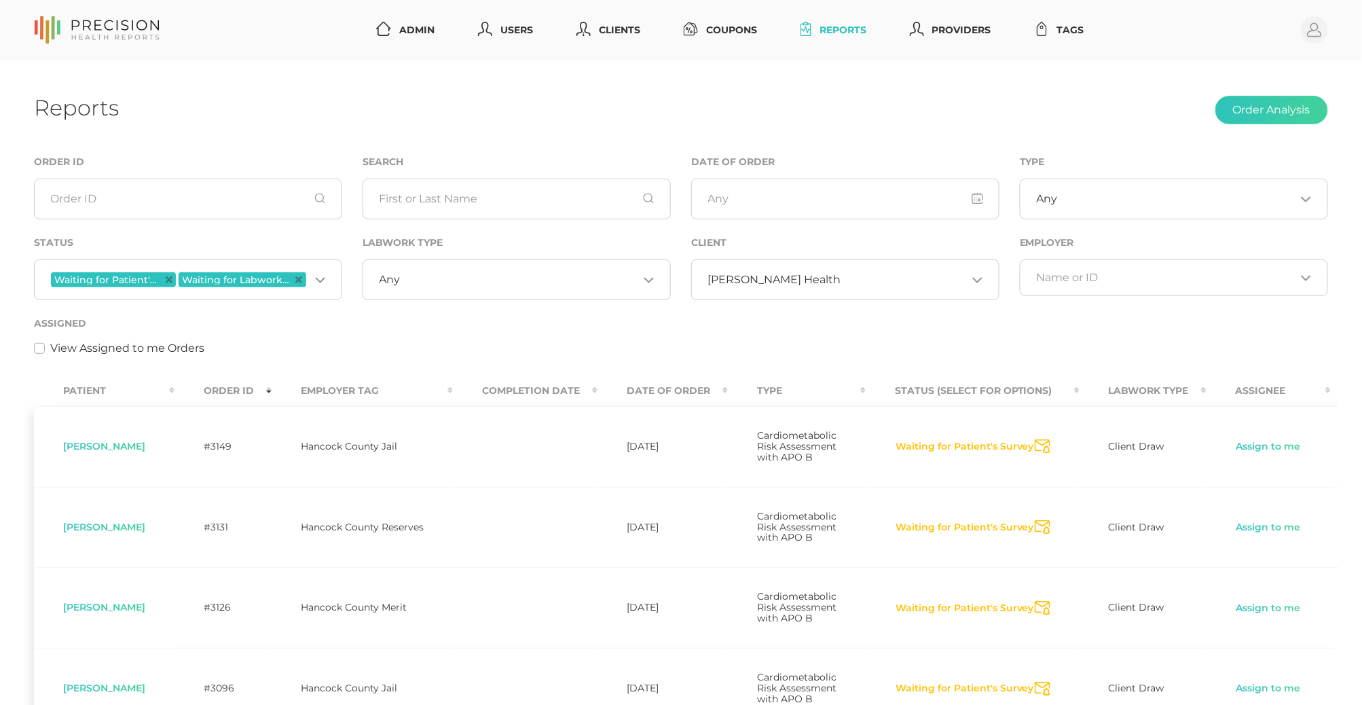
scroll to position [0, 0]
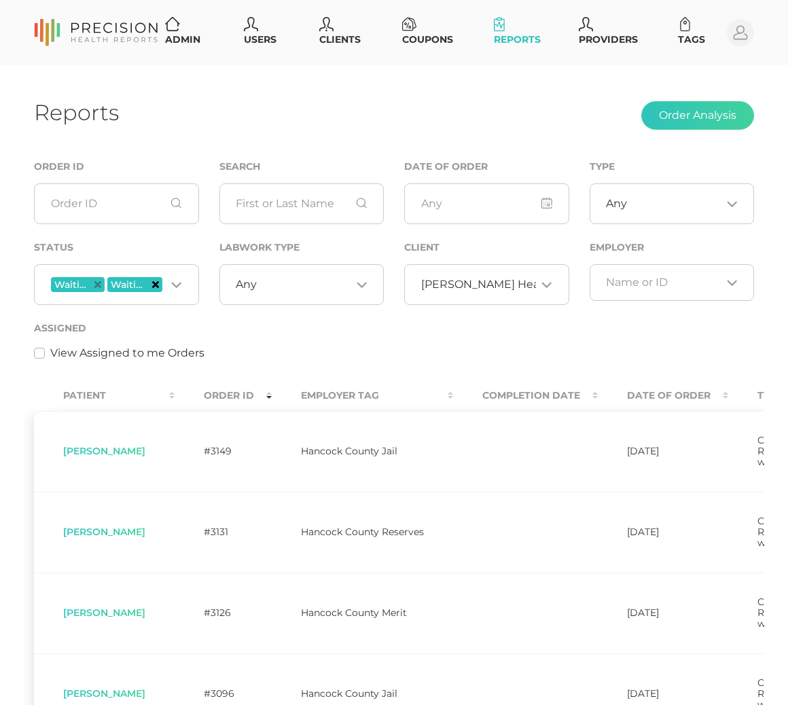
click at [153, 281] on icon "Deselect Waiting for Labwork Results" at bounding box center [155, 284] width 7 height 7
click at [457, 285] on span "[PERSON_NAME] Health" at bounding box center [487, 285] width 133 height 14
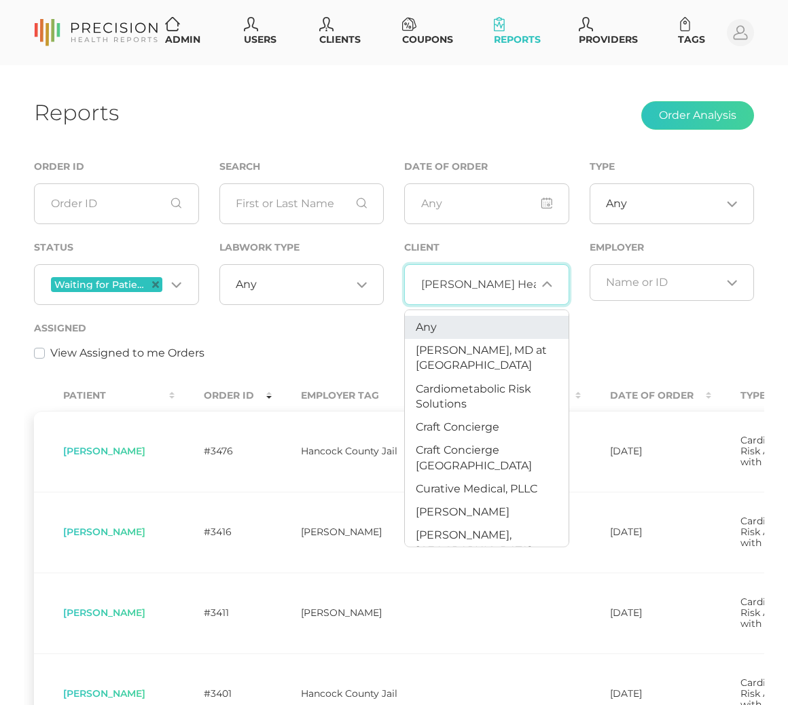
click at [447, 329] on li "Any" at bounding box center [487, 327] width 164 height 23
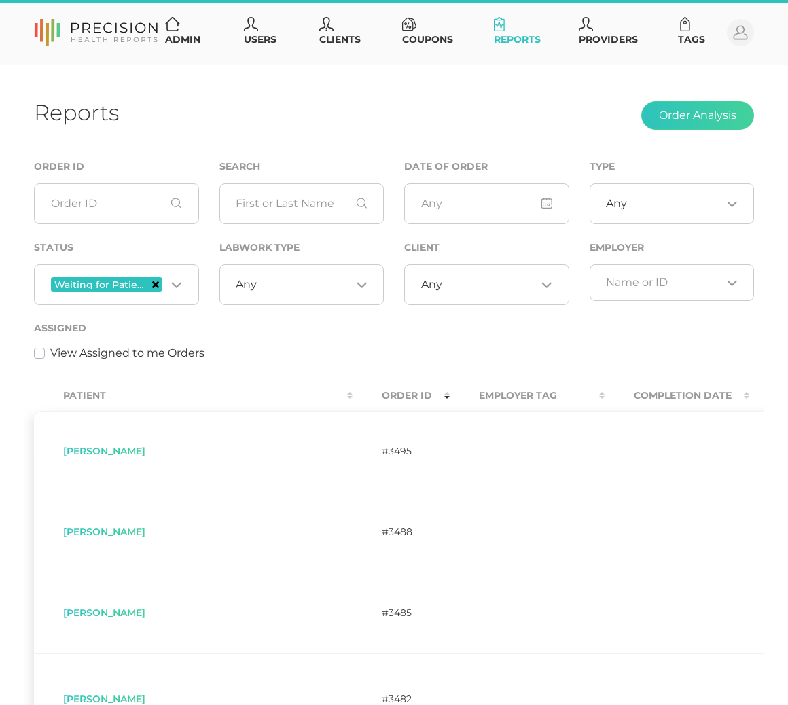
click at [152, 284] on icon "Deselect Waiting for Patient's Survey" at bounding box center [155, 284] width 7 height 7
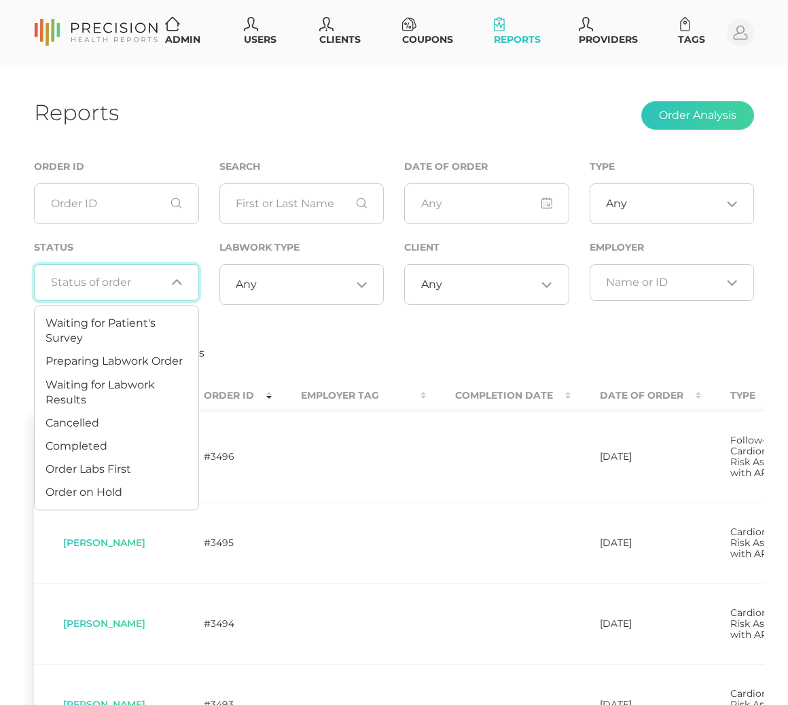
click at [150, 280] on input "Search for option" at bounding box center [108, 283] width 115 height 14
click at [113, 381] on span "Waiting for Labwork Results" at bounding box center [99, 391] width 109 height 29
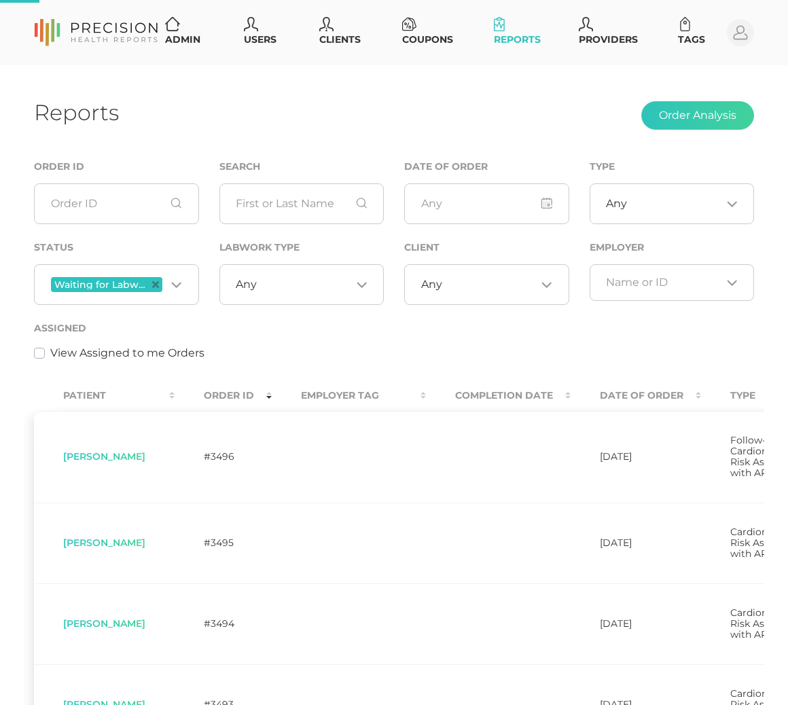
click at [273, 273] on div "Any Loading..." at bounding box center [301, 284] width 165 height 41
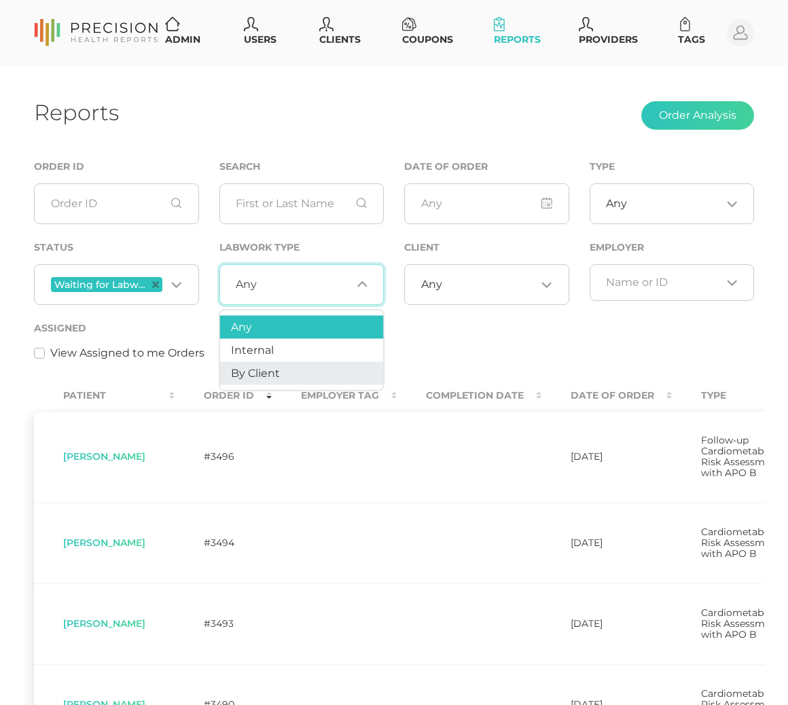
click at [257, 373] on span "By Client" at bounding box center [255, 372] width 49 height 13
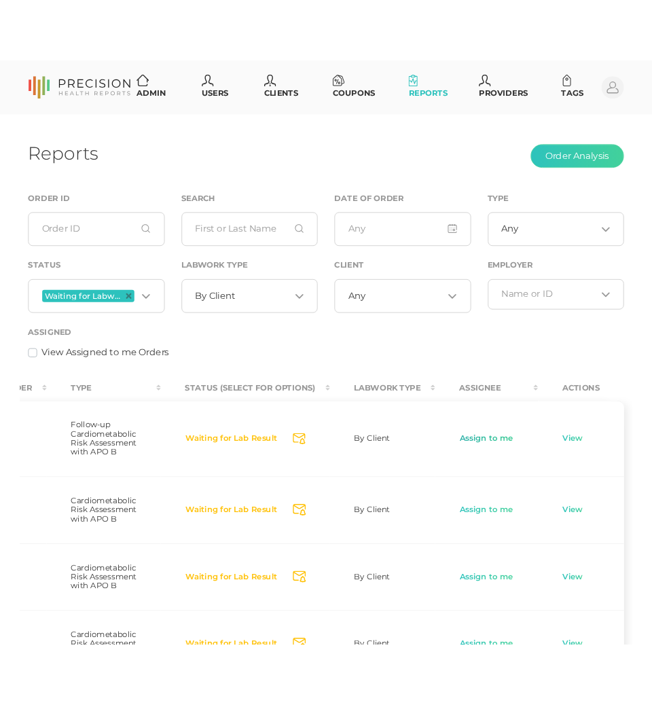
scroll to position [0, 631]
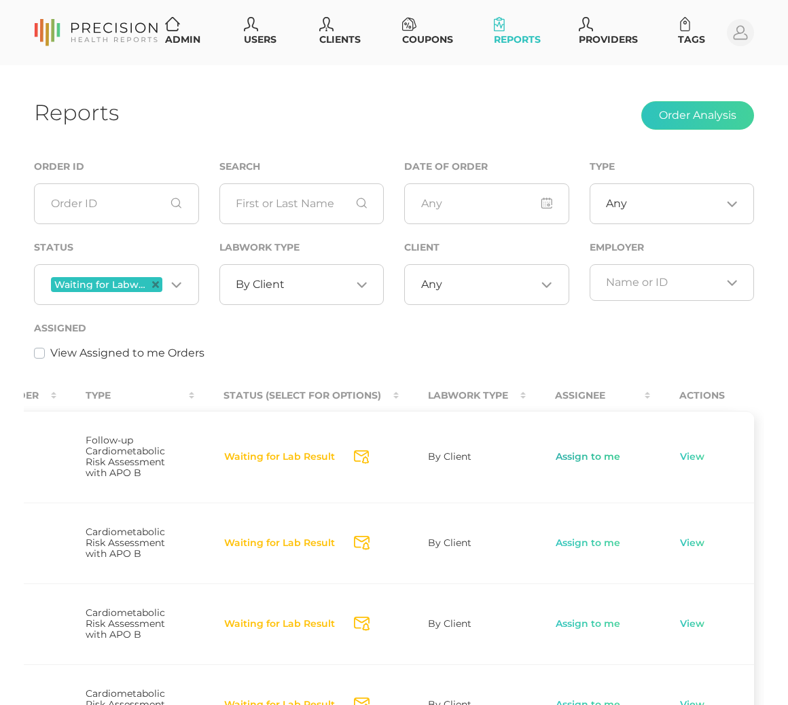
click at [582, 463] on link "Assign to me" at bounding box center [588, 457] width 66 height 14
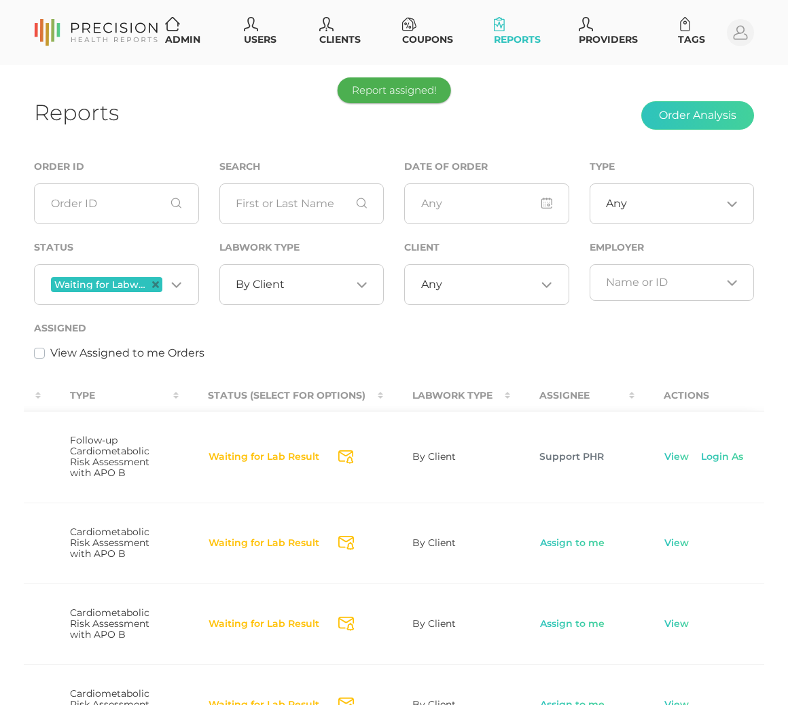
click at [685, 458] on link "View" at bounding box center [676, 457] width 26 height 14
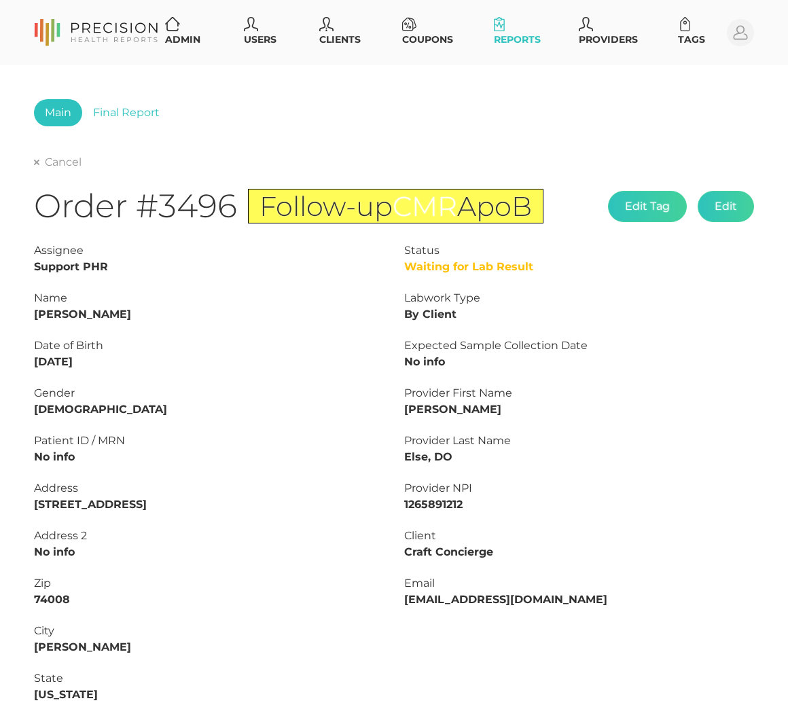
click at [90, 311] on strong "Carey Phillippi" at bounding box center [82, 314] width 97 height 13
copy strong "Phillippi"
click at [44, 308] on strong "Carey Phillippi" at bounding box center [82, 314] width 97 height 13
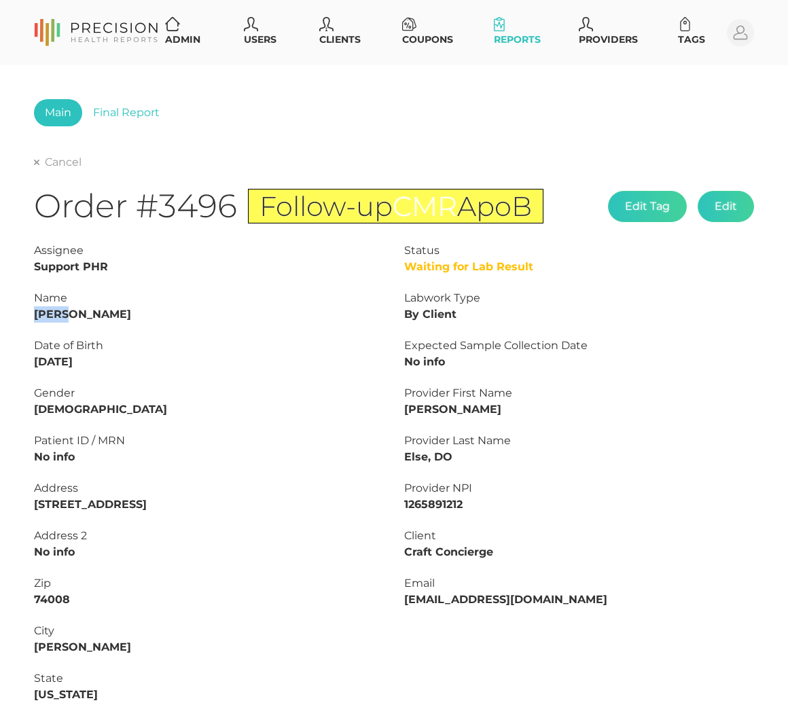
copy strong "Carey"
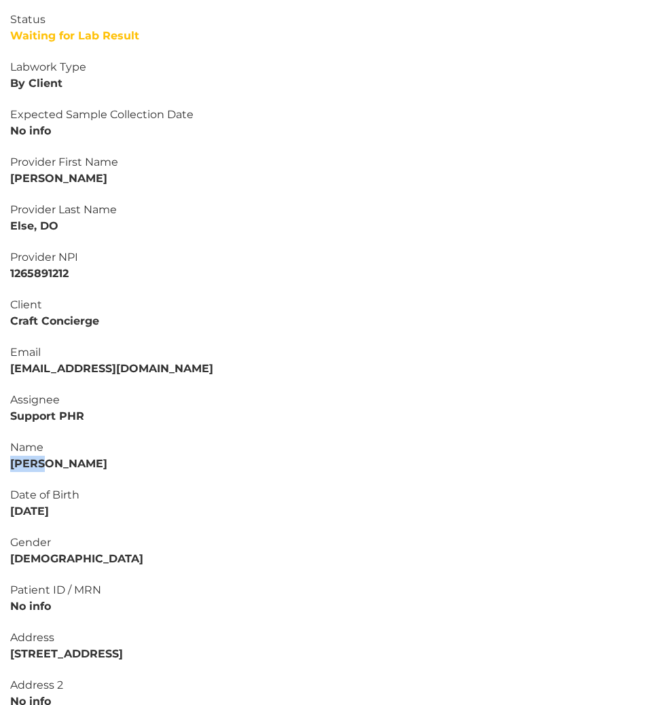
scroll to position [259, 0]
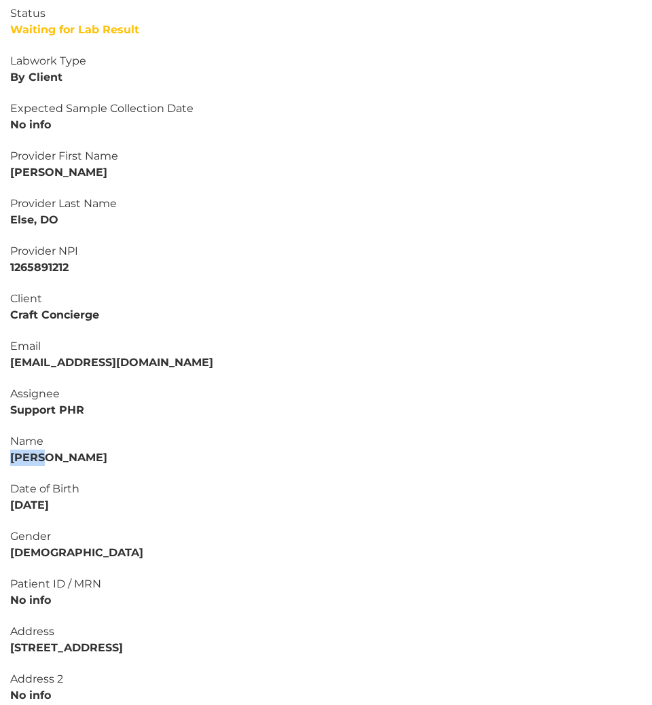
drag, startPoint x: 46, startPoint y: 521, endPoint x: -6, endPoint y: 501, distance: 55.9
click at [0, 501] on html "Admin Users Clients Coupons Reports Providers Tags Profile Main Final Report Ca…" at bounding box center [326, 439] width 652 height 1396
copy strong "04/17/1957"
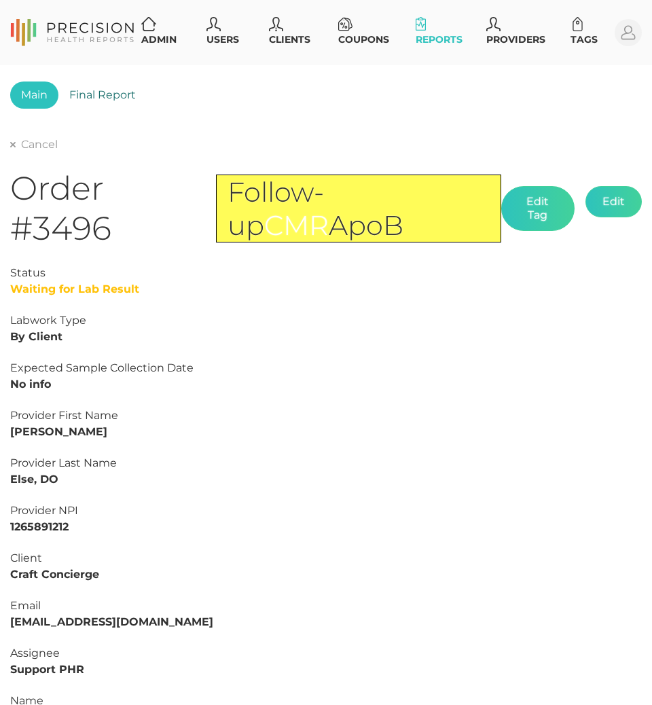
scroll to position [0, 0]
click at [119, 92] on link "Final Report" at bounding box center [102, 94] width 88 height 27
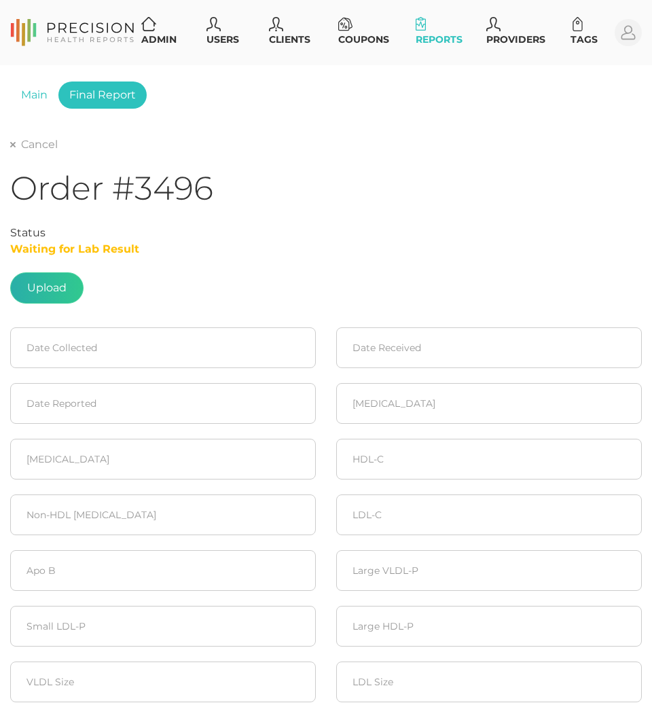
click at [50, 286] on label at bounding box center [47, 288] width 72 height 30
click at [67, 282] on input "file" at bounding box center [67, 281] width 1 height 1
type input "C:\fakepath\PHILLIPPI , CAREY 2.pdf"
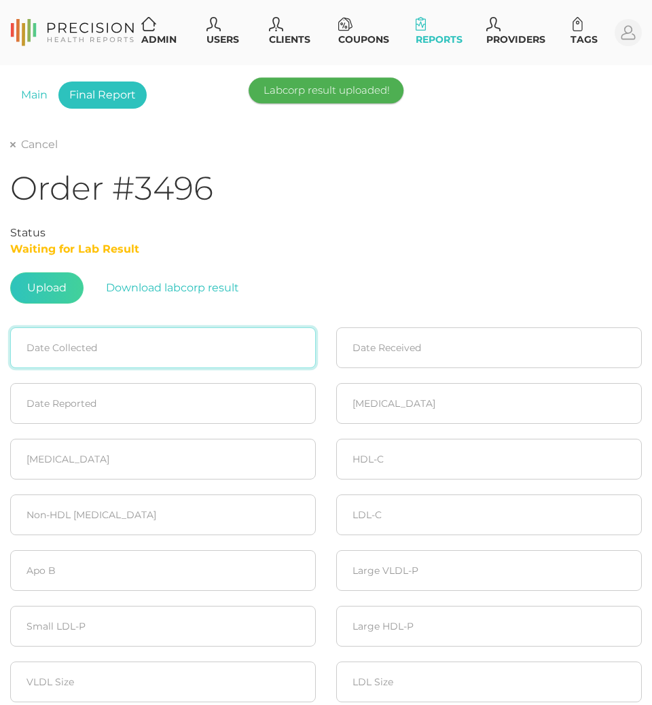
click at [164, 346] on input at bounding box center [162, 347] width 305 height 41
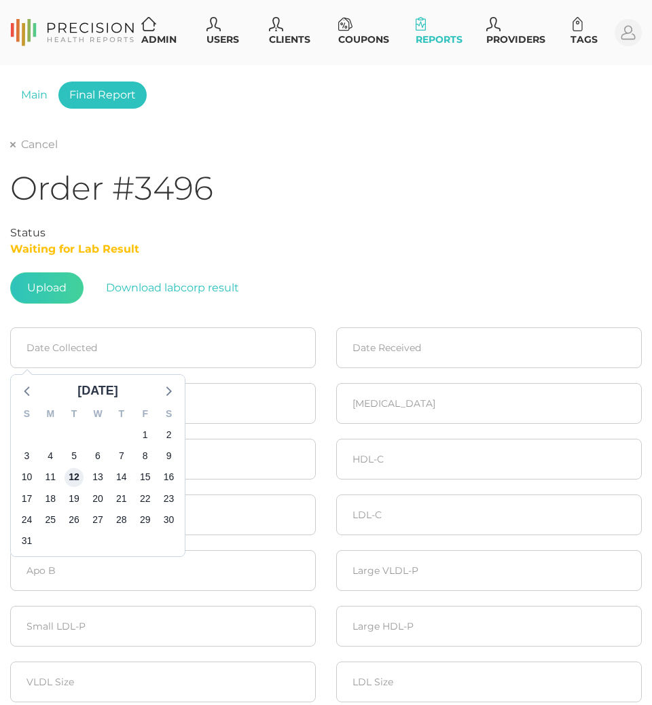
click at [71, 479] on span "12" at bounding box center [73, 477] width 19 height 19
type input "08/12/2025"
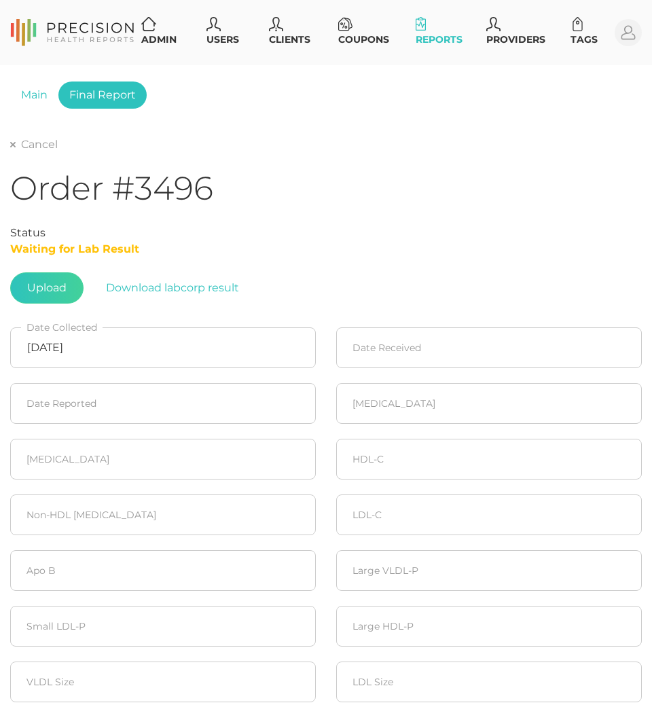
click at [456, 305] on form "08/12/2025 Date Collected Date Received Date Reported Cholesterol Triglycerides…" at bounding box center [325, 649] width 631 height 692
click at [451, 324] on fieldset "Date Received" at bounding box center [489, 348] width 326 height 56
click at [444, 346] on input at bounding box center [488, 347] width 305 height 41
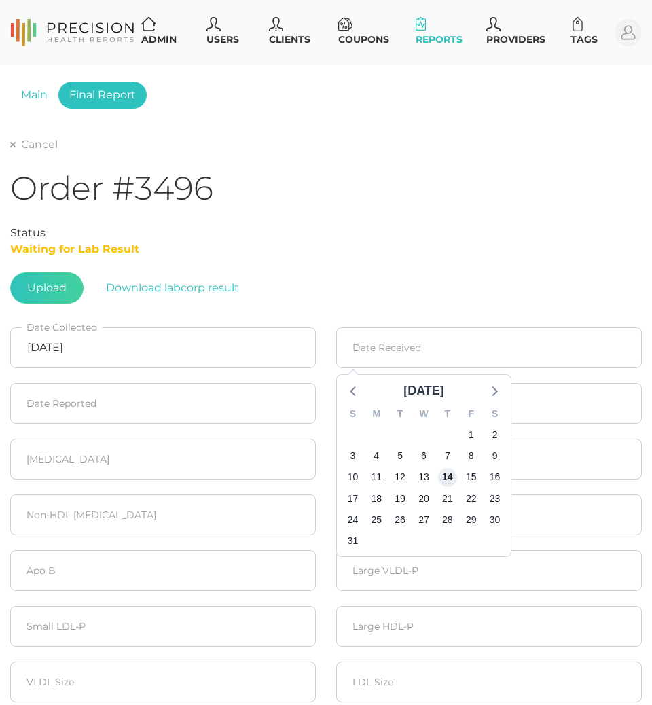
click at [439, 474] on span "14" at bounding box center [447, 477] width 19 height 19
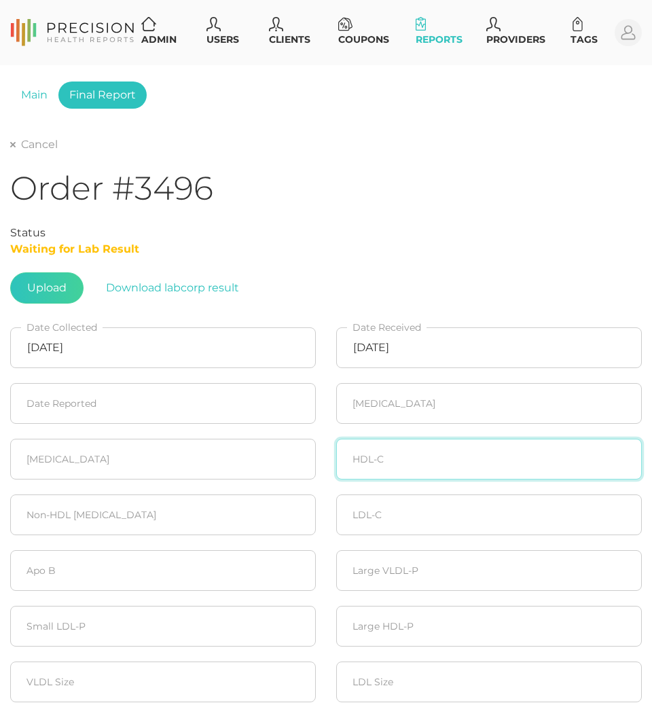
click at [435, 474] on input "number" at bounding box center [488, 459] width 305 height 41
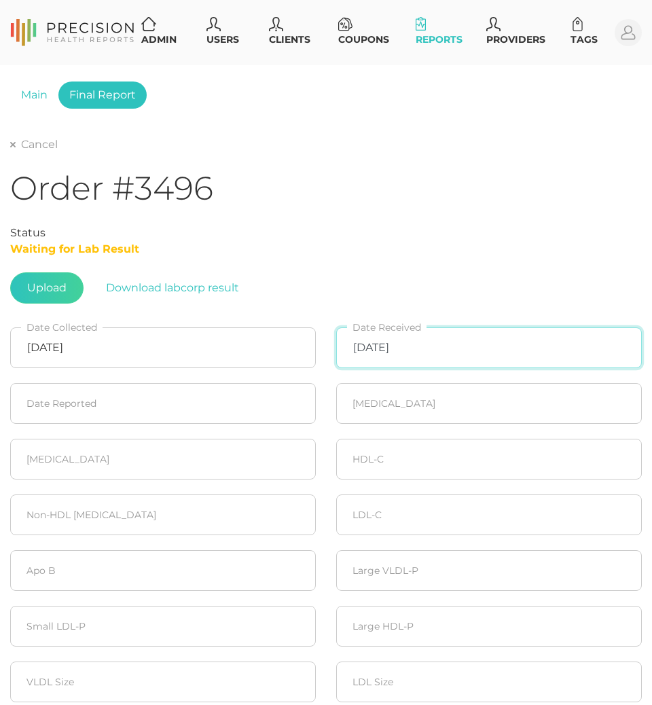
click at [440, 356] on input "08/14/2025" at bounding box center [488, 347] width 305 height 41
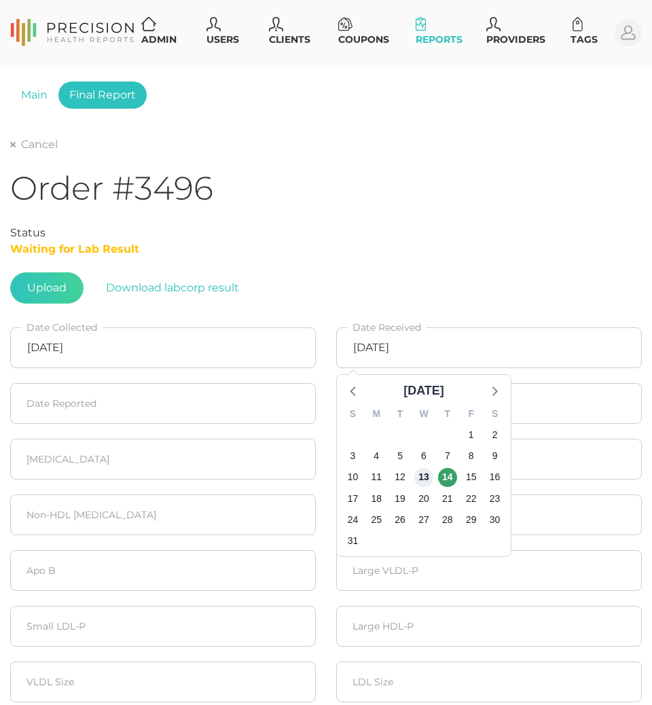
click at [425, 481] on span "13" at bounding box center [423, 477] width 19 height 19
type input "08/13/2025"
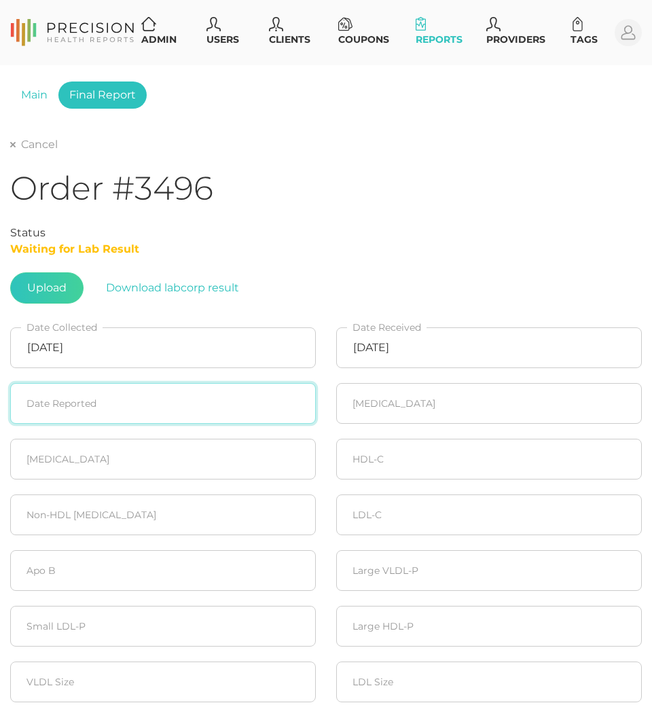
click at [140, 395] on input at bounding box center [162, 403] width 305 height 41
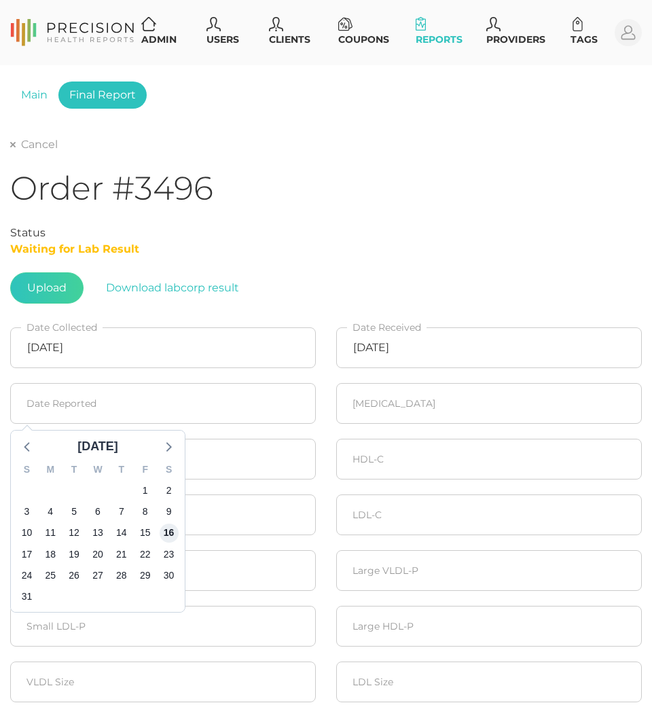
click at [163, 530] on span "16" at bounding box center [169, 532] width 19 height 19
type input "08/16/2025"
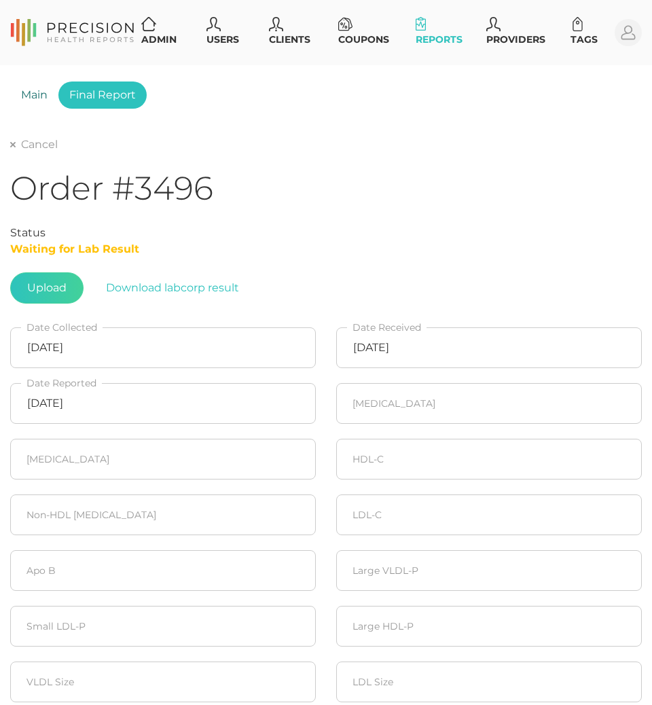
click at [33, 96] on link "Main" at bounding box center [34, 94] width 48 height 27
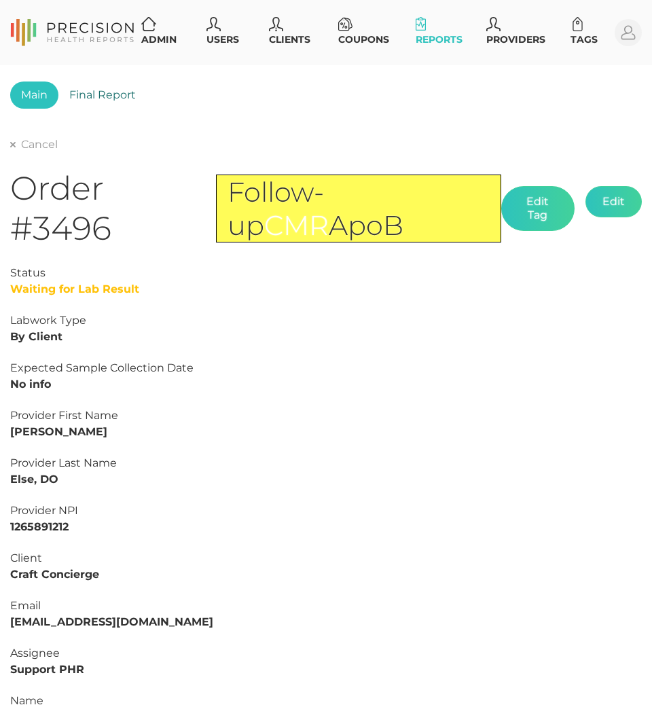
click at [98, 92] on link "Final Report" at bounding box center [102, 94] width 88 height 27
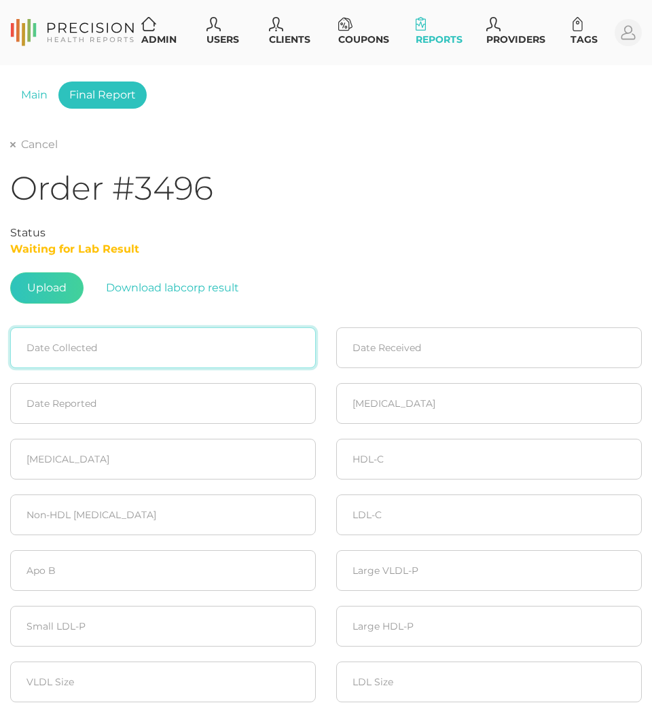
click at [107, 333] on input at bounding box center [162, 347] width 305 height 41
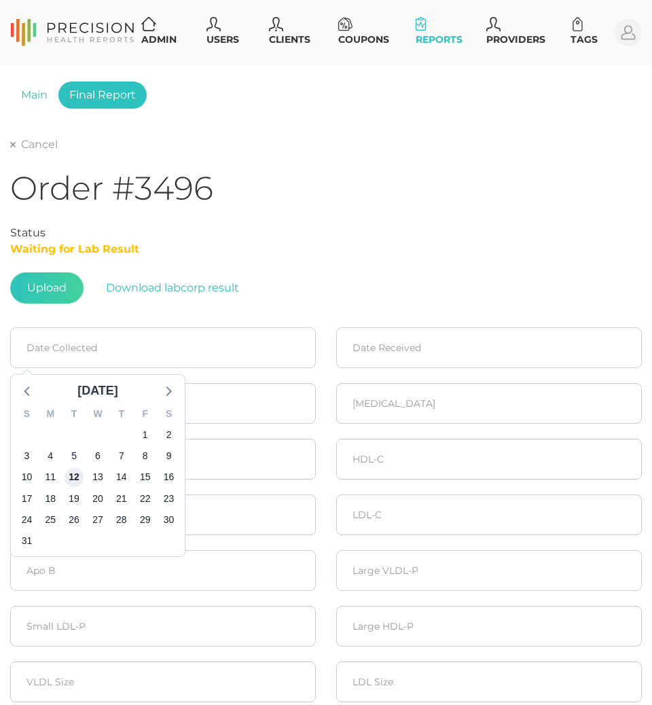
click at [79, 475] on span "12" at bounding box center [73, 477] width 19 height 19
type input "08/12/2025"
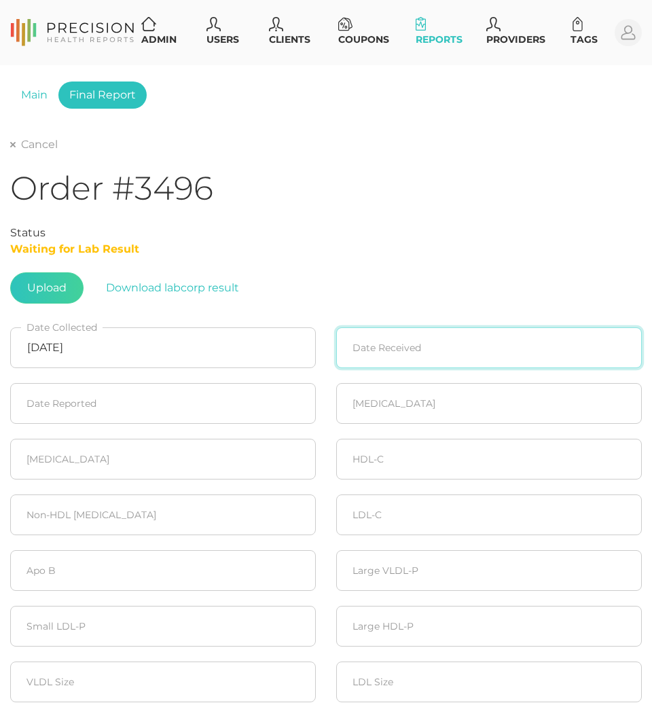
click at [411, 350] on input at bounding box center [488, 347] width 305 height 41
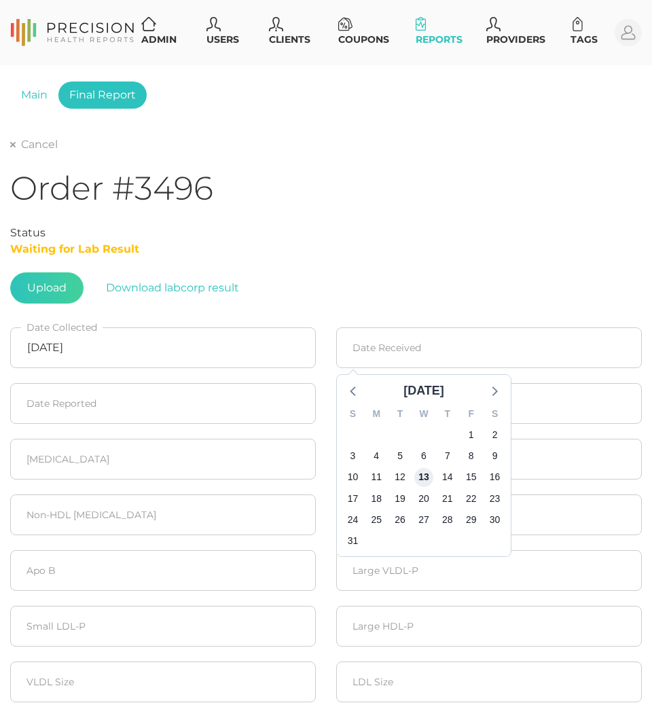
click at [430, 470] on span "13" at bounding box center [423, 477] width 19 height 19
type input "08/13/2025"
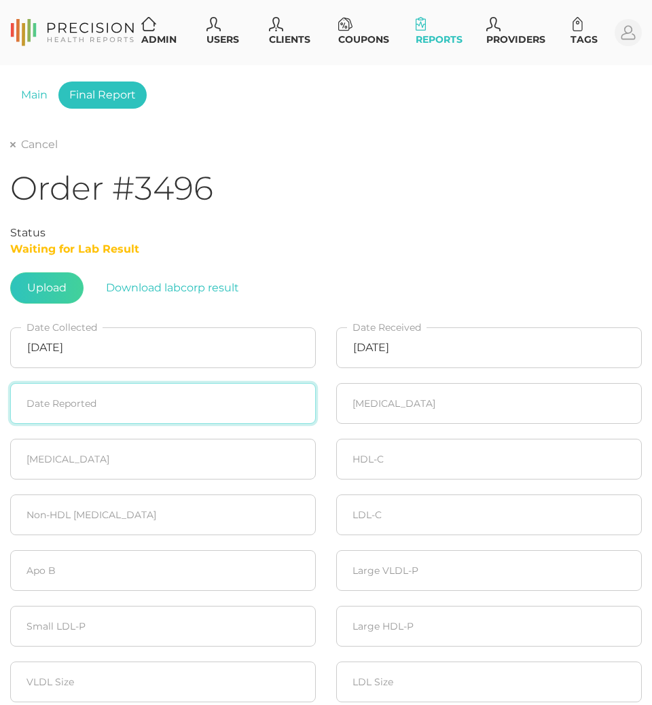
click at [111, 409] on input at bounding box center [162, 403] width 305 height 41
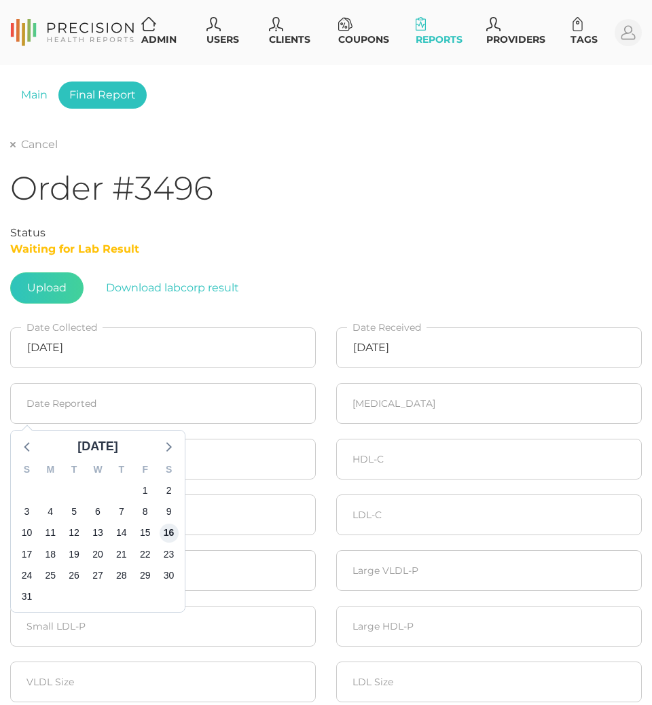
click at [177, 530] on span "16" at bounding box center [169, 532] width 19 height 19
type input "08/16/2025"
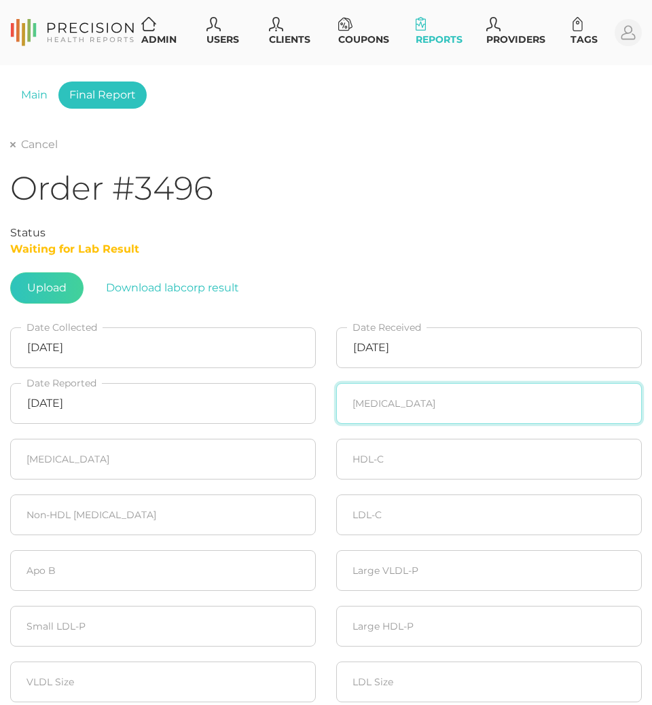
click at [405, 401] on input "number" at bounding box center [488, 403] width 305 height 41
type input "136"
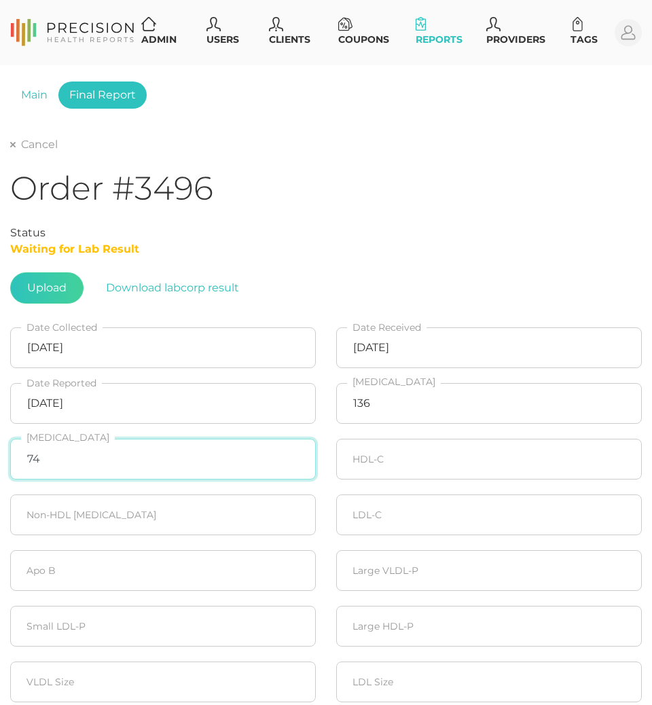
type input "74"
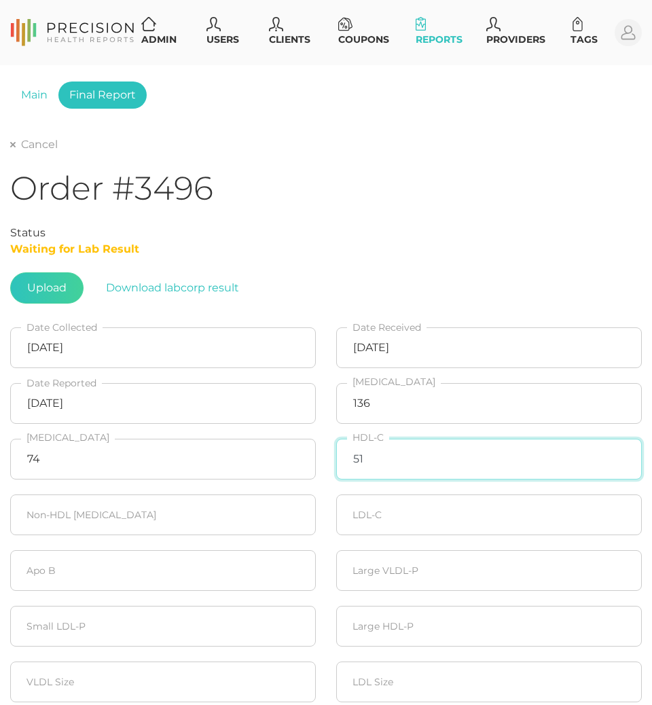
type input "51"
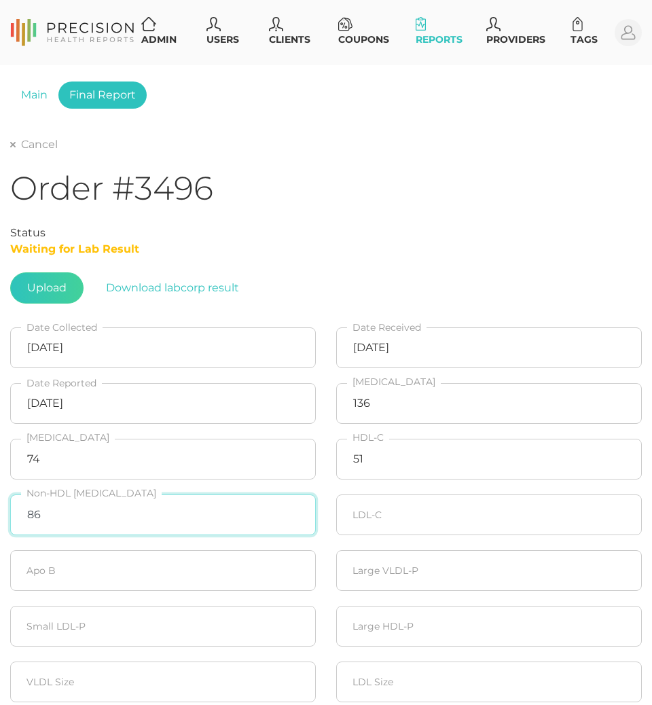
type input "86"
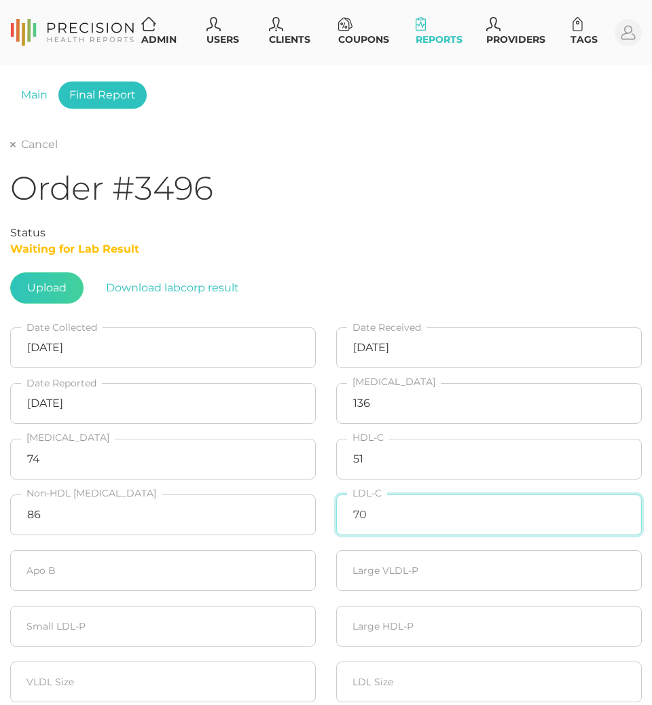
type input "70"
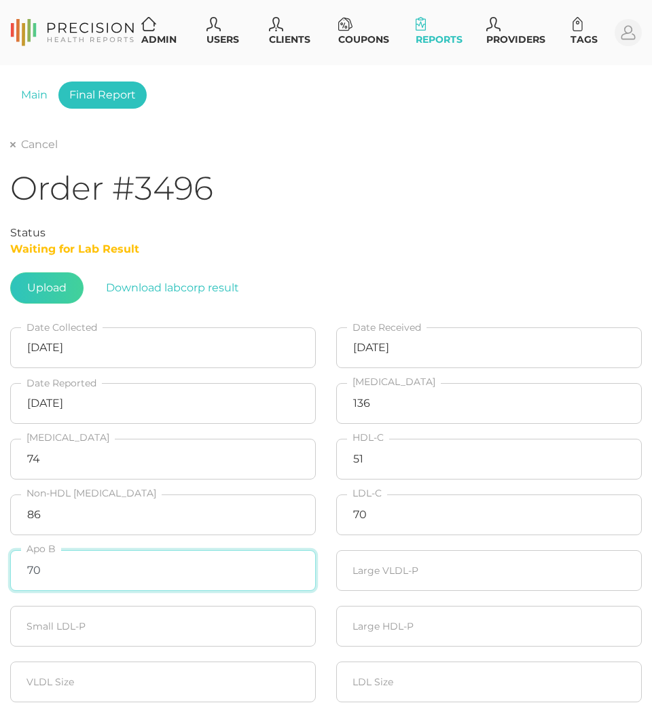
type input "70"
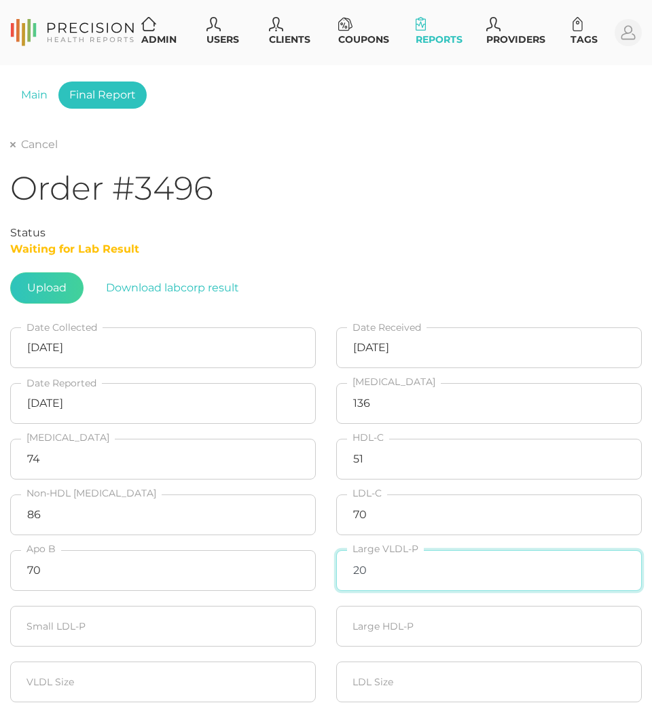
type input "20"
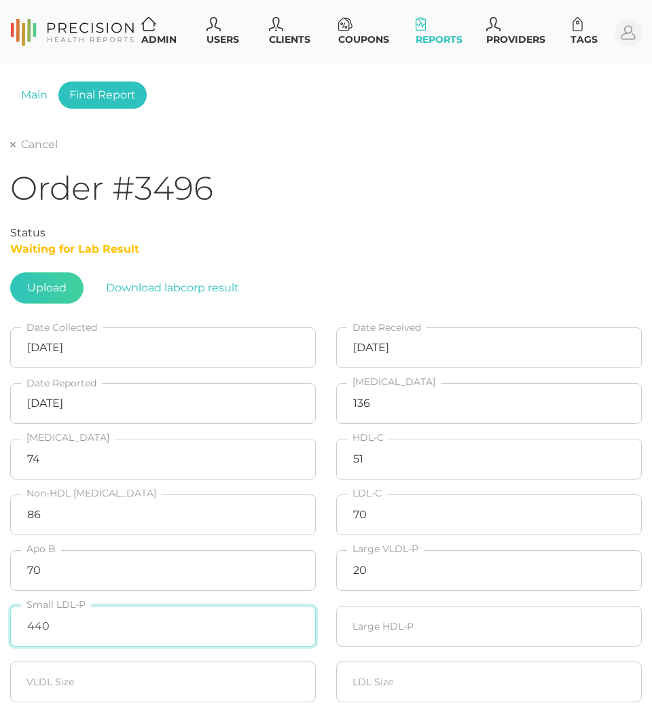
type input "440"
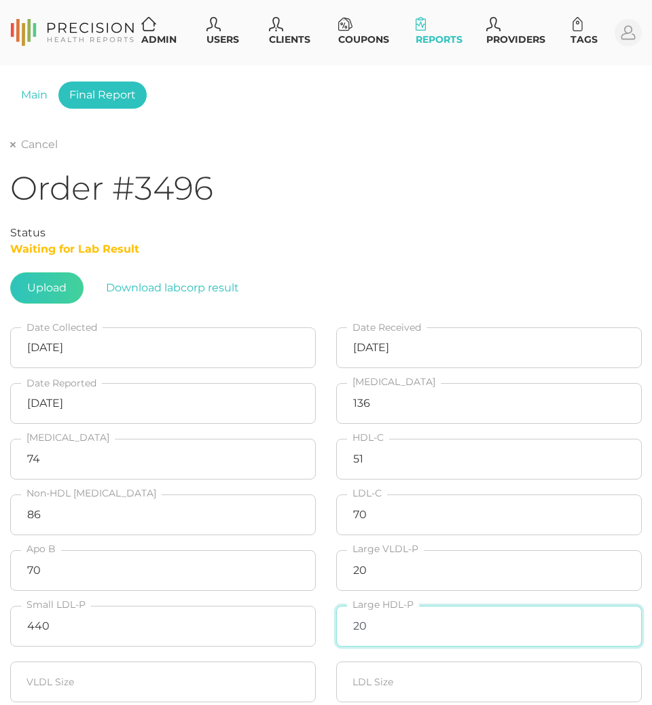
type input "20"
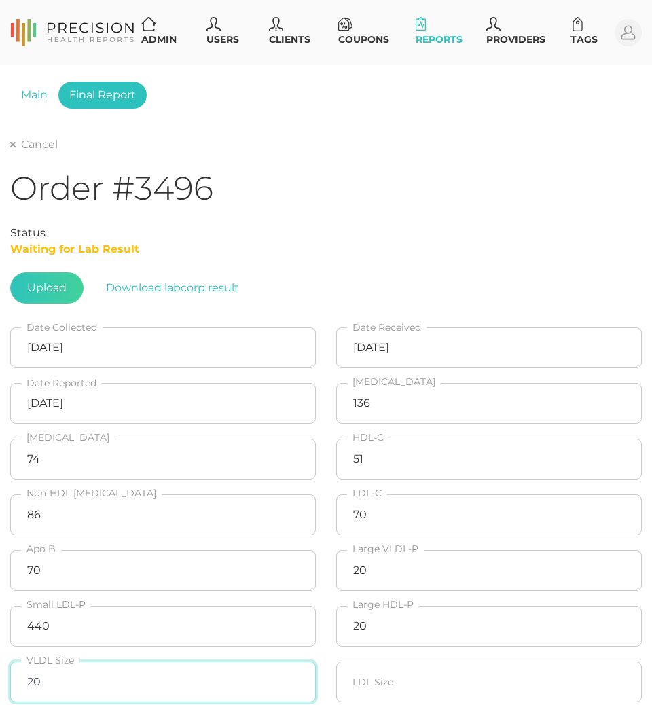
type input "20"
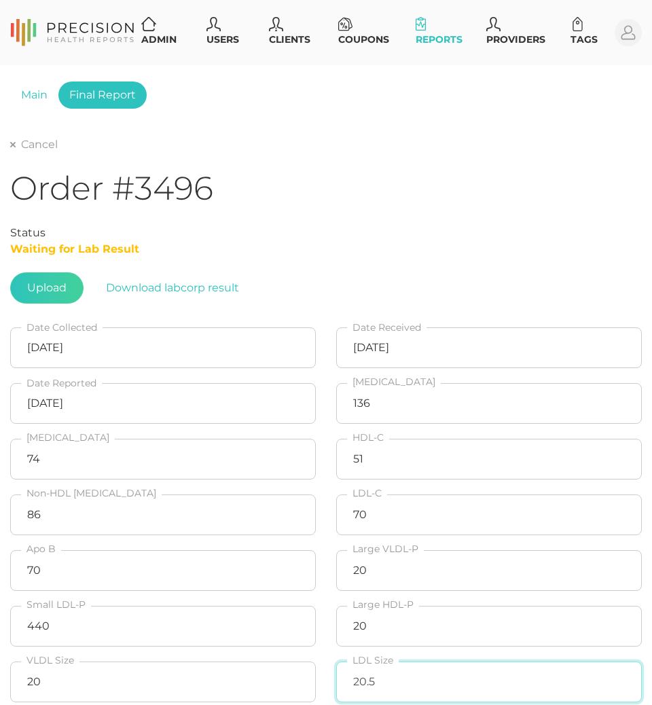
type input "20.5"
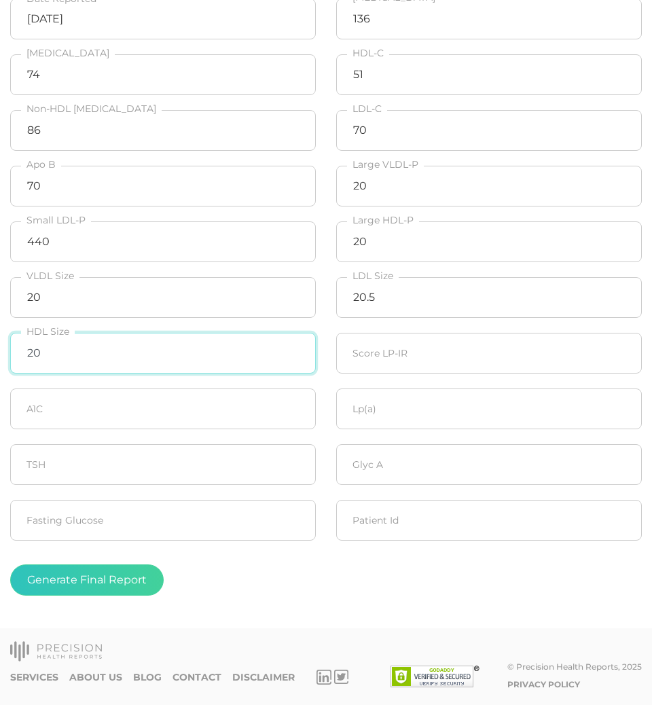
type input "20"
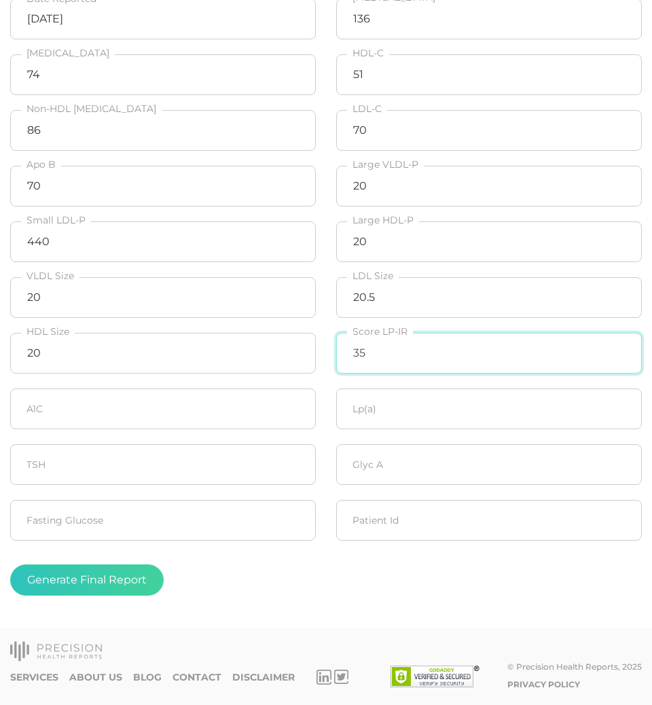
type input "35"
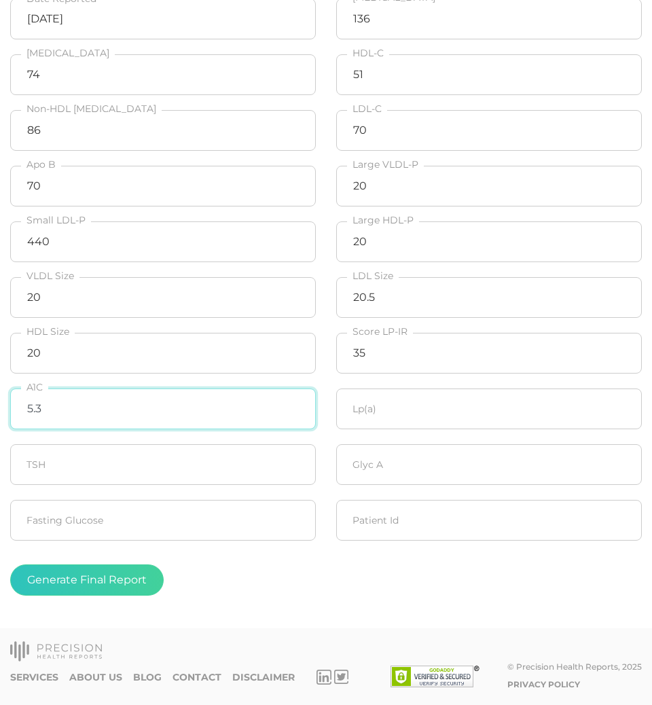
type input "5.3"
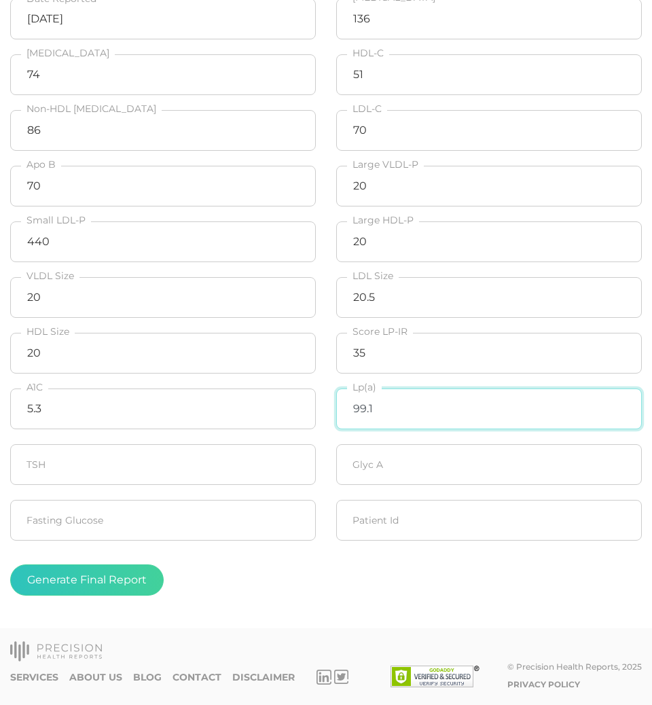
type input "99.1"
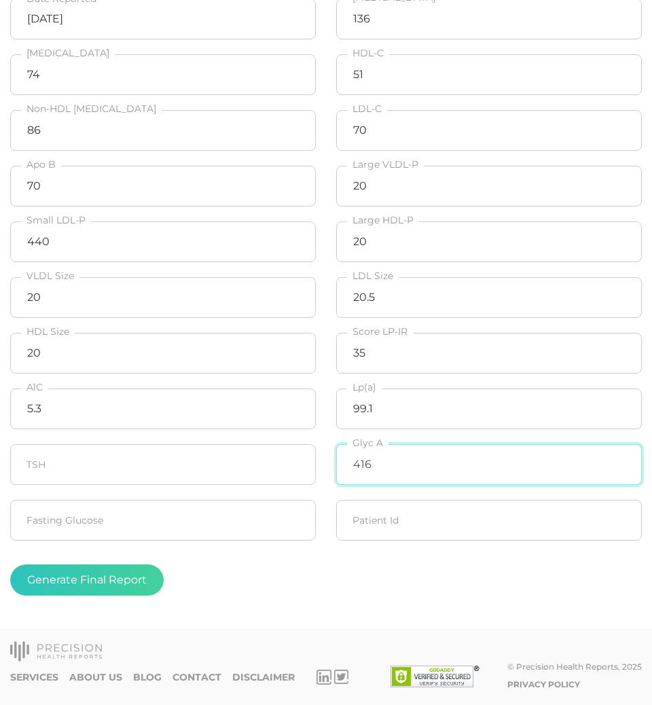
type input "416"
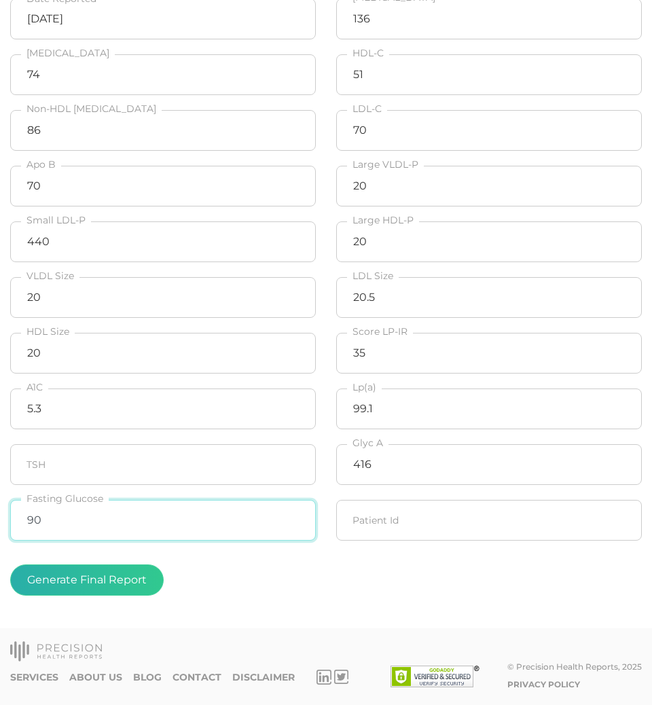
type input "90"
click at [96, 572] on button "Generate Final Report" at bounding box center [86, 579] width 153 height 31
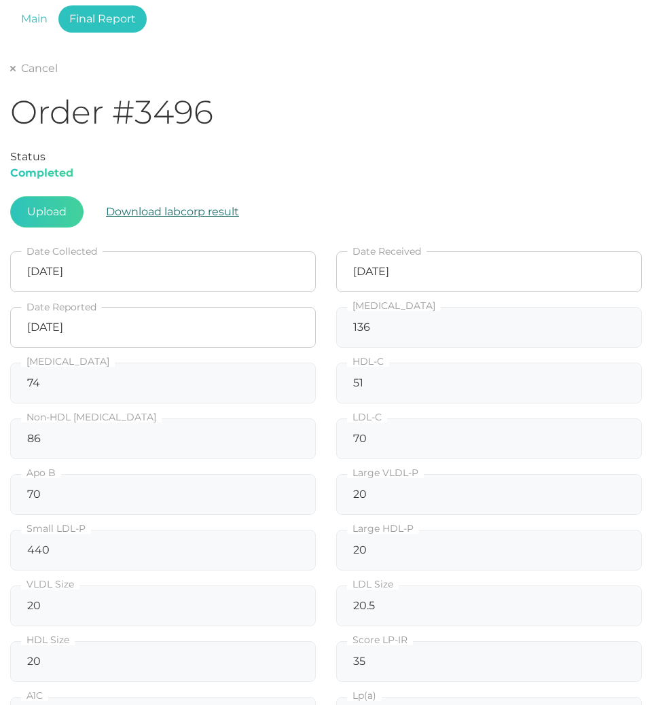
scroll to position [61, 0]
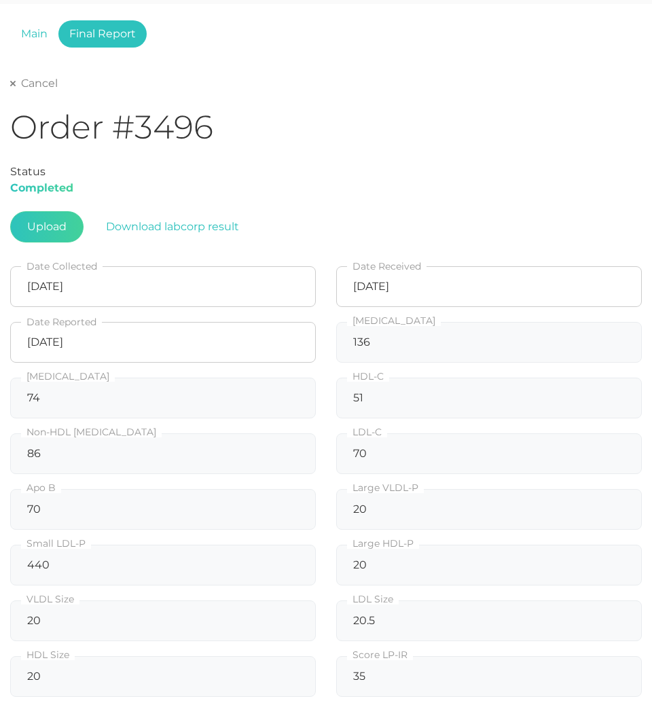
click at [56, 81] on link "Cancel" at bounding box center [34, 84] width 48 height 14
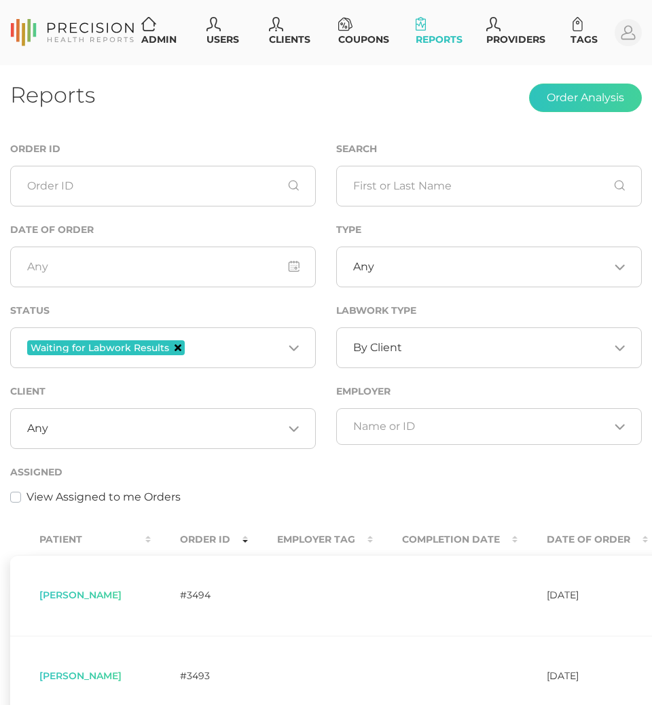
click at [178, 348] on icon "Deselect Waiting for Labwork Results" at bounding box center [177, 347] width 7 height 7
click at [418, 350] on input "Search for option" at bounding box center [505, 348] width 207 height 14
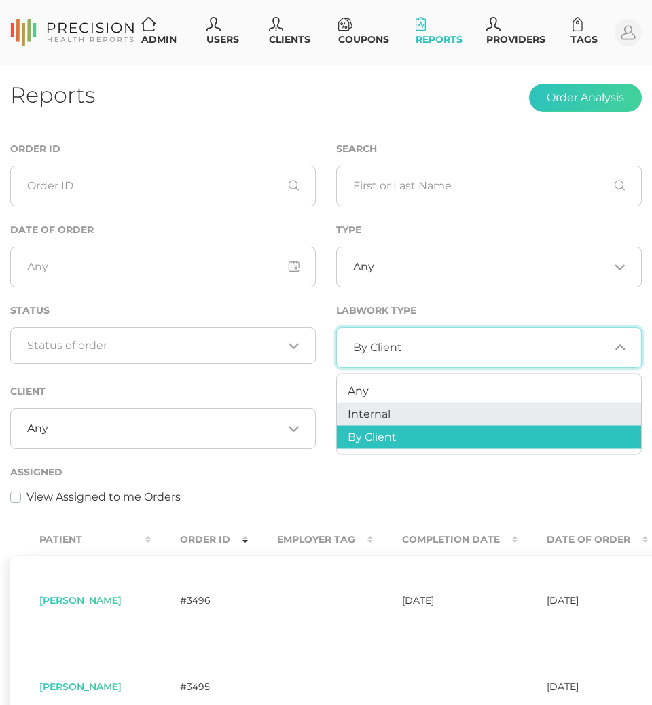
click at [380, 403] on li "Internal" at bounding box center [489, 414] width 304 height 23
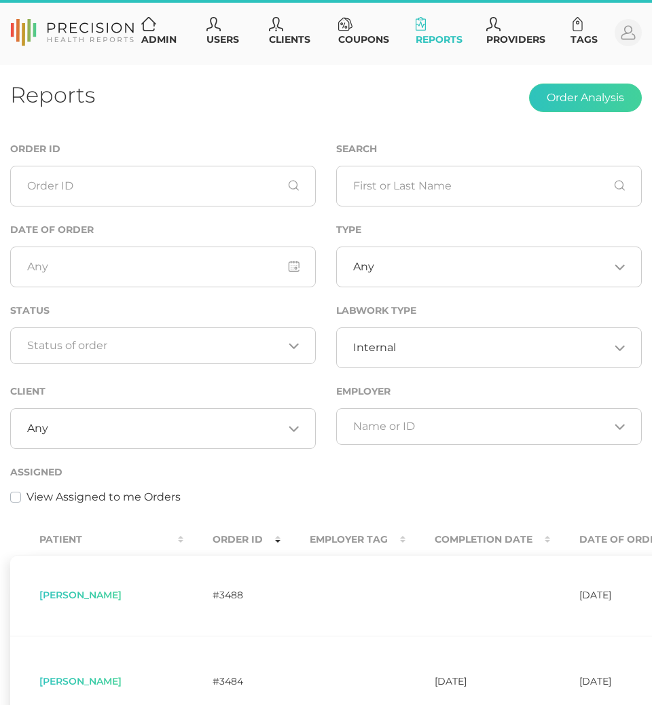
click at [399, 333] on div "Internal Loading..." at bounding box center [488, 347] width 305 height 41
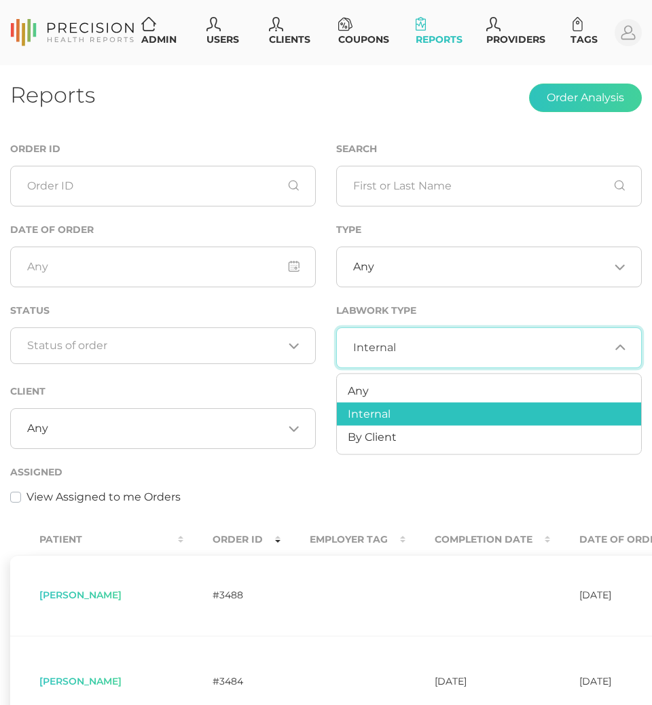
click at [384, 378] on ul "Any Internal By Client" at bounding box center [488, 413] width 305 height 81
click at [381, 388] on li "Any" at bounding box center [489, 390] width 304 height 23
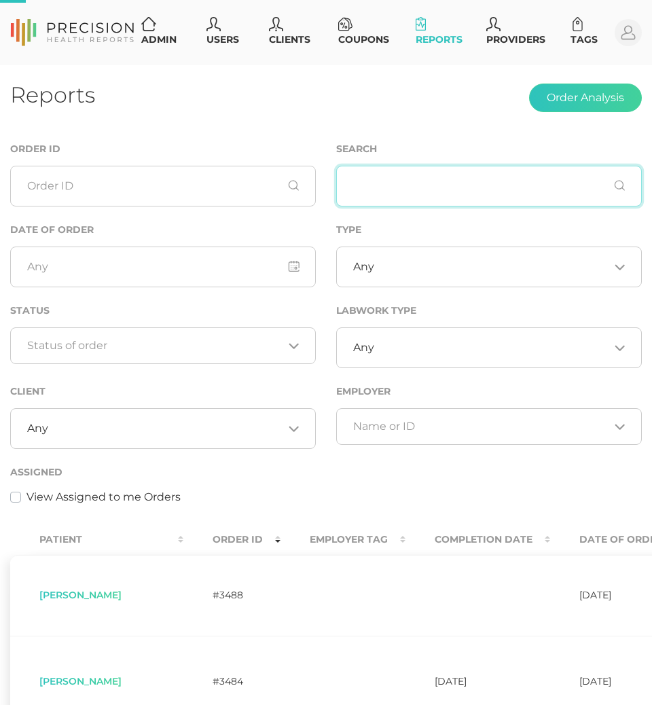
click at [395, 188] on input "text" at bounding box center [488, 186] width 305 height 41
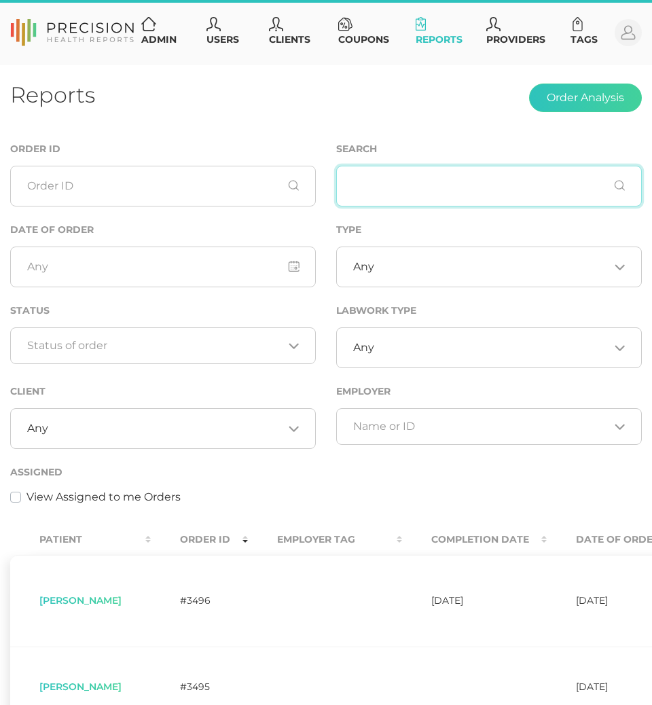
paste input "Shultz"
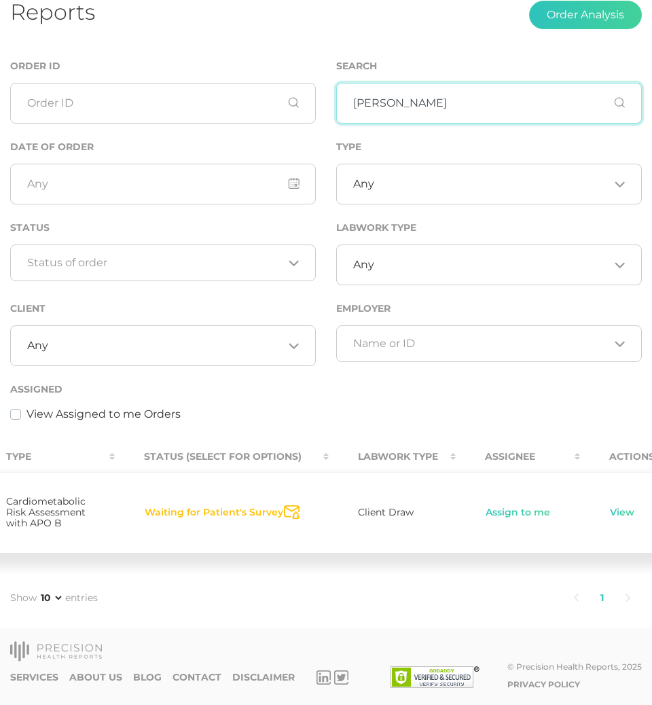
scroll to position [0, 684]
type input "Shultz"
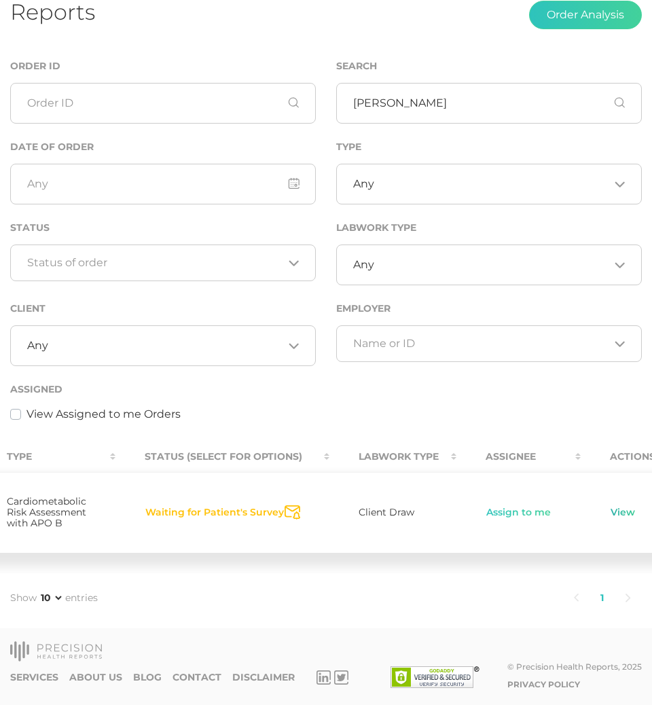
click at [610, 506] on link "View" at bounding box center [623, 513] width 26 height 14
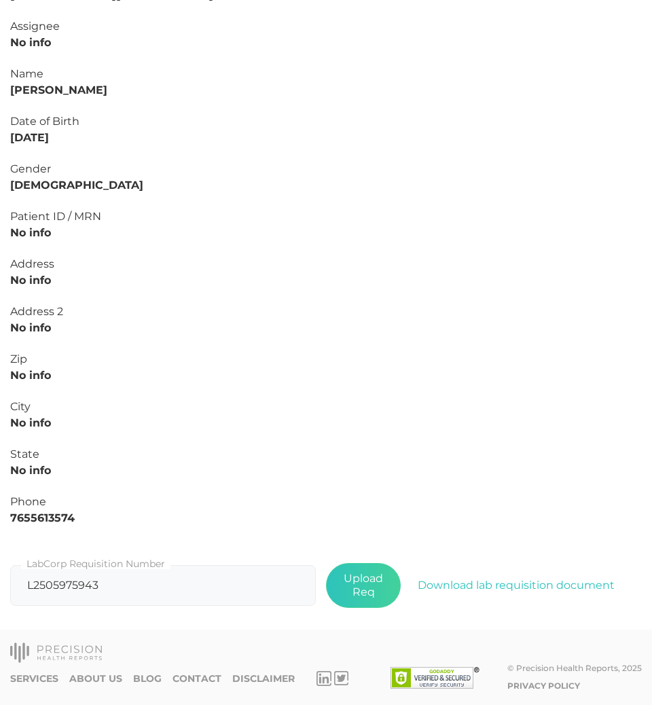
scroll to position [591, 0]
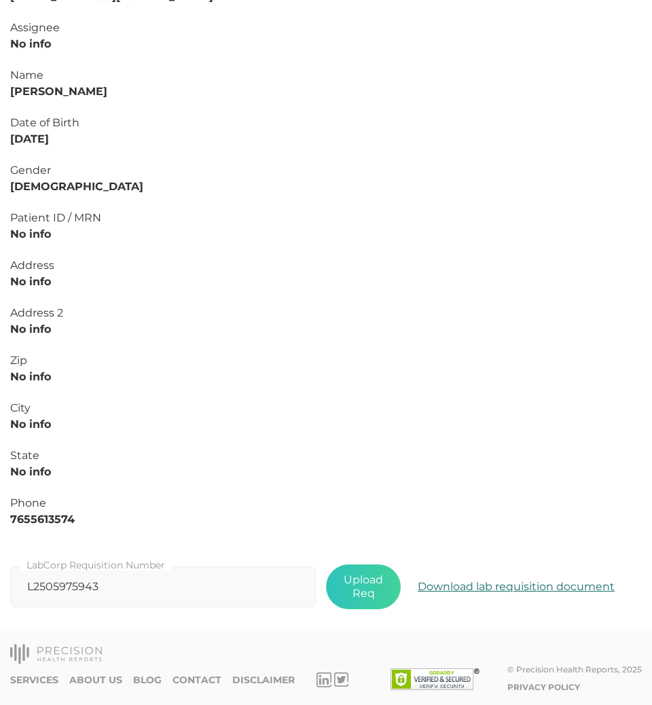
click at [466, 582] on button "Download lab requisition document" at bounding box center [516, 586] width 231 height 31
click at [266, 222] on div "Patient ID / MRN" at bounding box center [325, 218] width 631 height 16
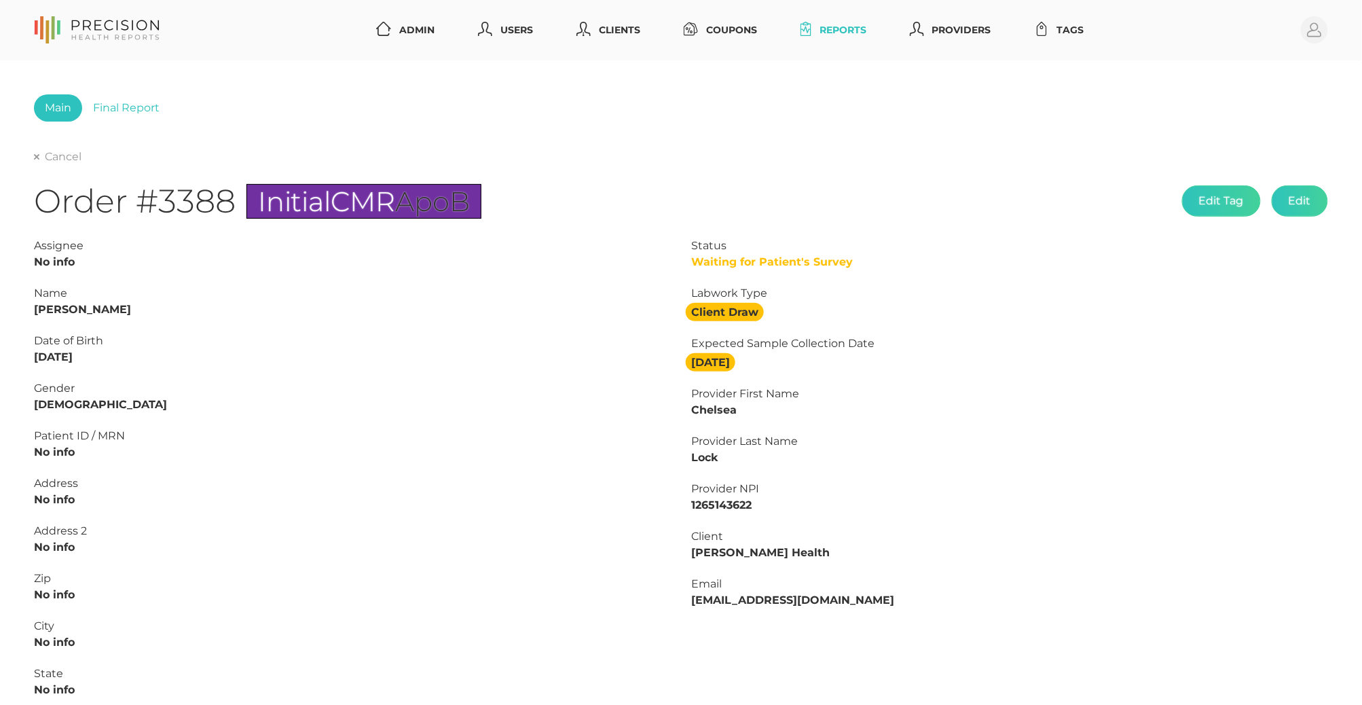
scroll to position [0, 0]
click at [58, 153] on link "Cancel" at bounding box center [58, 157] width 48 height 14
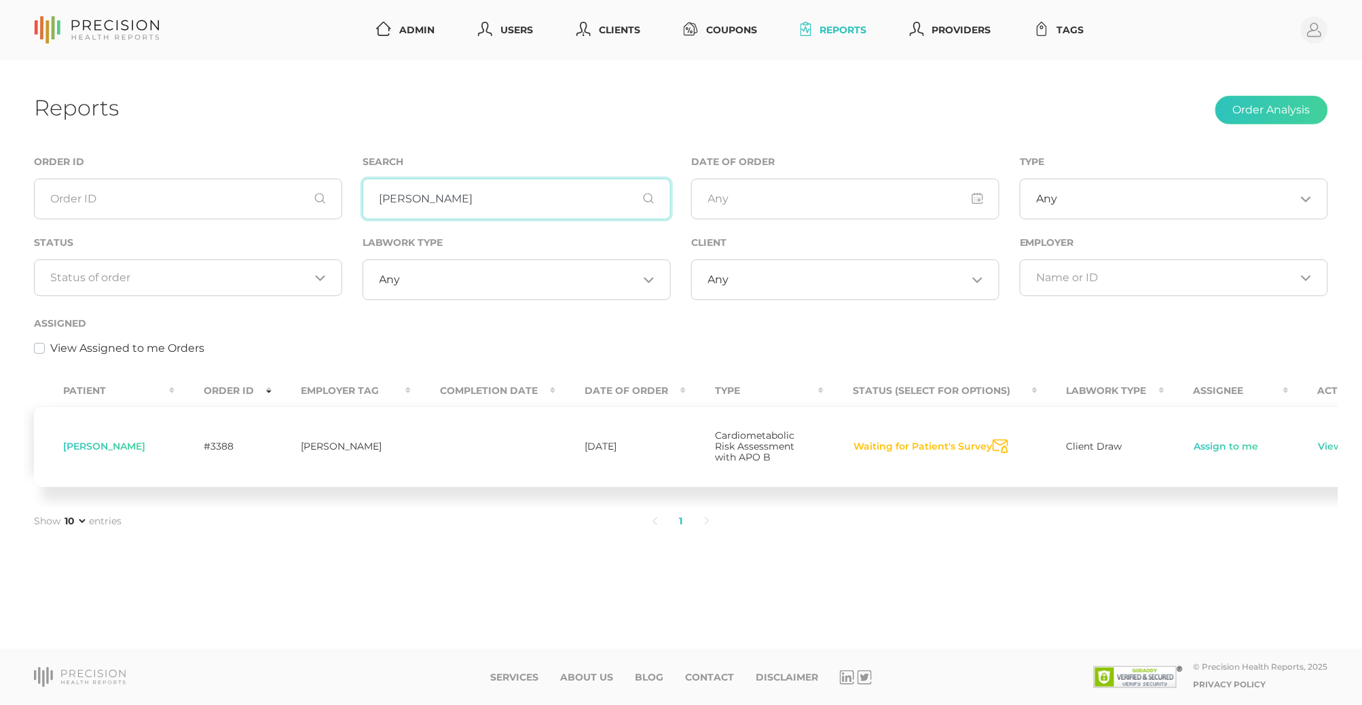
click at [392, 187] on input "Shultz" at bounding box center [517, 199] width 308 height 41
click at [278, 265] on div "Loading..." at bounding box center [188, 277] width 308 height 37
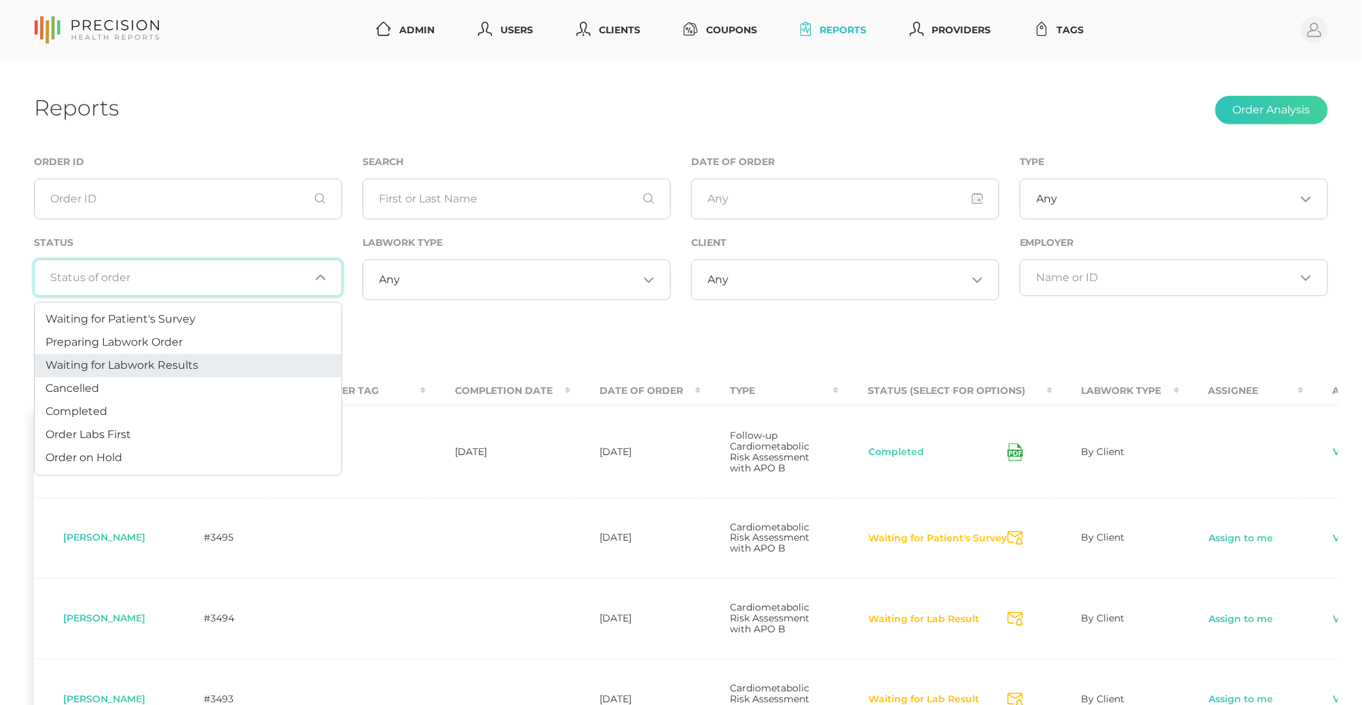
click at [164, 369] on span "Waiting for Labwork Results" at bounding box center [121, 364] width 153 height 13
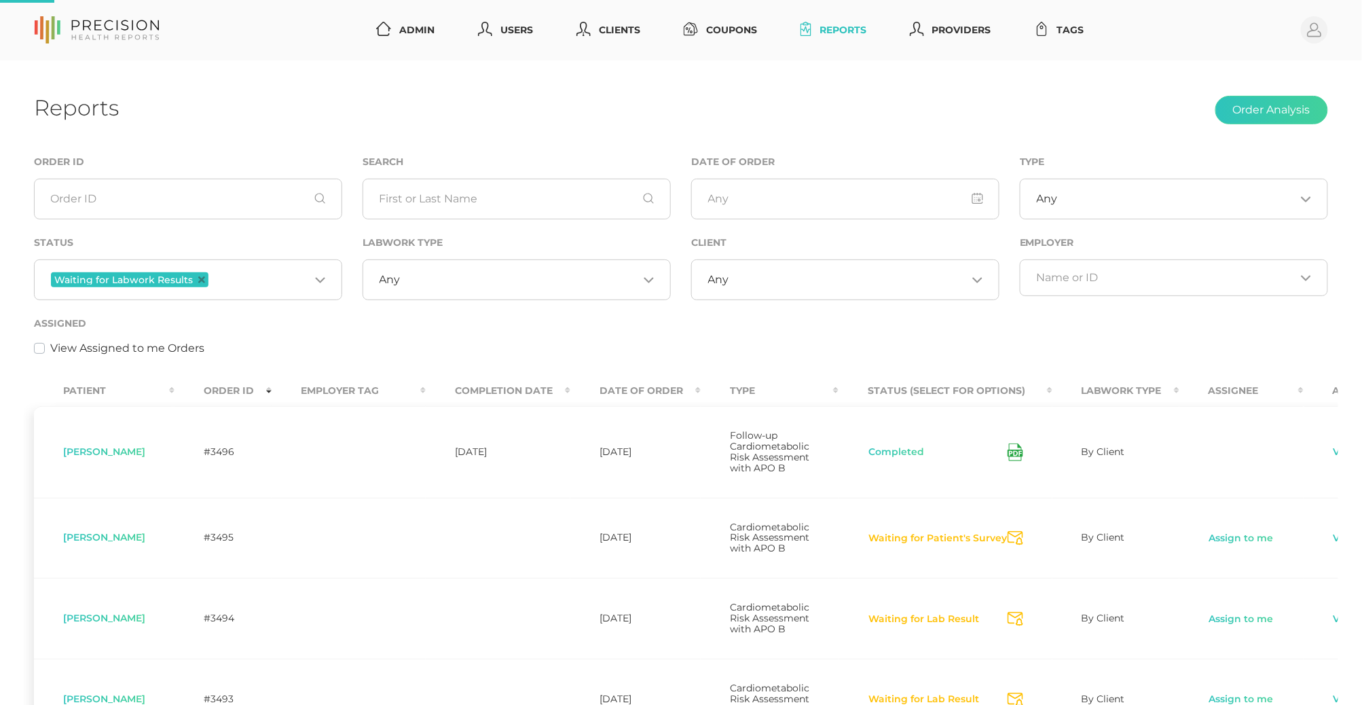
click at [394, 289] on div "Any Loading..." at bounding box center [517, 279] width 308 height 41
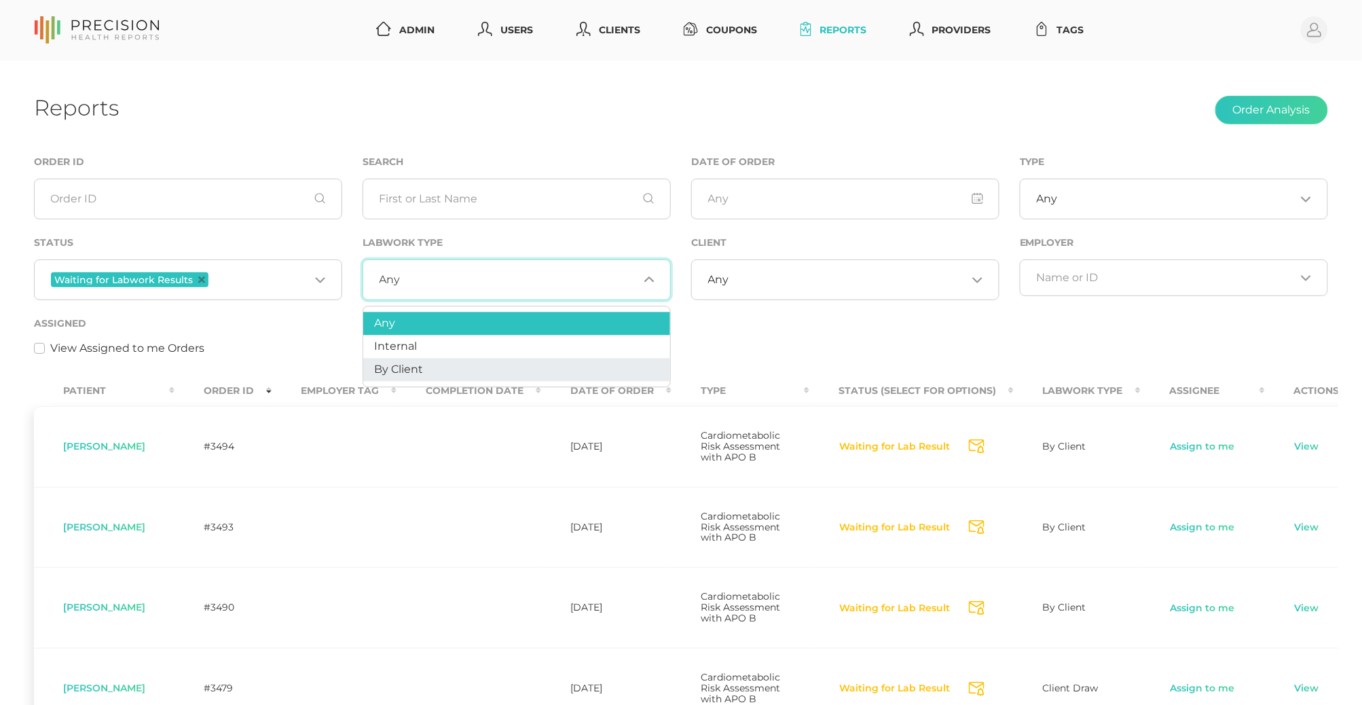
click at [401, 365] on span "By Client" at bounding box center [398, 369] width 49 height 13
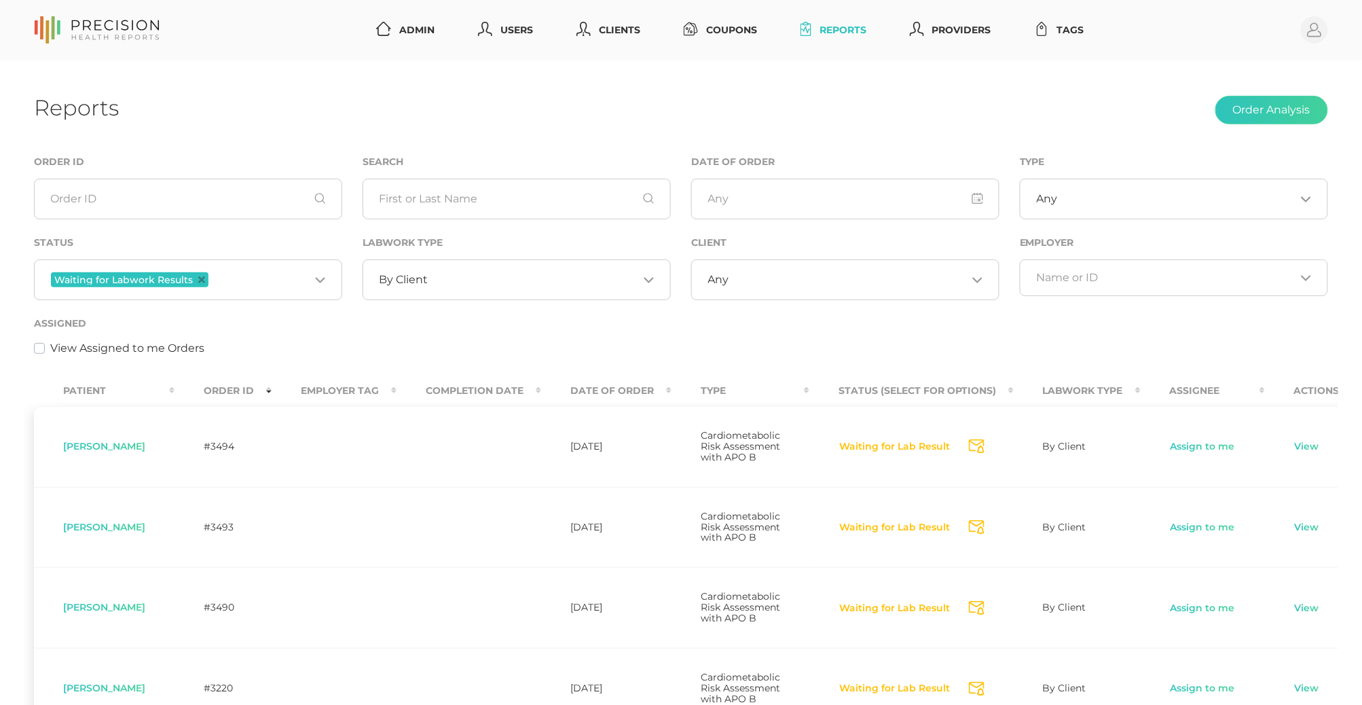
click at [243, 391] on th "Order ID" at bounding box center [222, 390] width 97 height 31
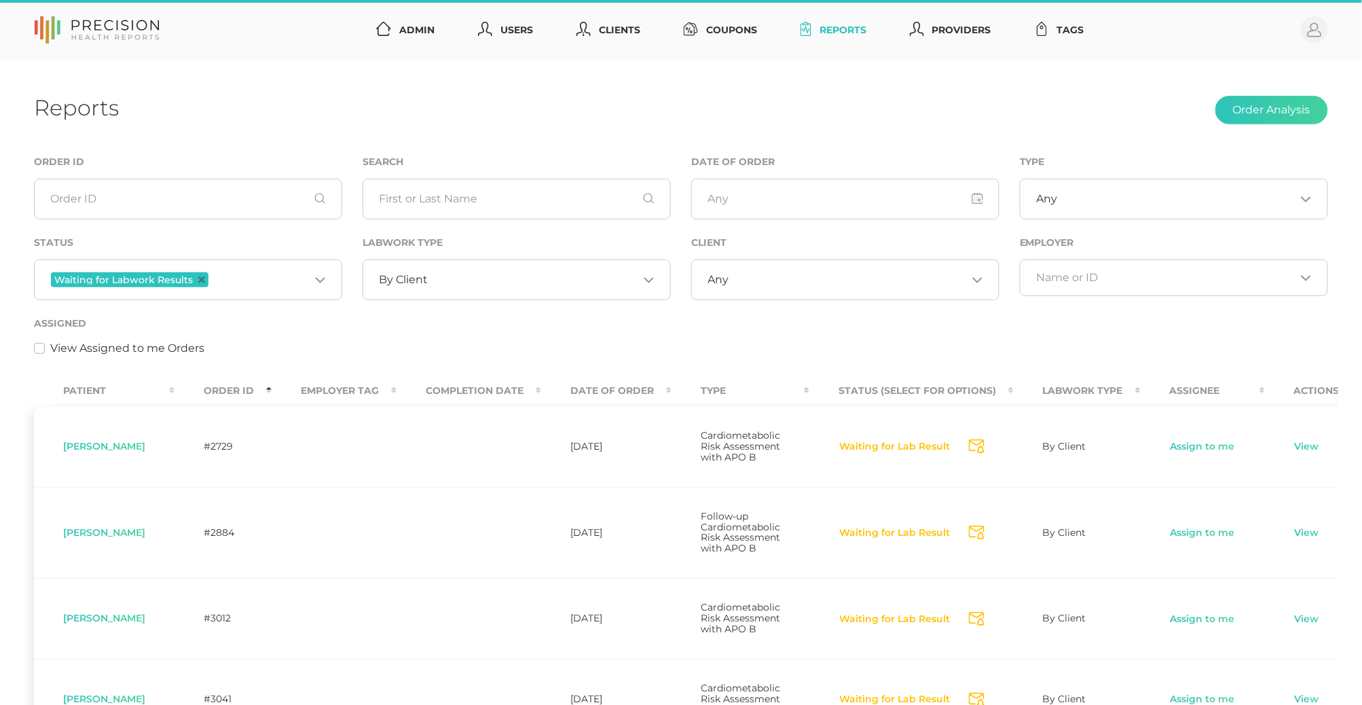
click at [243, 391] on th "Order ID" at bounding box center [222, 390] width 97 height 31
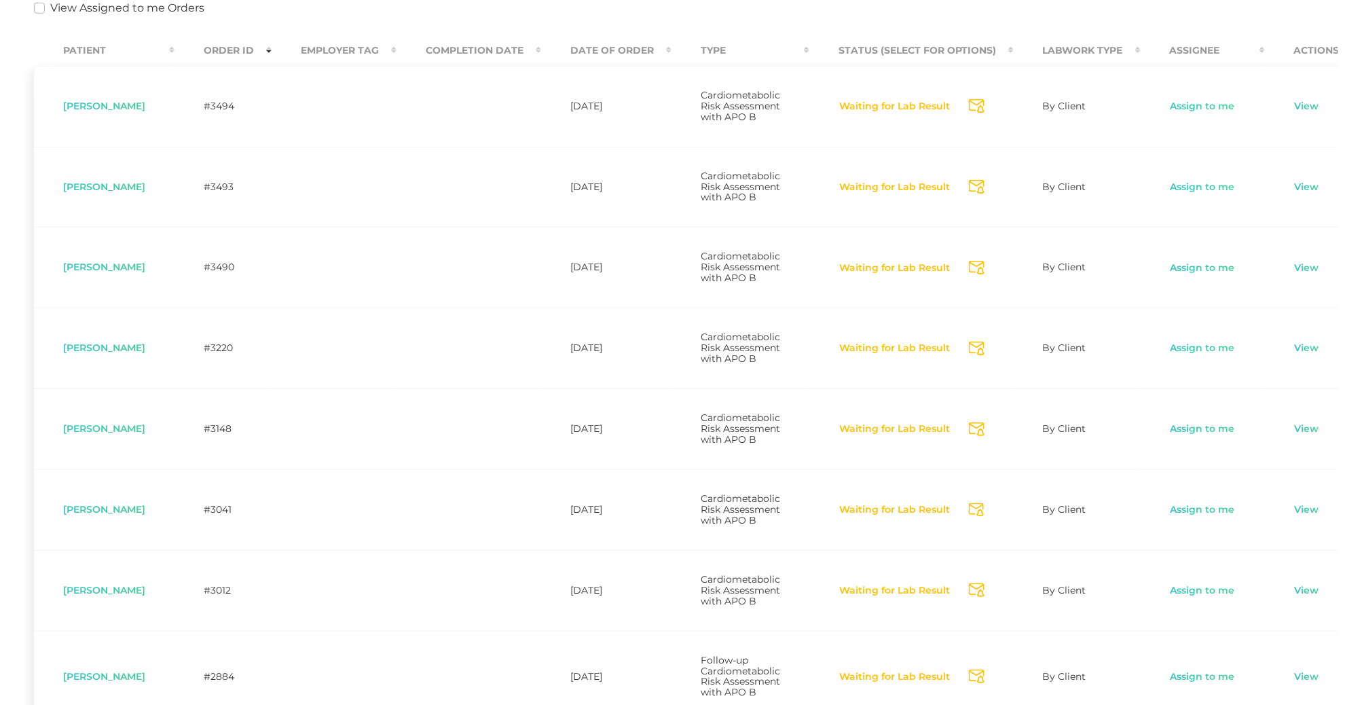
scroll to position [345, 0]
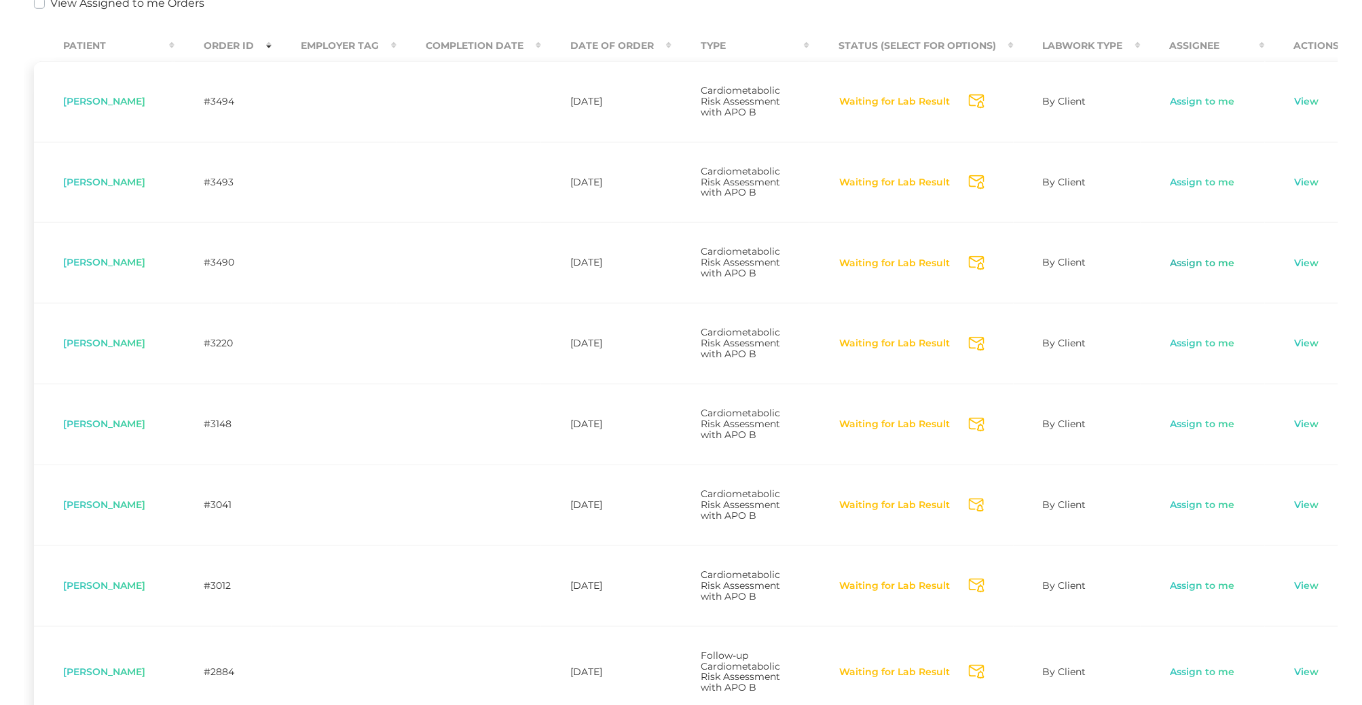
click at [787, 270] on link "Assign to me" at bounding box center [1203, 264] width 66 height 14
click at [787, 270] on link "View" at bounding box center [1307, 264] width 26 height 14
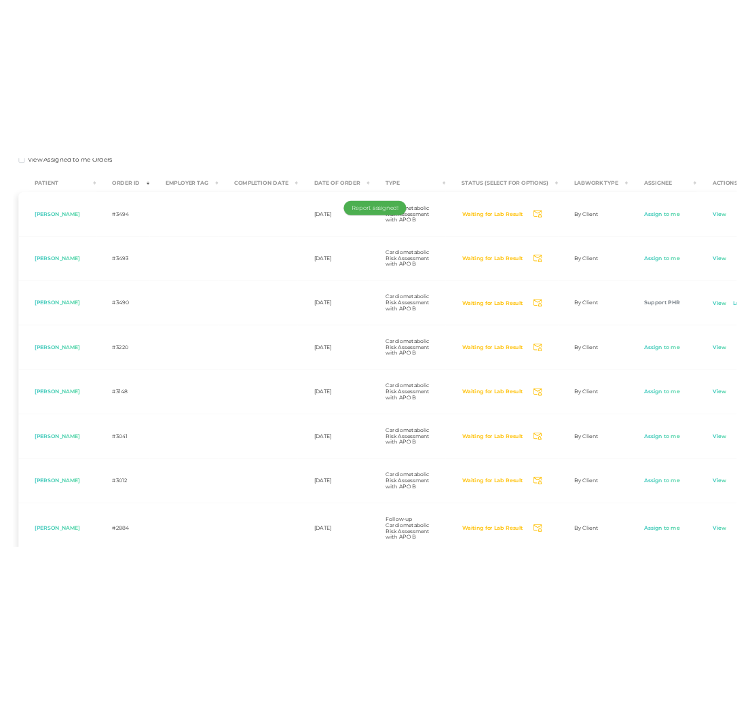
scroll to position [217, 0]
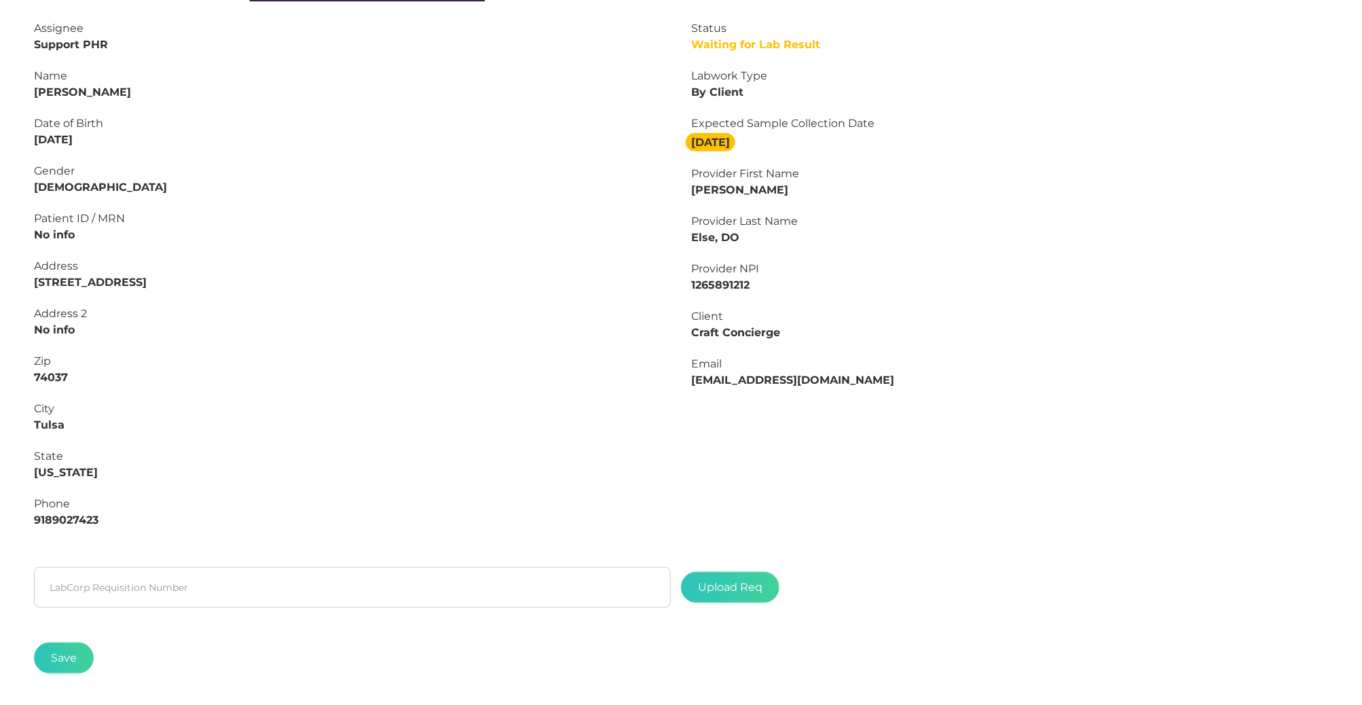
drag, startPoint x: 71, startPoint y: 90, endPoint x: 161, endPoint y: 90, distance: 90.3
click at [161, 90] on div "Name Cindy Morales-Flores" at bounding box center [352, 84] width 637 height 33
copy strong "Morales-Flores"
click at [48, 92] on strong "Cindy Morales-Flores" at bounding box center [82, 92] width 97 height 13
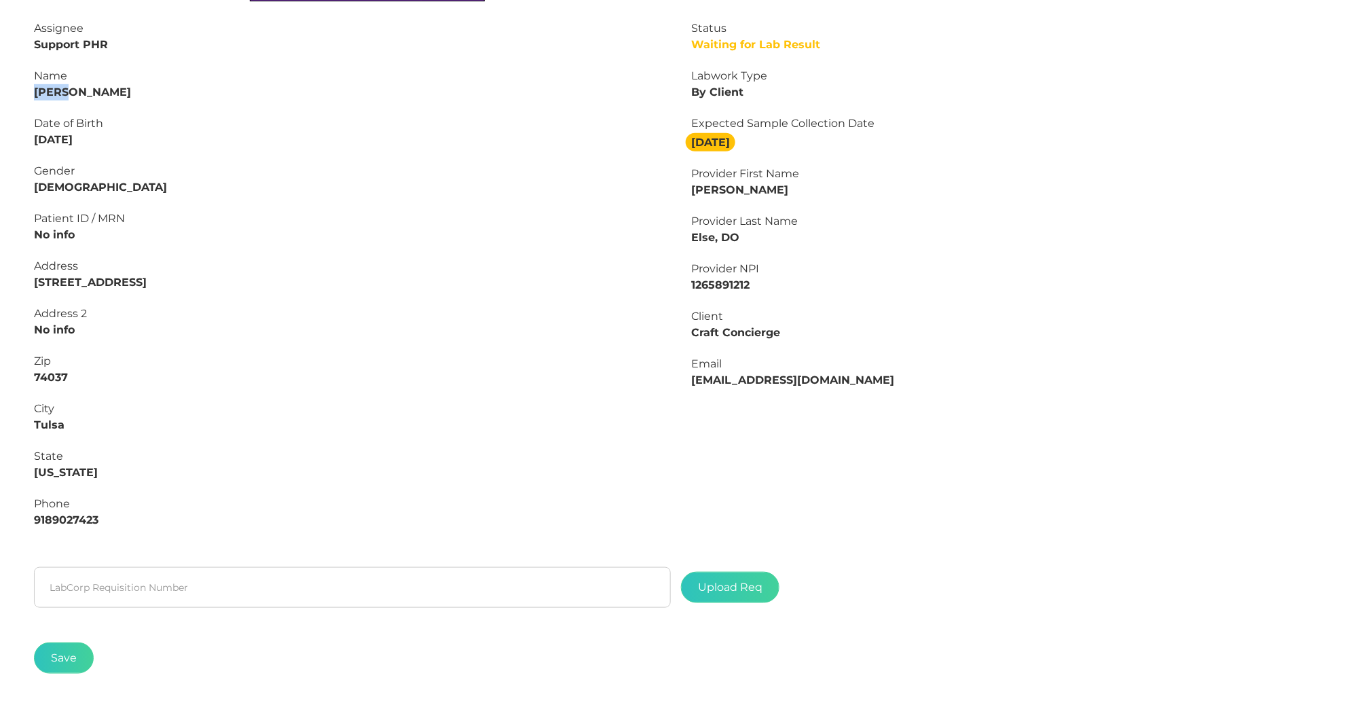
copy strong "Cindy"
drag, startPoint x: 94, startPoint y: 136, endPoint x: -5, endPoint y: 136, distance: 99.1
click at [0, 136] on html "Admin Users Clients Coupons Reports Providers Tags Profile Main Final Report Ca…" at bounding box center [681, 286] width 1362 height 1007
copy strong "11/05/1981"
click at [787, 369] on div "Main Final Report Cancel Order #3490 Initial CMR ApoB Edit Tag Edit Status Wait…" at bounding box center [681, 288] width 1362 height 891
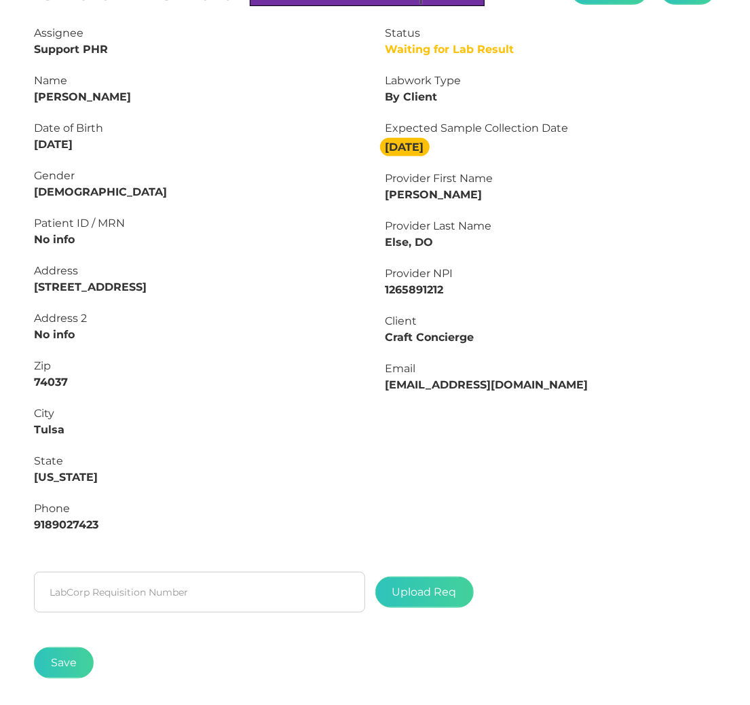
drag, startPoint x: 36, startPoint y: 94, endPoint x: 169, endPoint y: 93, distance: 133.1
click at [169, 93] on div "Name Cindy Morales-Flores" at bounding box center [199, 89] width 331 height 33
copy strong "Cindy Morales-Flores"
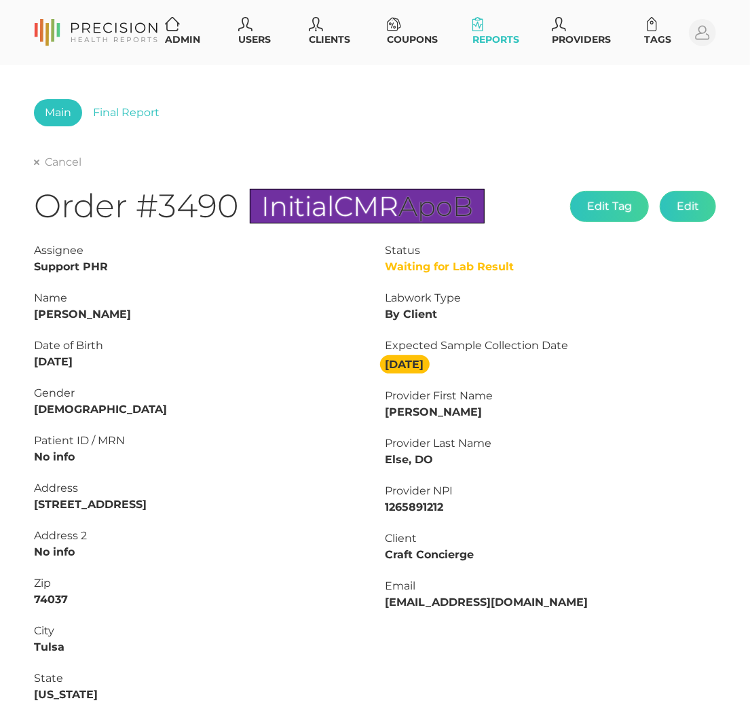
scroll to position [0, 0]
click at [126, 107] on link "Final Report" at bounding box center [126, 112] width 88 height 27
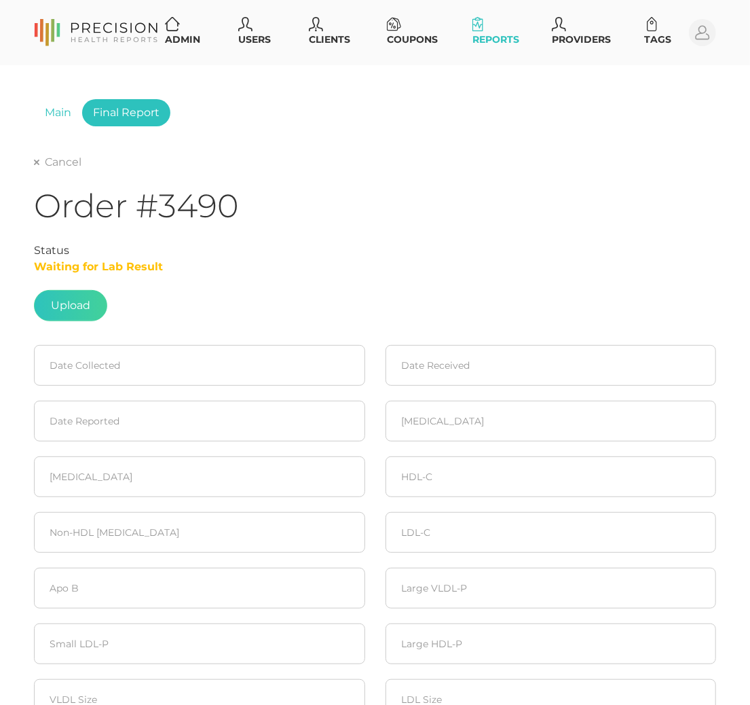
click at [71, 283] on div "Status Waiting for Lab Result Upload" at bounding box center [375, 281] width 682 height 79
click at [71, 299] on label at bounding box center [71, 306] width 72 height 30
click at [90, 299] on input "file" at bounding box center [90, 299] width 1 height 1
type input "C:\fakepath\Cindy Morales-Flores.pdf"
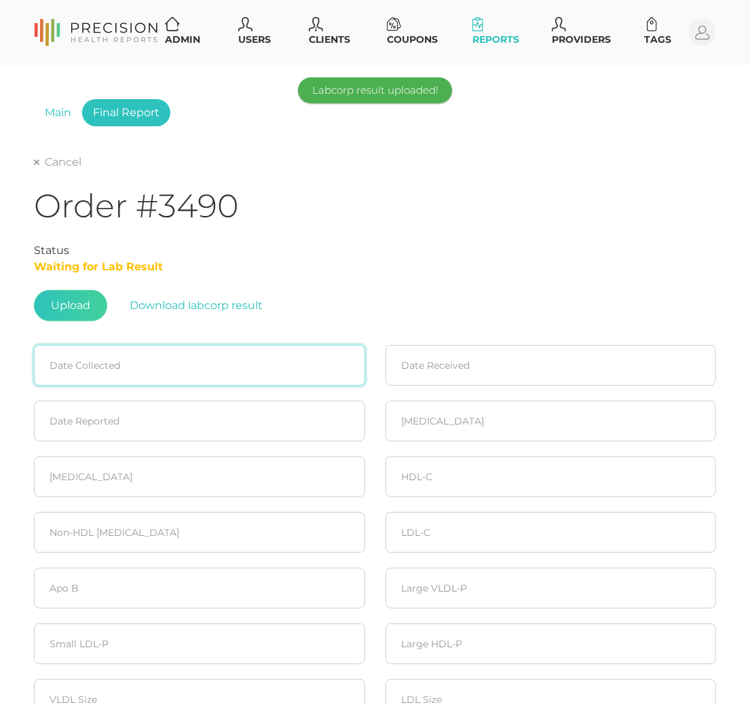
click at [161, 370] on input at bounding box center [199, 365] width 331 height 41
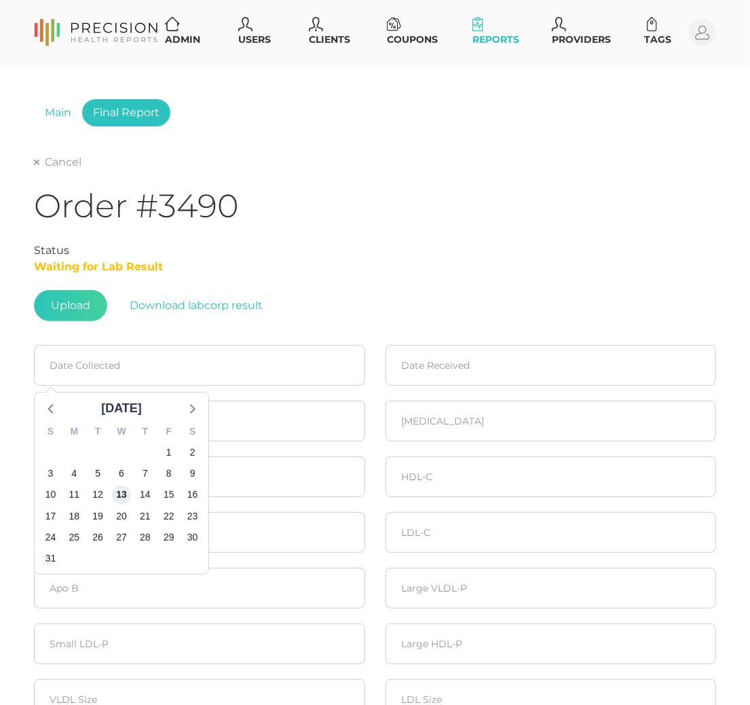
click at [125, 498] on span "13" at bounding box center [121, 494] width 19 height 19
type input "08/13/2025"
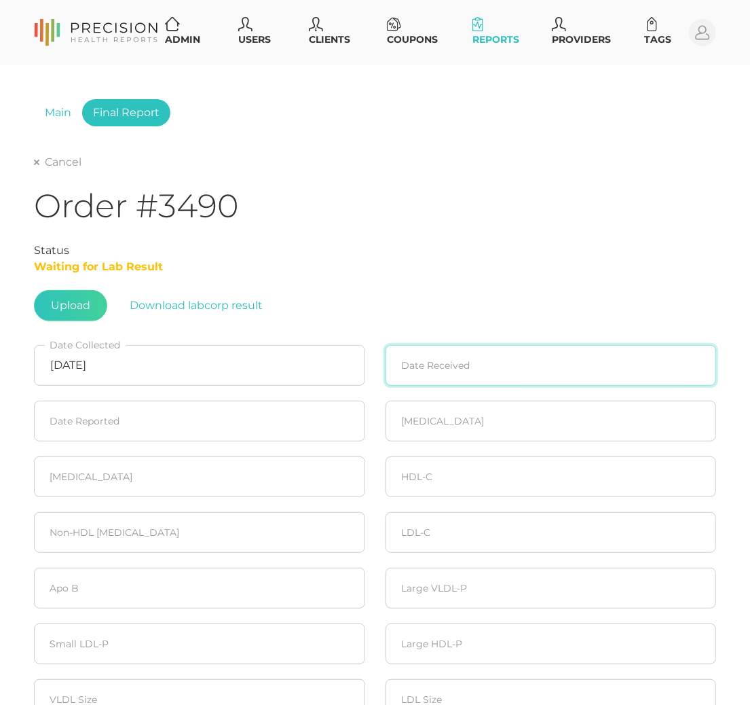
click at [494, 380] on input at bounding box center [551, 365] width 331 height 41
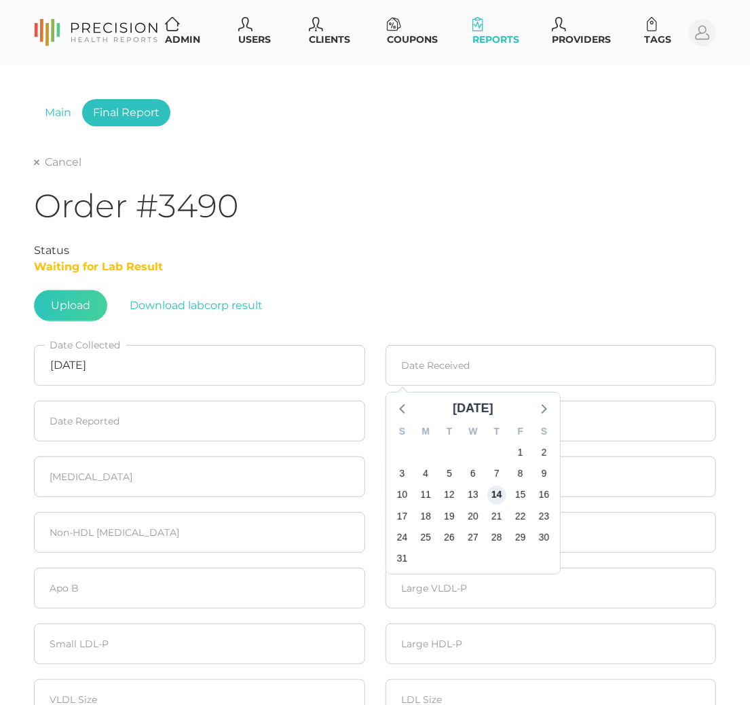
click at [494, 492] on span "14" at bounding box center [496, 494] width 19 height 19
type input "08/14/2025"
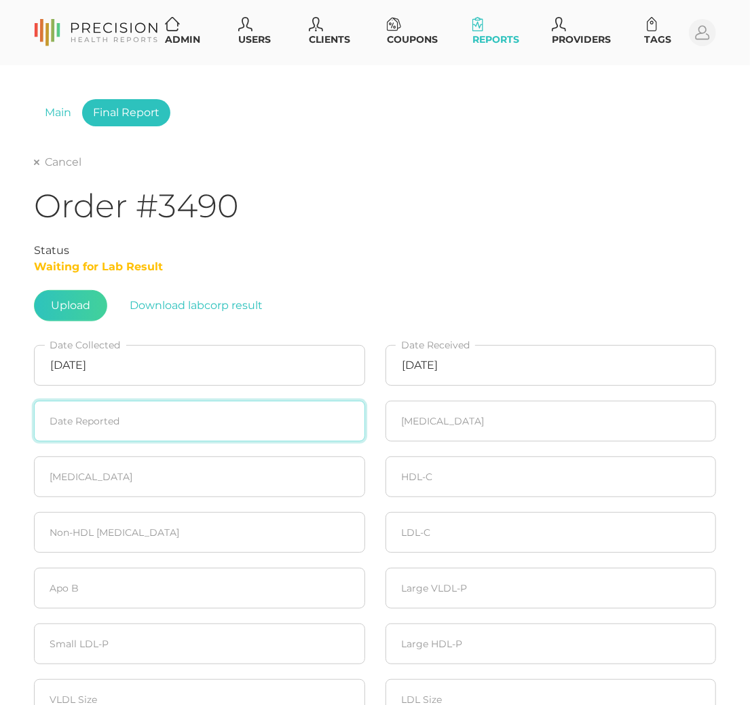
click at [174, 418] on input at bounding box center [199, 421] width 331 height 41
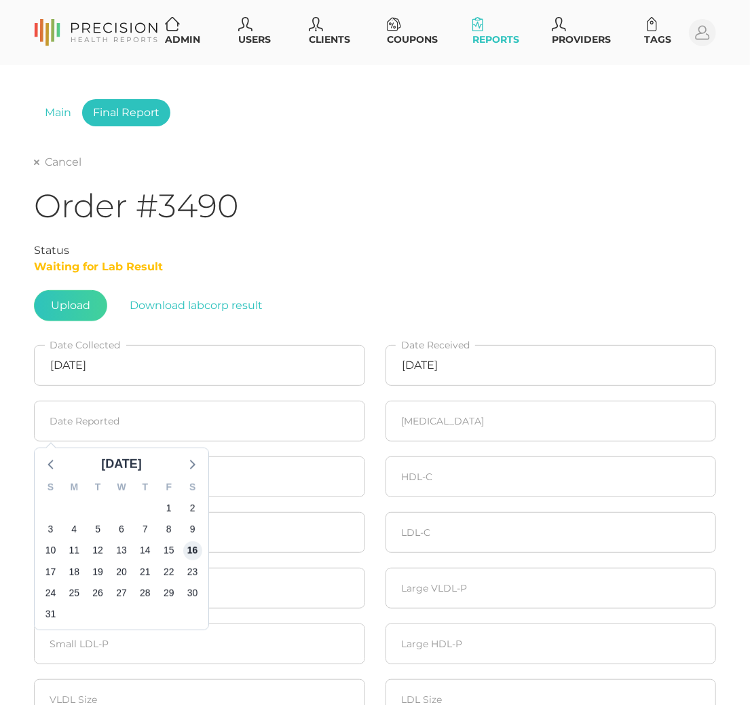
click at [185, 549] on span "16" at bounding box center [192, 550] width 19 height 19
type input "08/16/2025"
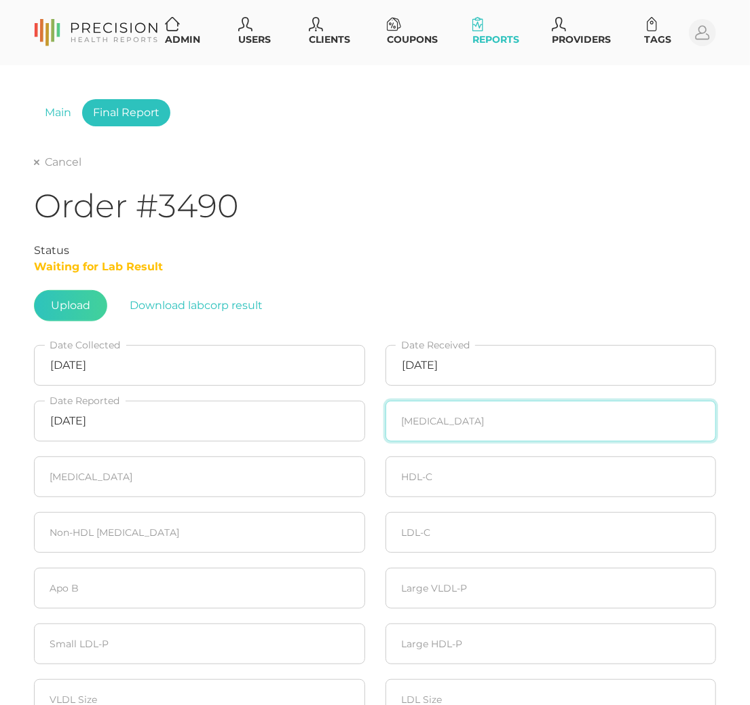
click at [437, 422] on input "number" at bounding box center [551, 421] width 331 height 41
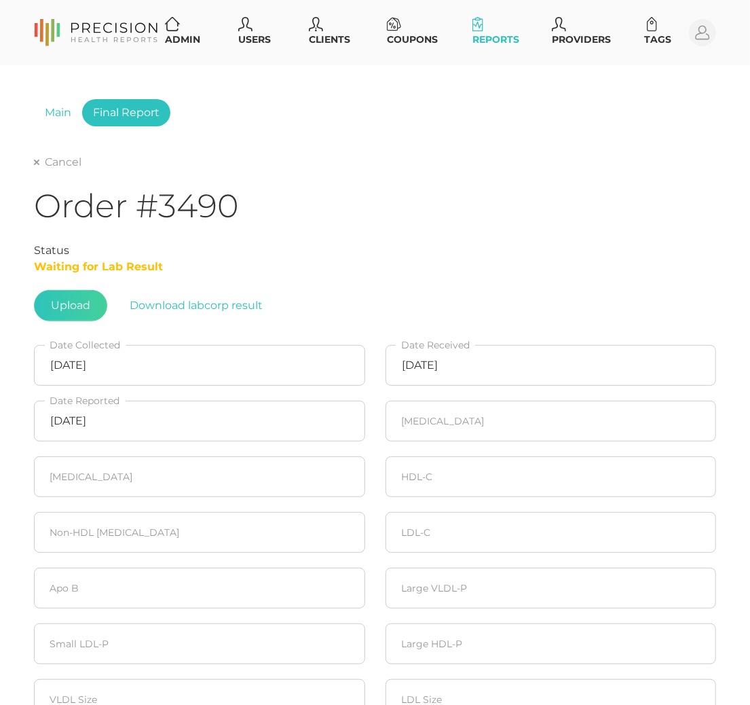
click at [739, 454] on div "Main Final Report Cancel Order #3490 Status Waiting for Lab Result Upload Downl…" at bounding box center [375, 567] width 750 height 1004
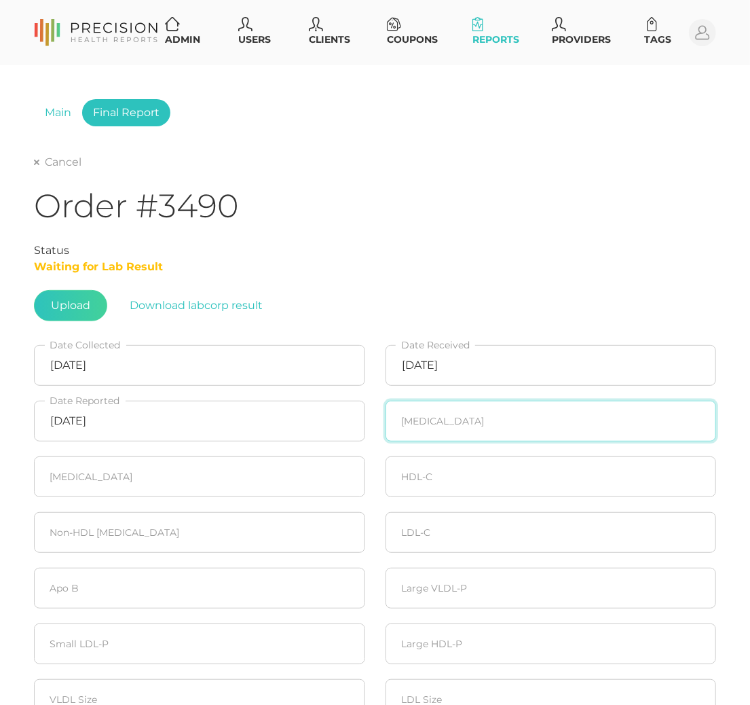
click at [489, 425] on input "number" at bounding box center [551, 421] width 331 height 41
type input "267"
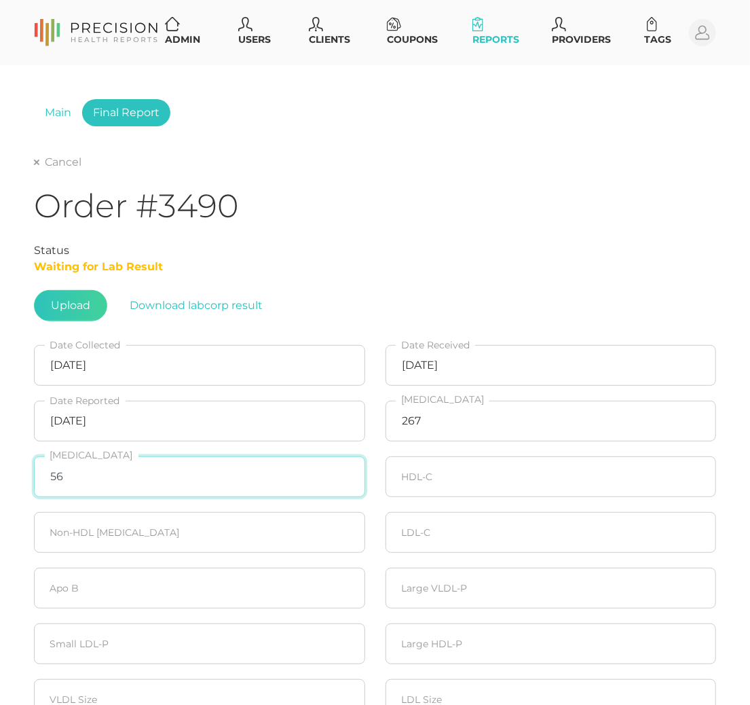
type input "56"
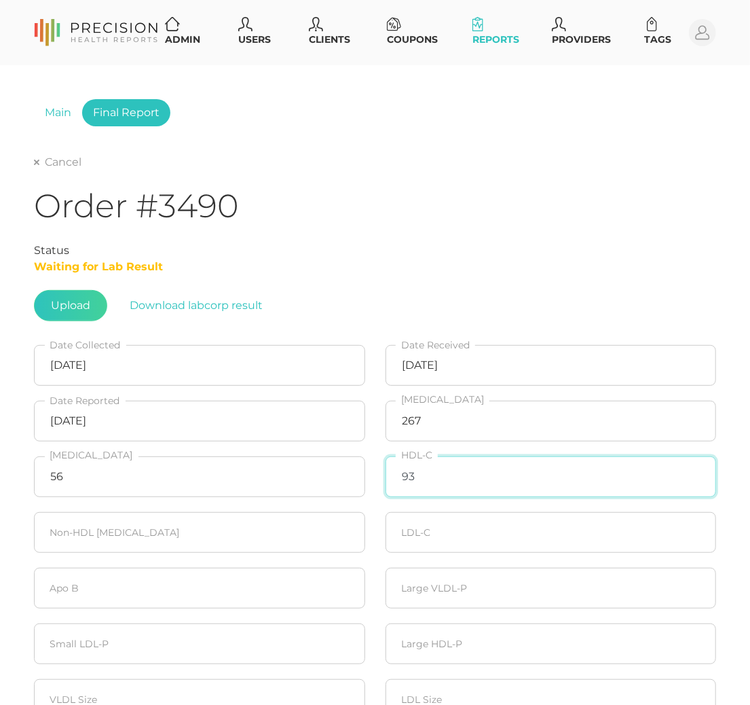
type input "93"
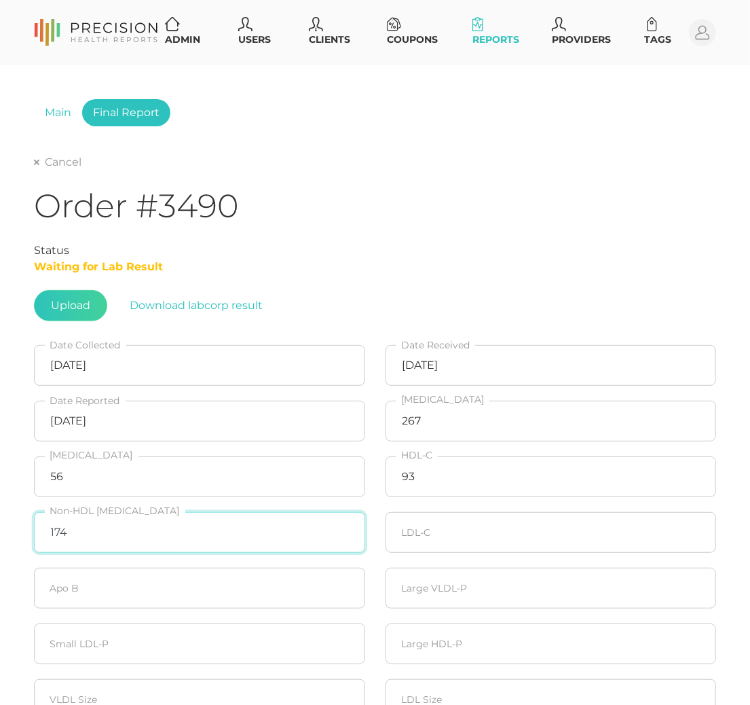
type input "174"
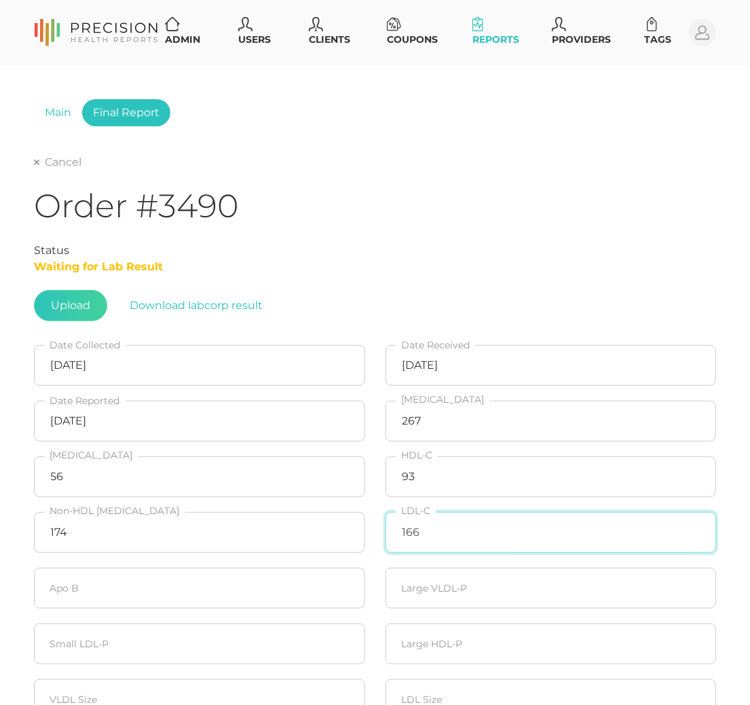
type input "166"
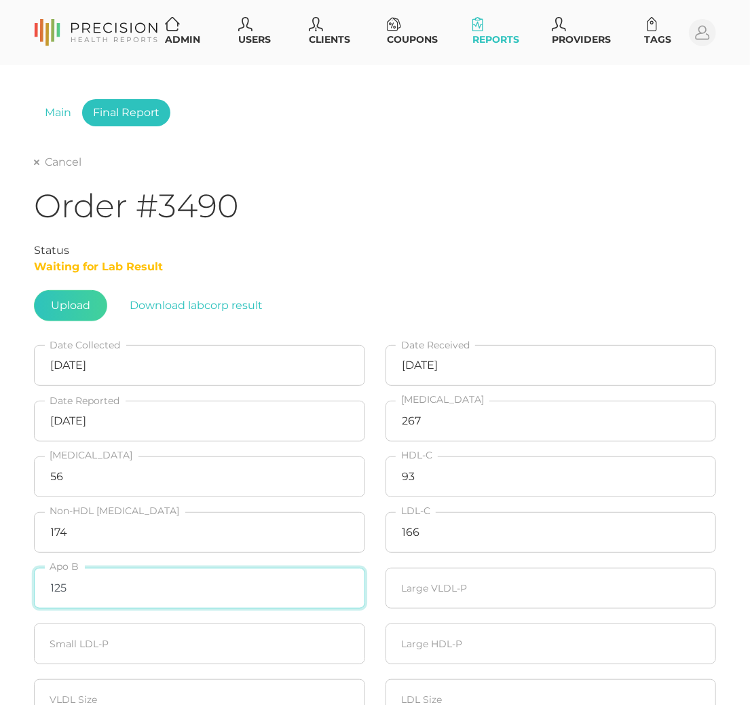
type input "125"
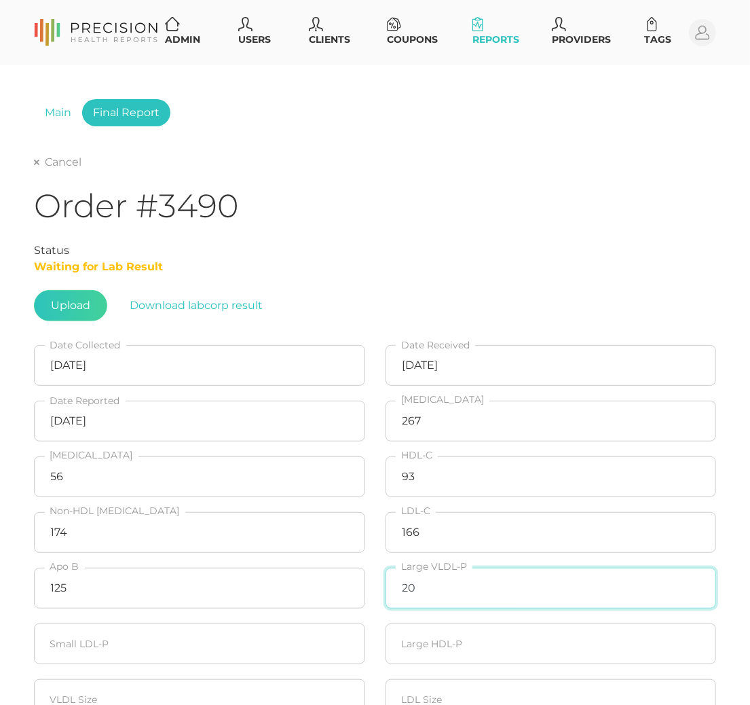
type input "20"
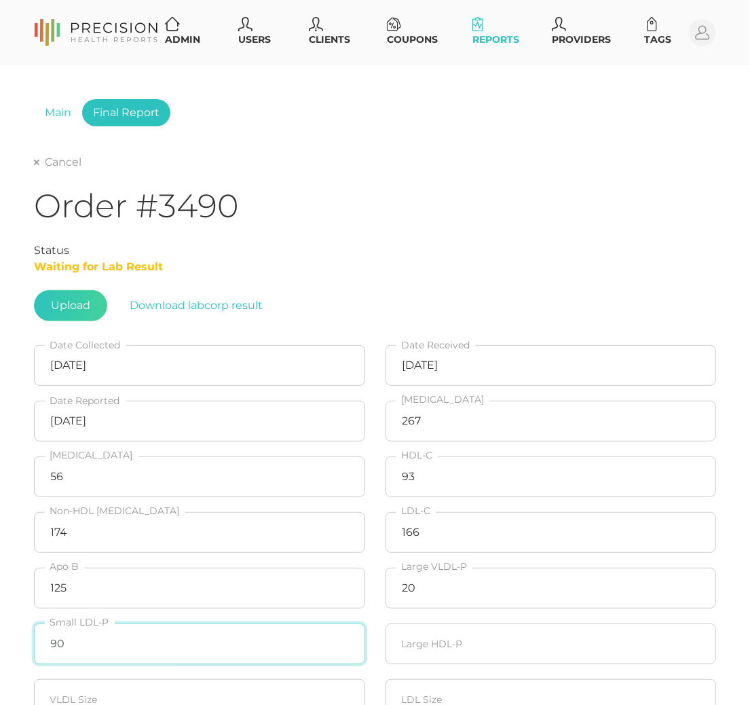
type input "90"
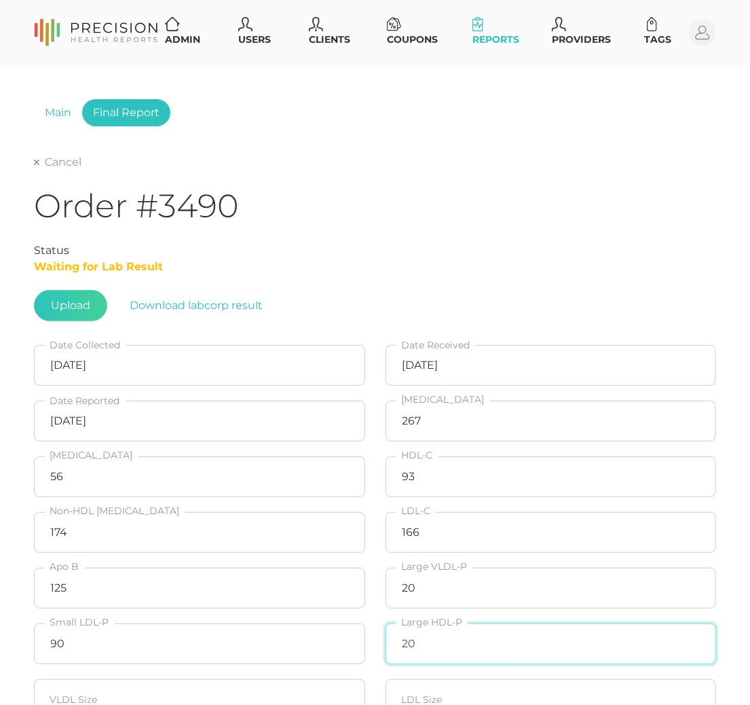
type input "20"
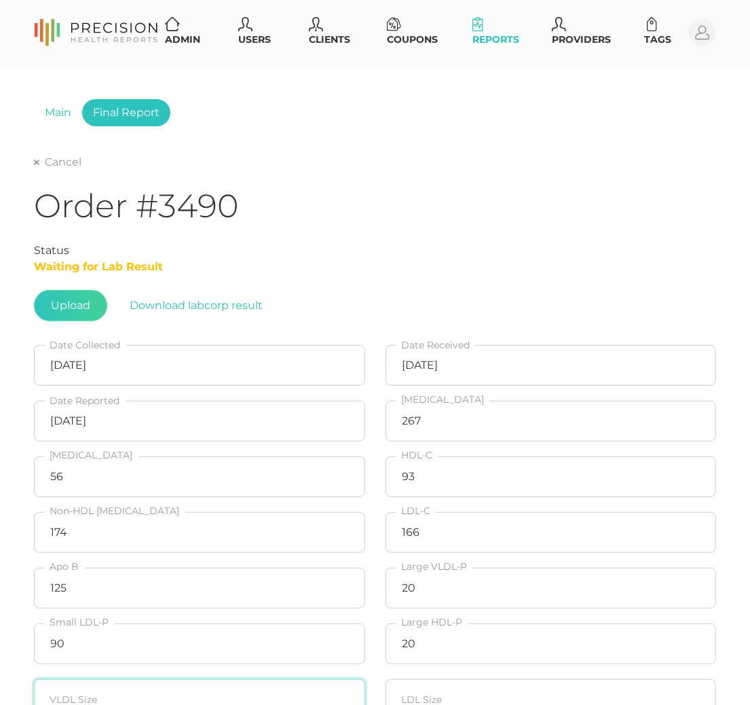
scroll to position [3, 0]
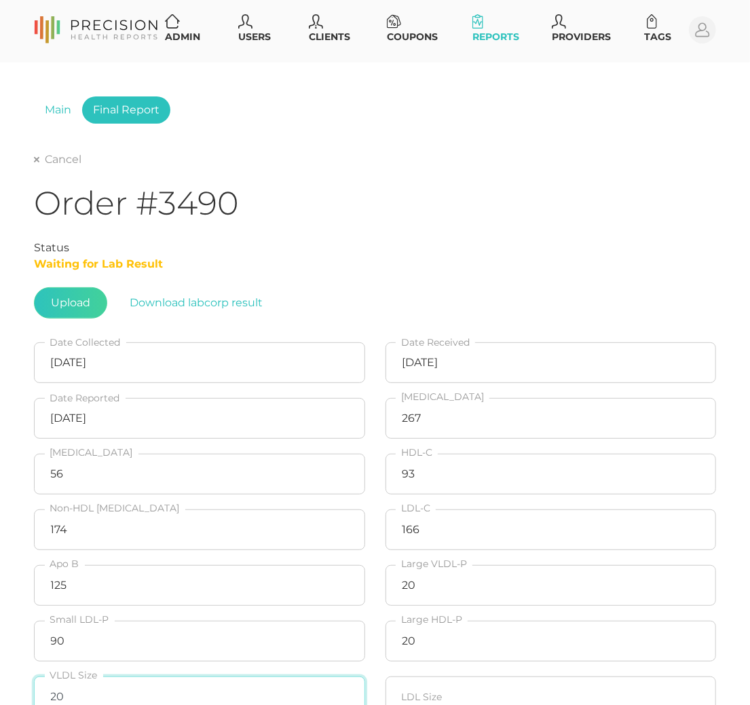
type input "20"
type input "22.3"
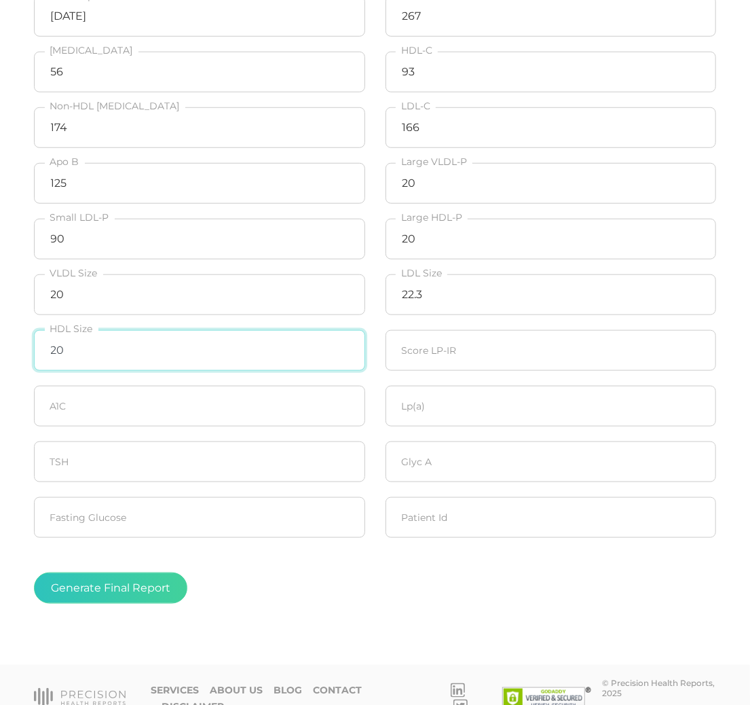
type input "20"
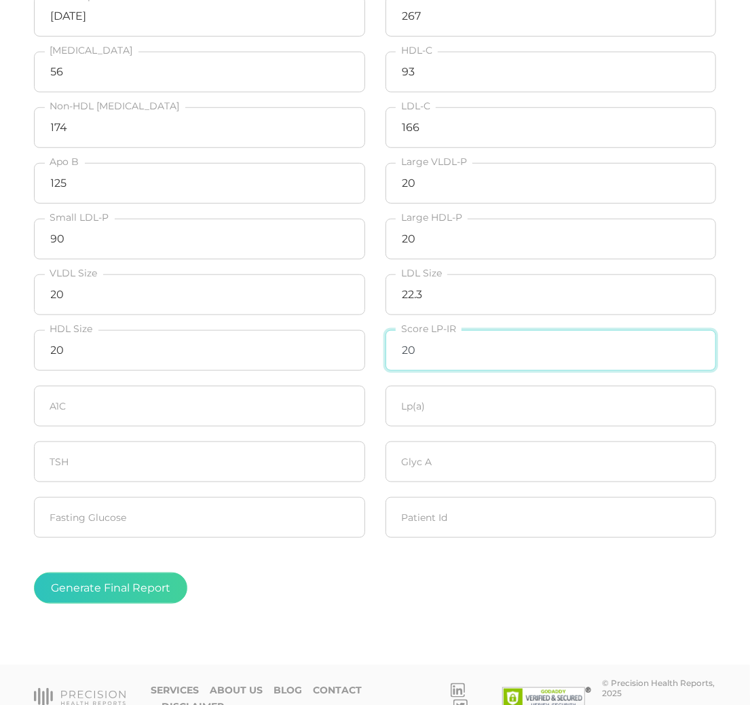
type input "20"
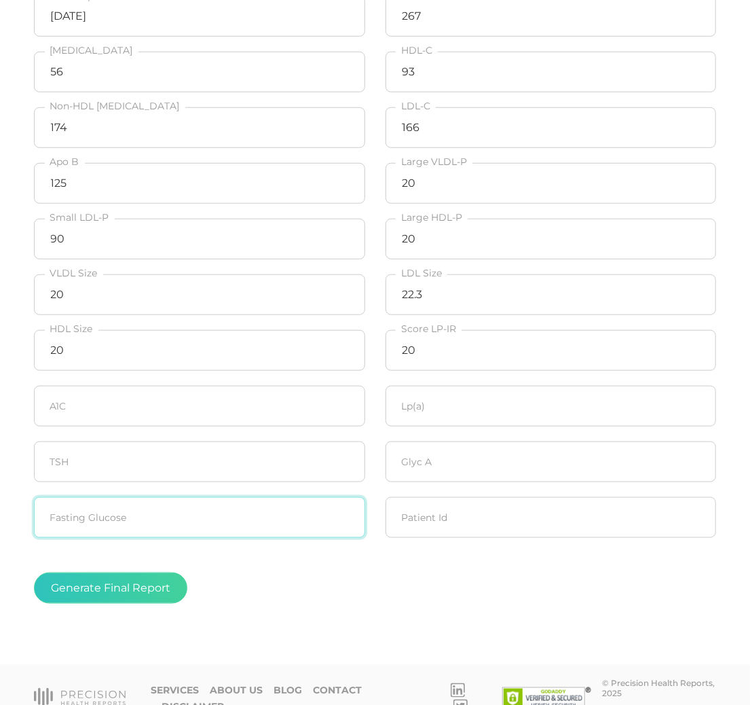
click at [205, 513] on input "number" at bounding box center [199, 517] width 331 height 41
type input "91"
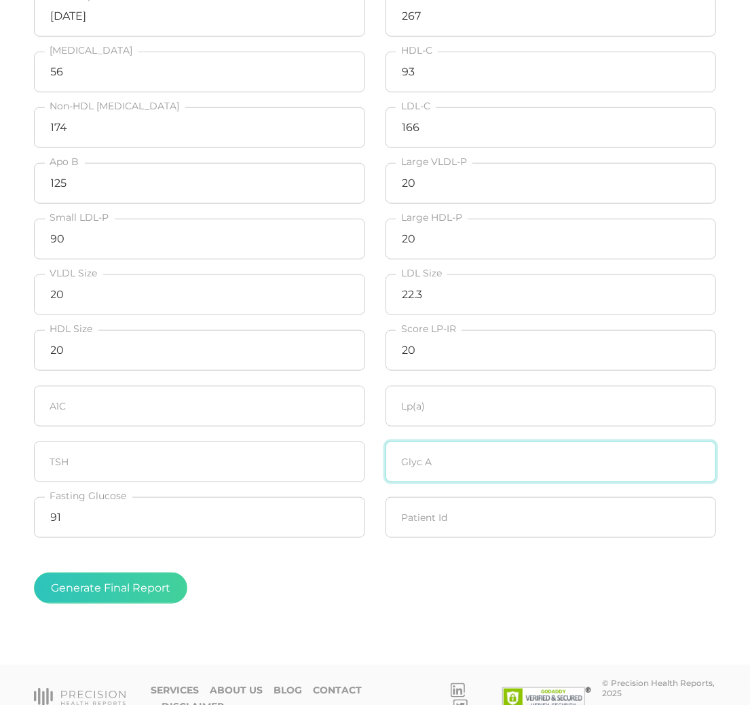
click at [434, 464] on input "number" at bounding box center [551, 461] width 331 height 41
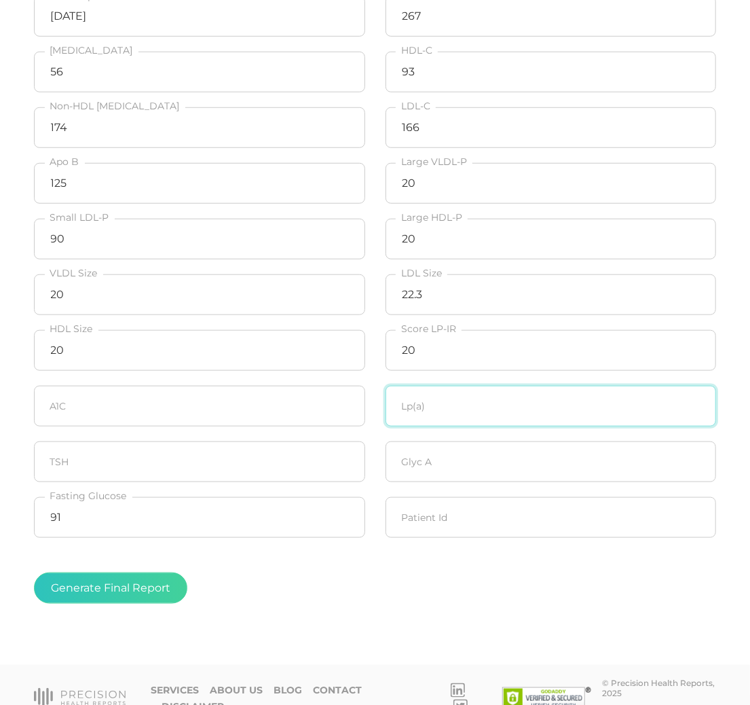
click at [466, 413] on input "number" at bounding box center [551, 406] width 331 height 41
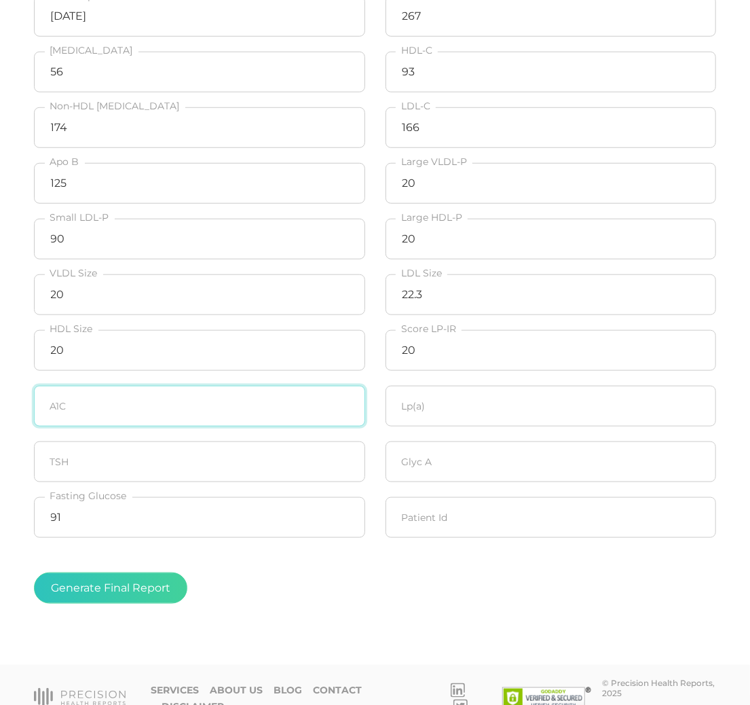
click at [168, 407] on input "number" at bounding box center [199, 406] width 331 height 41
type input "5.5"
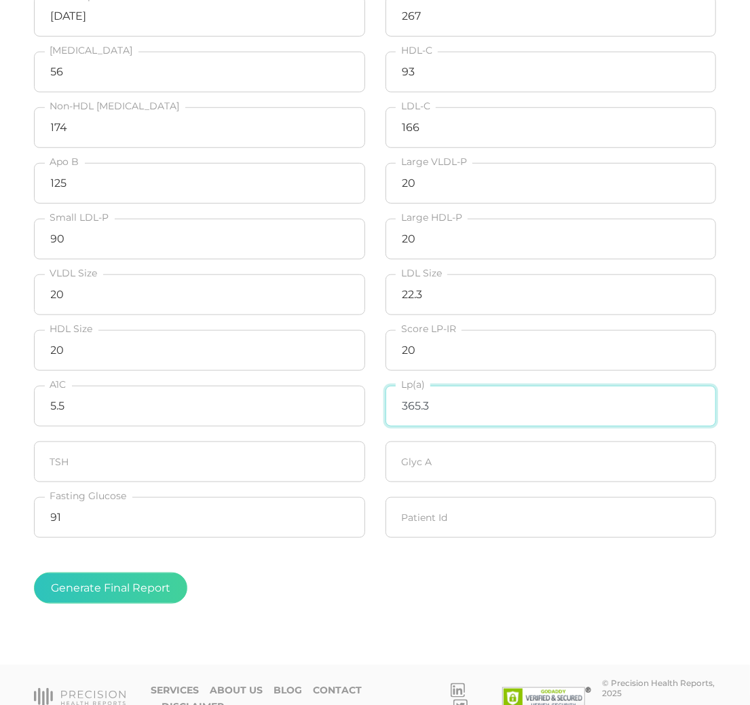
type input "365.3"
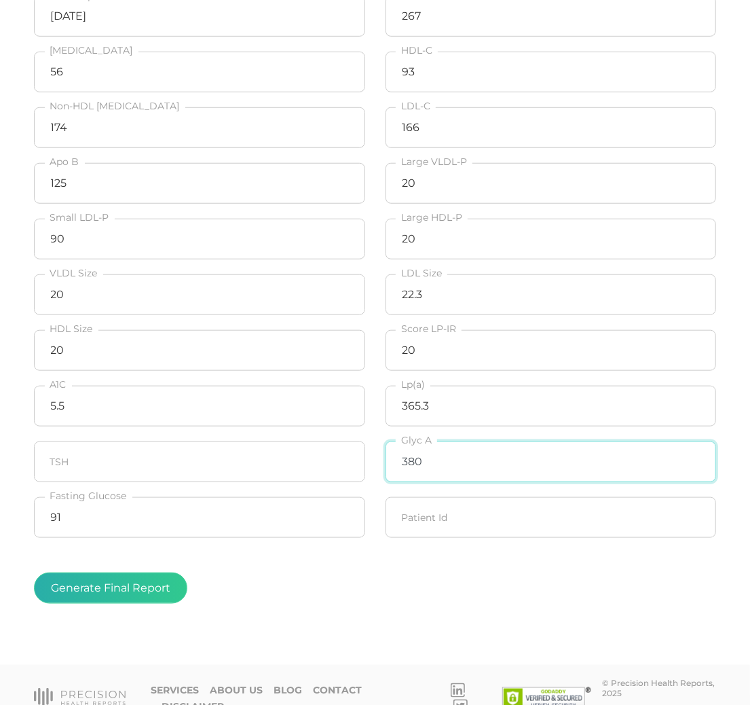
type input "380"
click at [134, 582] on button "Generate Final Report" at bounding box center [110, 587] width 153 height 31
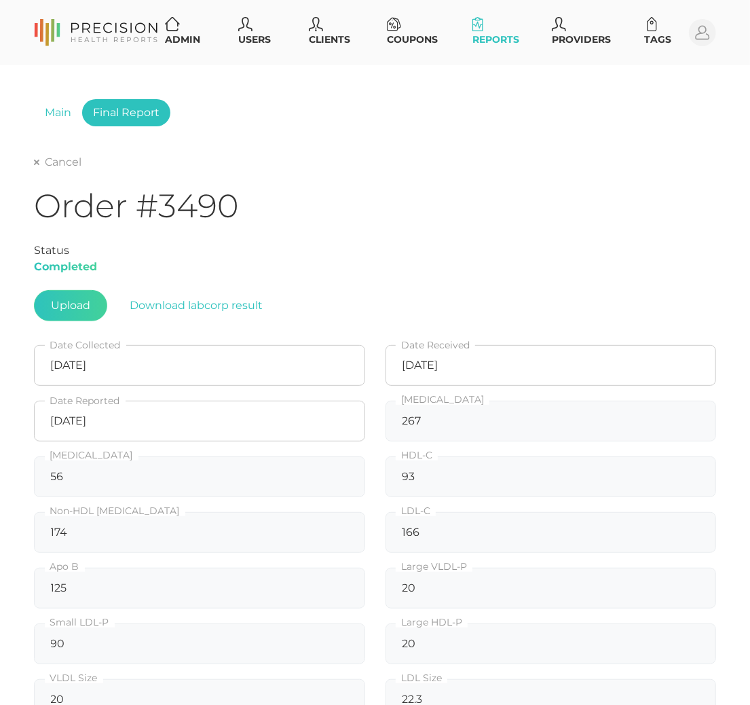
scroll to position [0, 0]
click at [37, 153] on div "Cancel" at bounding box center [375, 161] width 682 height 16
click at [38, 164] on icon at bounding box center [36, 162] width 5 height 5
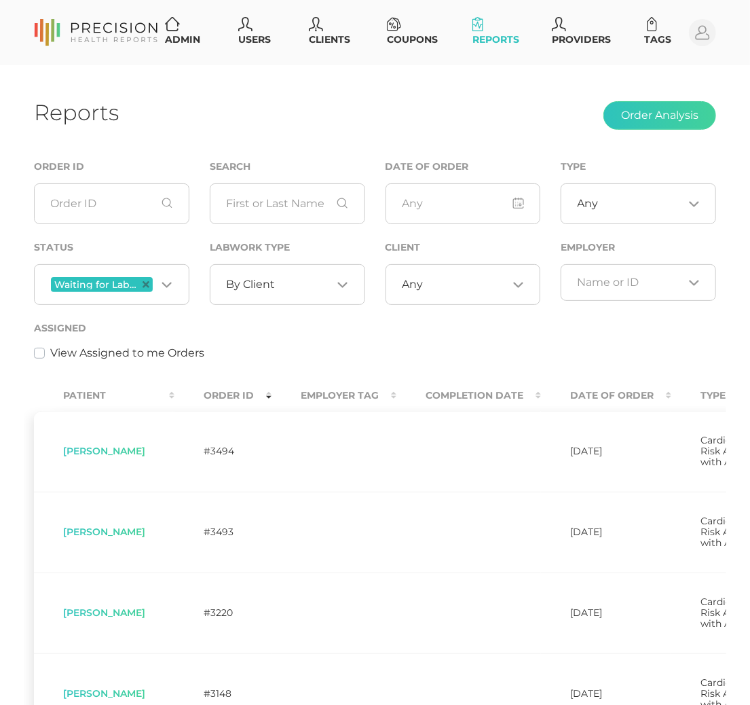
click at [235, 398] on th "Order ID" at bounding box center [222, 395] width 97 height 31
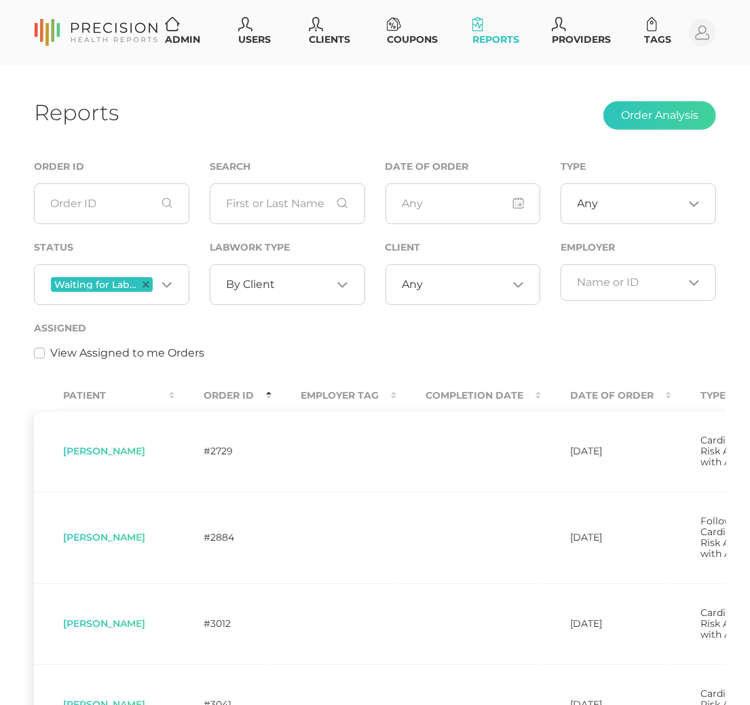
click at [235, 398] on th "Order ID" at bounding box center [222, 395] width 97 height 31
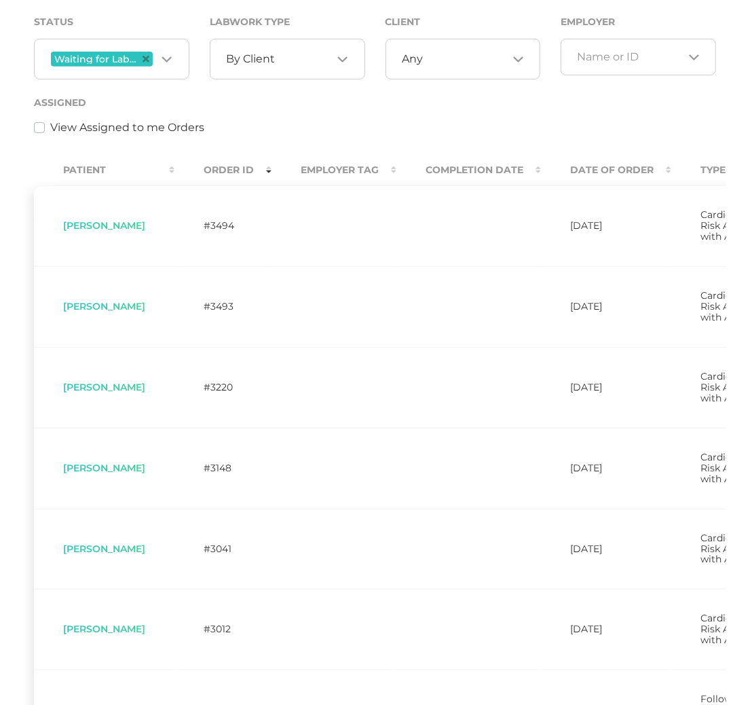
scroll to position [231, 0]
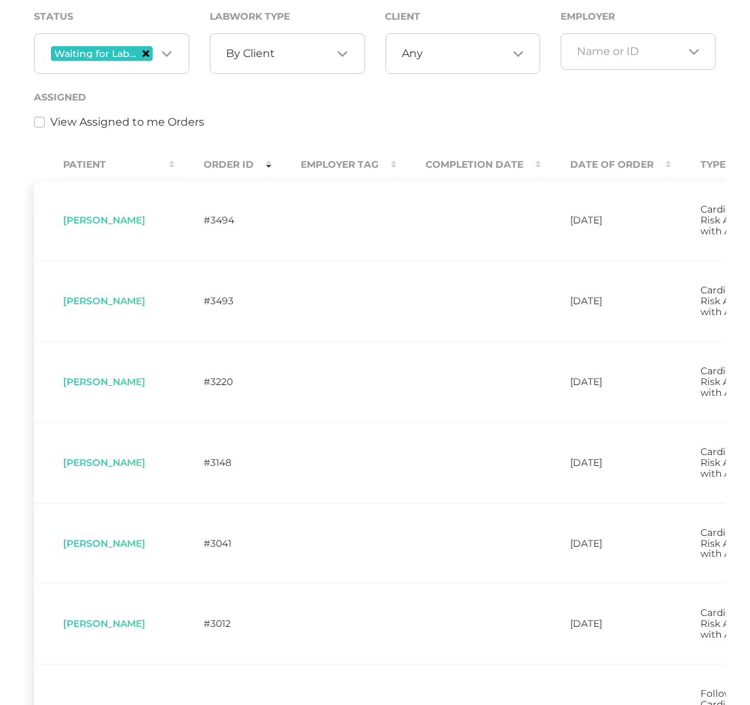
click at [148, 55] on icon "Deselect Waiting for Labwork Results" at bounding box center [146, 53] width 7 height 7
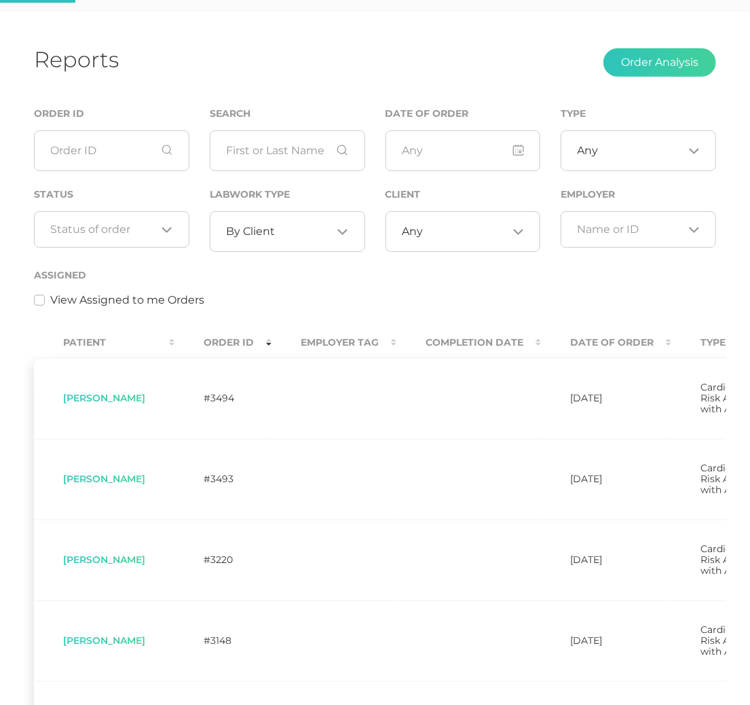
scroll to position [36, 0]
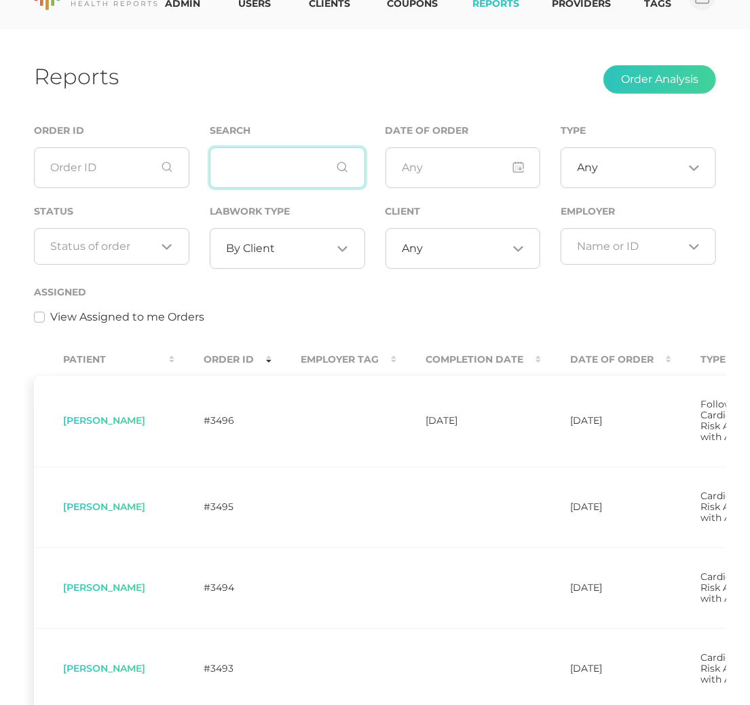
click at [253, 162] on input "text" at bounding box center [287, 167] width 155 height 41
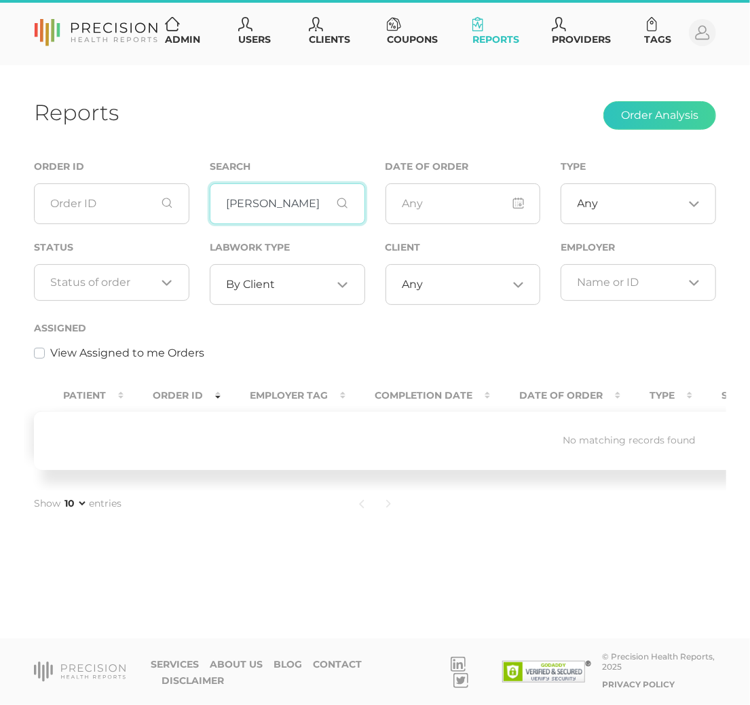
scroll to position [0, 0]
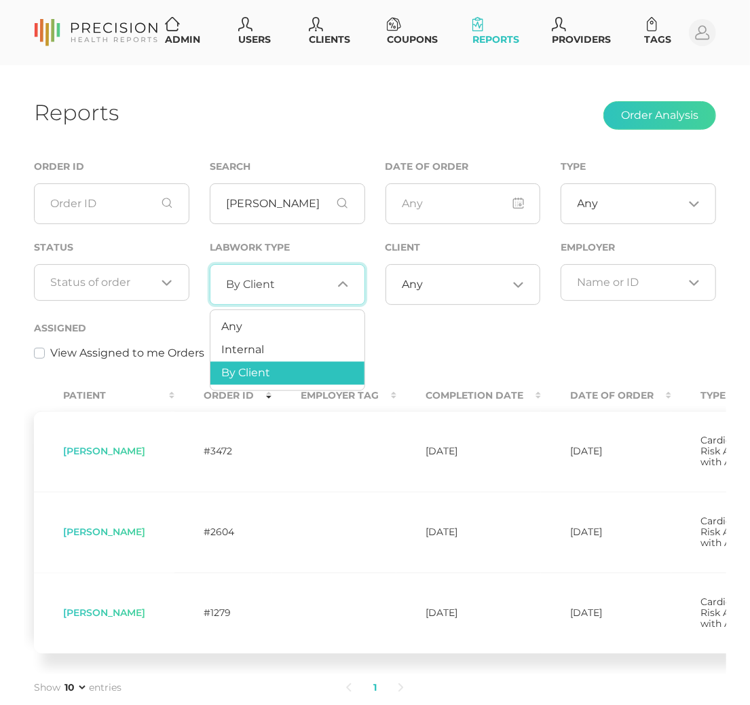
click at [261, 280] on span "By Client" at bounding box center [250, 285] width 49 height 14
click at [253, 323] on li "Any" at bounding box center [287, 327] width 154 height 23
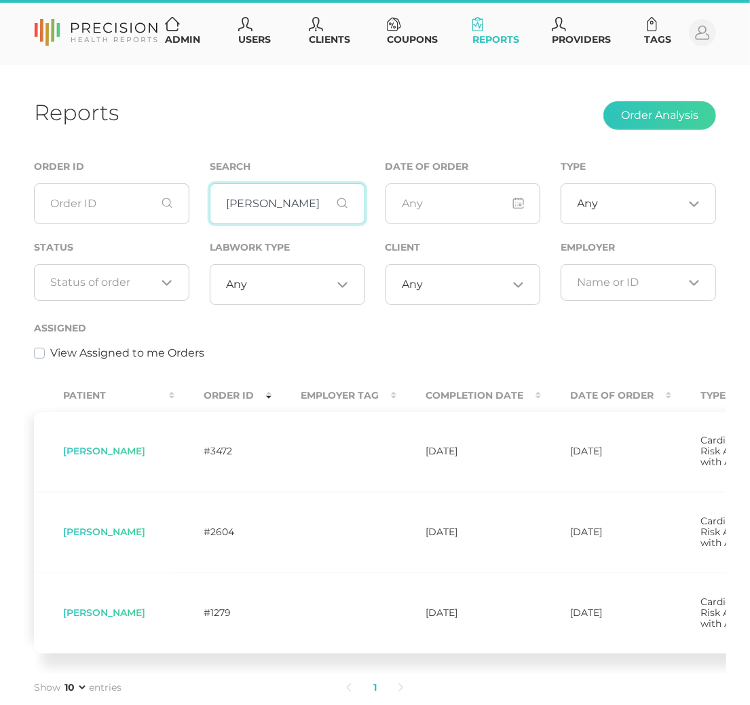
click at [278, 204] on input "paul" at bounding box center [287, 203] width 155 height 41
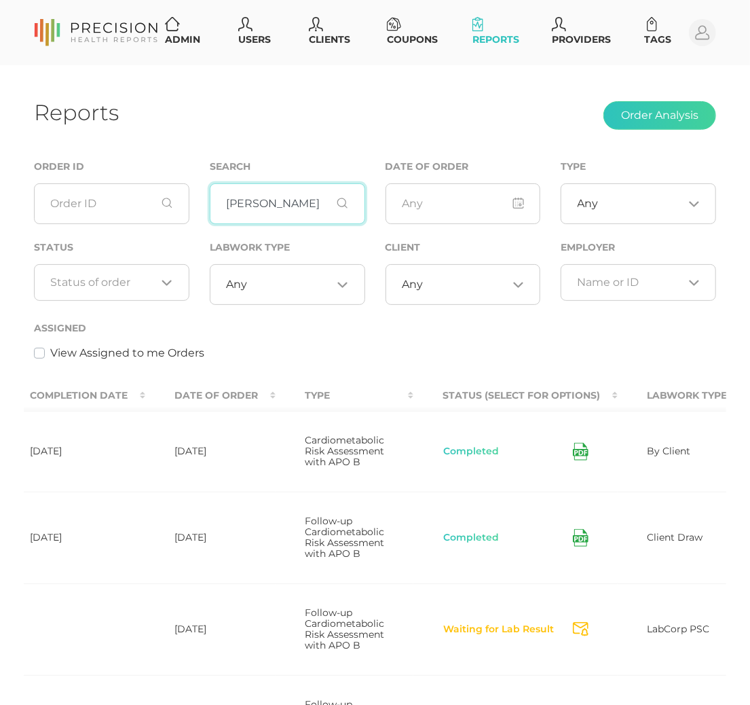
scroll to position [0, 457]
click at [269, 210] on input "paul john" at bounding box center [287, 203] width 155 height 41
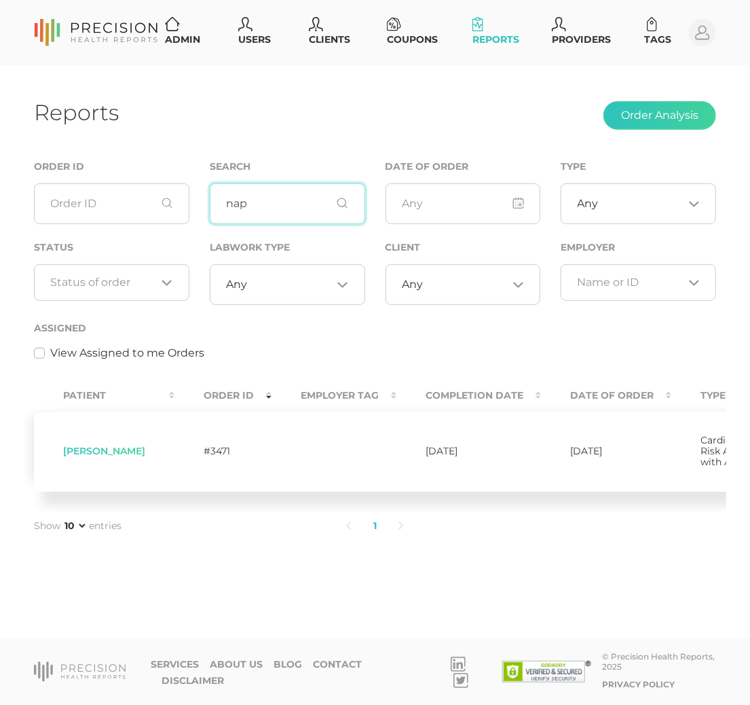
scroll to position [0, 0]
click at [320, 200] on input "nap" at bounding box center [287, 203] width 155 height 41
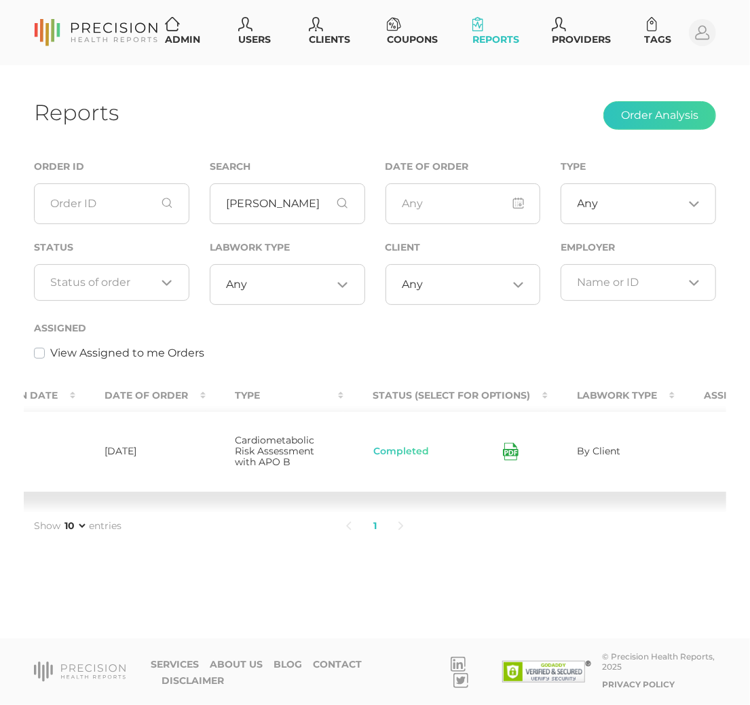
scroll to position [0, 468]
click at [318, 206] on input "gude" at bounding box center [287, 203] width 155 height 41
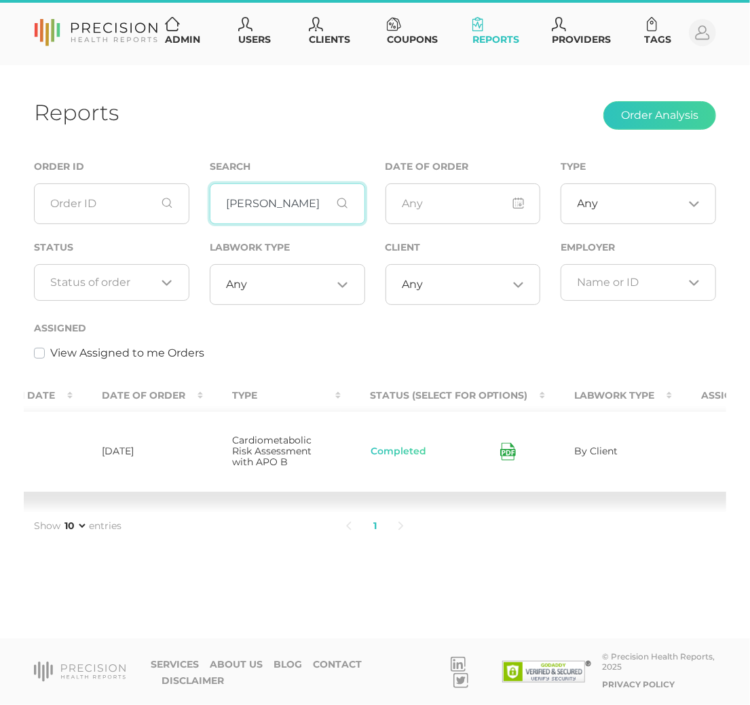
type input "bonnie"
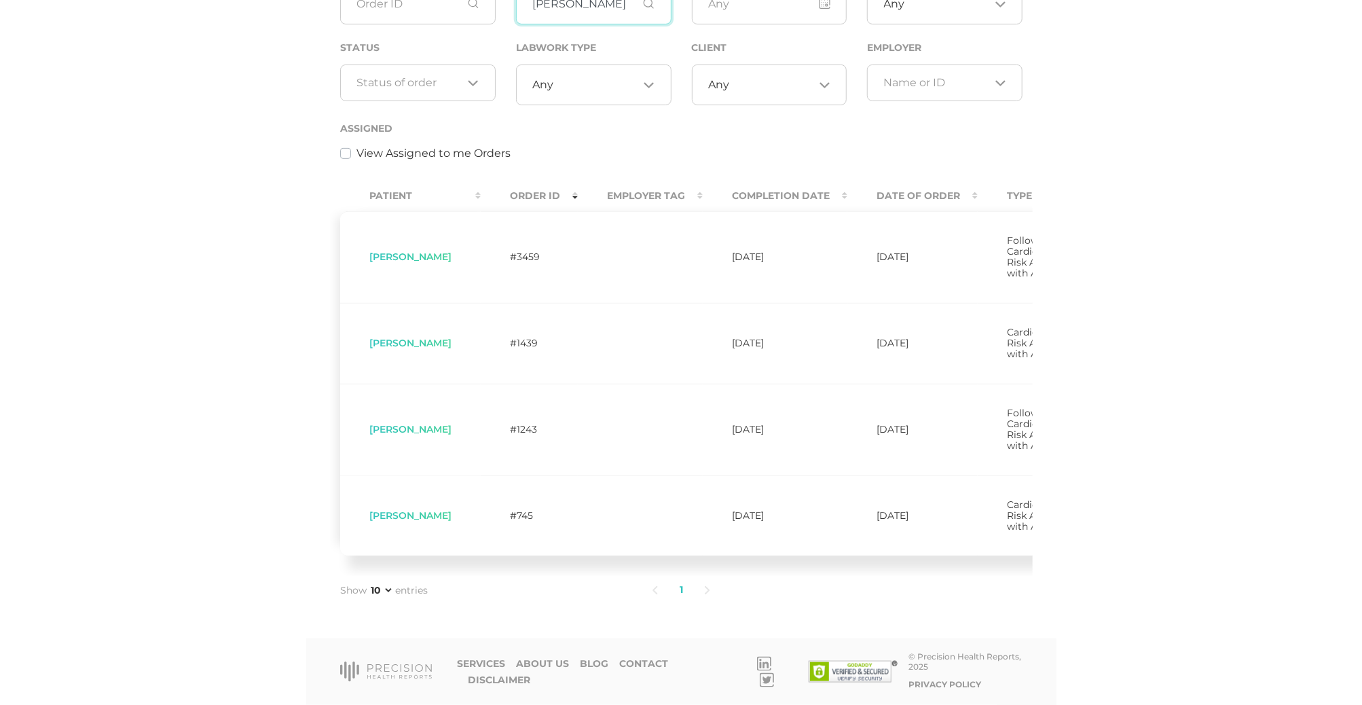
scroll to position [171, 0]
